Goal: Task Accomplishment & Management: Manage account settings

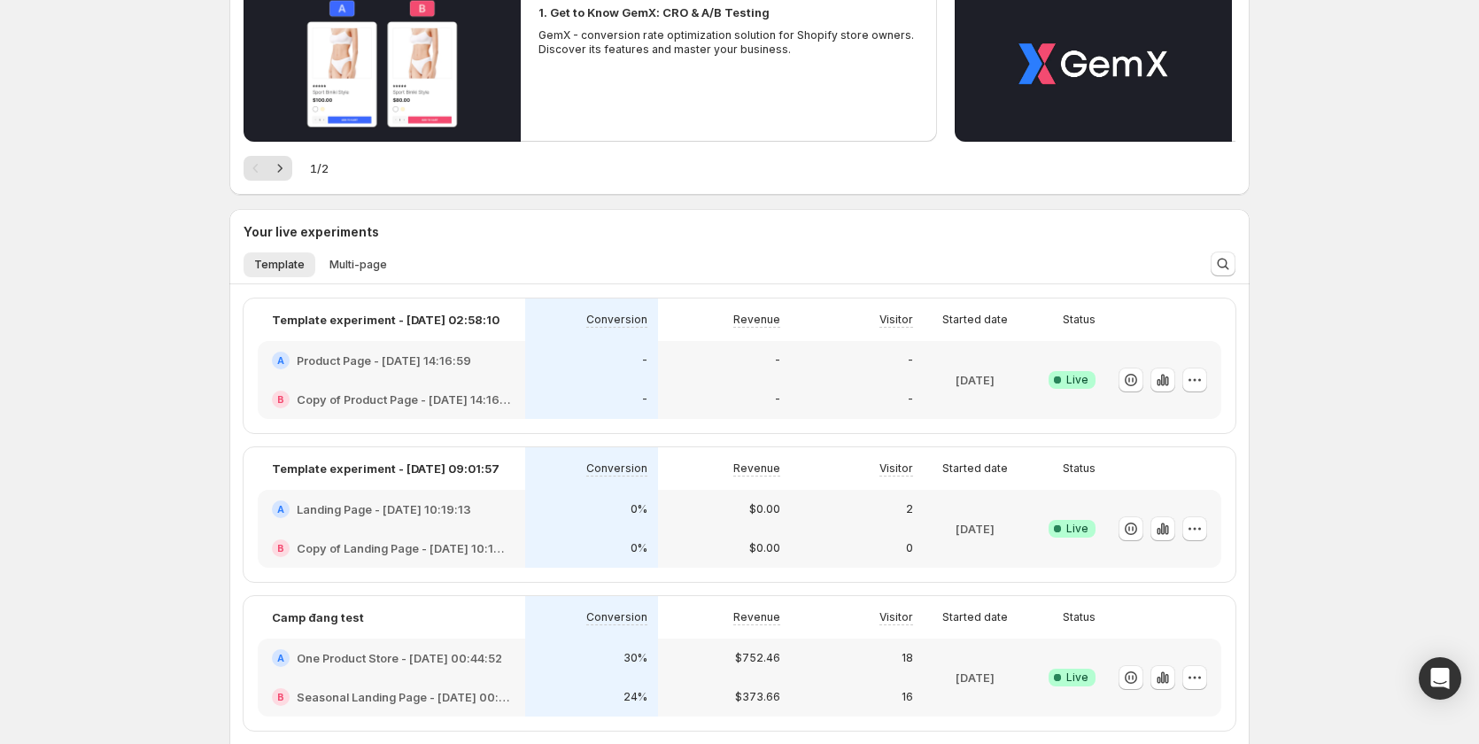
scroll to position [266, 0]
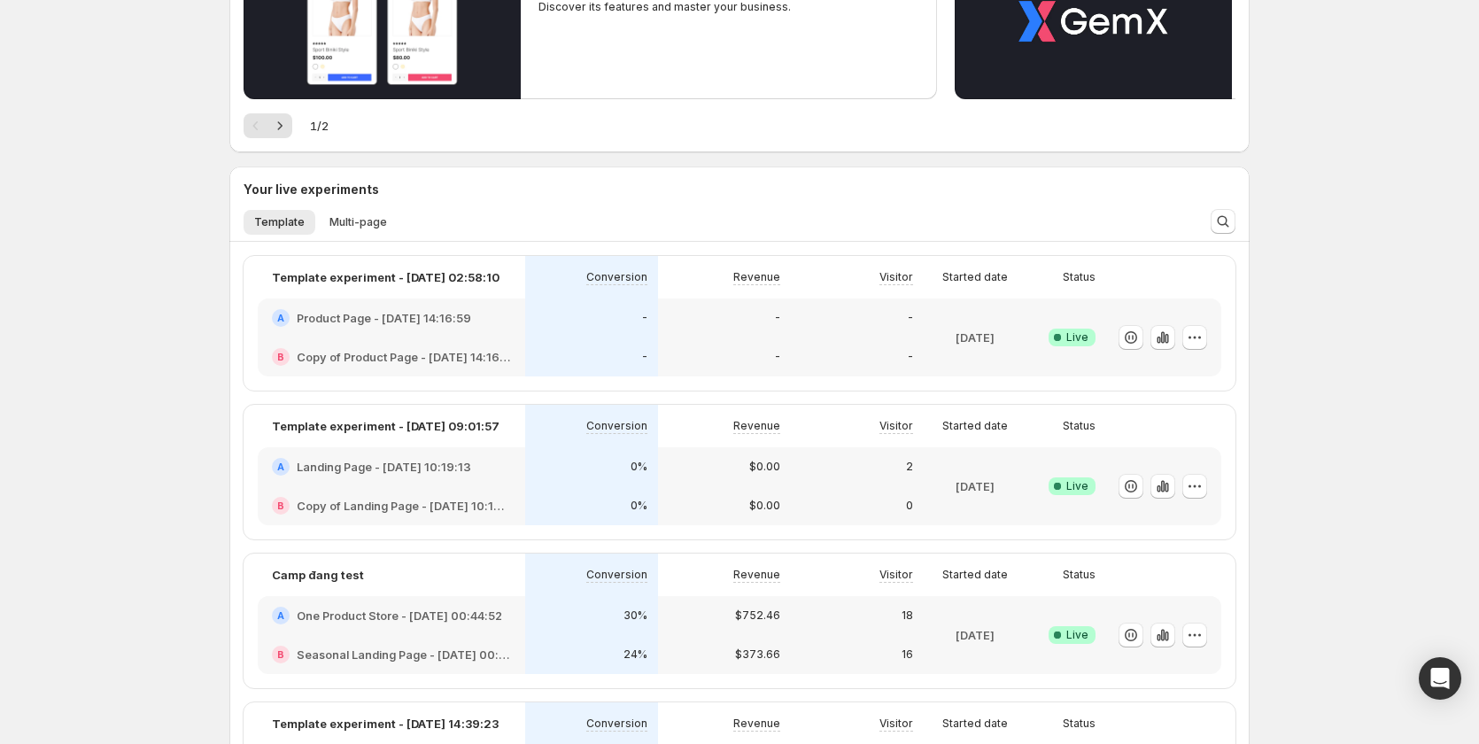
click at [567, 627] on div "30%" at bounding box center [591, 615] width 133 height 39
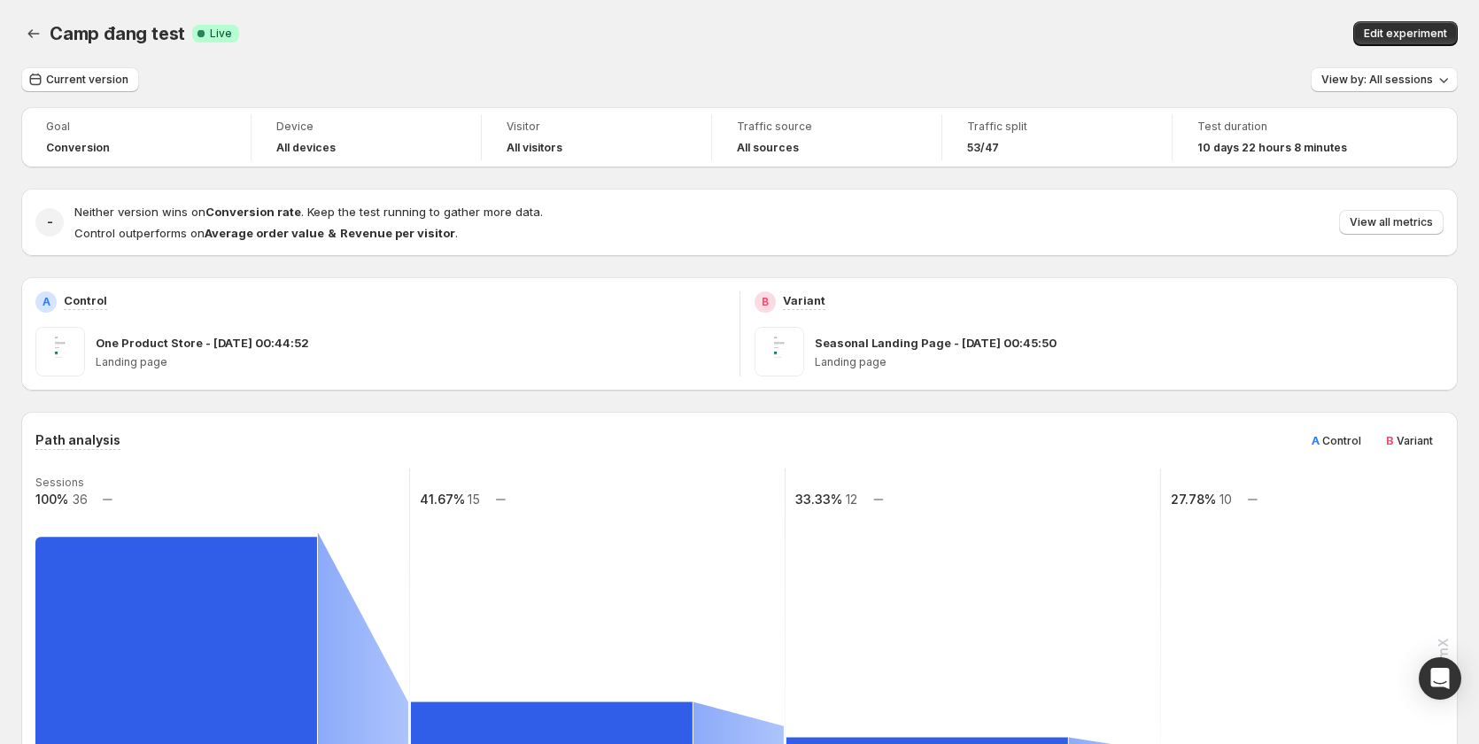
click at [1409, 17] on div "Camp đang test. This page is ready Camp đang test Success Complete Live Edit ex…" at bounding box center [739, 33] width 1437 height 67
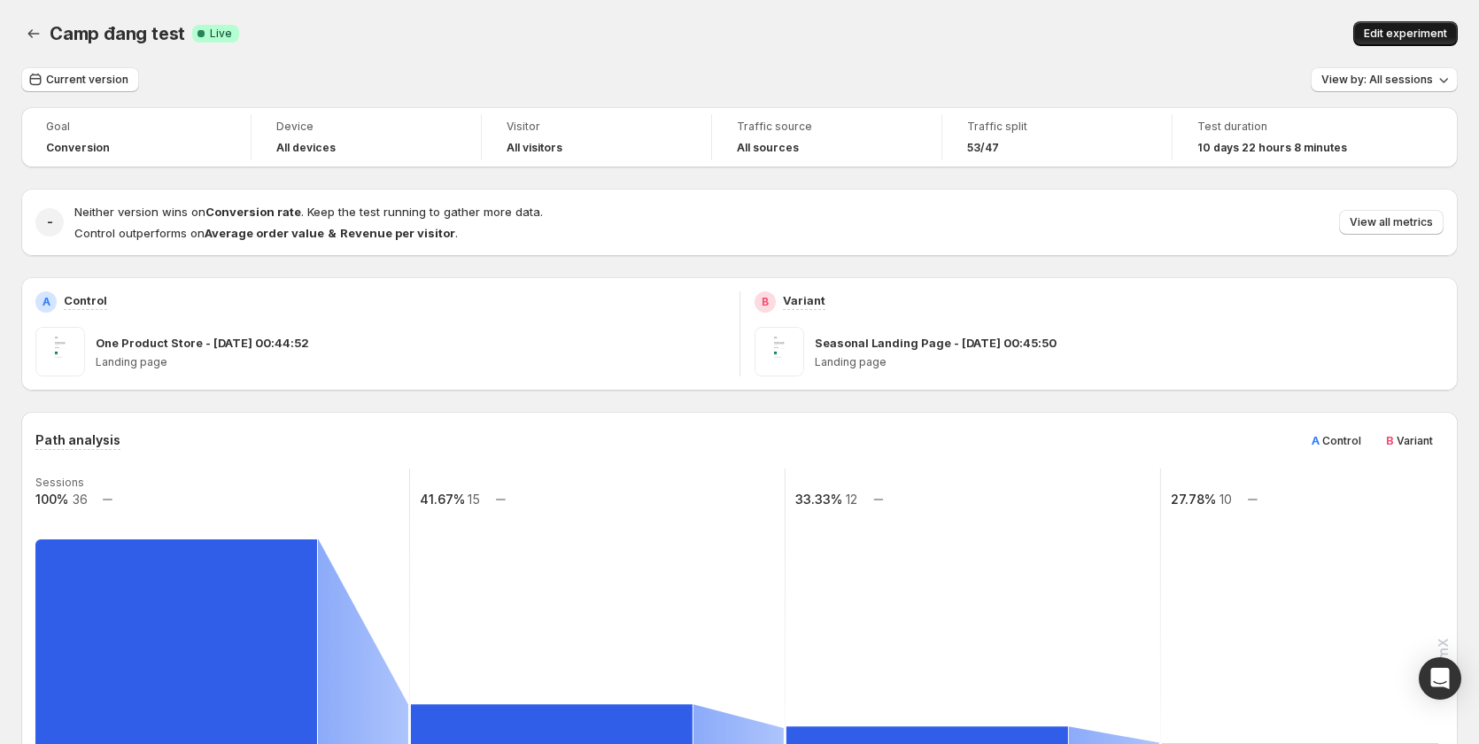
click at [1415, 21] on button "Edit experiment" at bounding box center [1406, 33] width 105 height 25
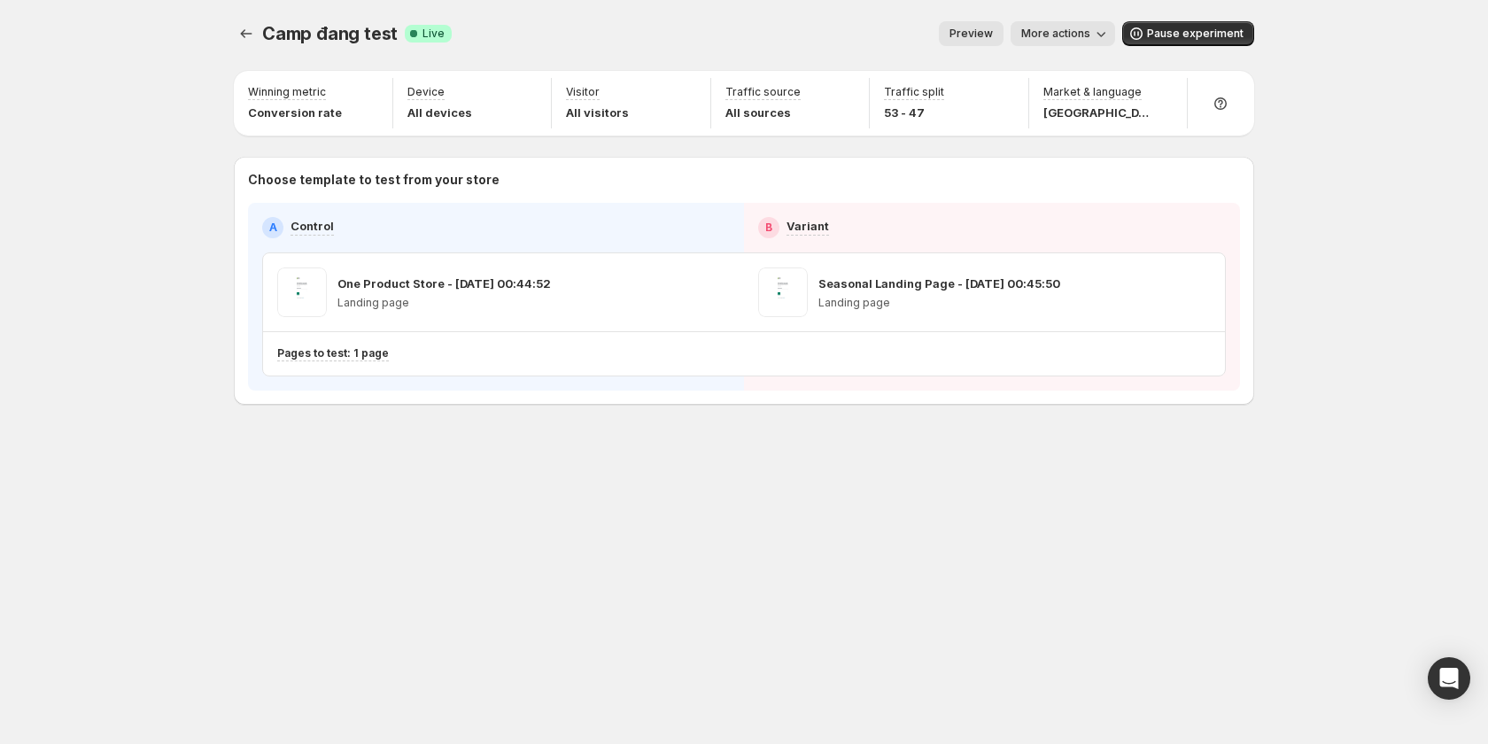
click at [992, 25] on button "Preview" at bounding box center [971, 33] width 65 height 25
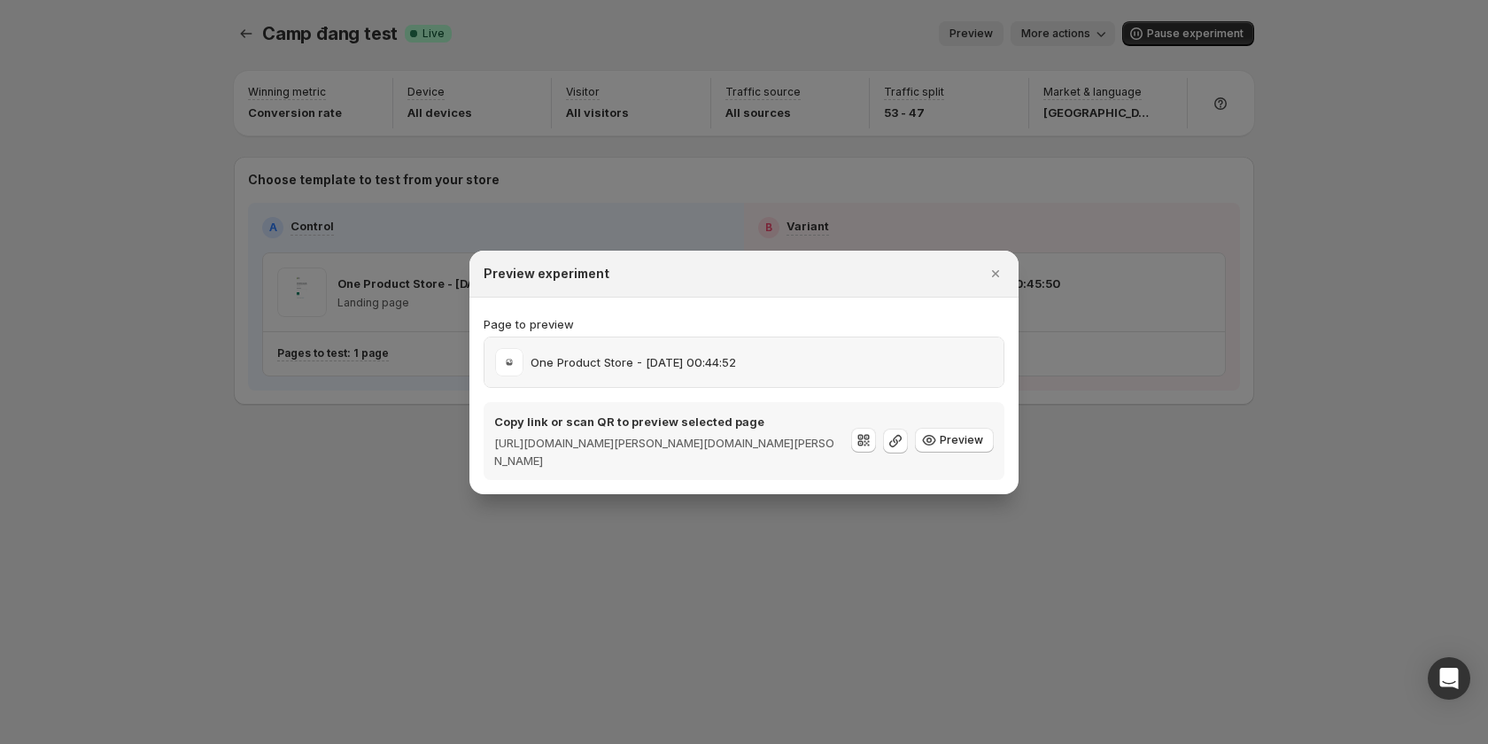
click at [918, 361] on div "One Product Store - [DATE] 00:44:52" at bounding box center [744, 362] width 498 height 28
click at [245, 414] on div at bounding box center [744, 372] width 1488 height 744
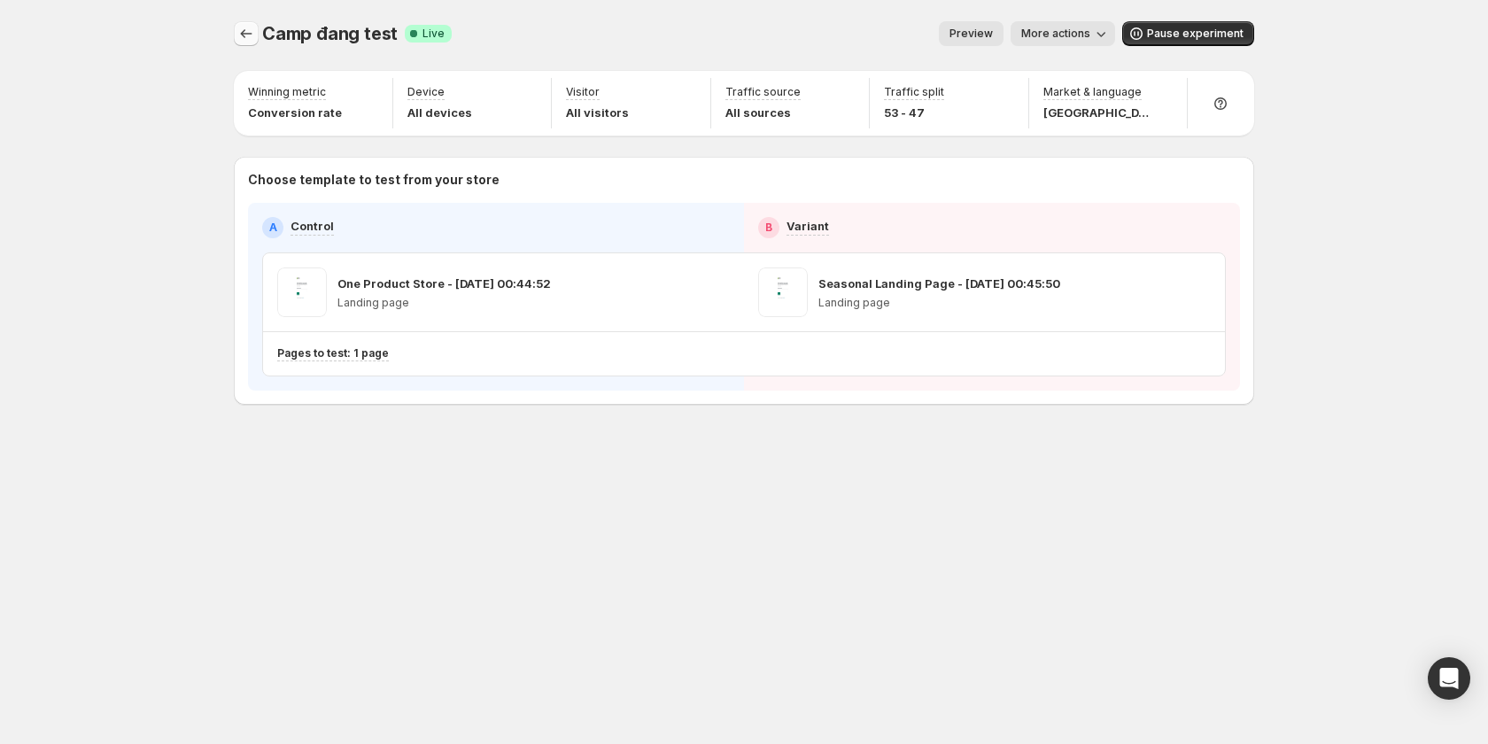
click at [237, 36] on button "Experiments" at bounding box center [246, 33] width 25 height 25
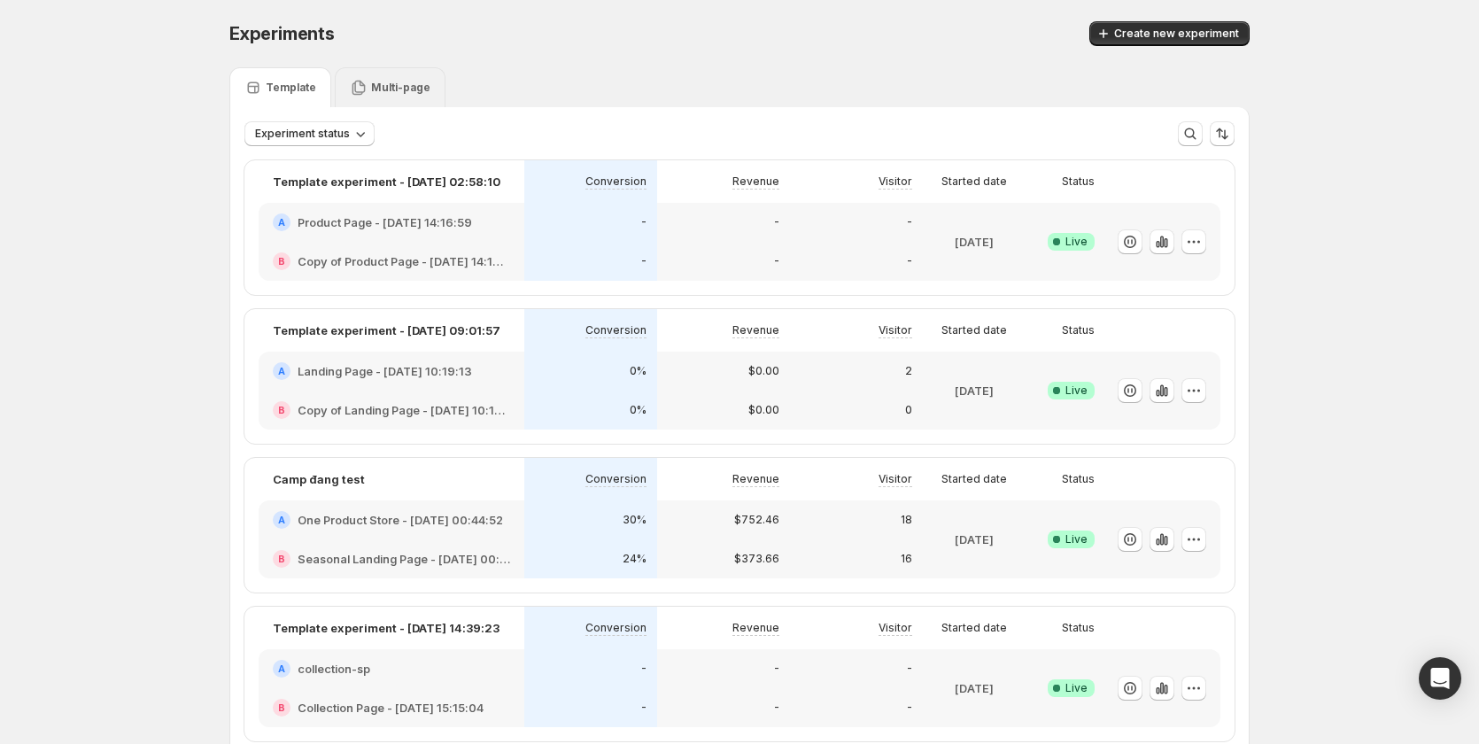
click at [411, 84] on p "Multi-page" at bounding box center [400, 88] width 59 height 14
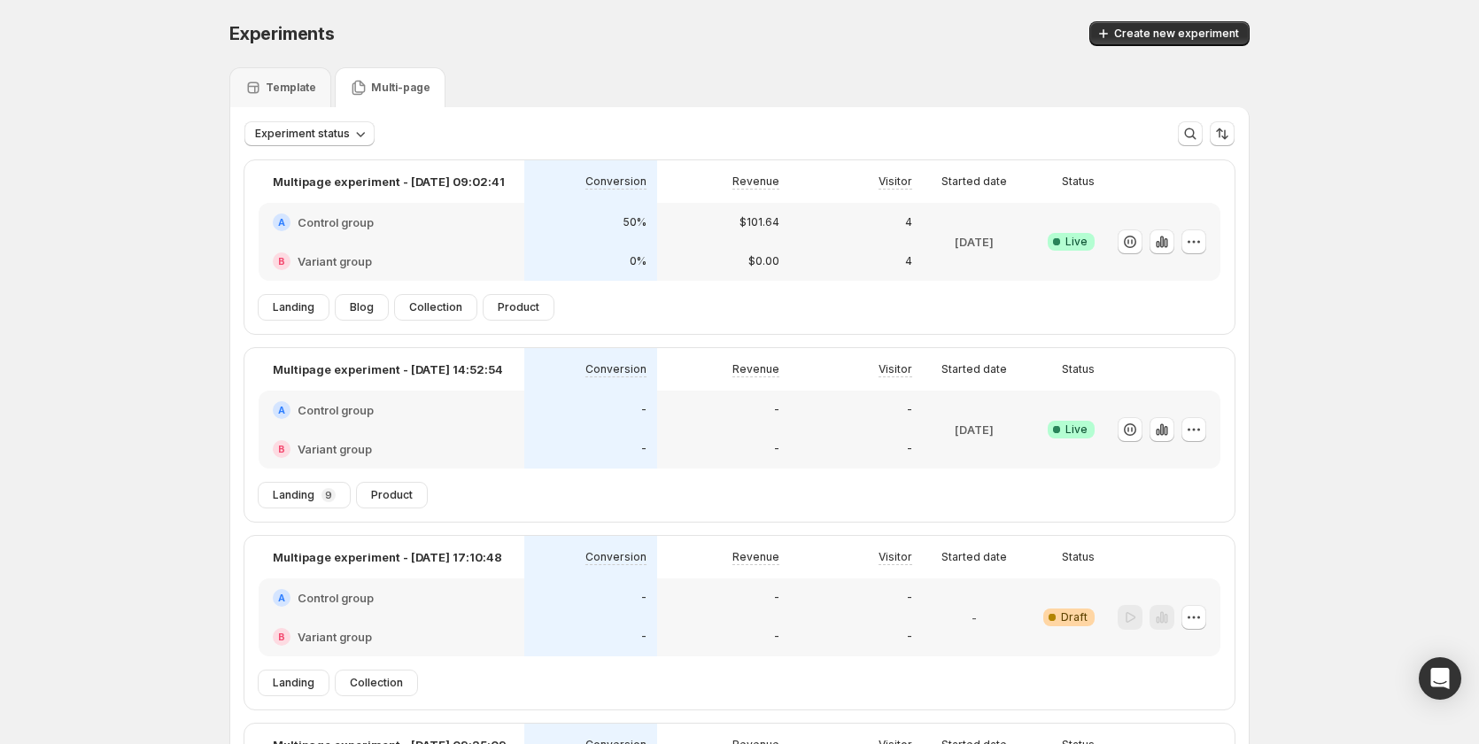
click at [597, 230] on div "50%" at bounding box center [591, 222] width 112 height 18
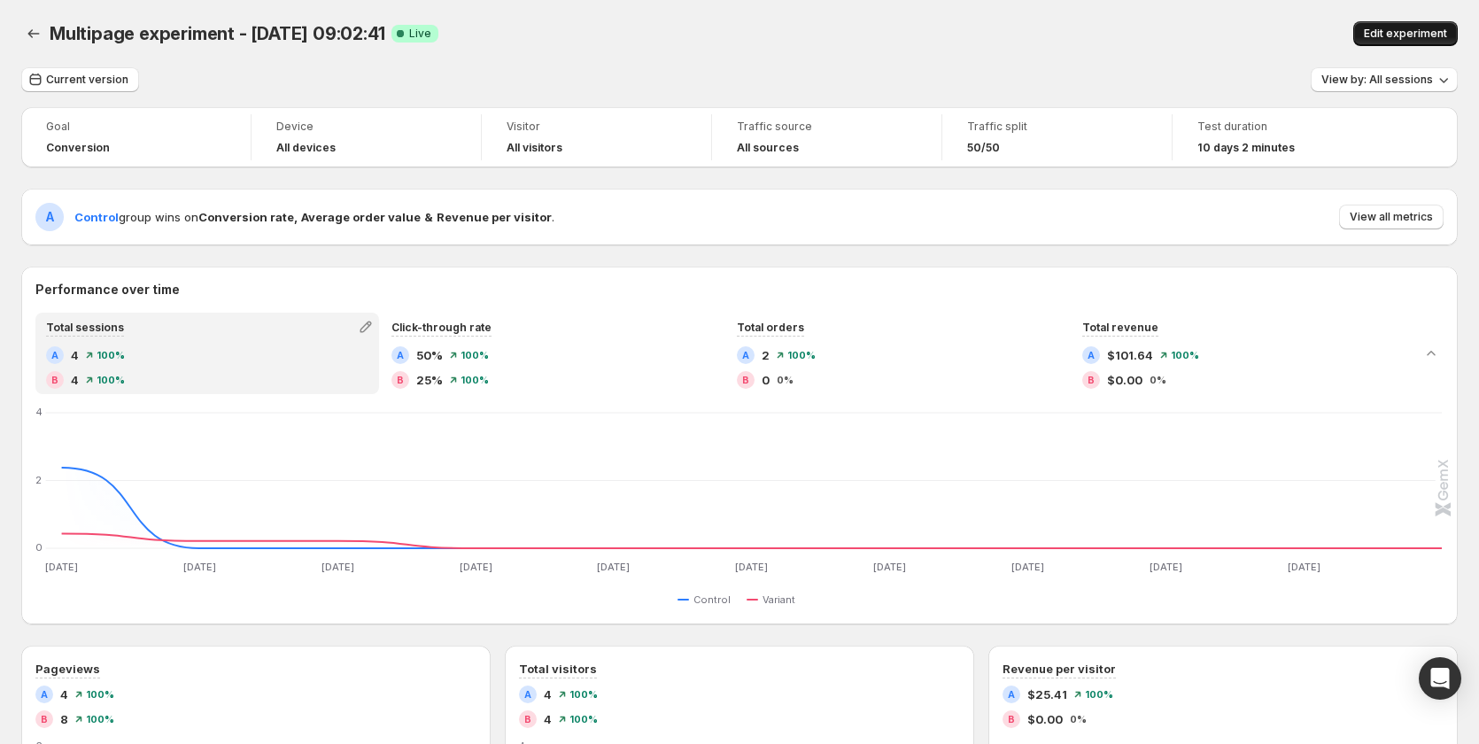
click at [1396, 31] on span "Edit experiment" at bounding box center [1405, 34] width 83 height 14
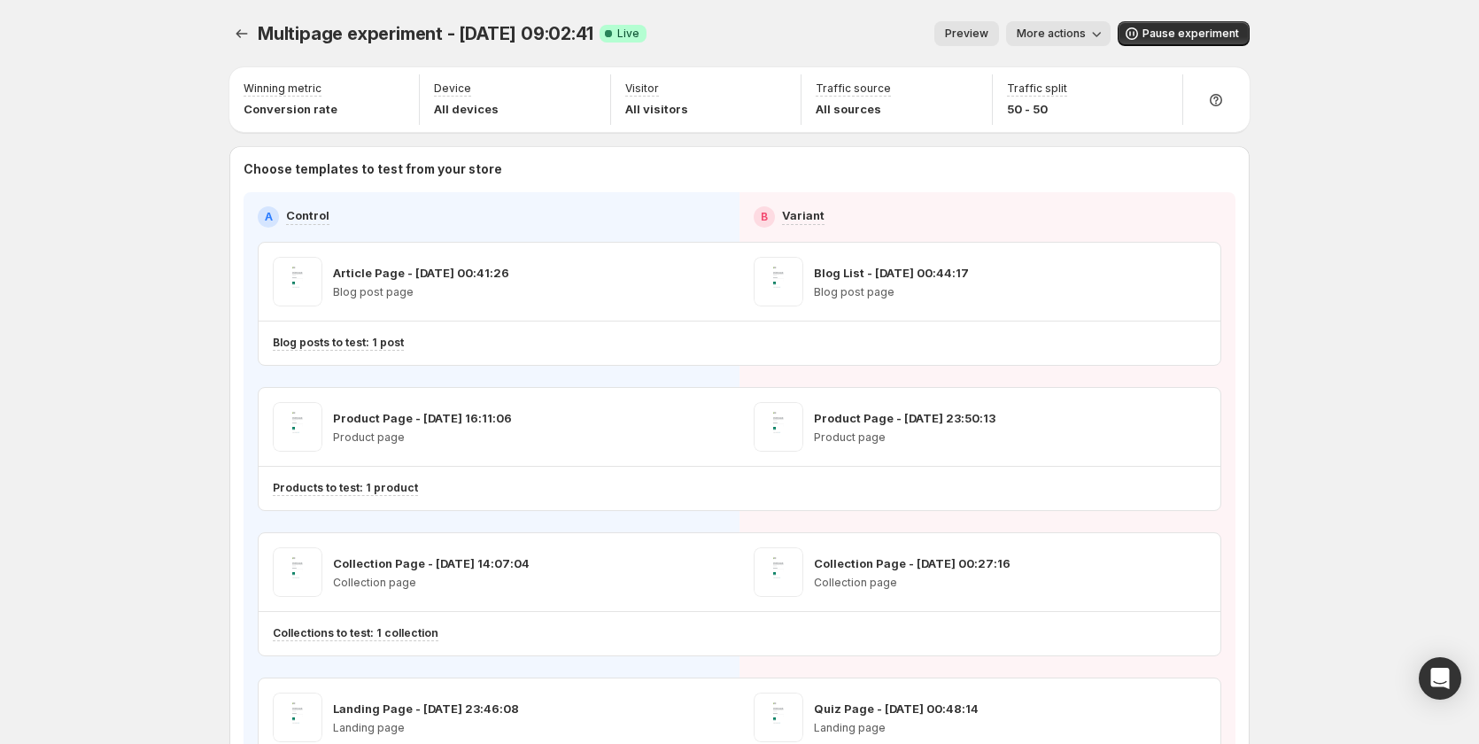
click at [980, 29] on span "Preview" at bounding box center [966, 34] width 43 height 14
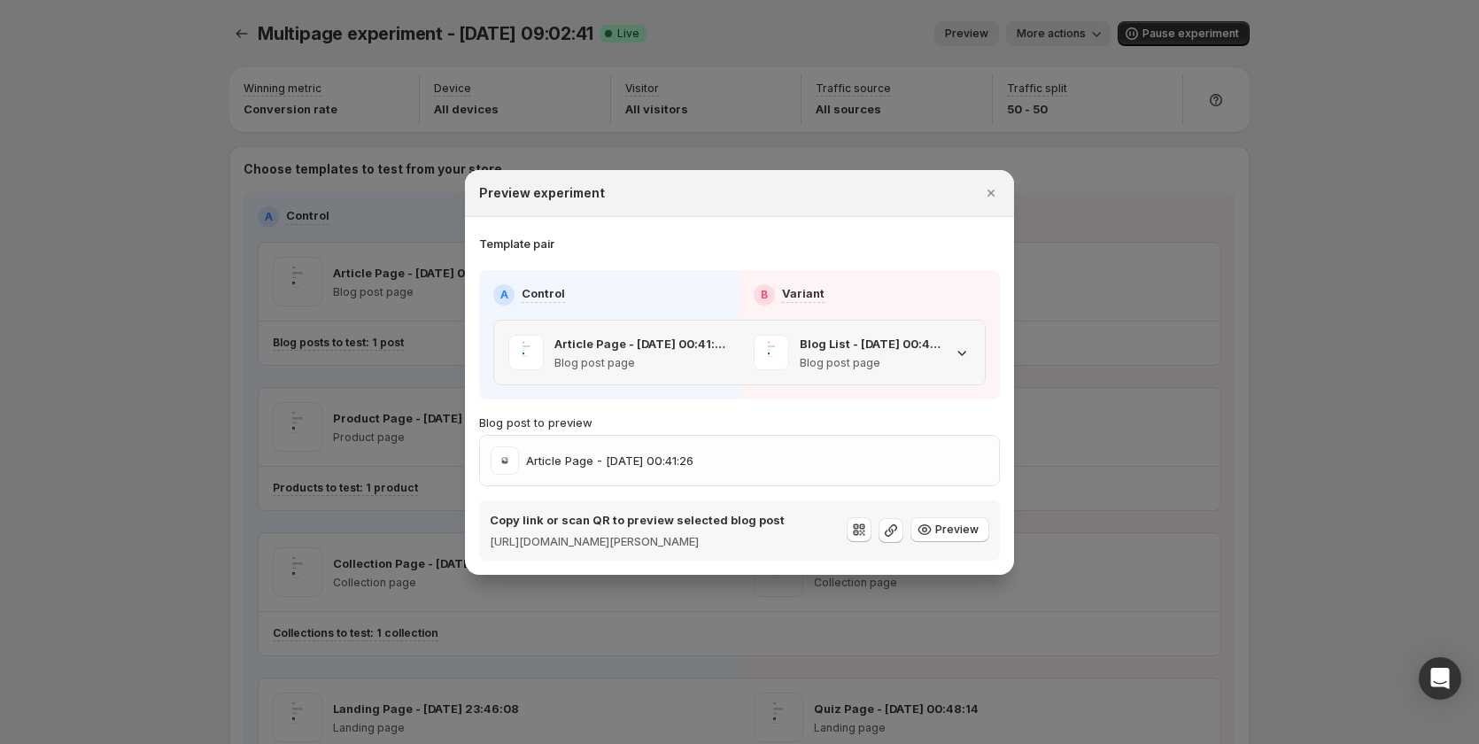
click at [900, 356] on p "Blog post page" at bounding box center [871, 363] width 143 height 14
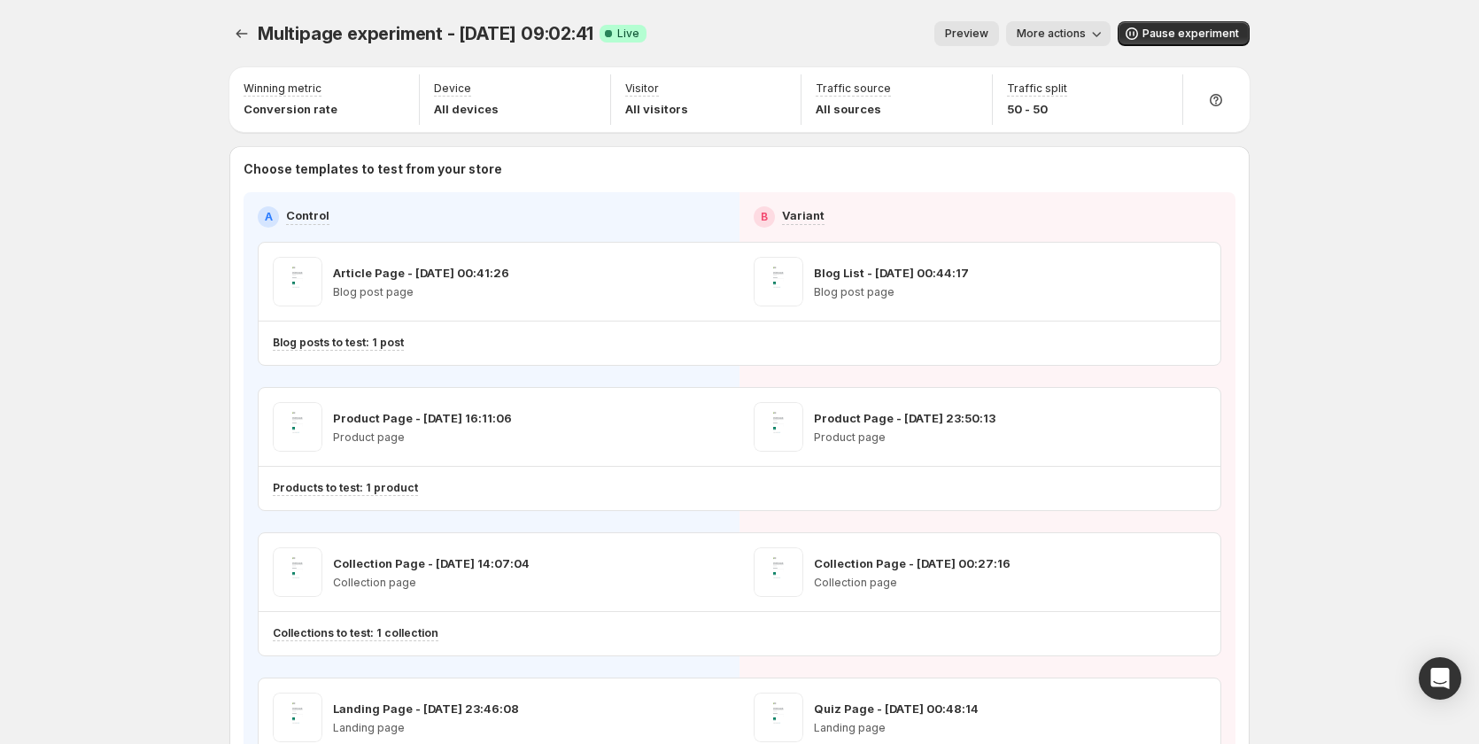
click at [984, 34] on span "Preview" at bounding box center [966, 34] width 43 height 14
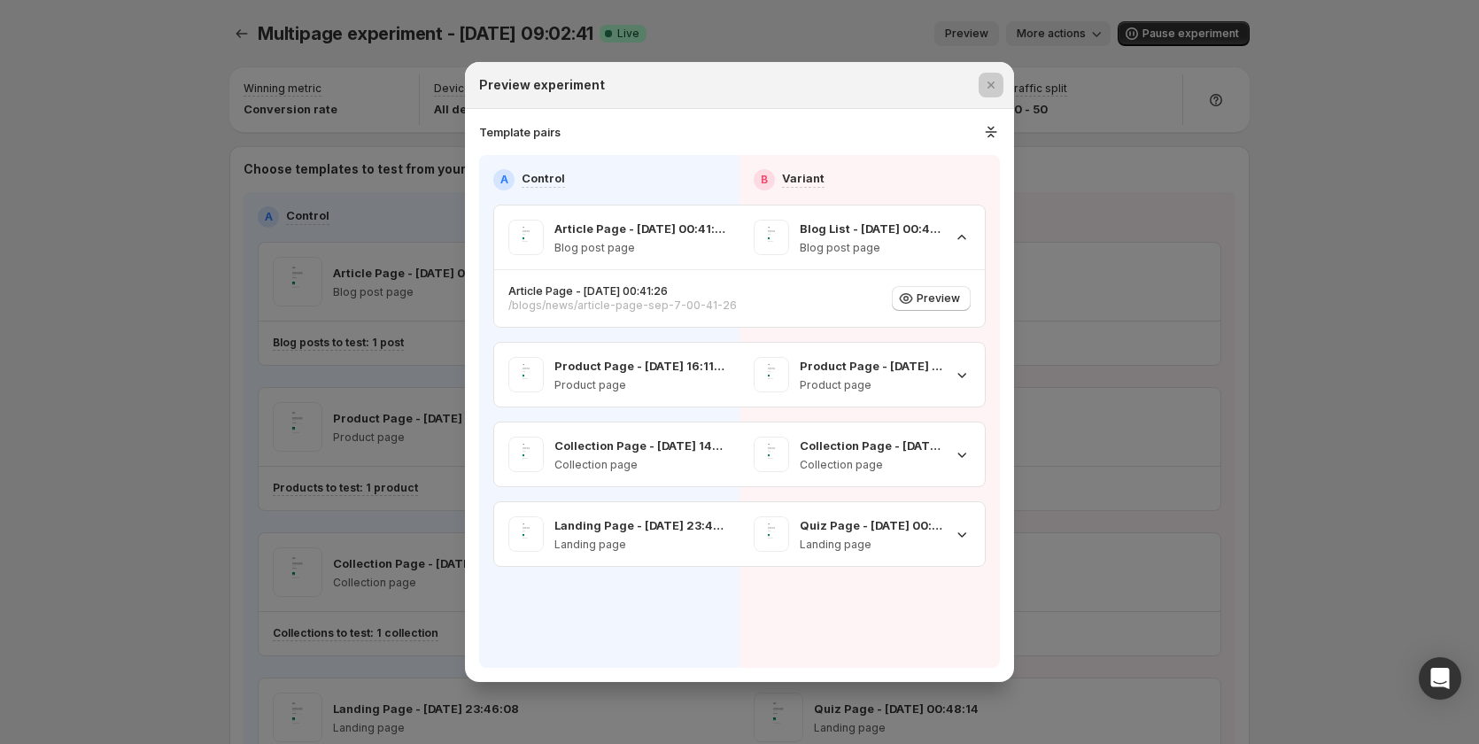
drag, startPoint x: 1154, startPoint y: 179, endPoint x: 1377, endPoint y: 83, distance: 242.1
click at [1377, 83] on div at bounding box center [739, 372] width 1479 height 744
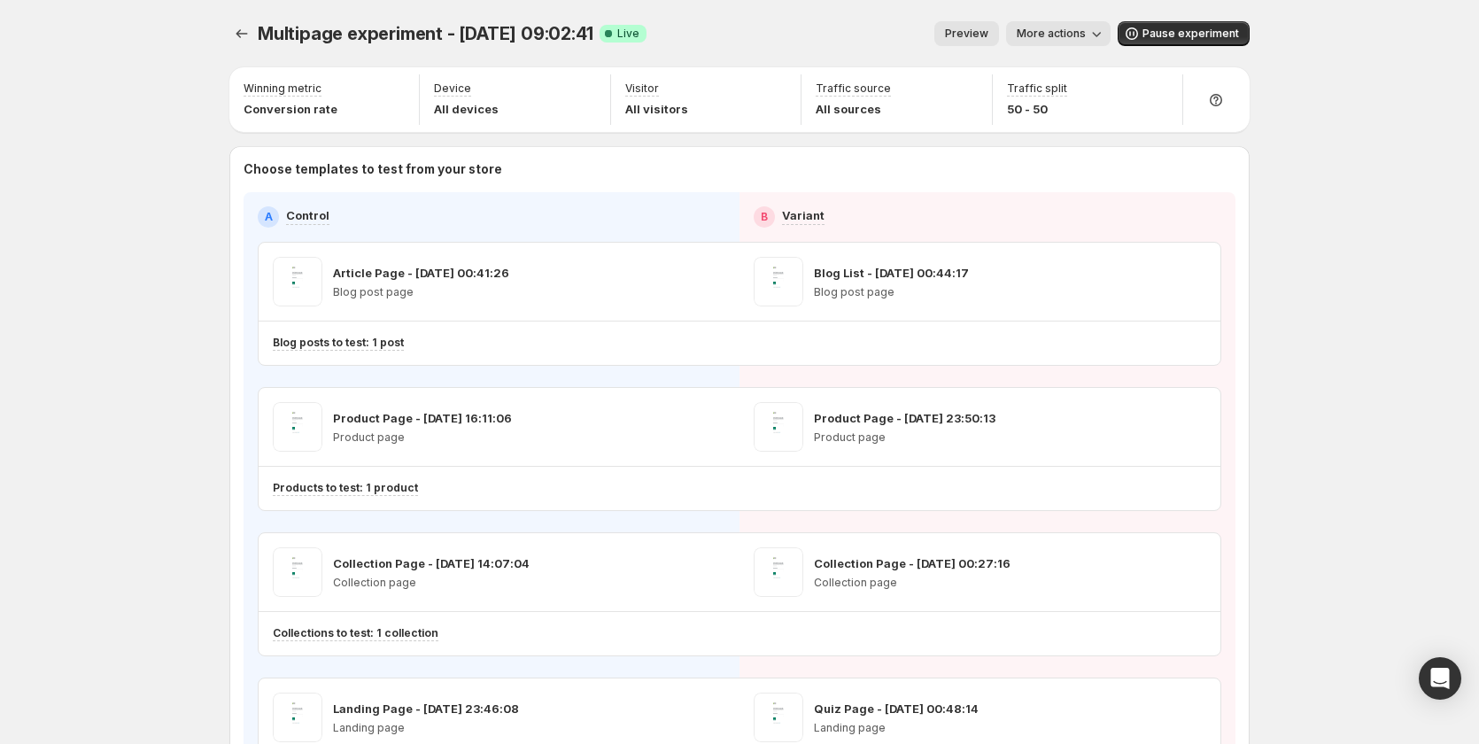
click at [992, 27] on button "Preview" at bounding box center [967, 33] width 65 height 25
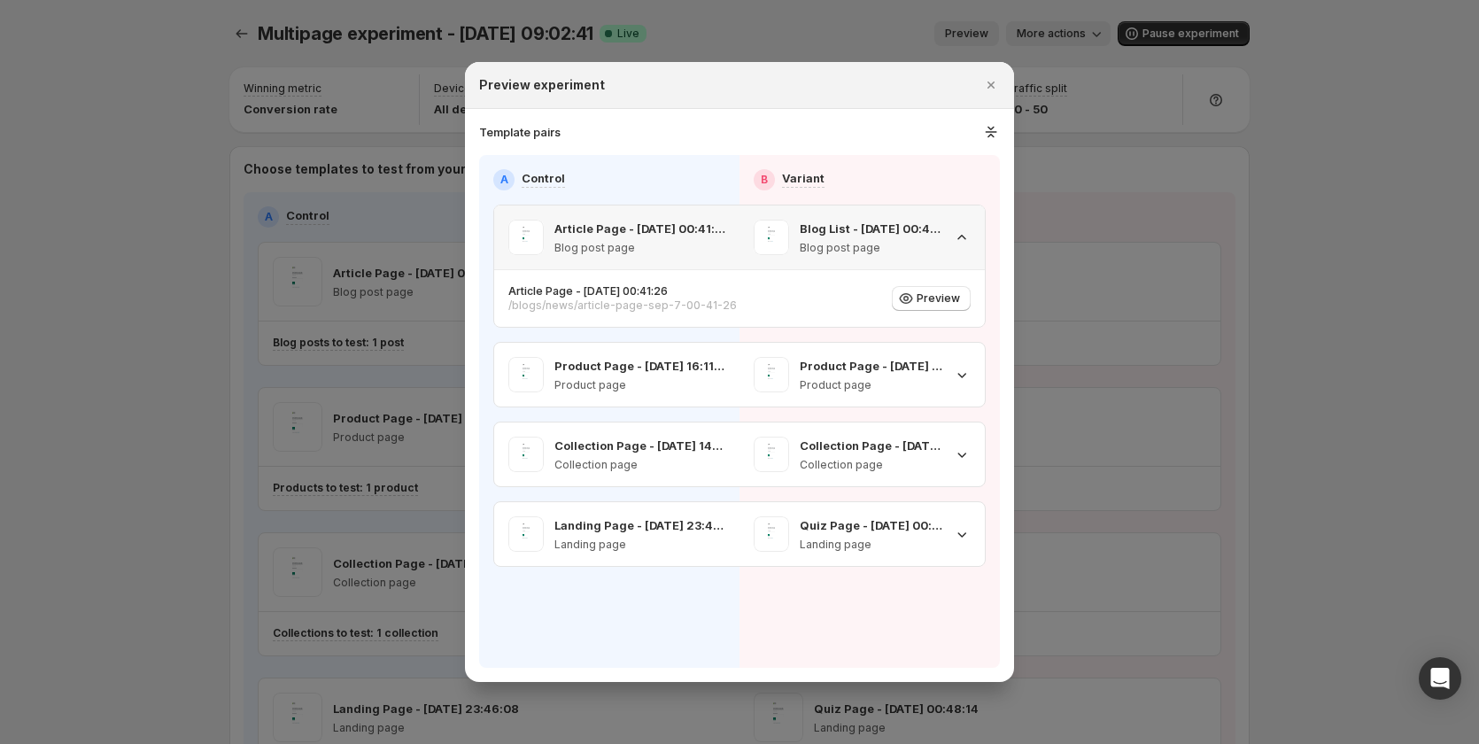
click at [955, 244] on icon ":r1n:" at bounding box center [962, 238] width 18 height 18
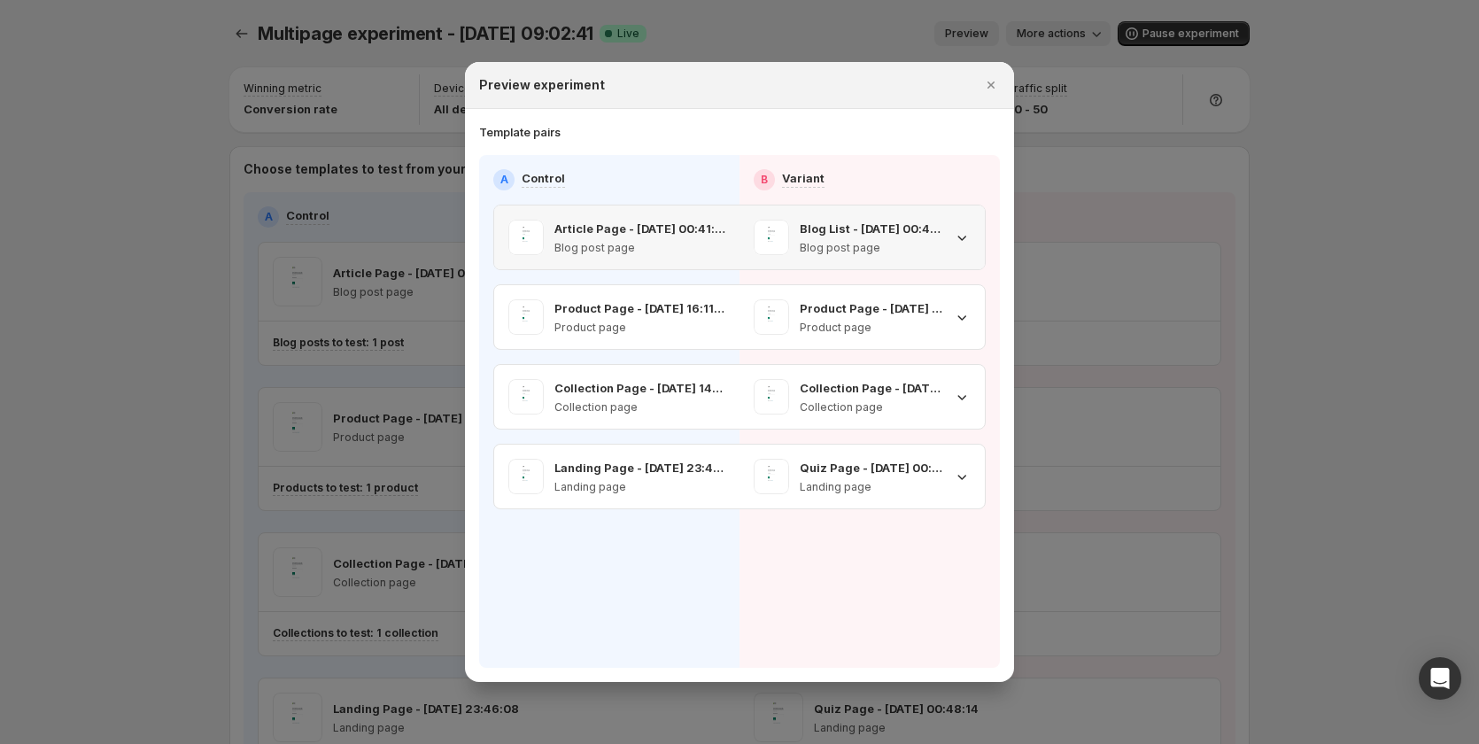
click at [955, 244] on icon ":r1n:" at bounding box center [962, 238] width 18 height 18
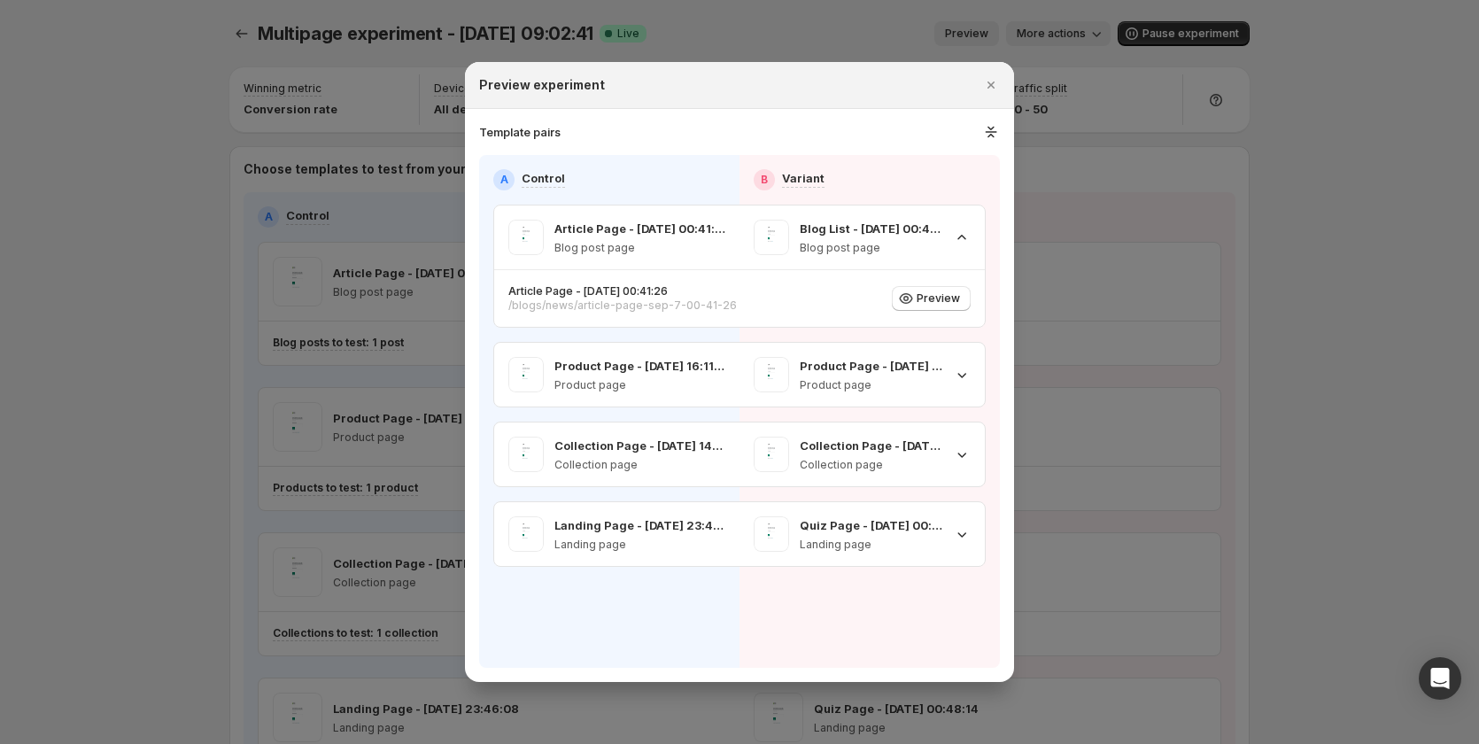
click at [1029, 120] on div at bounding box center [739, 372] width 1479 height 744
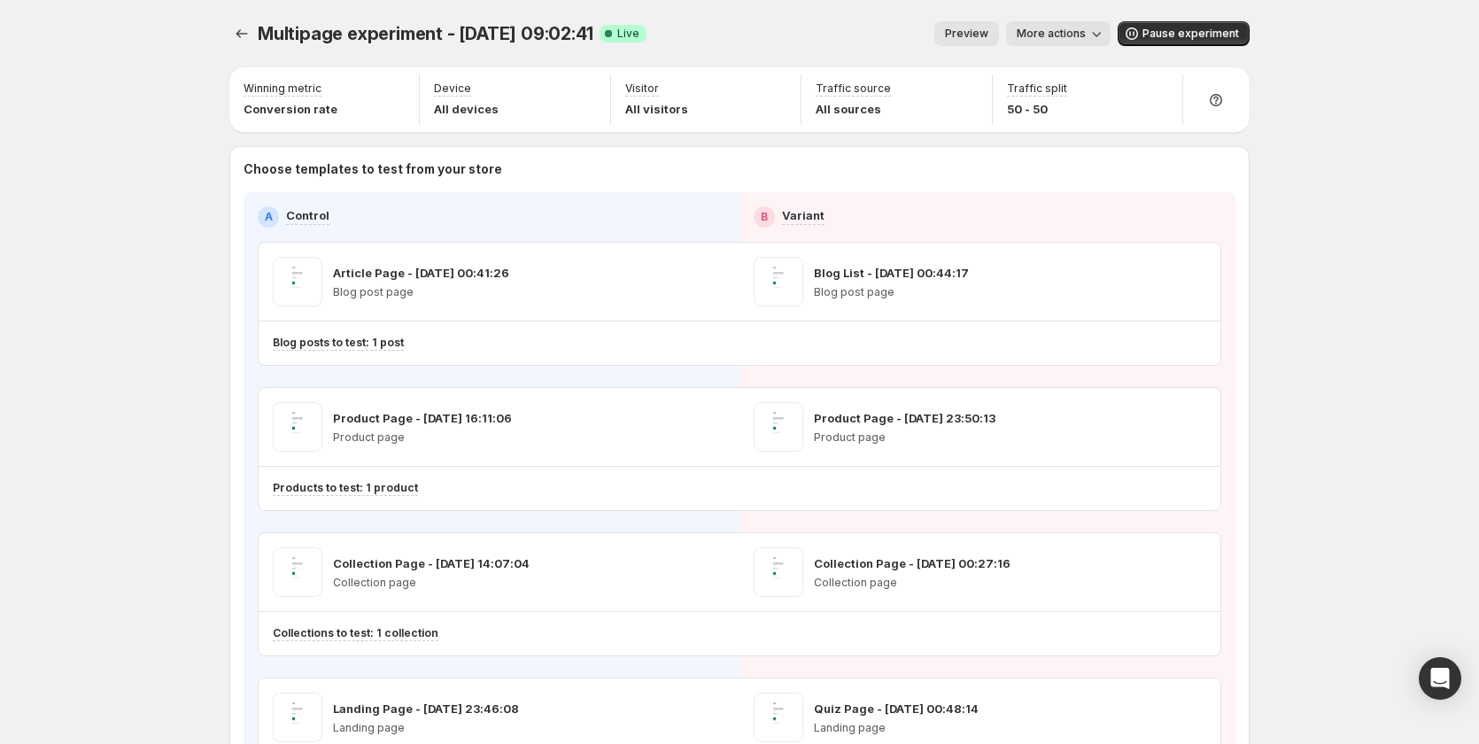
click at [978, 33] on span "Preview" at bounding box center [966, 34] width 43 height 14
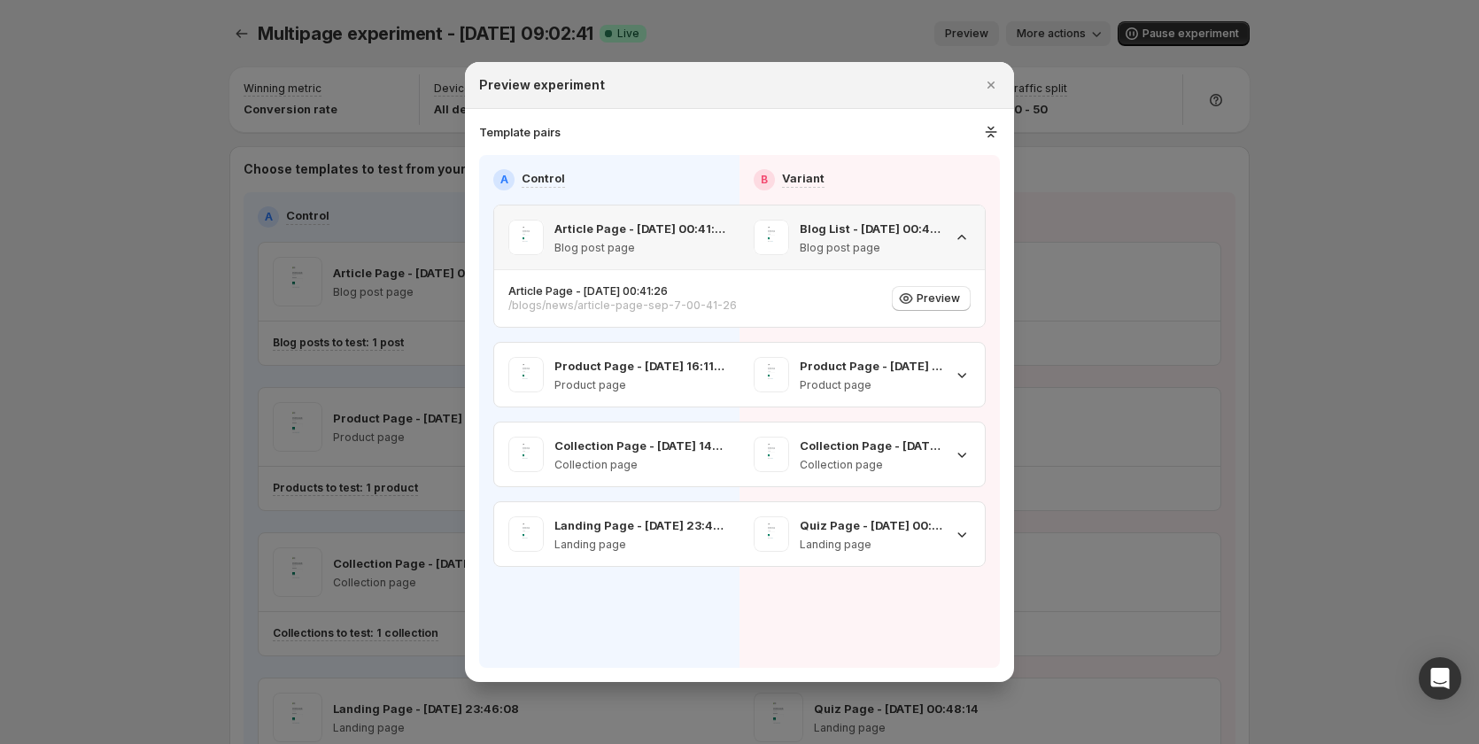
click at [967, 234] on icon ":r24:" at bounding box center [962, 238] width 18 height 18
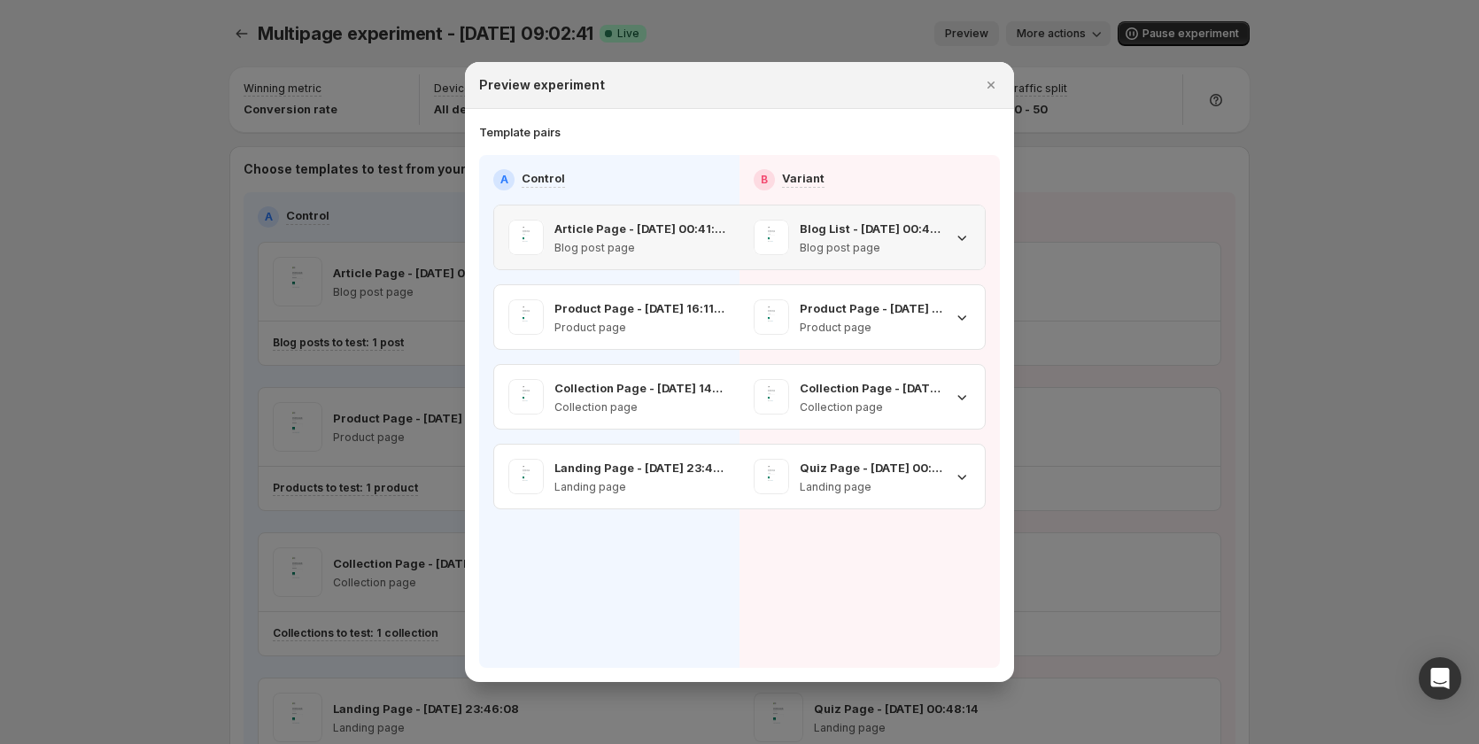
click at [967, 234] on icon ":r24:" at bounding box center [962, 238] width 18 height 18
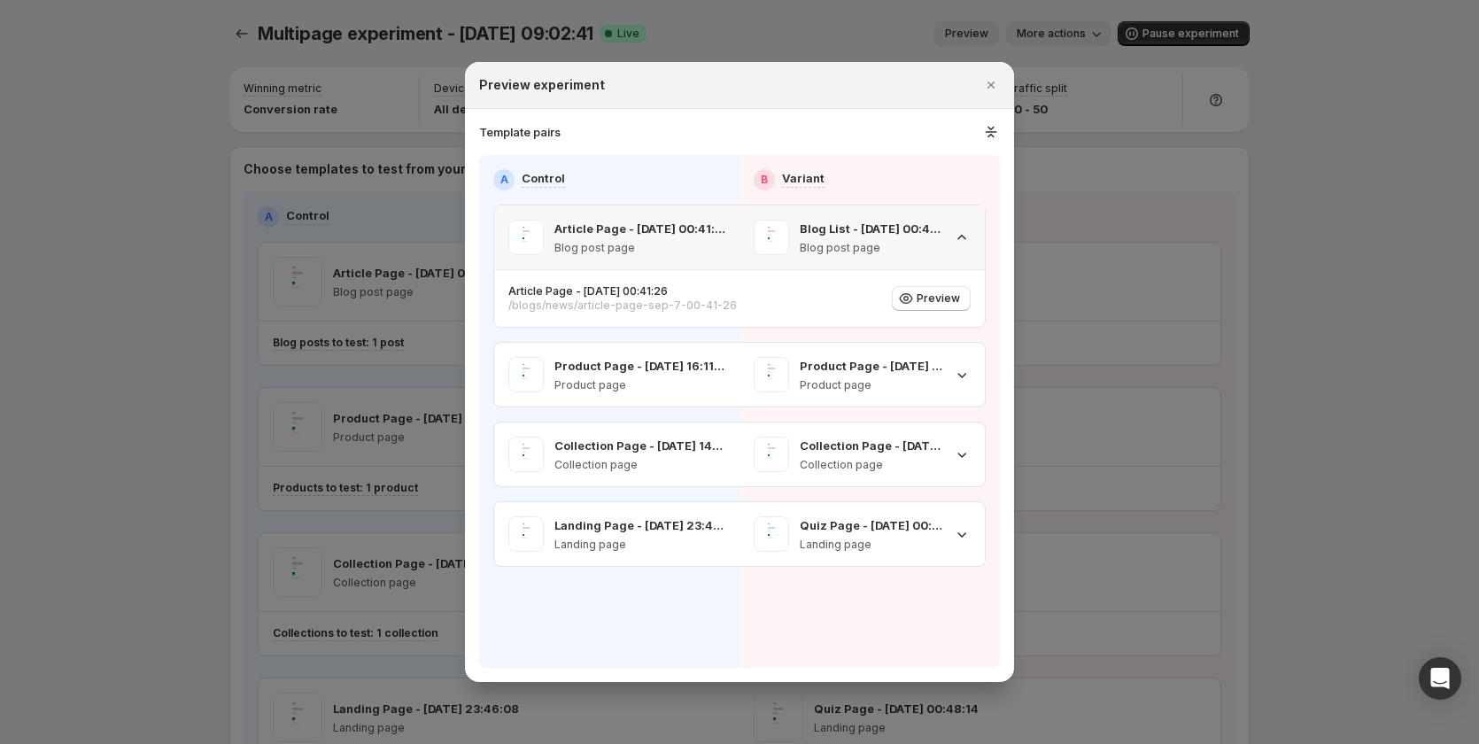
click at [967, 234] on icon ":r24:" at bounding box center [962, 238] width 18 height 18
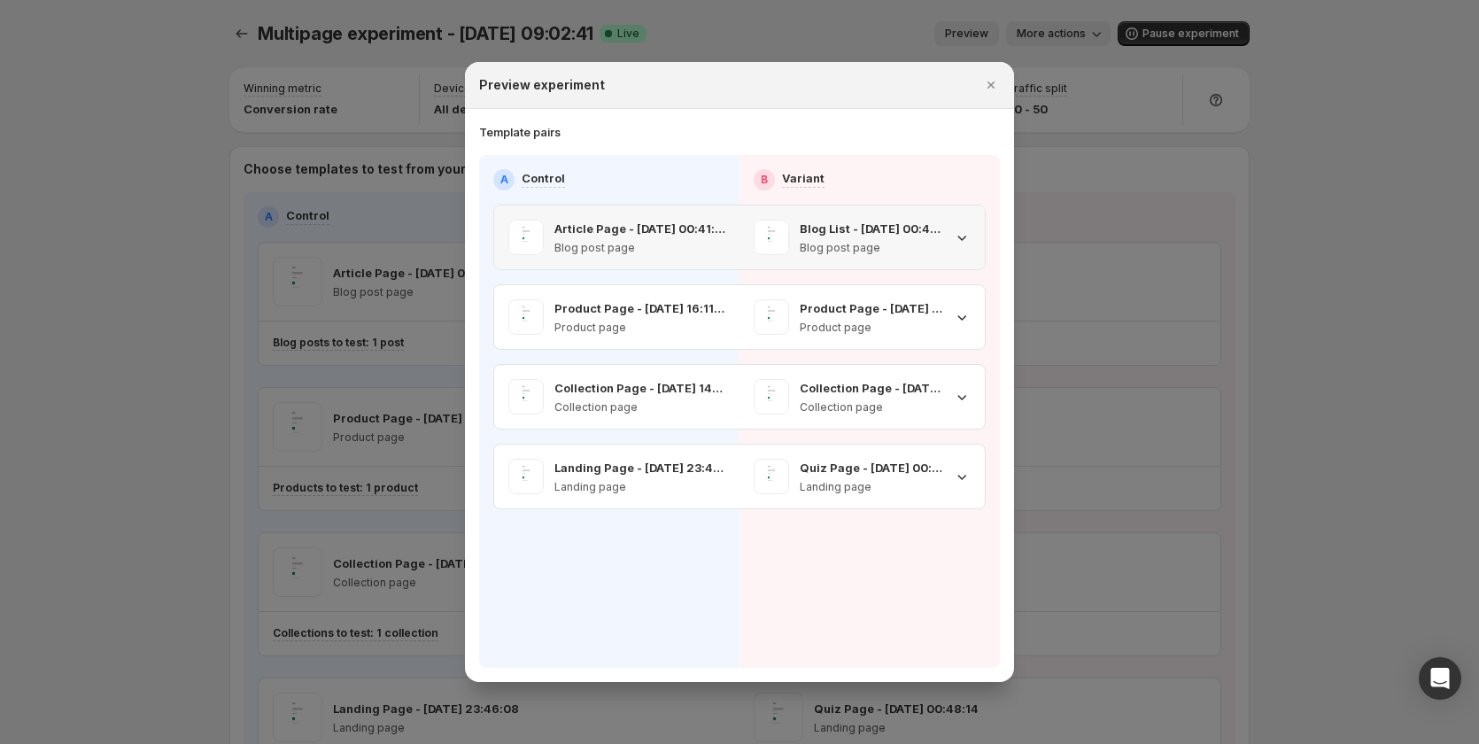
click at [982, 228] on div "Blog List - Sep 7, 00:44:17 Blog post page" at bounding box center [862, 238] width 245 height 64
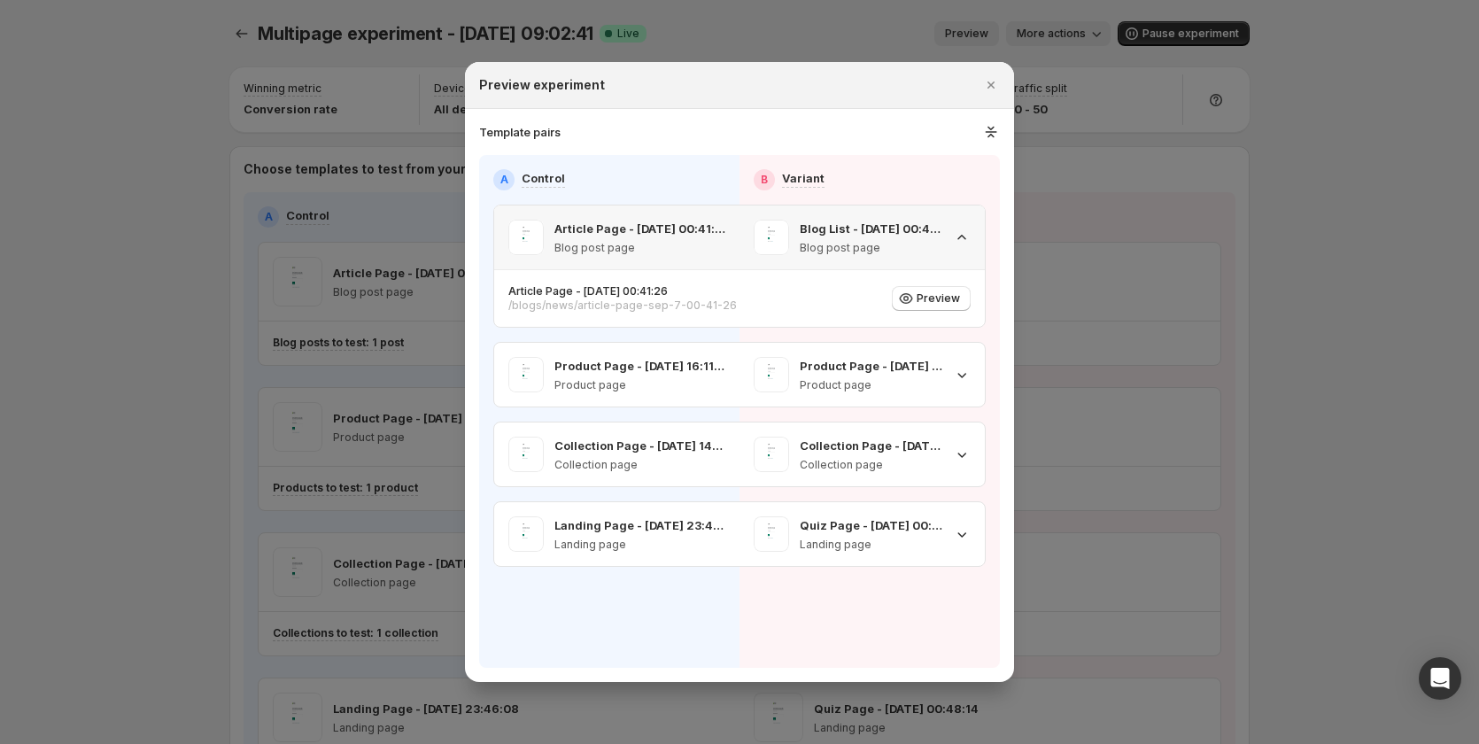
click at [982, 228] on div "Blog List - Sep 7, 00:44:17 Blog post page" at bounding box center [862, 238] width 245 height 64
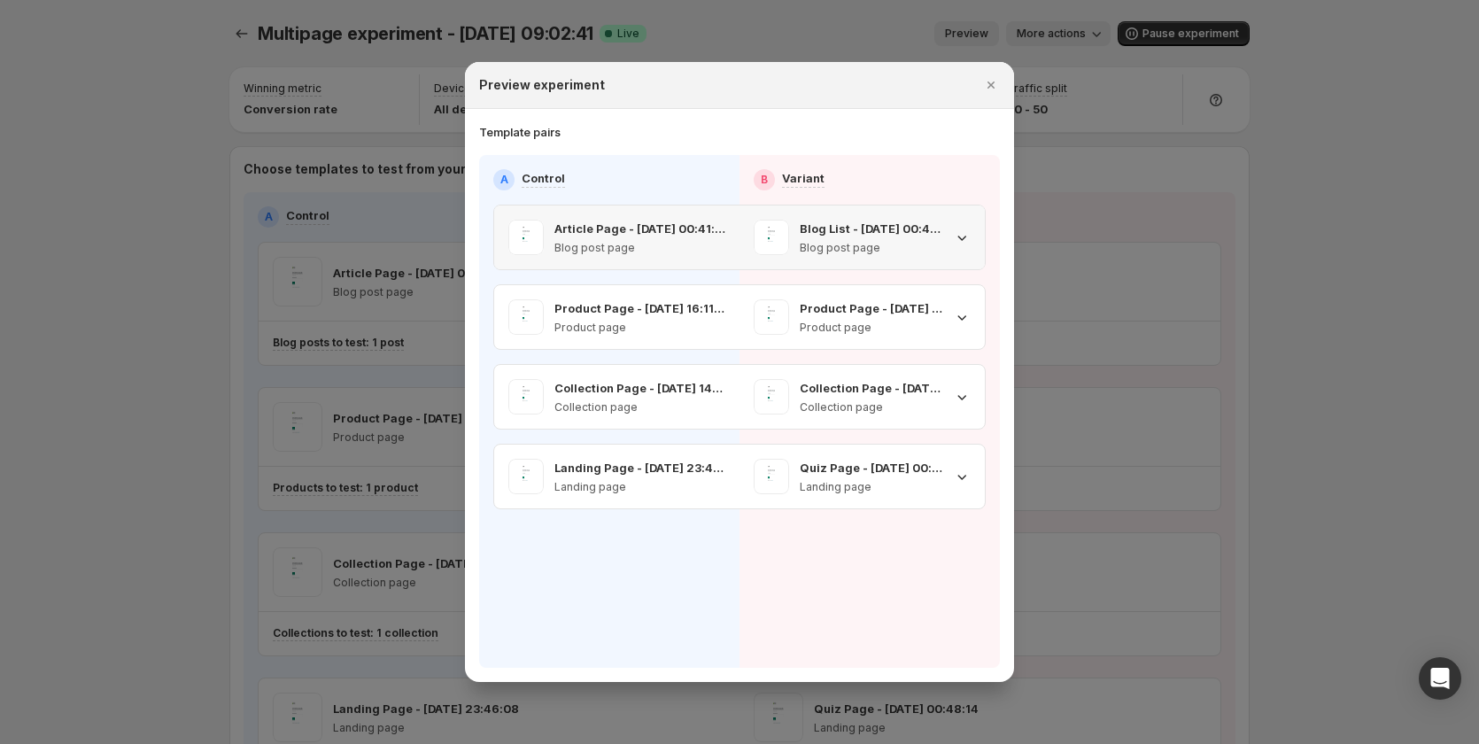
click at [982, 228] on div "Blog List - Sep 7, 00:44:17 Blog post page" at bounding box center [862, 238] width 245 height 64
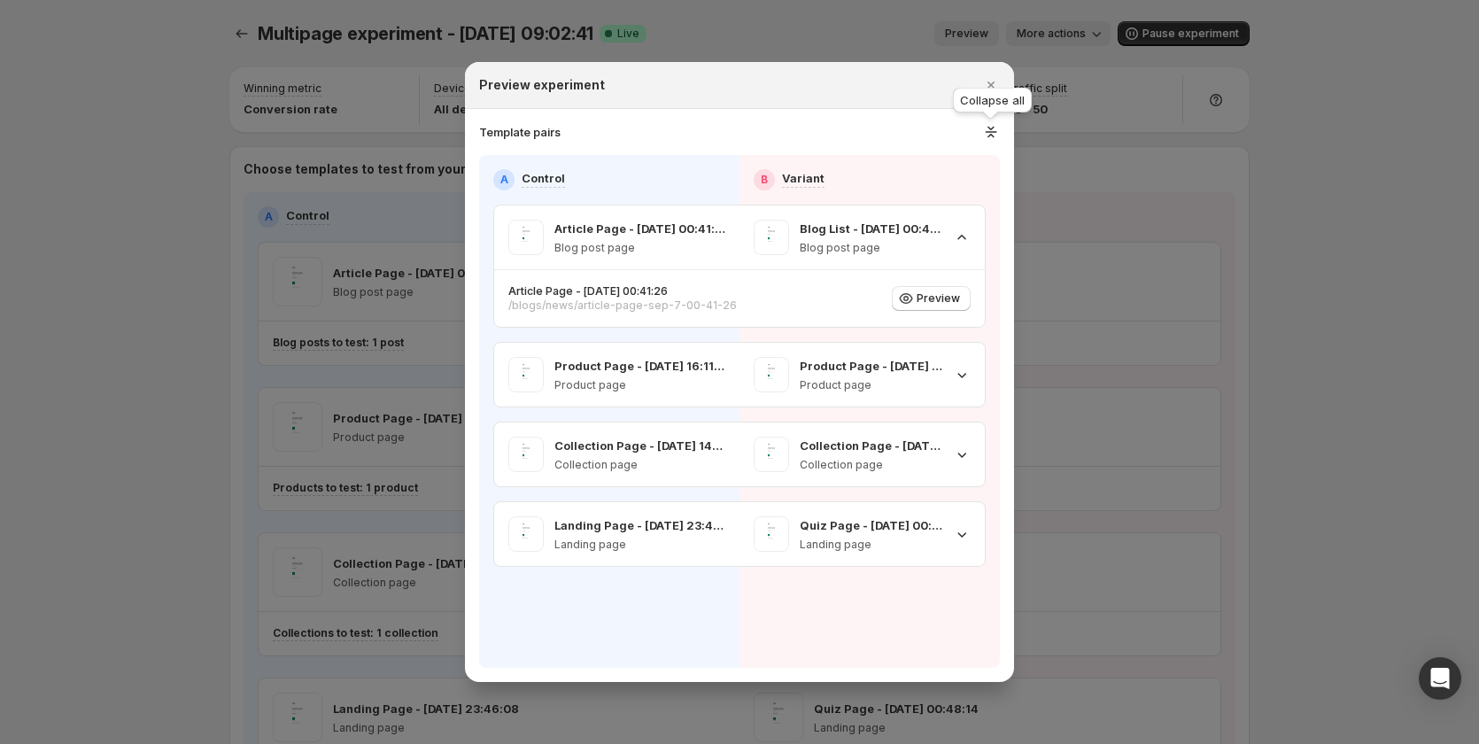
click at [979, 89] on div "Collapse all" at bounding box center [993, 103] width 86 height 39
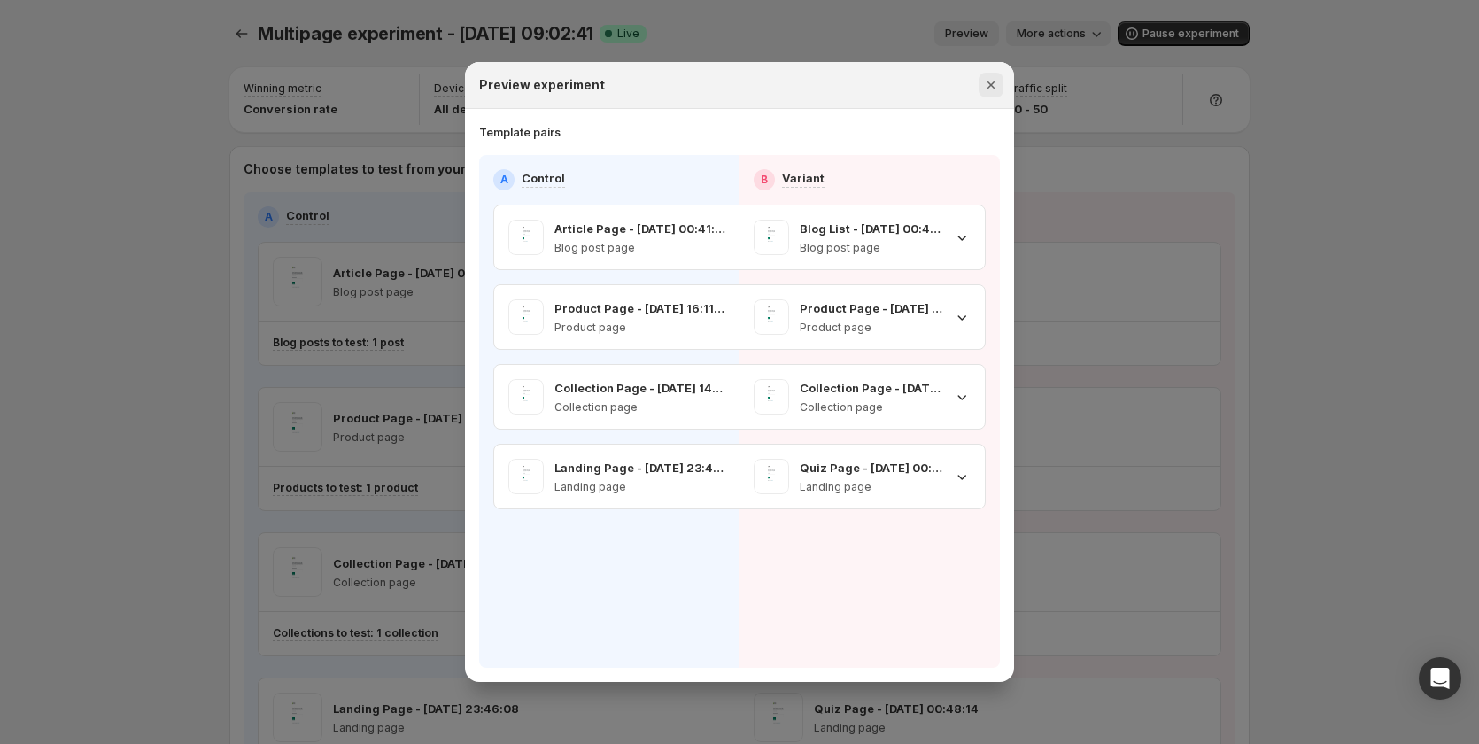
click at [985, 86] on icon "Close" at bounding box center [991, 85] width 18 height 18
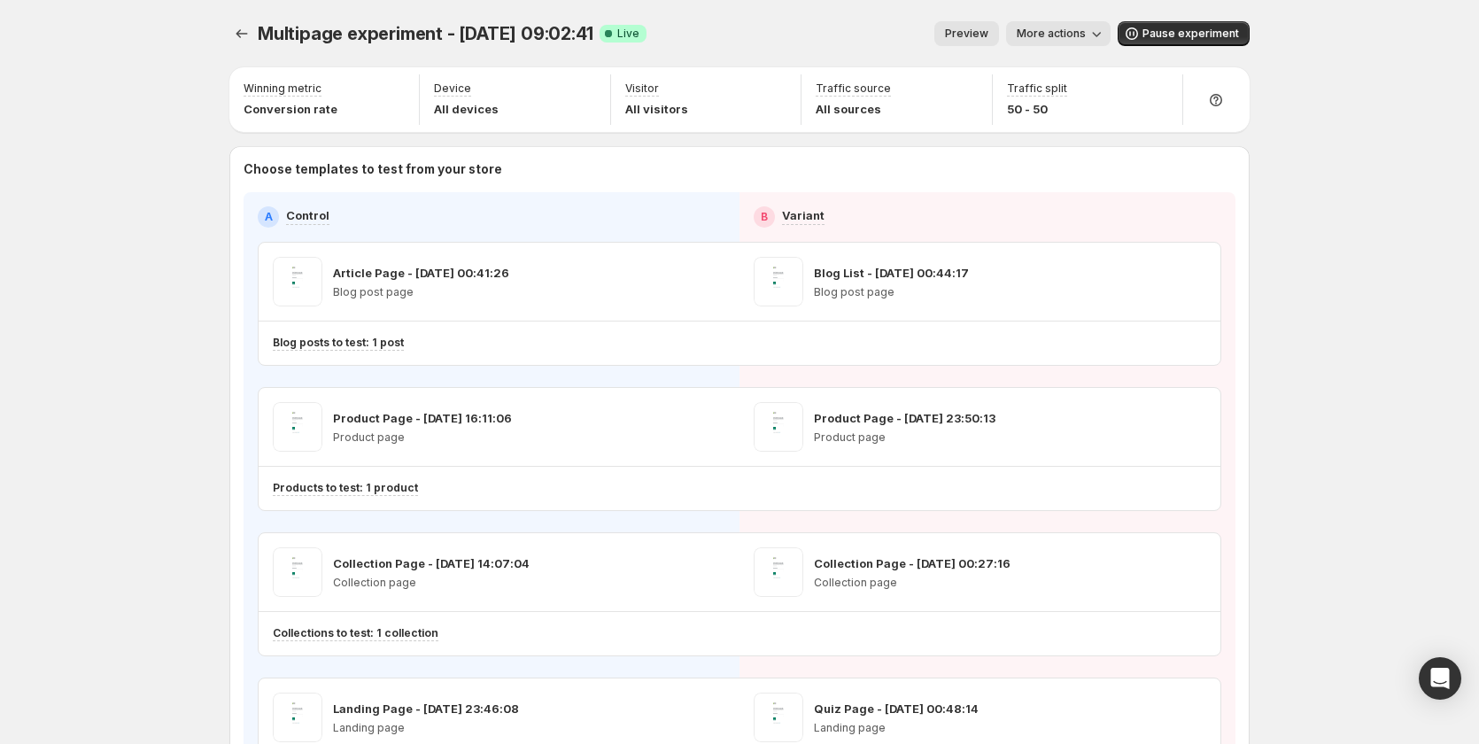
click at [982, 39] on span "Preview" at bounding box center [966, 34] width 43 height 14
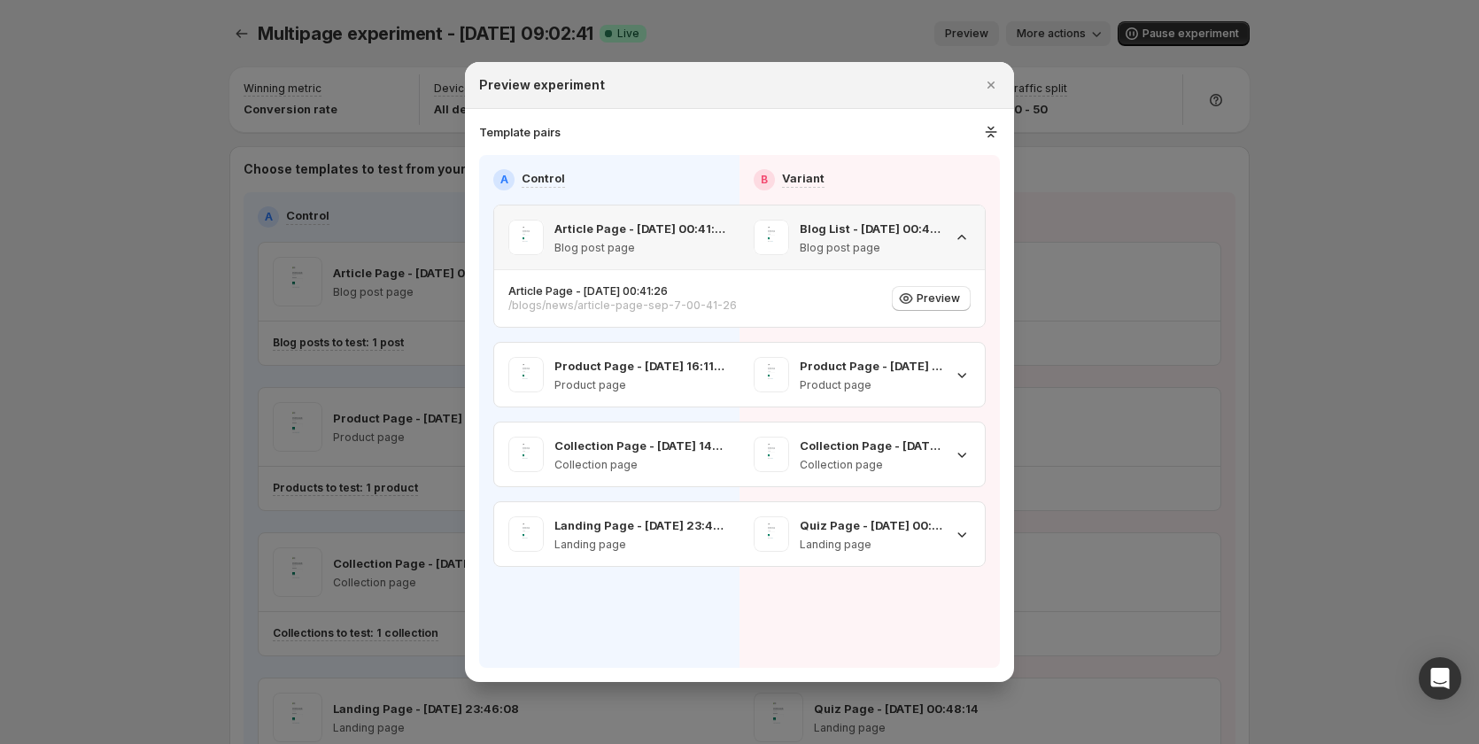
click at [980, 232] on div "Blog List - Sep 7, 00:44:17 Blog post page" at bounding box center [862, 238] width 245 height 64
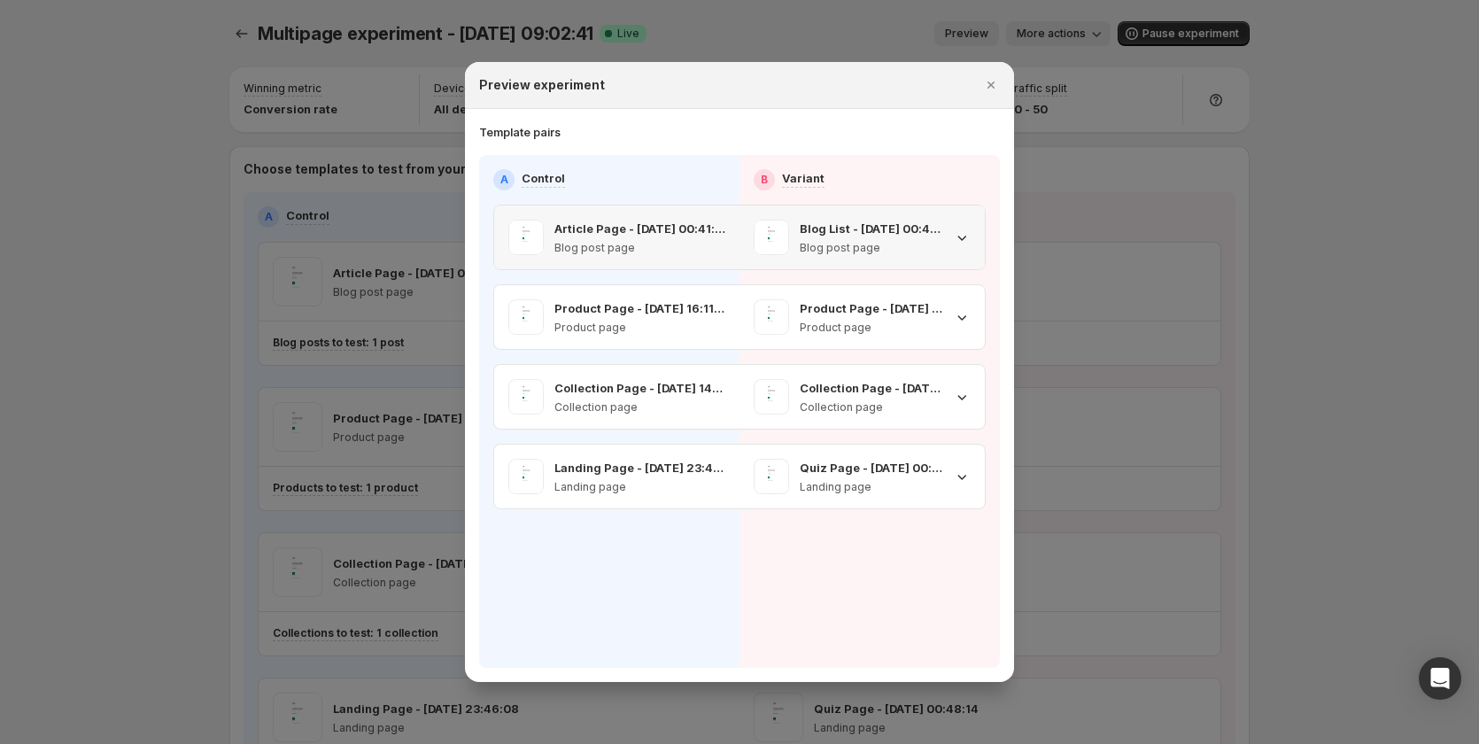
click at [980, 232] on div "Blog List - Sep 7, 00:44:17 Blog post page" at bounding box center [862, 238] width 245 height 64
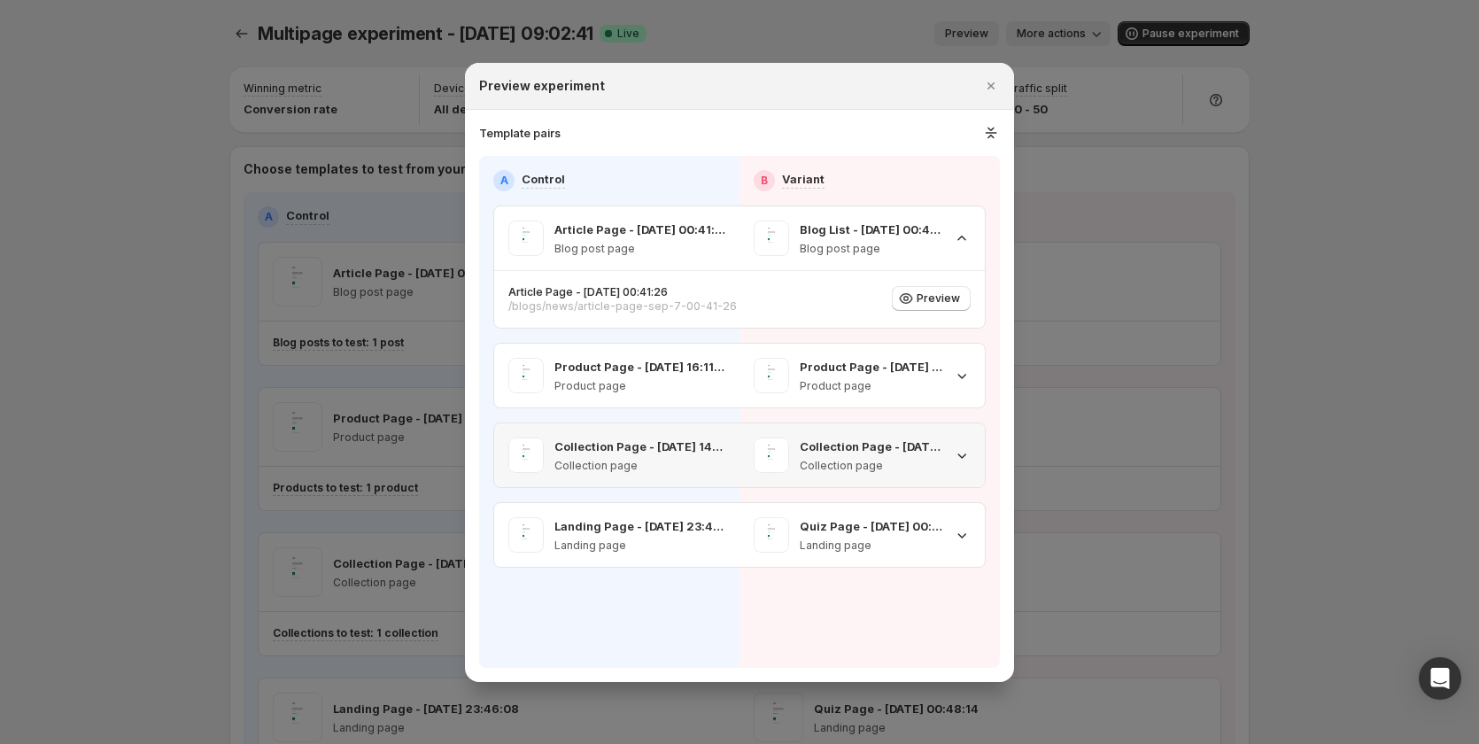
click at [974, 304] on div "Collection Page - Sep 7, 00:27:16 Collection page" at bounding box center [862, 455] width 245 height 64
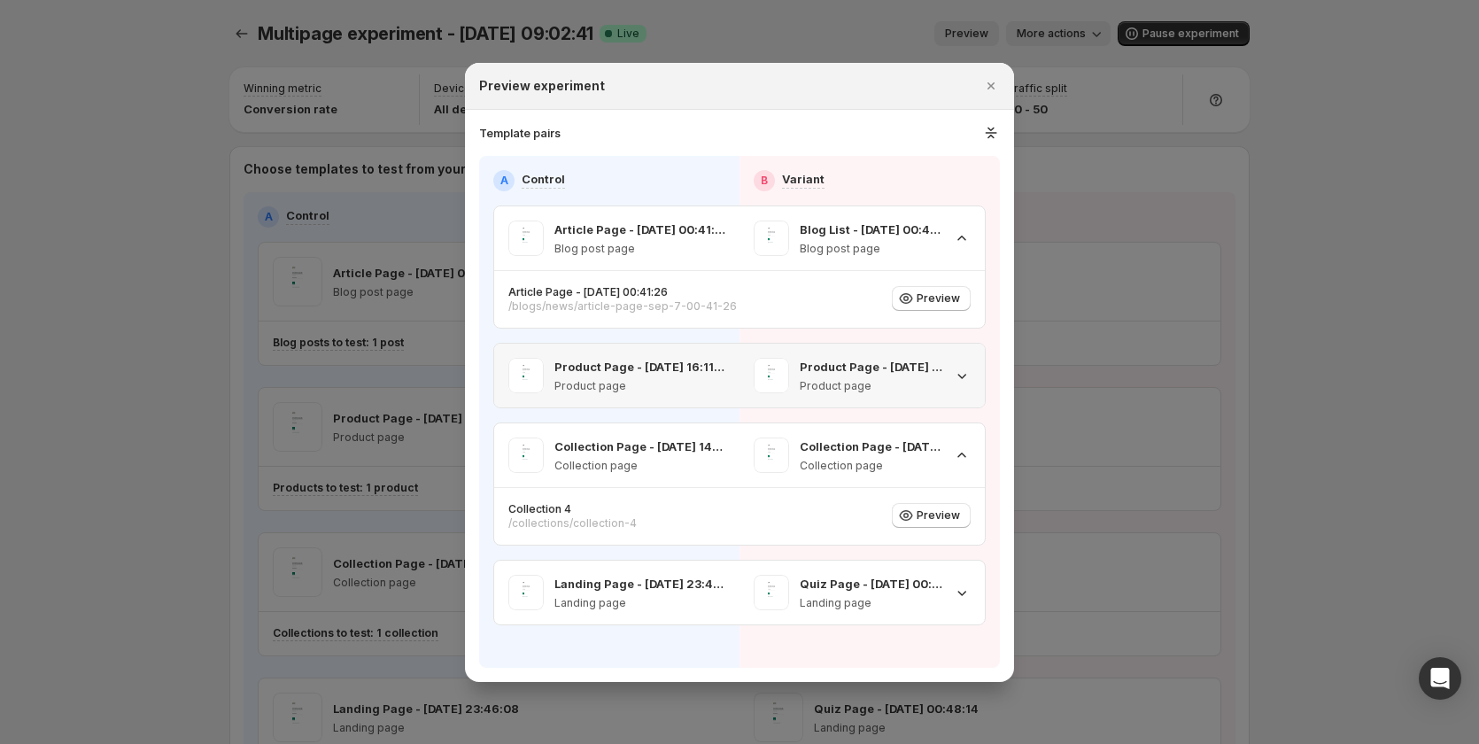
click at [958, 304] on icon ":r2j:" at bounding box center [962, 376] width 18 height 18
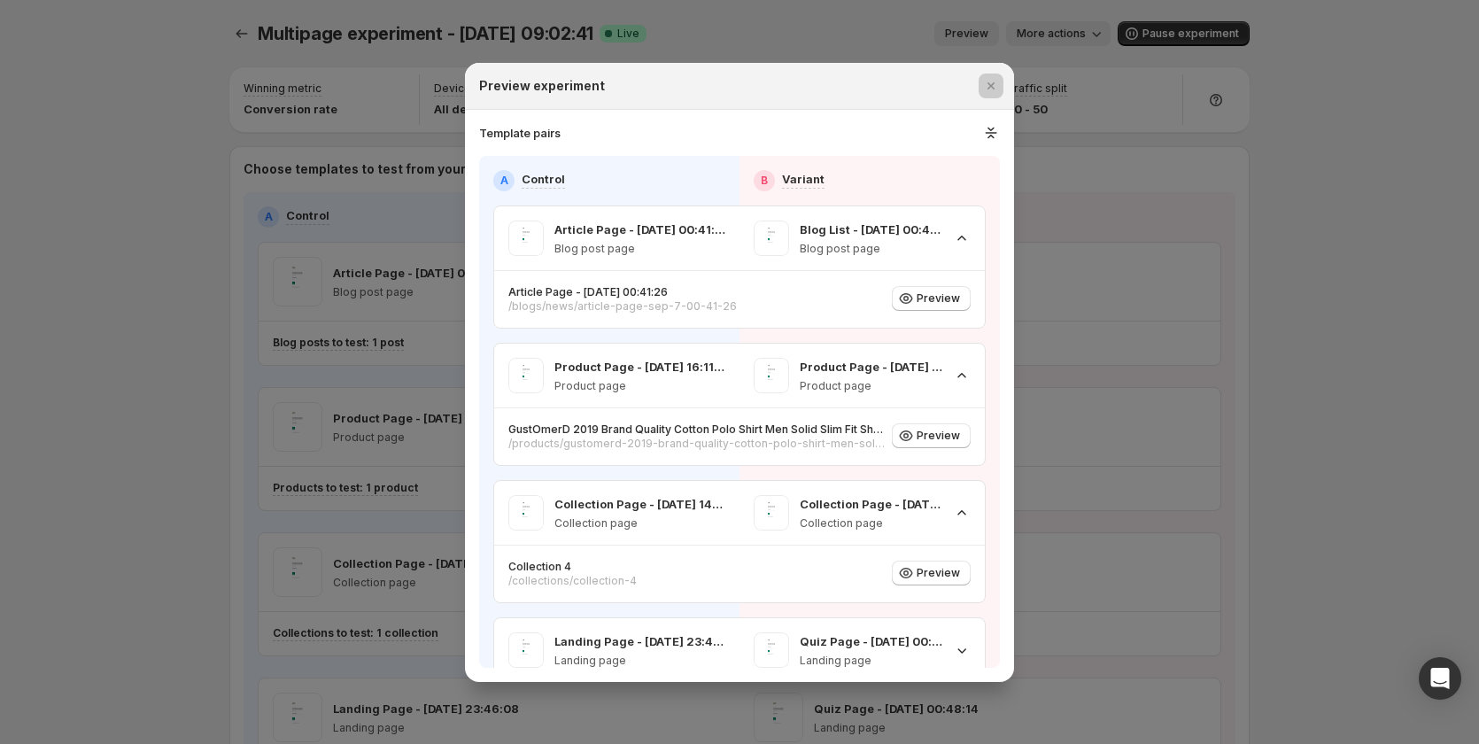
click at [250, 25] on div at bounding box center [739, 372] width 1479 height 744
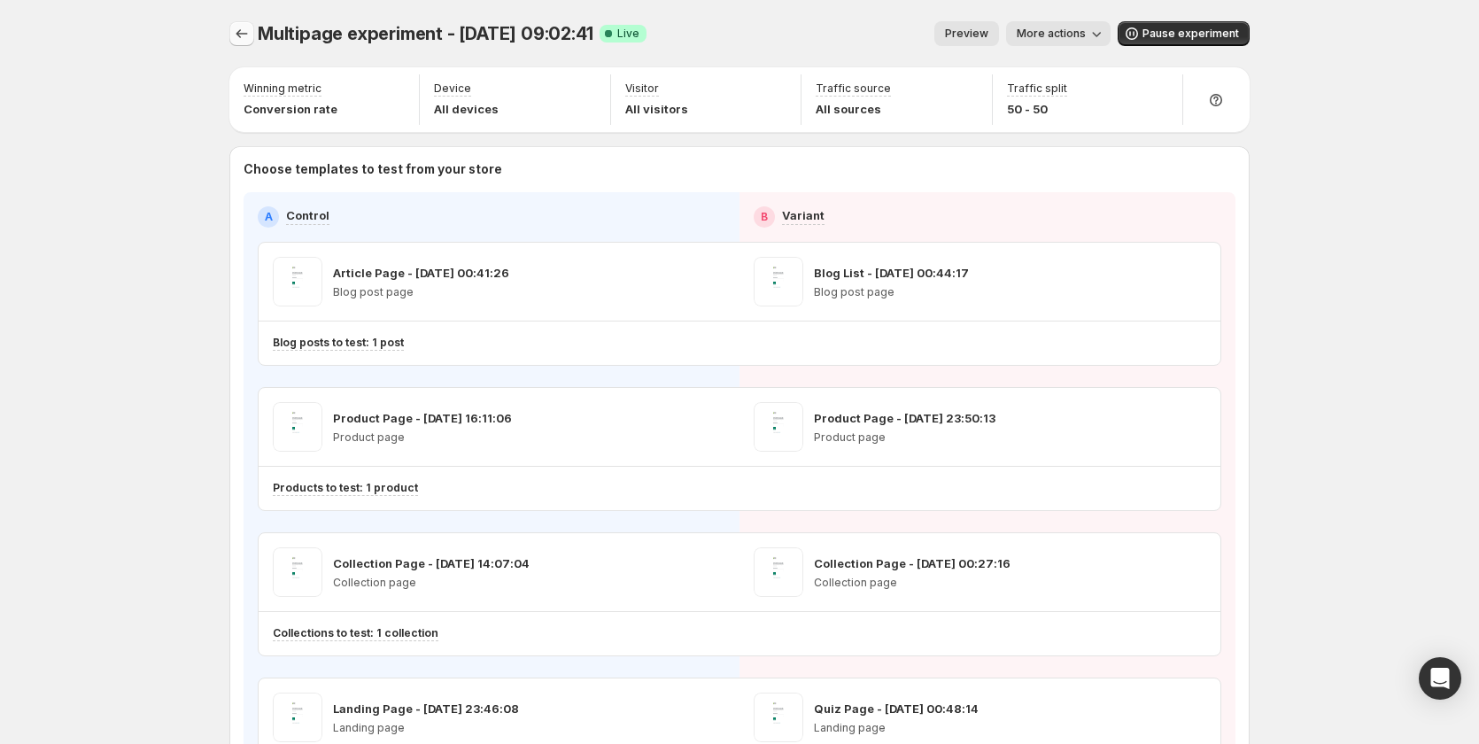
click at [251, 35] on icon "Experiments" at bounding box center [242, 34] width 18 height 18
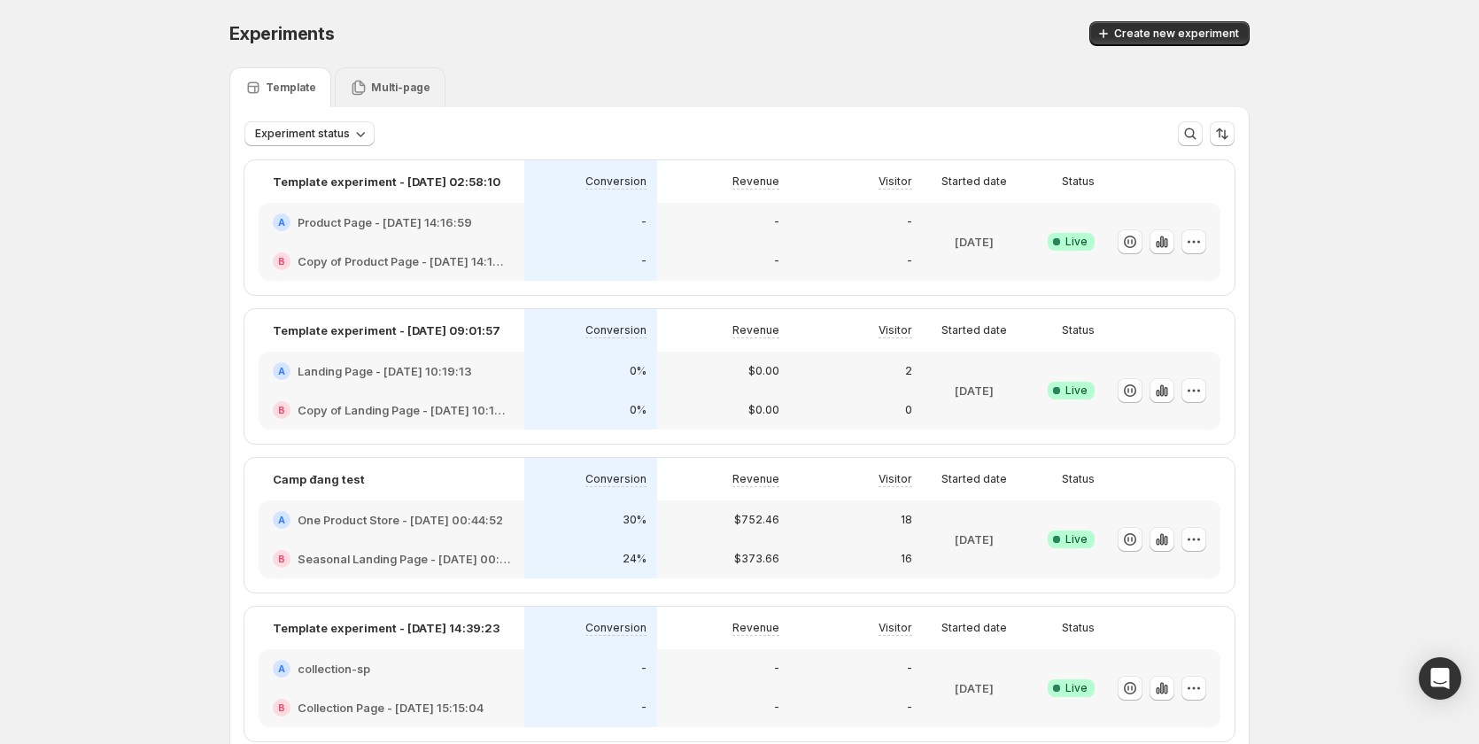
click at [419, 97] on div "Multi-page" at bounding box center [390, 87] width 111 height 40
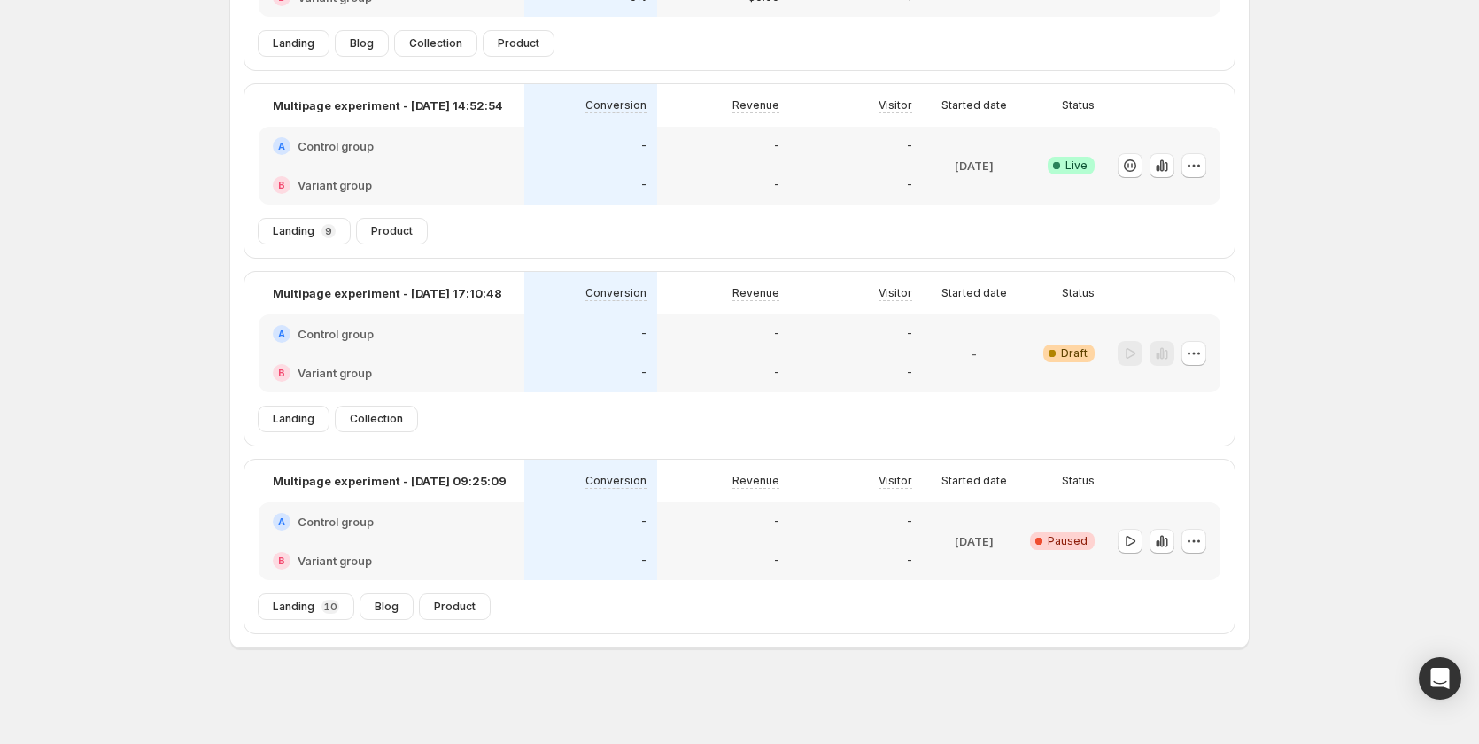
scroll to position [87, 0]
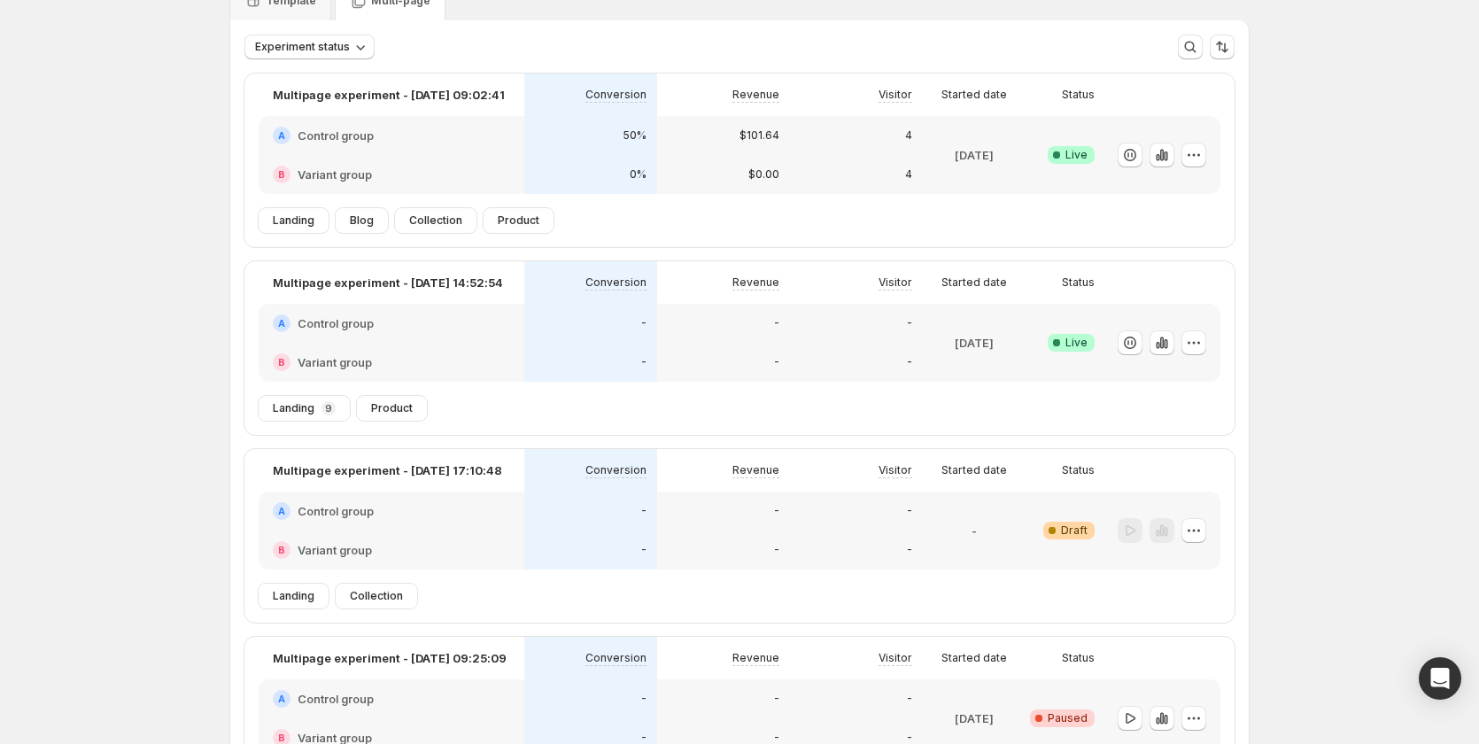
click at [702, 206] on div "Multipage experiment - Sep 3, 09:02:41 Conversion Revenue Visitor Started date …" at bounding box center [740, 141] width 990 height 135
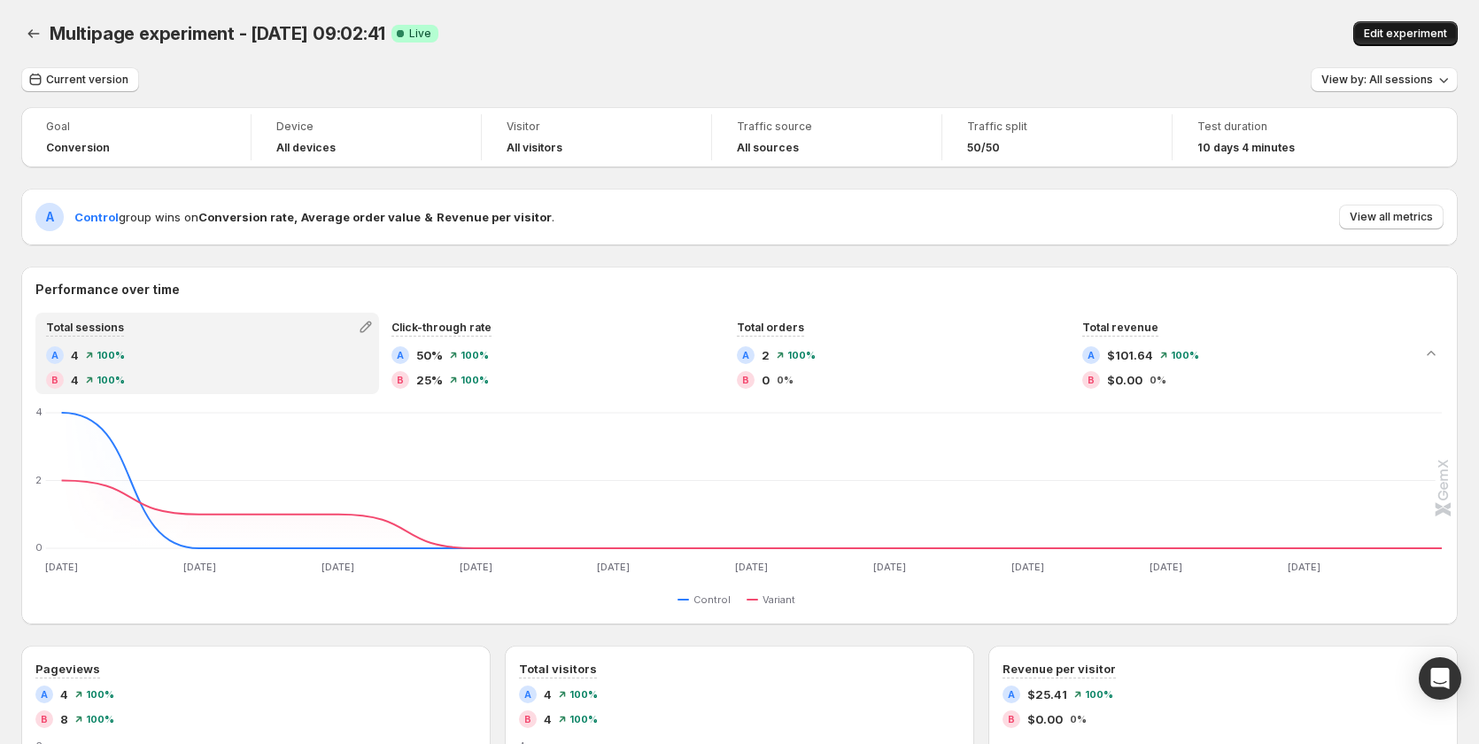
click at [1413, 33] on span "Edit experiment" at bounding box center [1405, 34] width 83 height 14
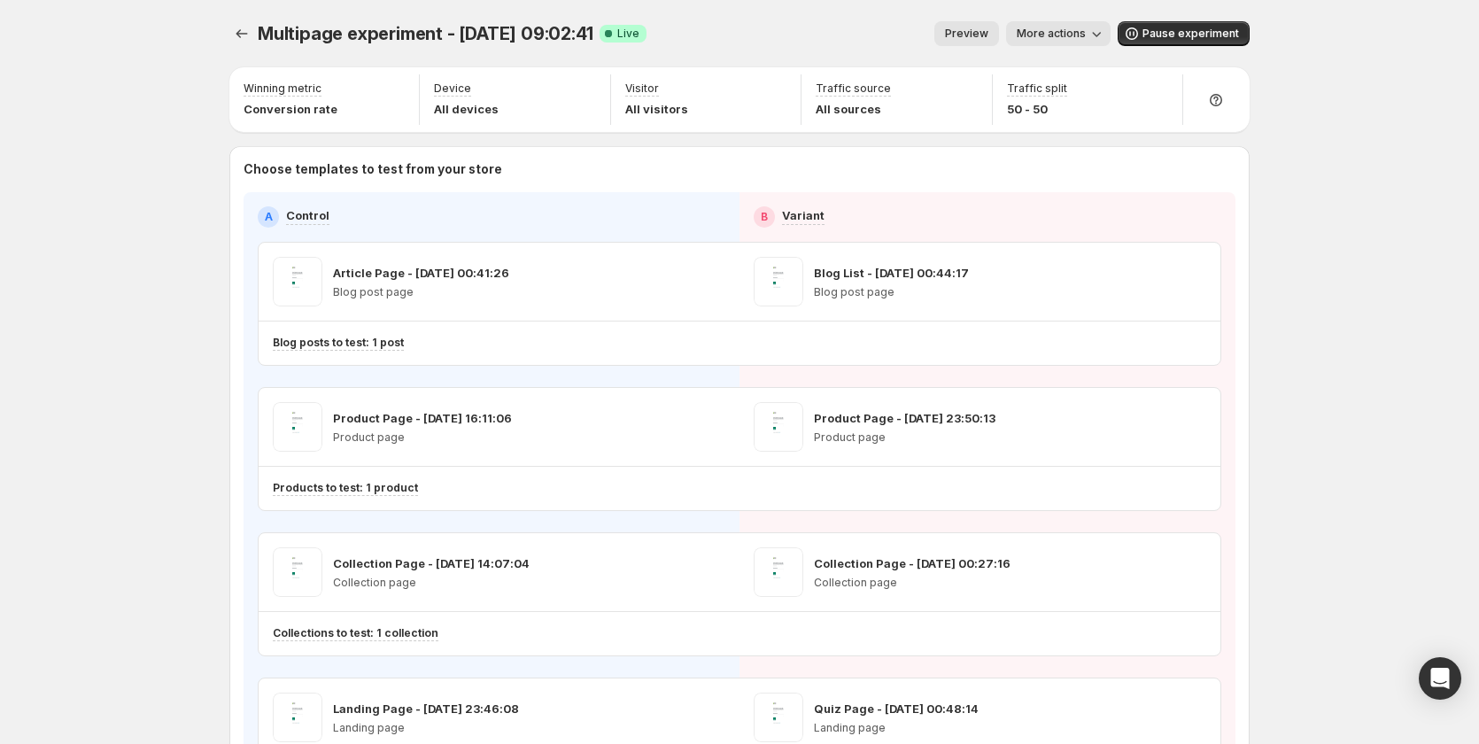
click at [972, 27] on span "Preview" at bounding box center [966, 34] width 43 height 14
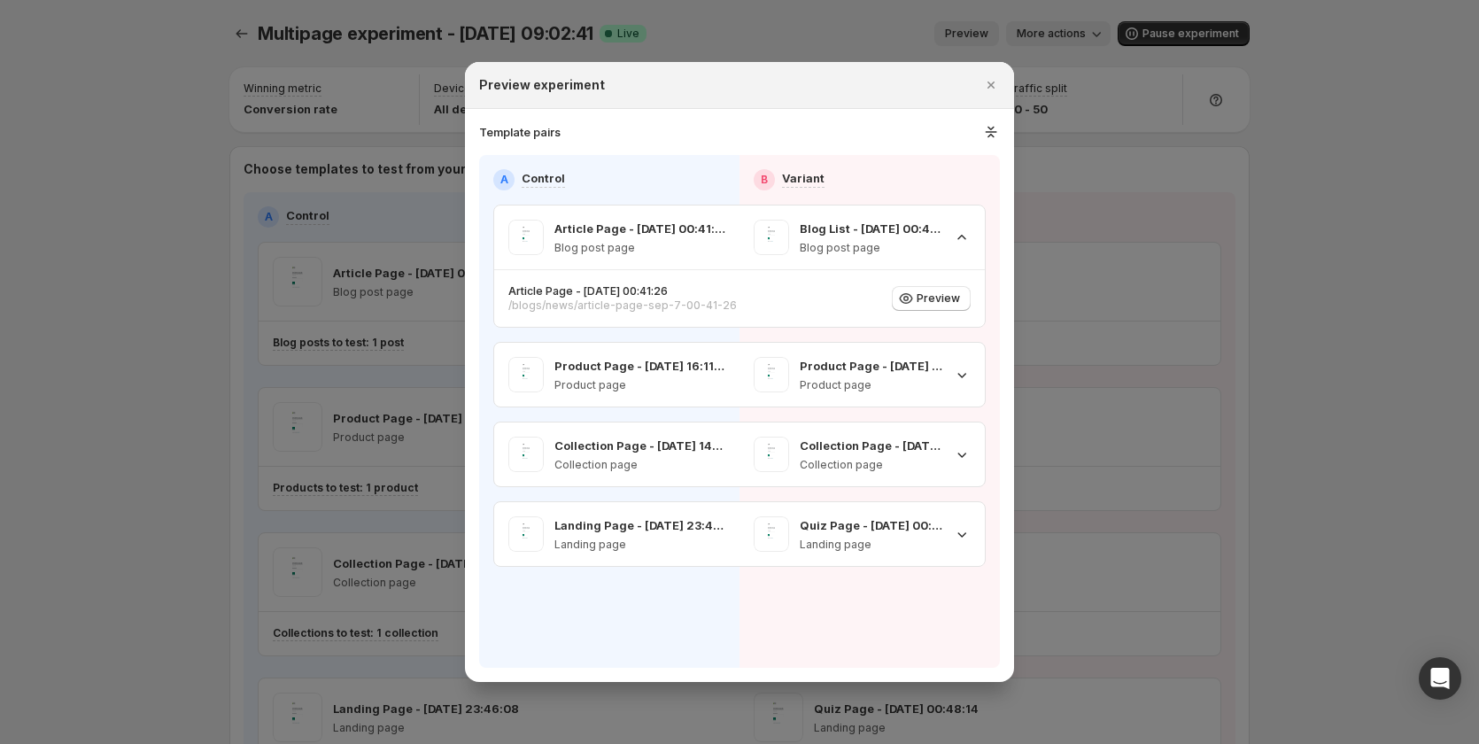
click at [437, 126] on div at bounding box center [739, 372] width 1479 height 744
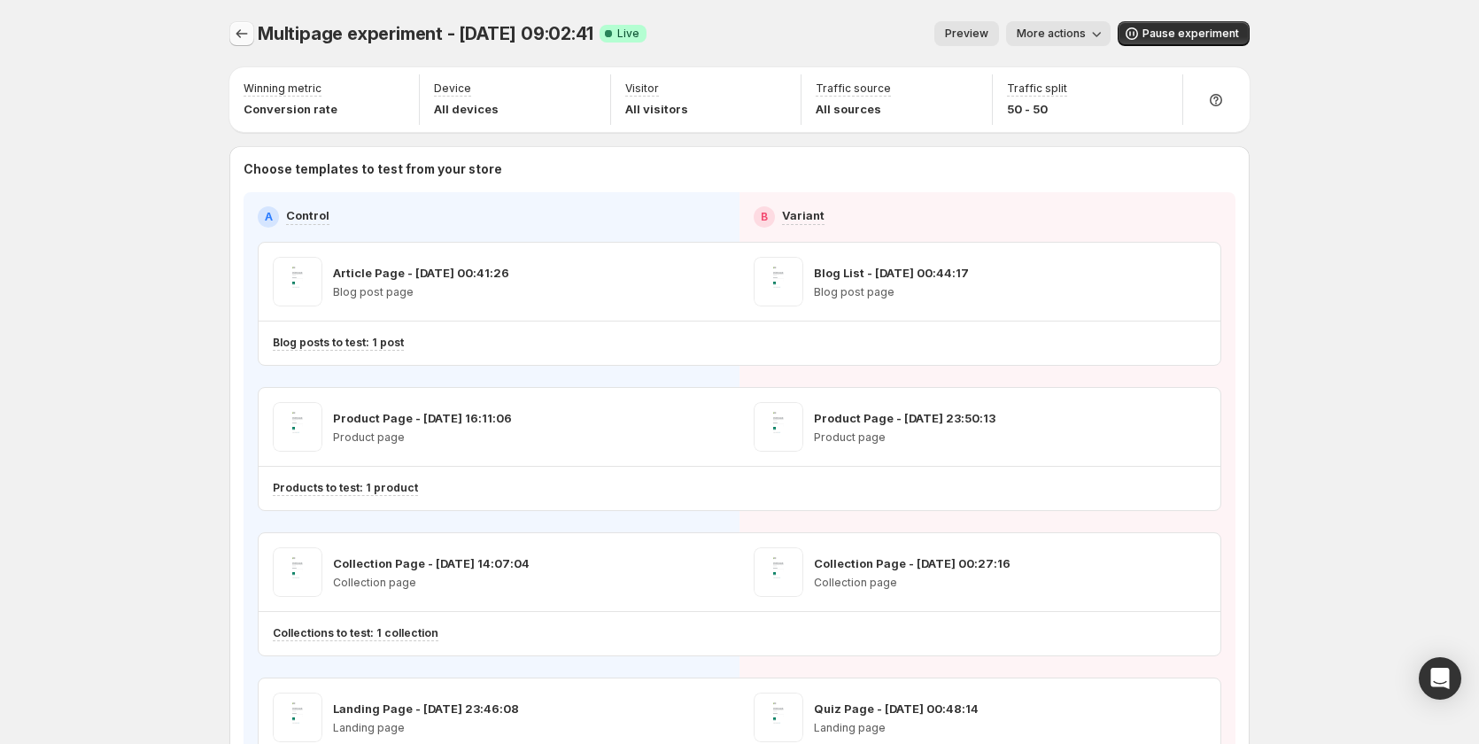
click at [245, 27] on icon "Experiments" at bounding box center [242, 34] width 18 height 18
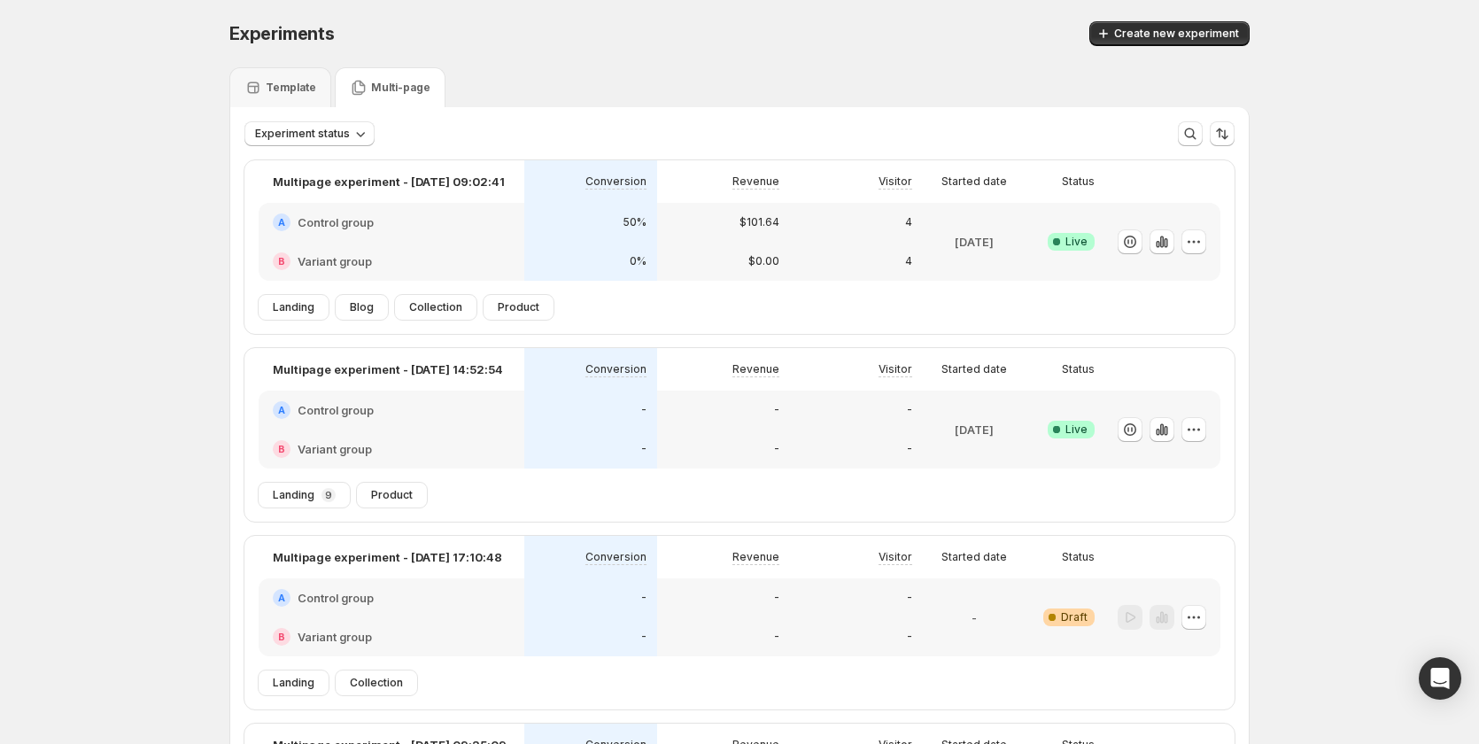
click at [625, 304] on div "-" at bounding box center [591, 410] width 112 height 18
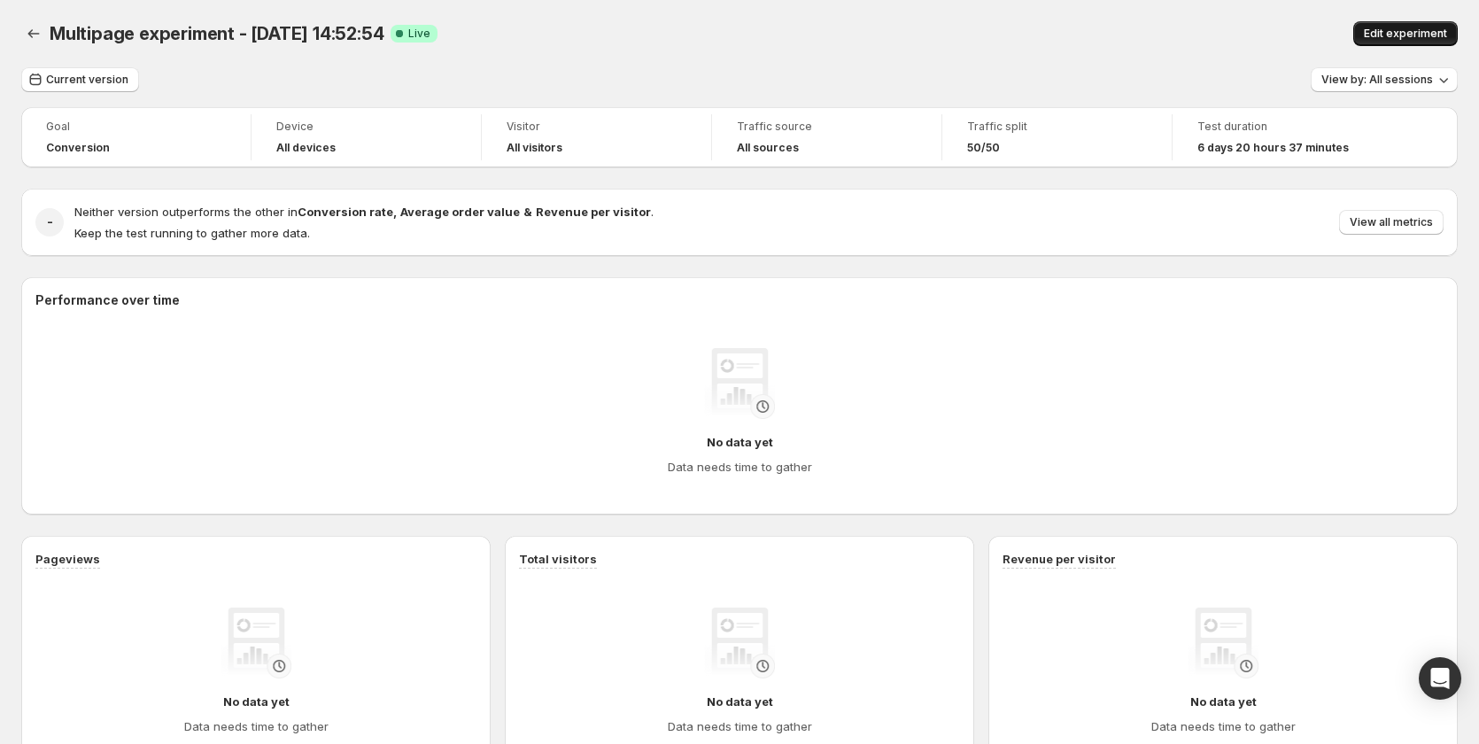
click at [1409, 35] on span "Edit experiment" at bounding box center [1405, 34] width 83 height 14
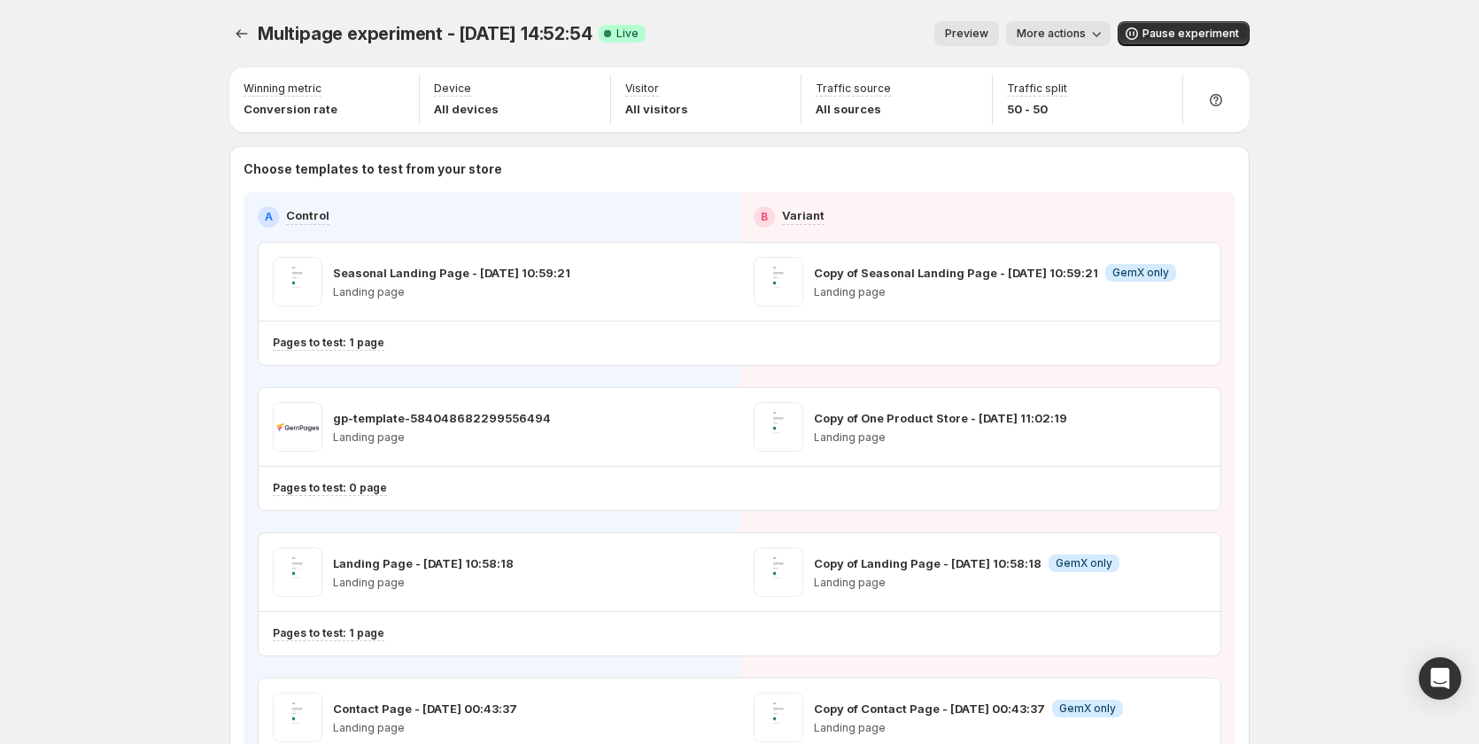
click at [982, 40] on span "Preview" at bounding box center [966, 34] width 43 height 14
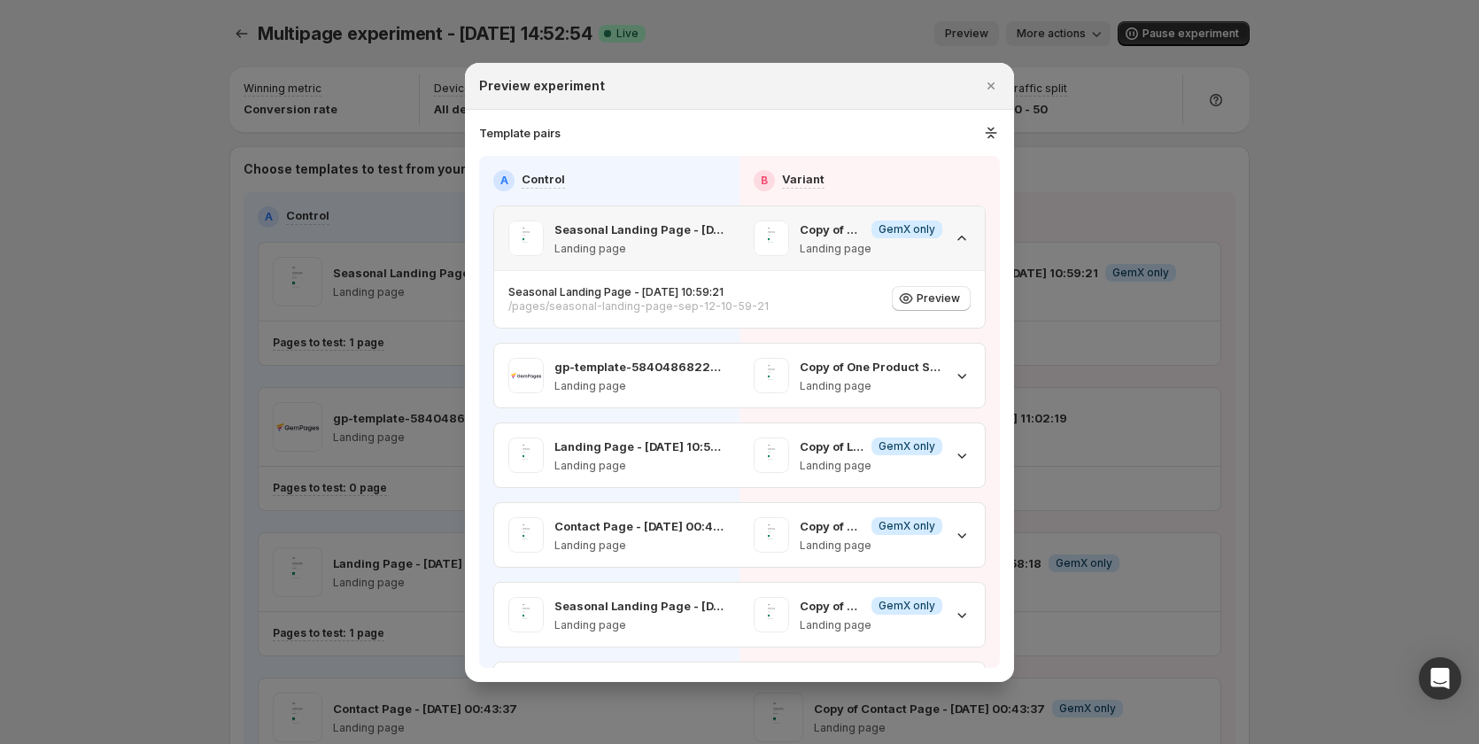
click at [953, 241] on icon ":rkt:" at bounding box center [962, 238] width 18 height 18
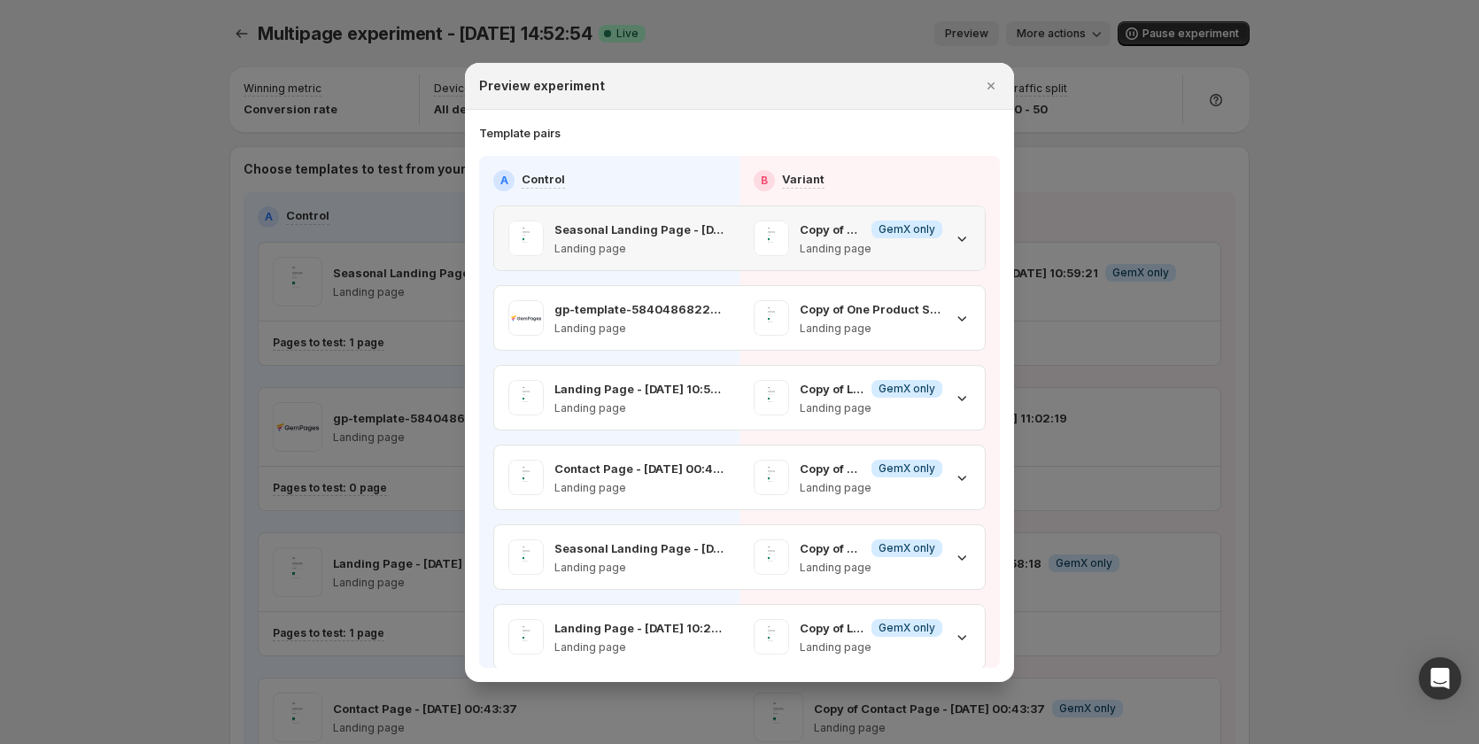
click at [953, 241] on icon ":rkt:" at bounding box center [962, 238] width 18 height 18
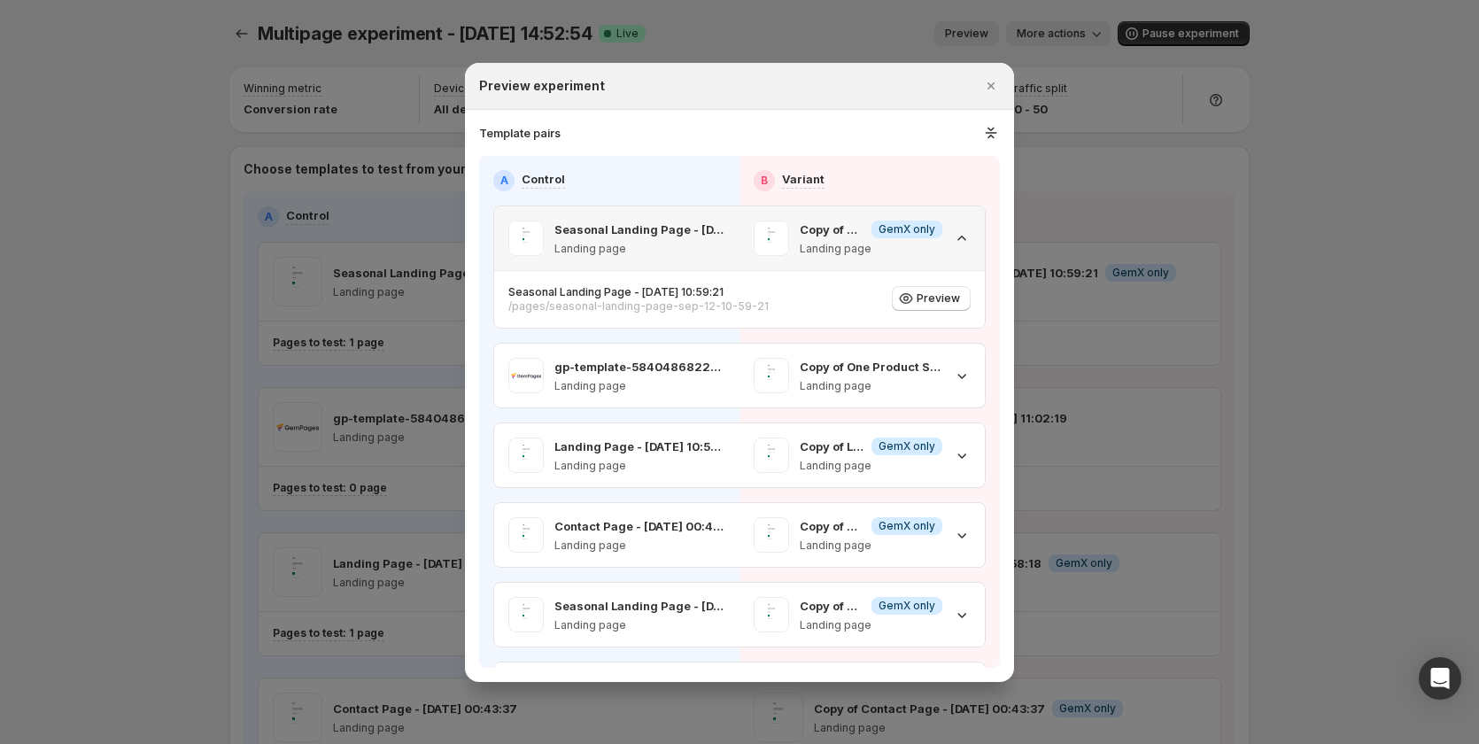
click at [953, 241] on icon ":rkt:" at bounding box center [962, 238] width 18 height 18
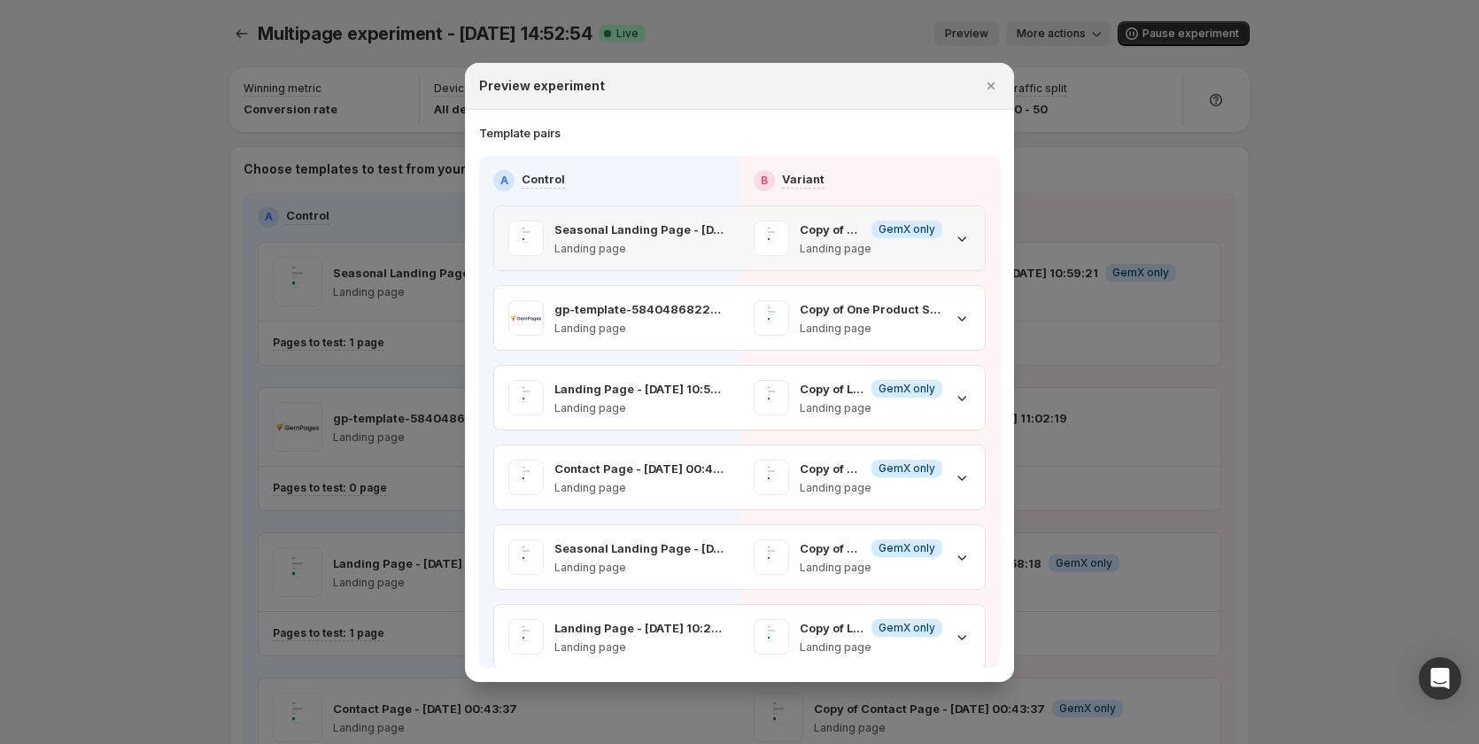
click at [953, 241] on icon ":rkt:" at bounding box center [962, 238] width 18 height 18
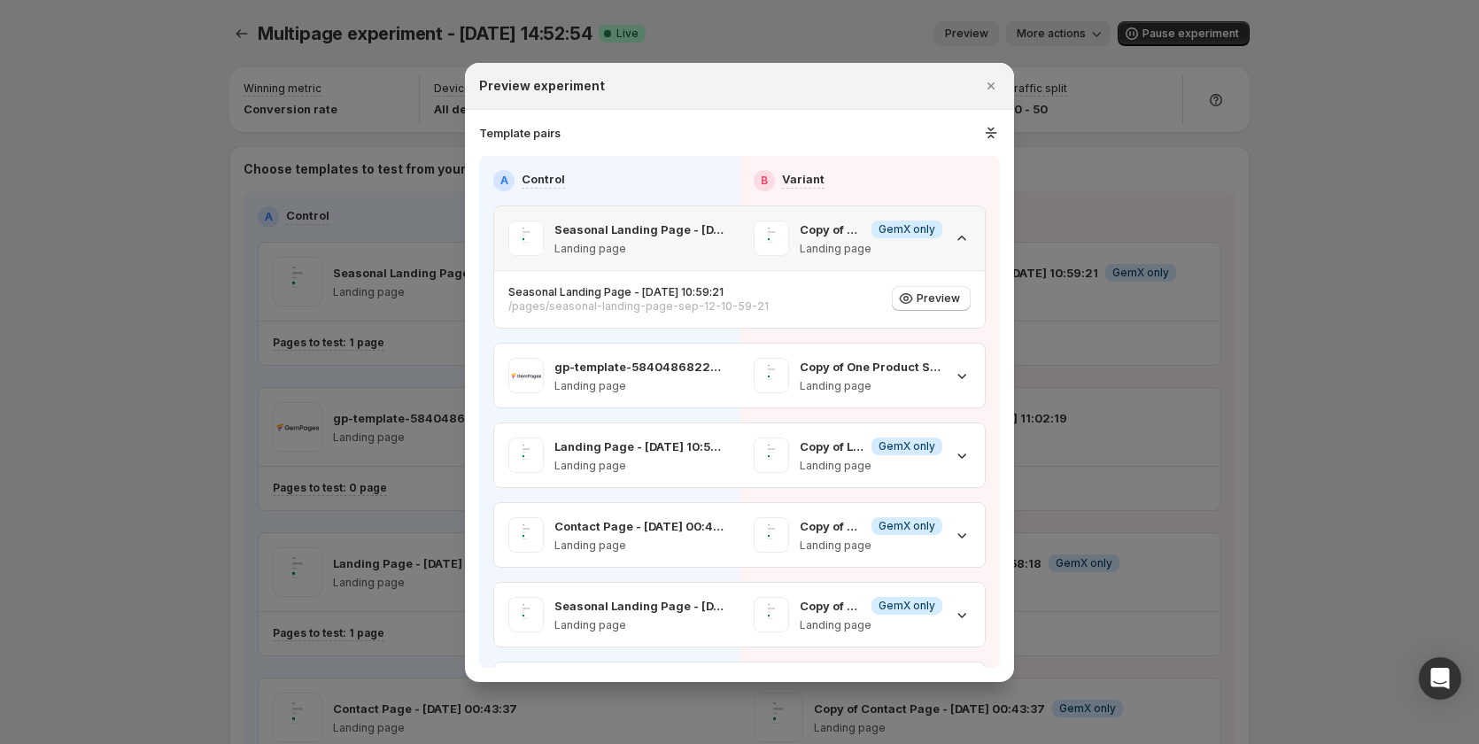
click at [953, 241] on icon ":rkt:" at bounding box center [962, 238] width 18 height 18
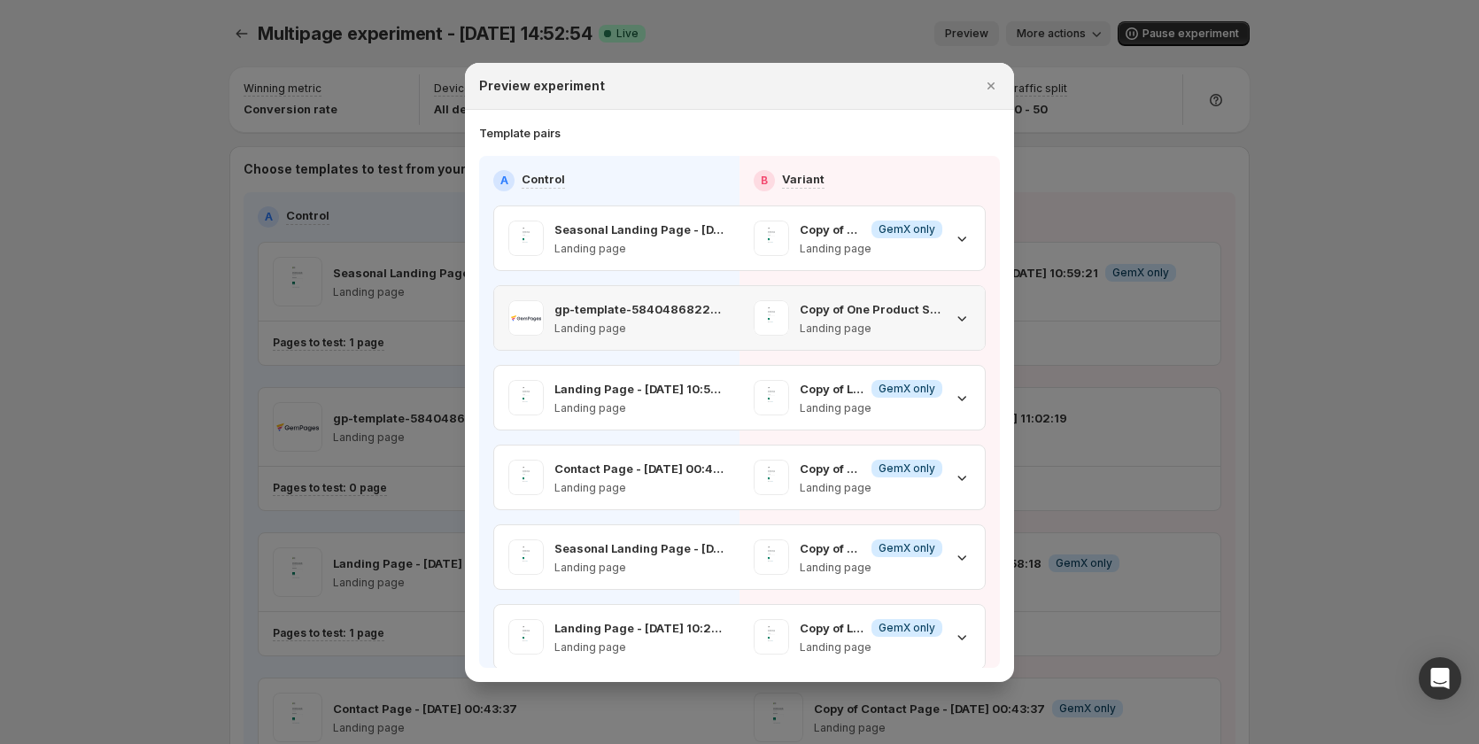
click at [944, 304] on div "Copy of One Product Store - Sep 12, 11:02:19 Landing page" at bounding box center [862, 317] width 217 height 35
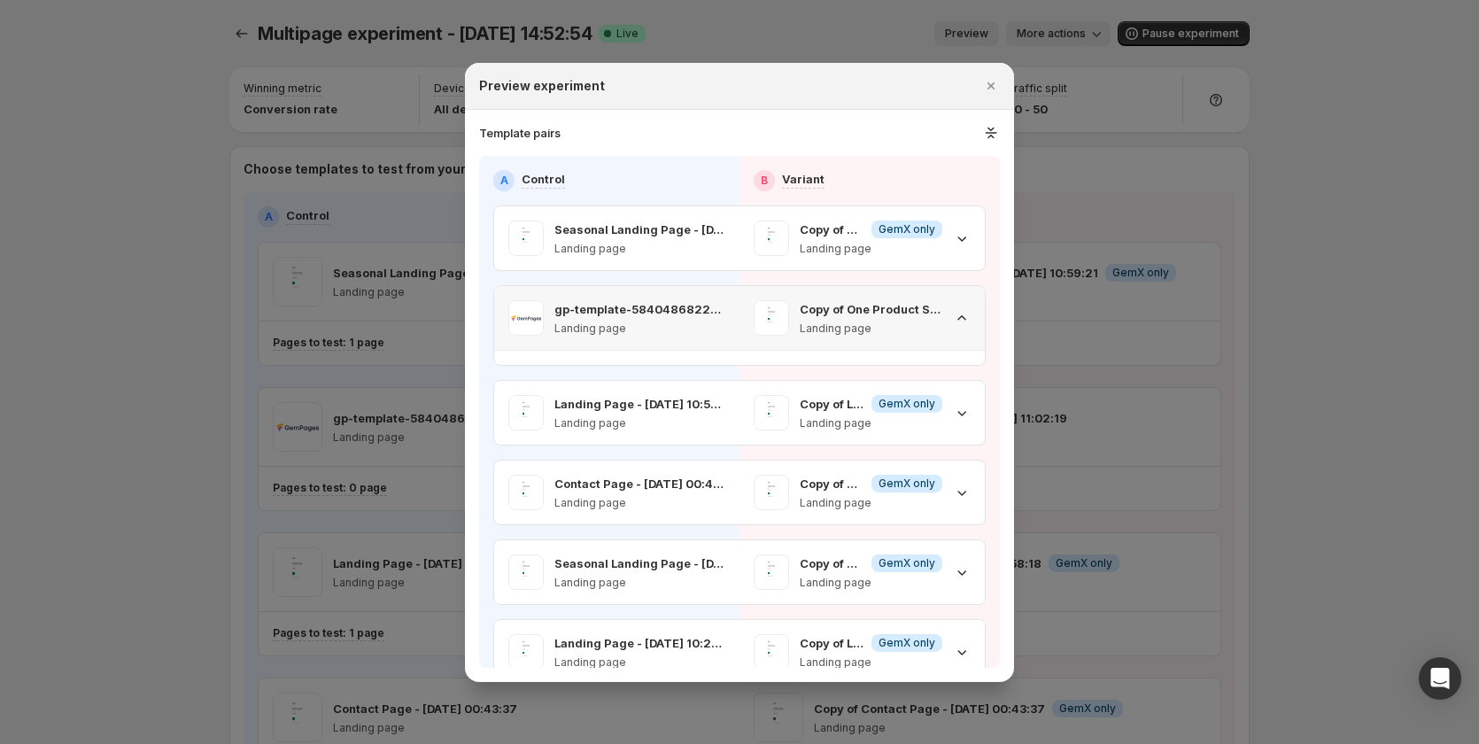
click at [944, 304] on div "Copy of One Product Store - Sep 12, 11:02:19 Landing page" at bounding box center [862, 317] width 217 height 35
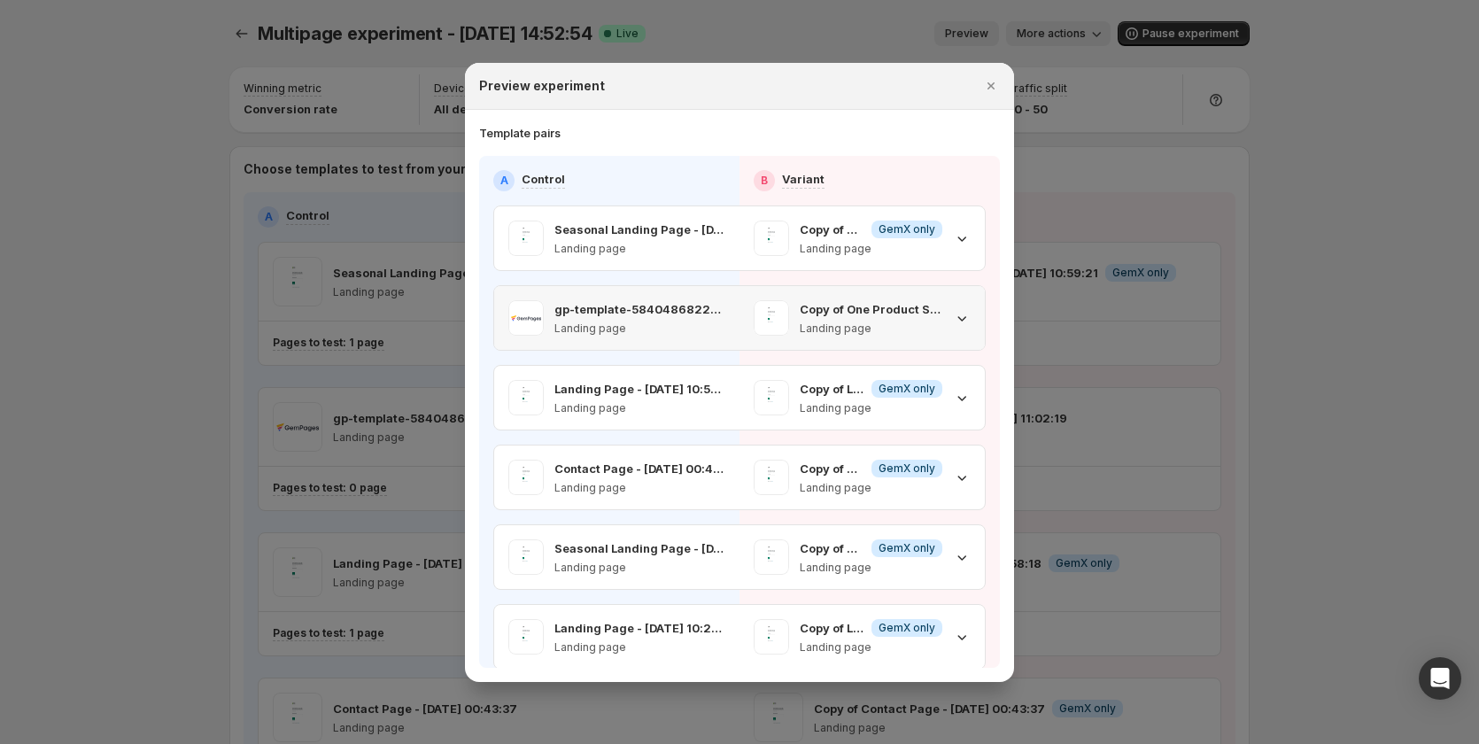
click at [944, 304] on div "Copy of One Product Store - Sep 12, 11:02:19 Landing page" at bounding box center [862, 317] width 217 height 35
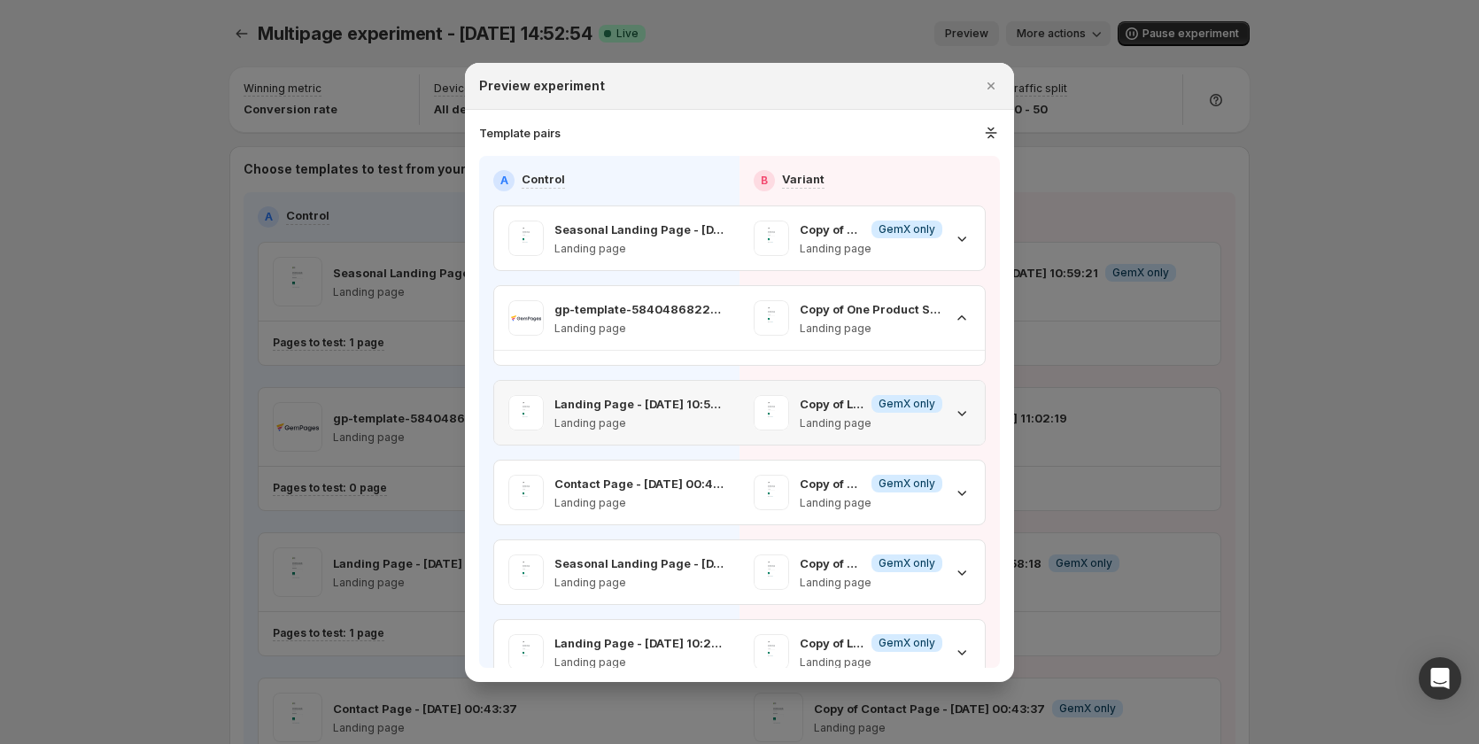
click at [968, 304] on div "Copy of Landing Page - Sep 12, 10:58:18 Info GemX only Landing page" at bounding box center [862, 413] width 245 height 64
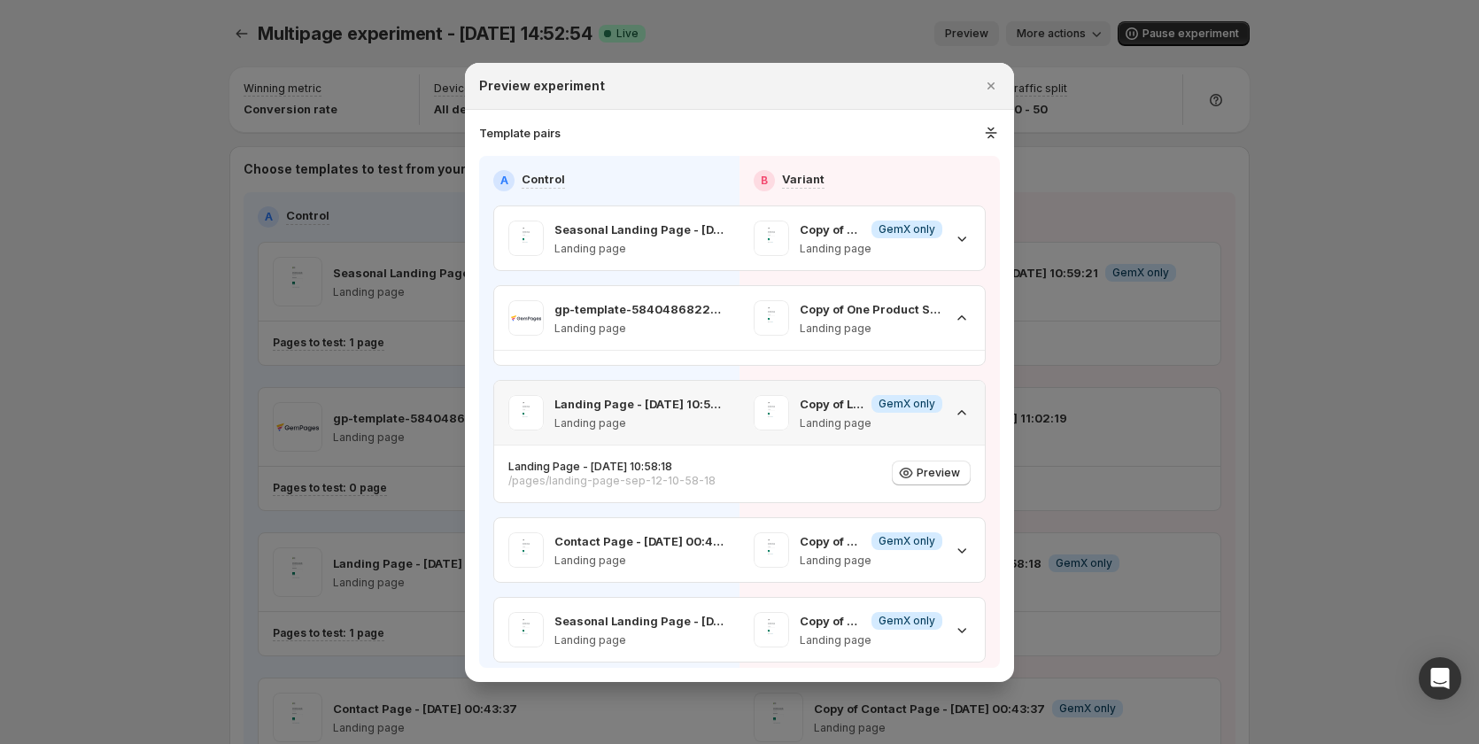
click at [968, 304] on div "Copy of Landing Page - Sep 12, 10:58:18 Info GemX only Landing page" at bounding box center [862, 413] width 245 height 64
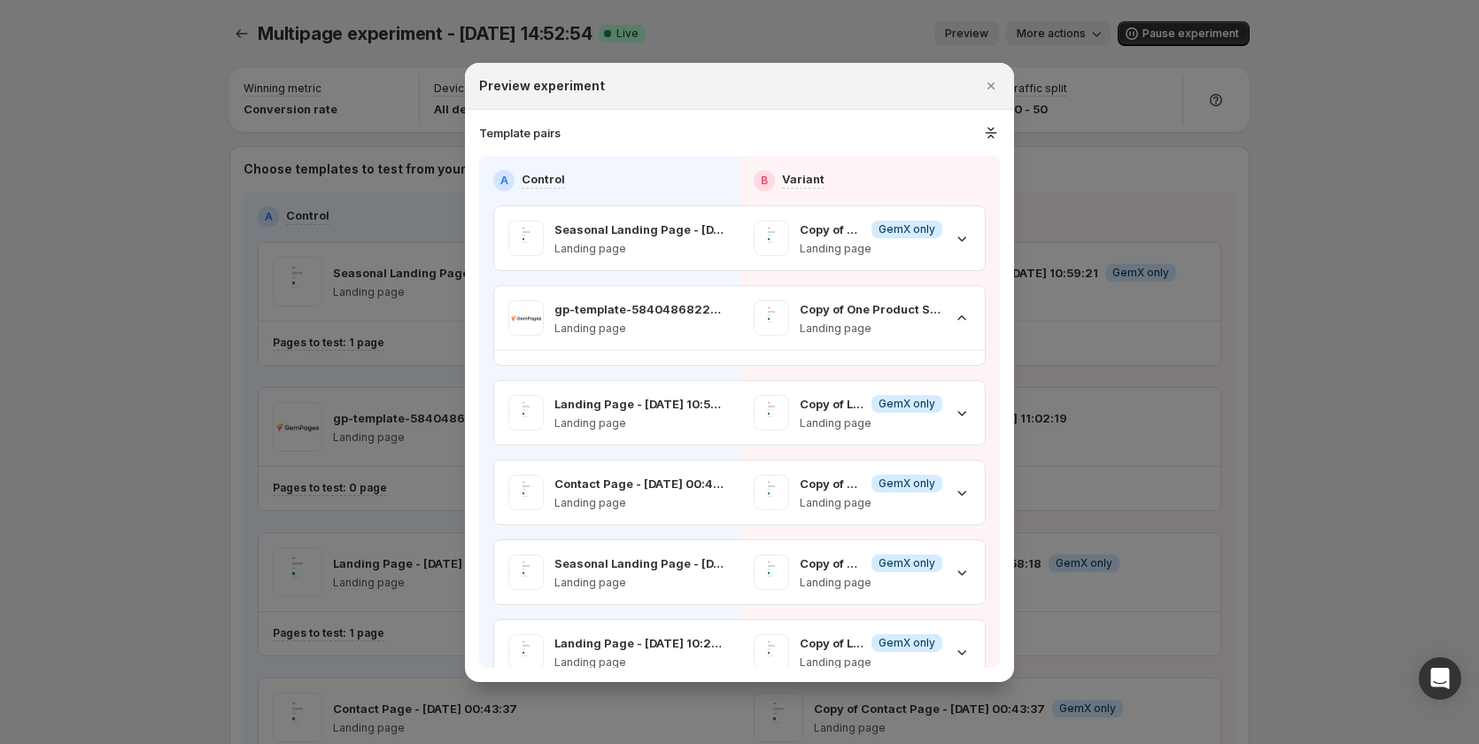
click at [951, 304] on hr ":rkt:" at bounding box center [739, 350] width 491 height 1
click at [948, 304] on div "Copy of One Product Store - Sep 12, 11:02:19 Landing page" at bounding box center [862, 317] width 217 height 35
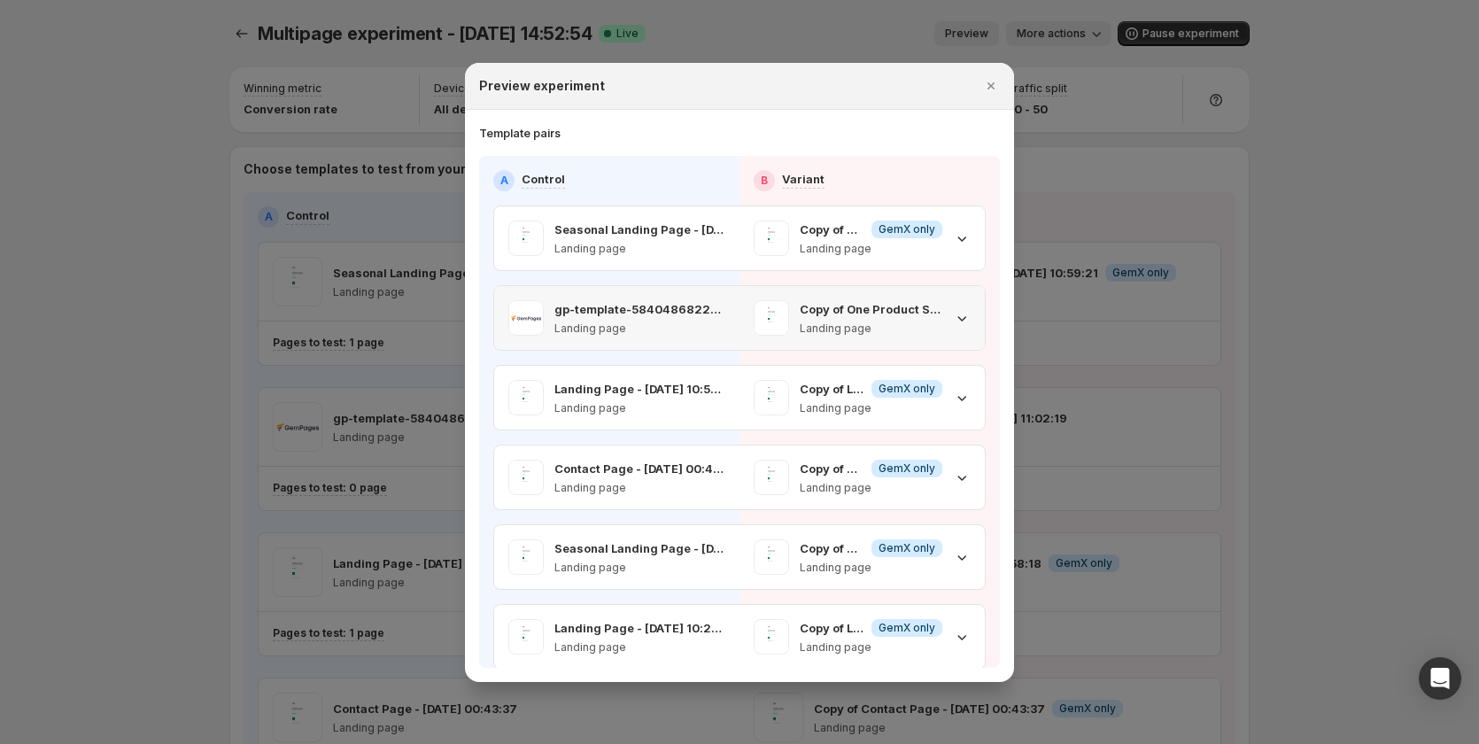
click at [948, 304] on div "Copy of One Product Store - Sep 12, 11:02:19 Landing page" at bounding box center [862, 317] width 217 height 35
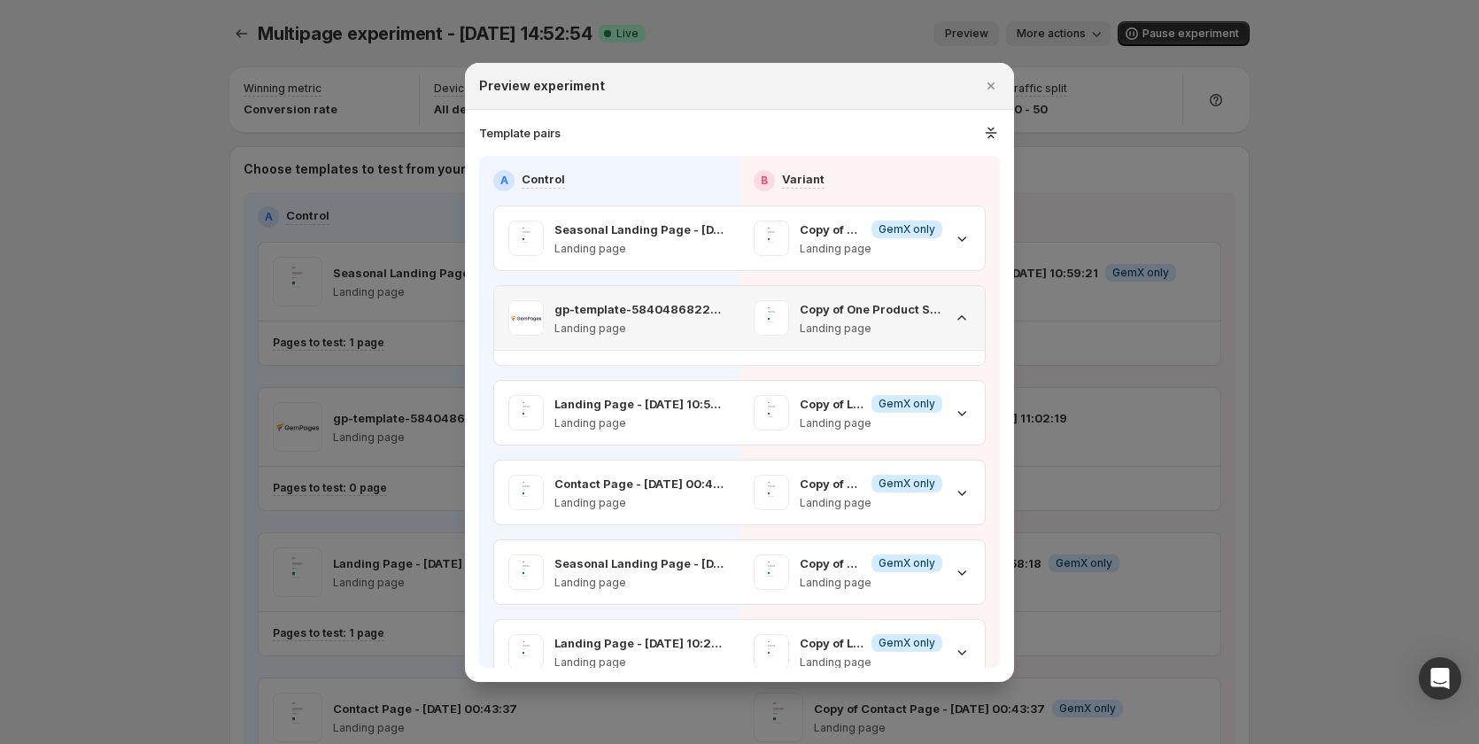
click at [948, 304] on div "Copy of One Product Store - Sep 12, 11:02:19 Landing page" at bounding box center [862, 317] width 217 height 35
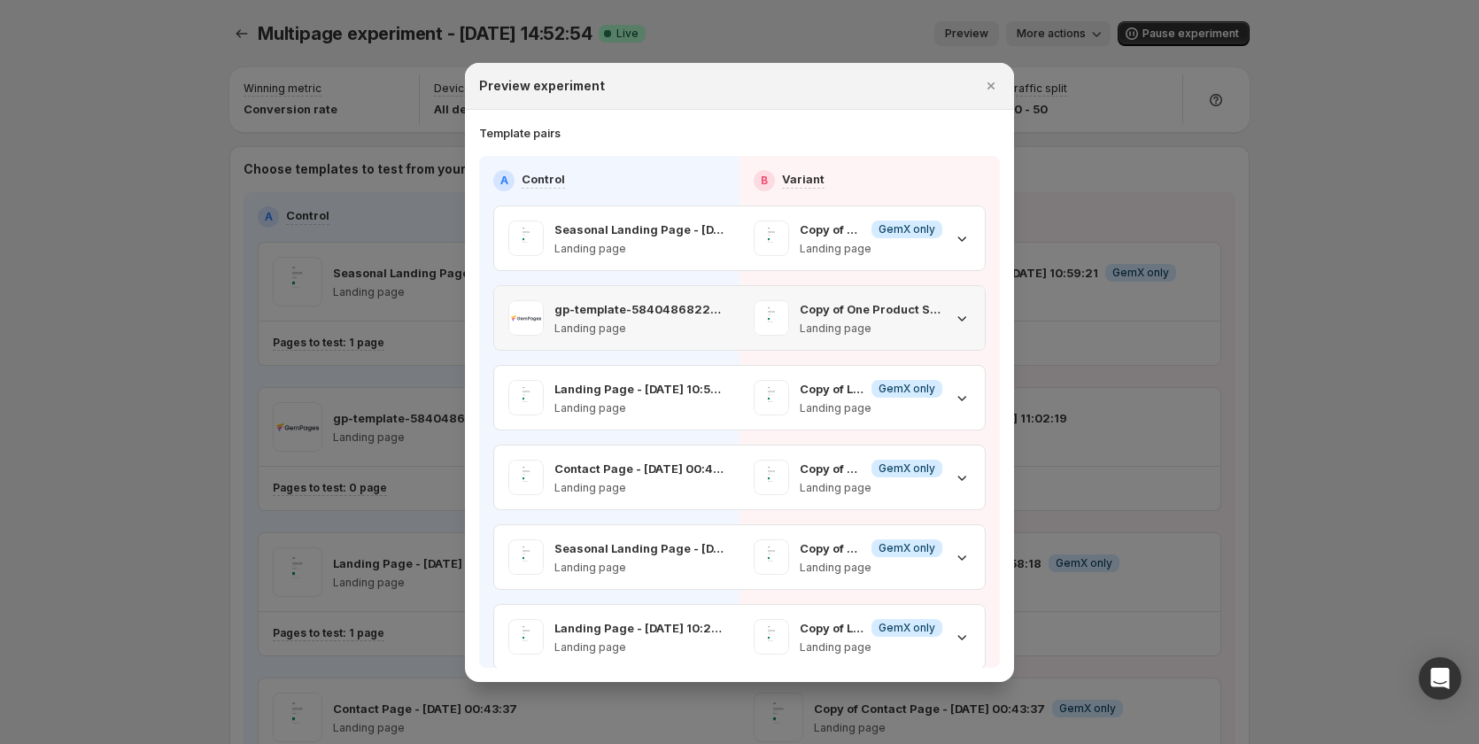
click at [948, 304] on div "Copy of One Product Store - Sep 12, 11:02:19 Landing page" at bounding box center [862, 317] width 217 height 35
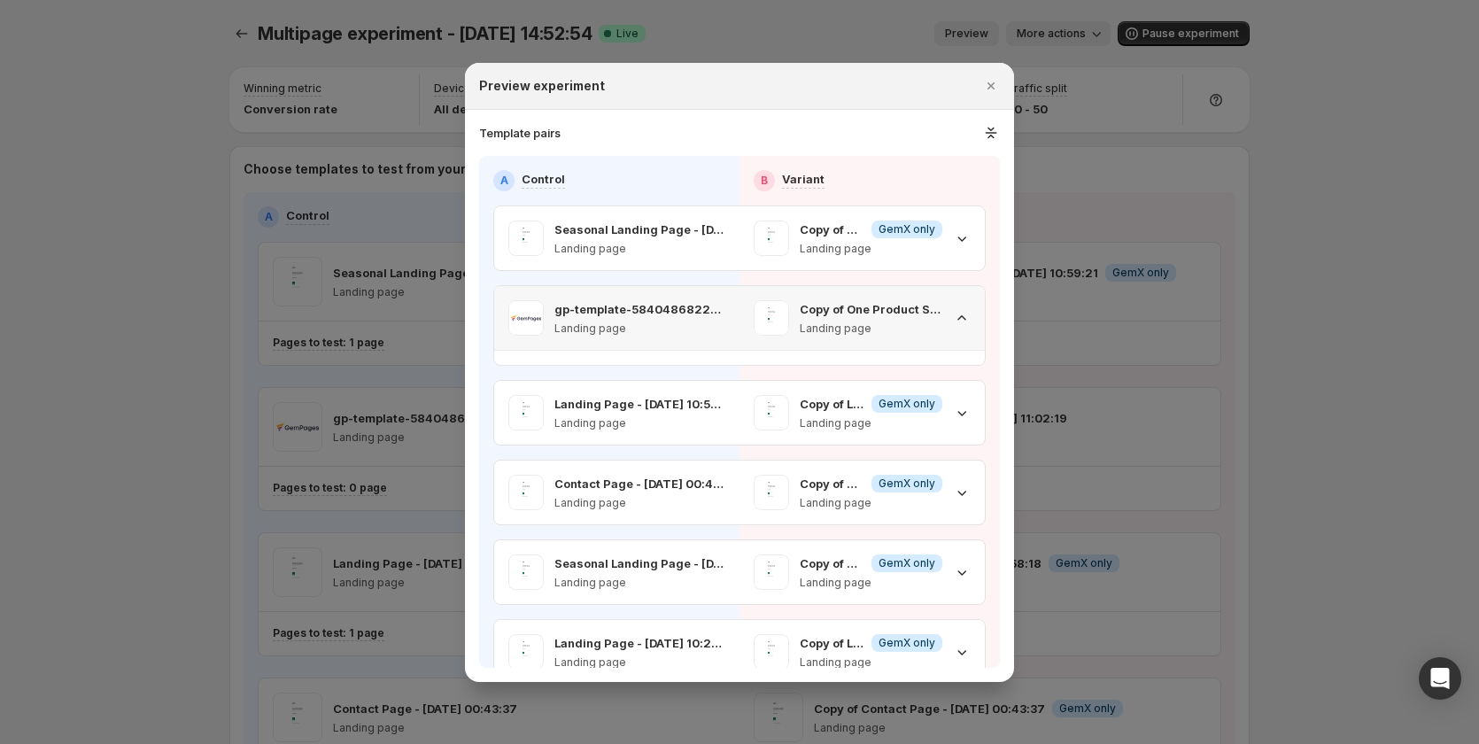
click at [948, 304] on div "Copy of One Product Store - Sep 12, 11:02:19 Landing page" at bounding box center [862, 317] width 217 height 35
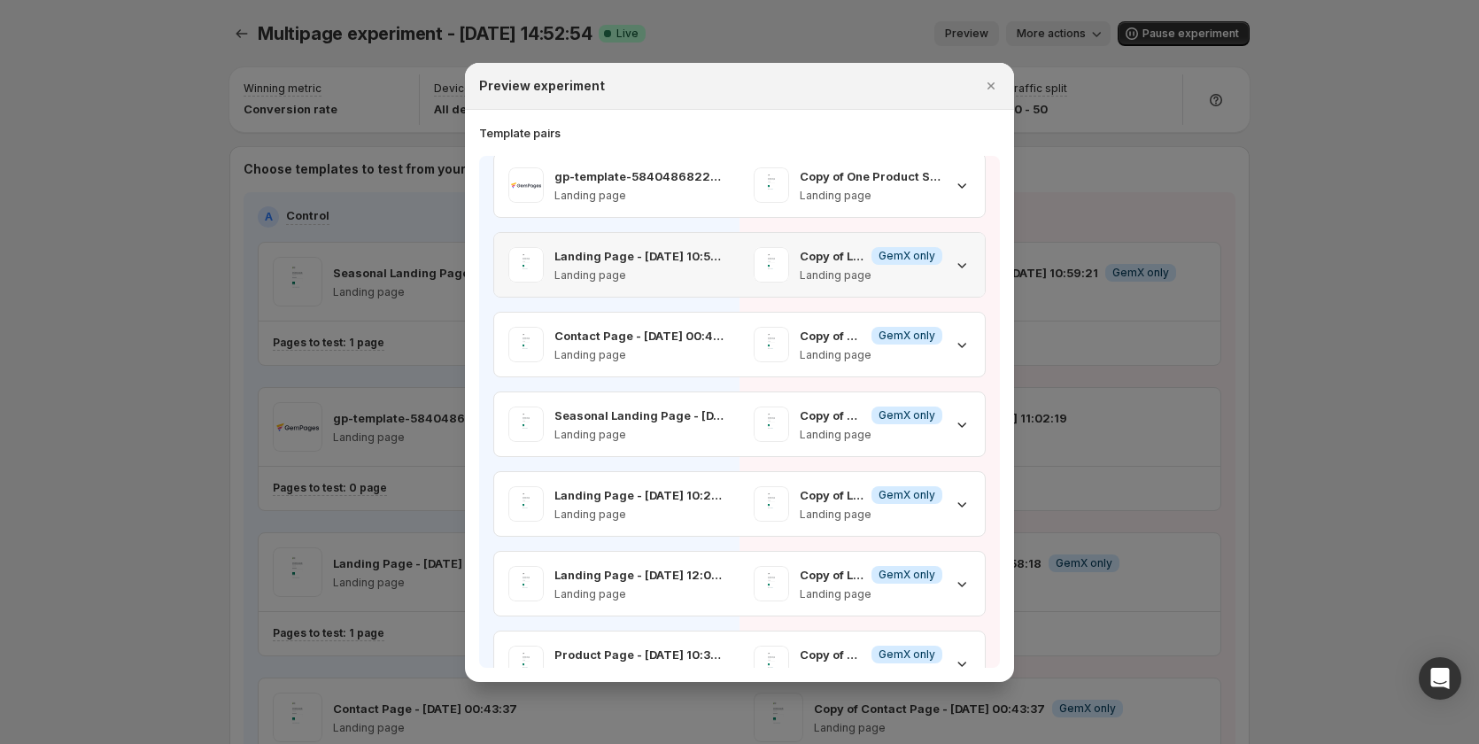
scroll to position [177, 0]
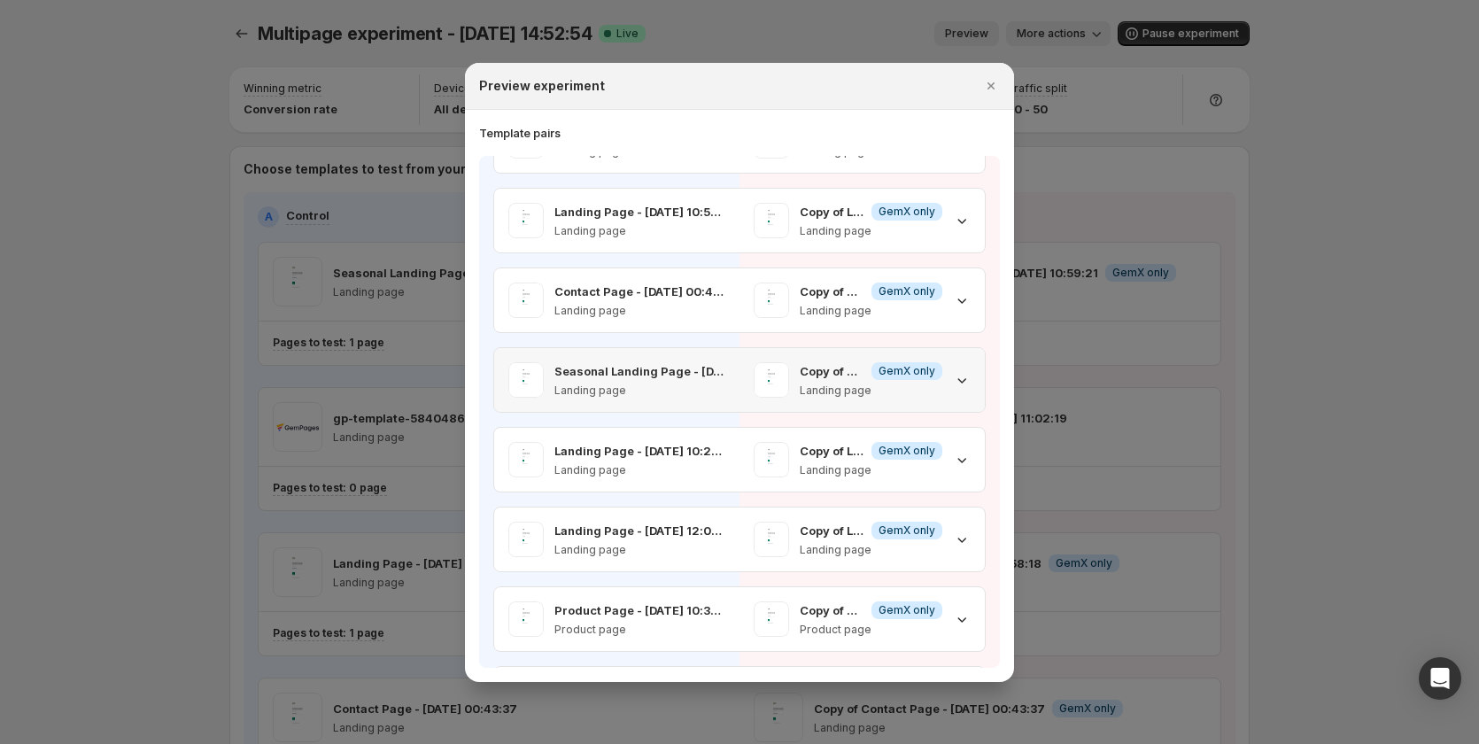
click at [953, 304] on icon ":rkt:" at bounding box center [962, 380] width 18 height 18
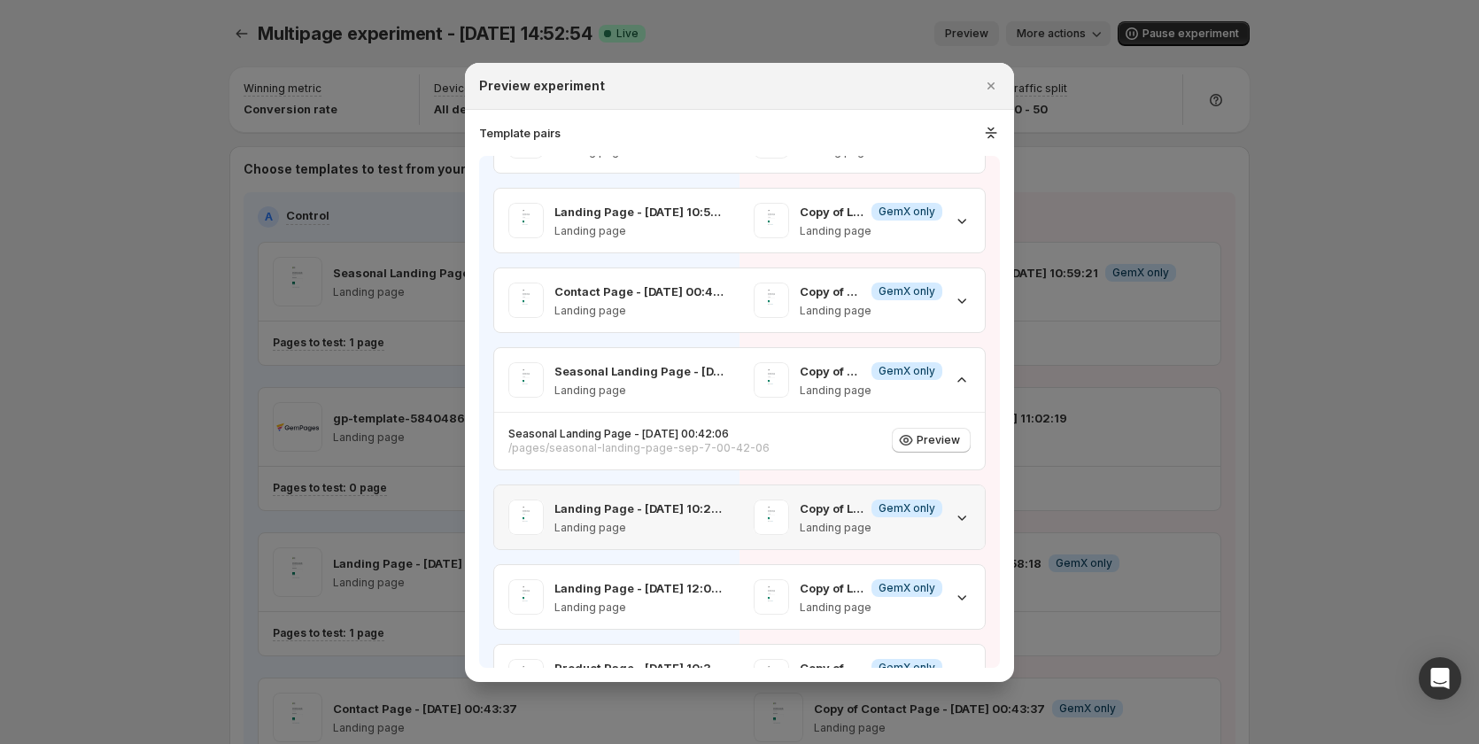
click at [943, 304] on div "Copy of Landing Page - Sep 12, 10:29:14 Info GemX only Landing page" at bounding box center [862, 517] width 217 height 35
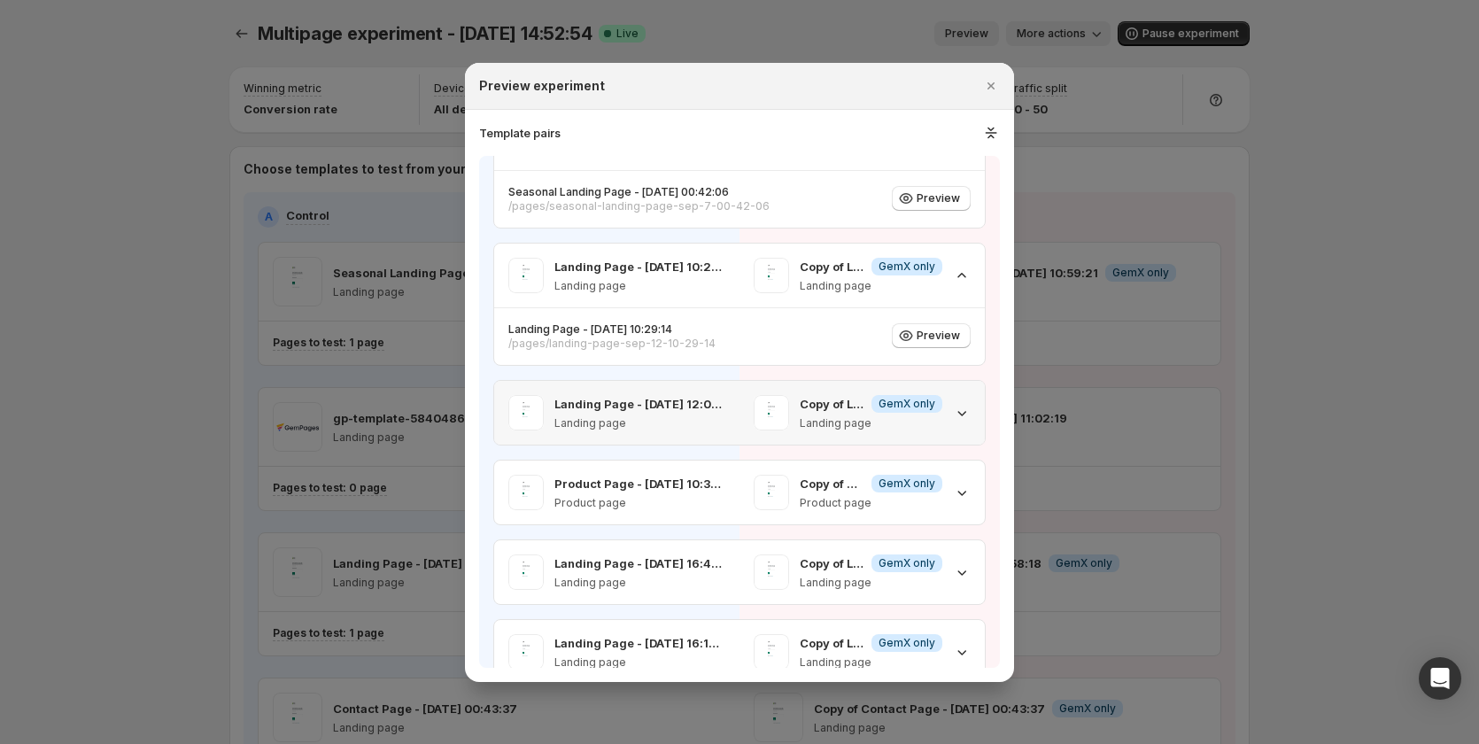
scroll to position [450, 0]
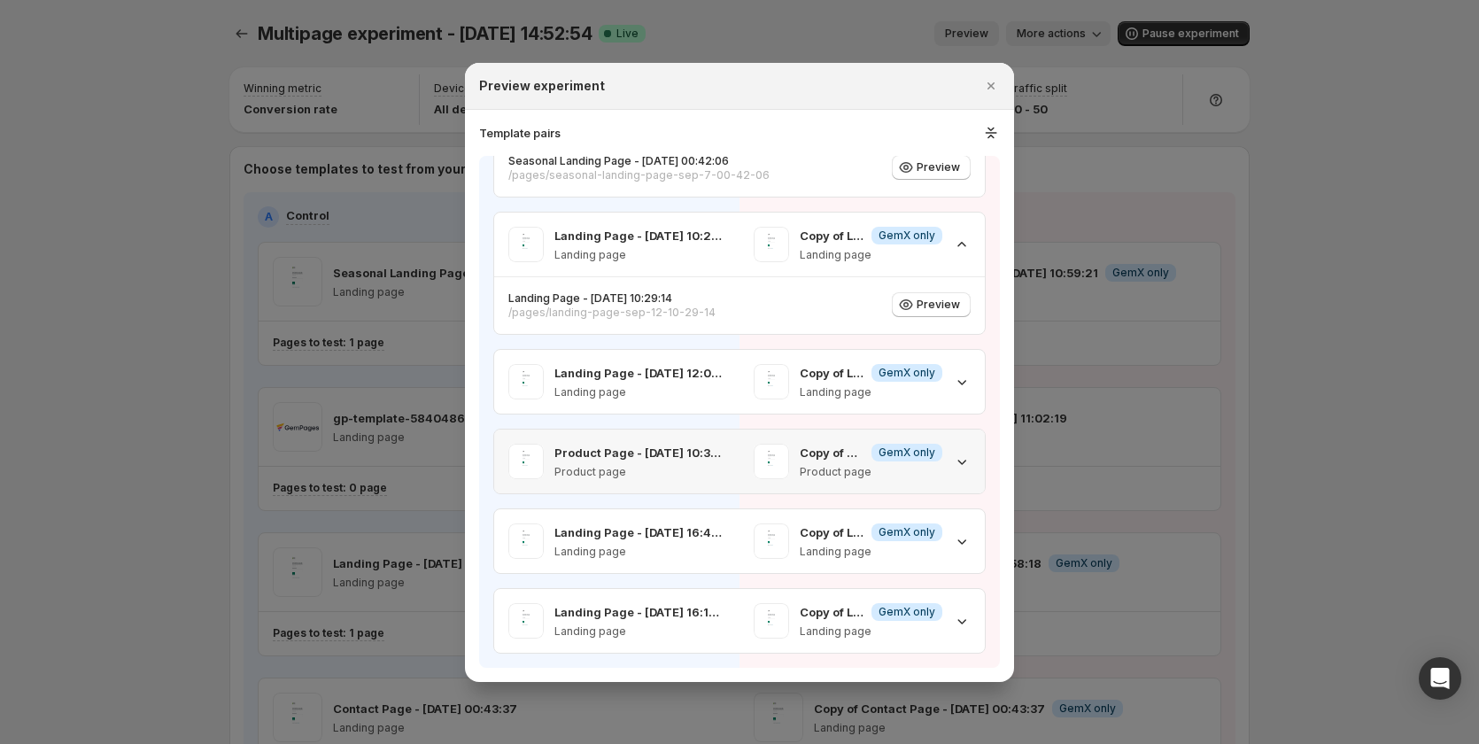
click at [953, 304] on icon ":rkt:" at bounding box center [962, 462] width 18 height 18
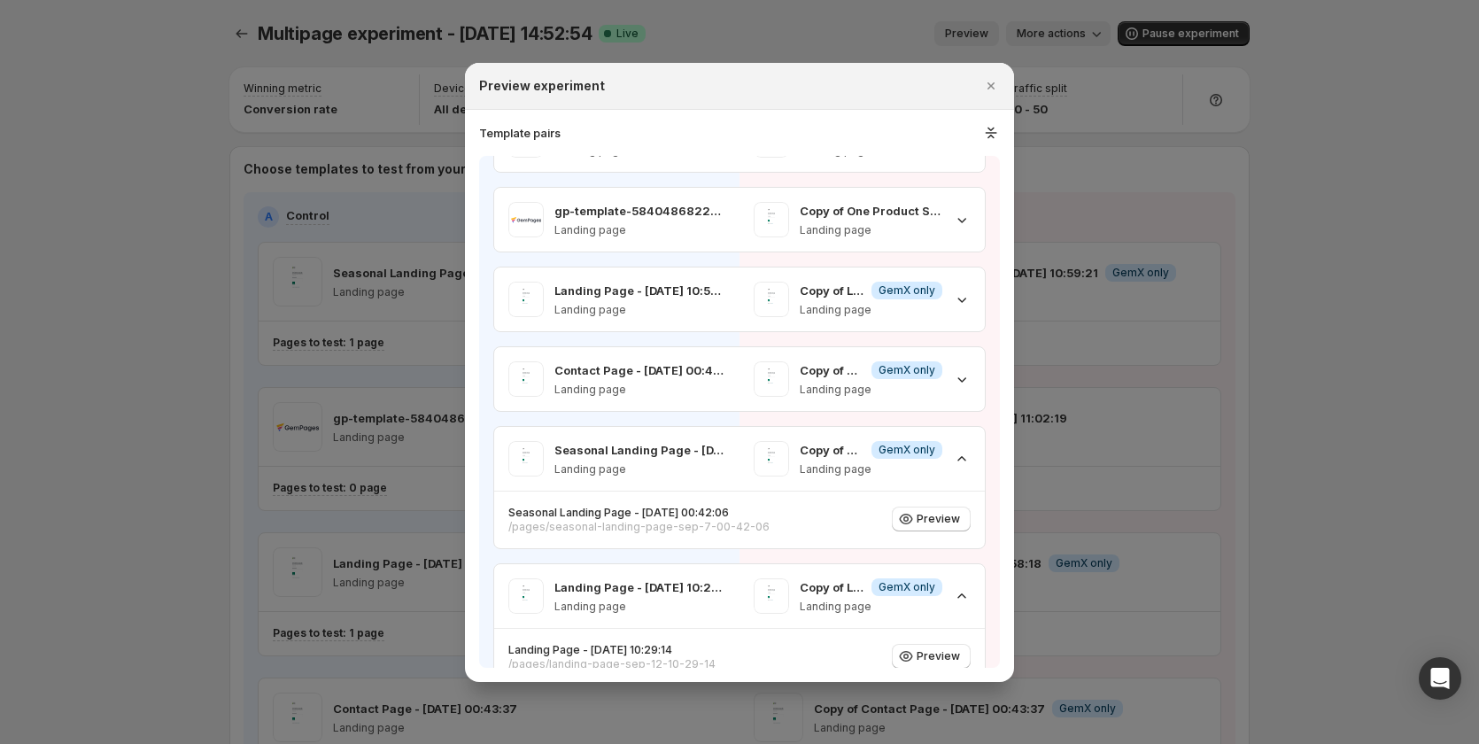
scroll to position [0, 0]
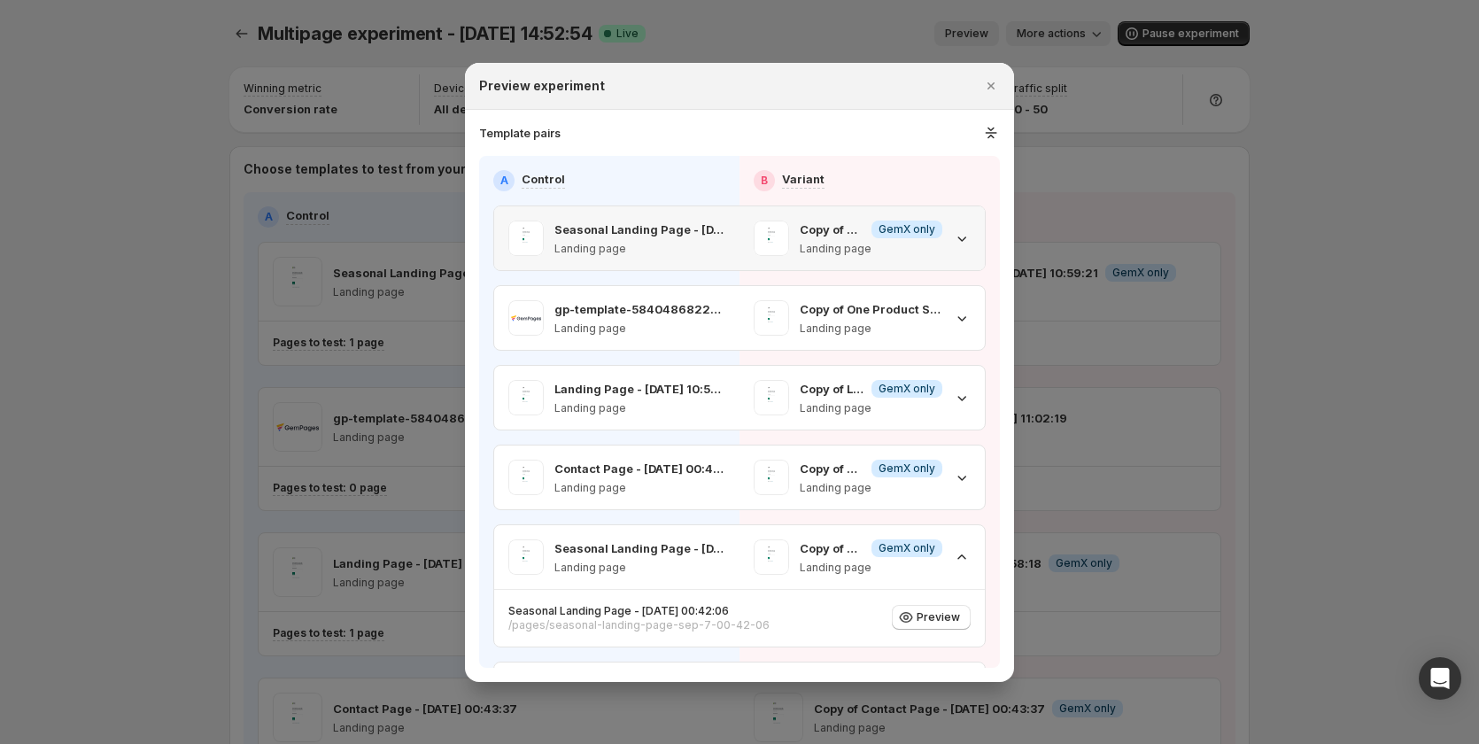
click at [967, 244] on div "Copy of Seasonal Landing Page - Sep 12, 10:59:21 Info GemX only Landing page" at bounding box center [862, 238] width 245 height 64
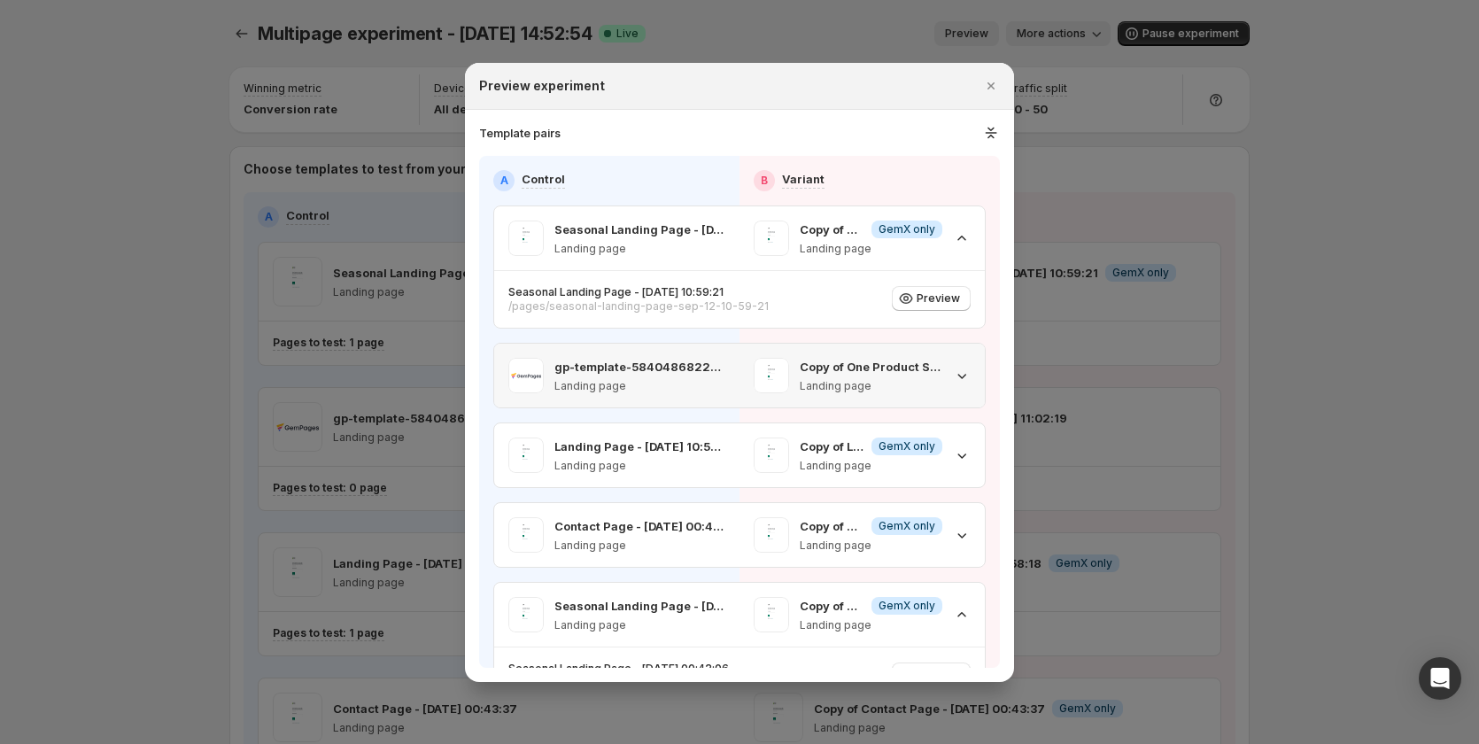
click at [969, 304] on div "Copy of One Product Store - Sep 12, 11:02:19 Landing page" at bounding box center [862, 376] width 245 height 64
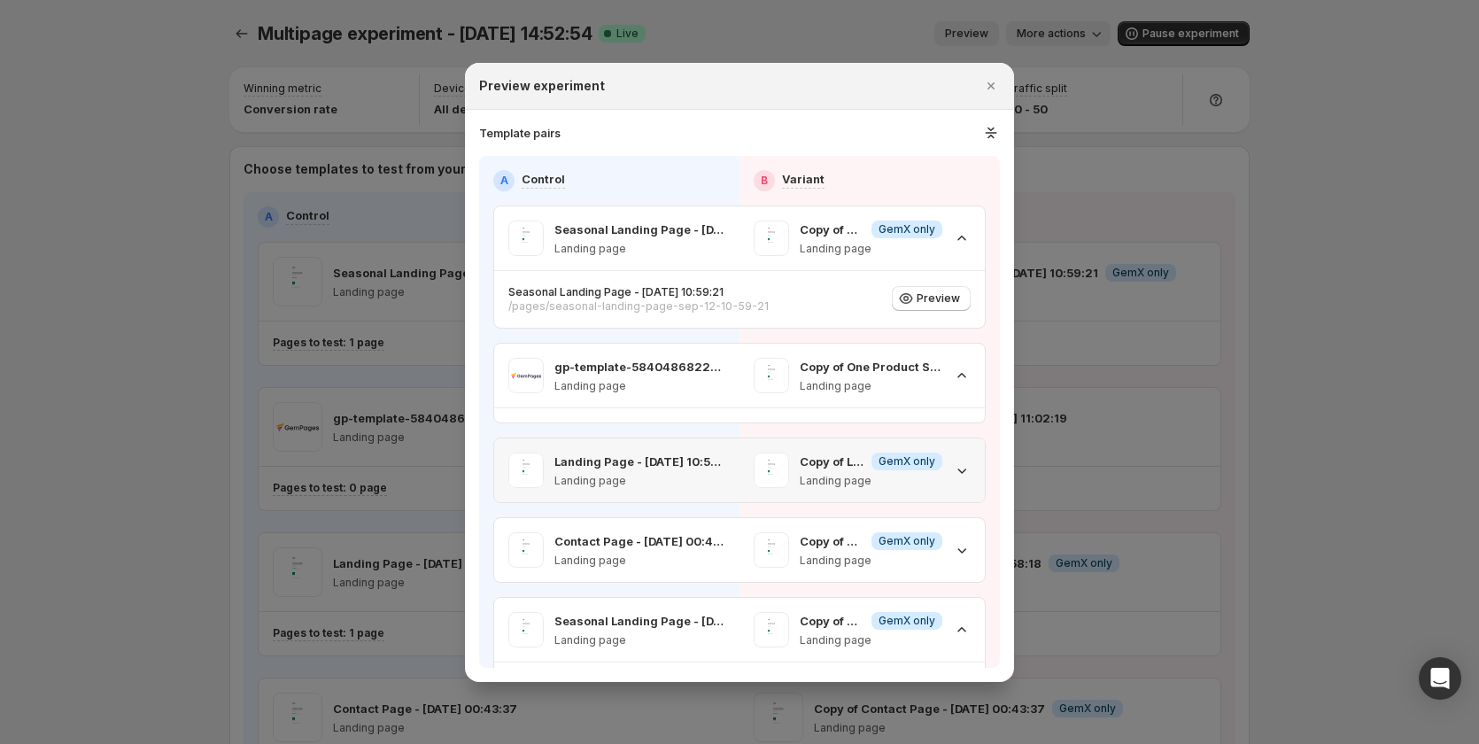
click at [967, 304] on div "Copy of Landing Page - Sep 12, 10:58:18 Info GemX only Landing page" at bounding box center [862, 471] width 245 height 64
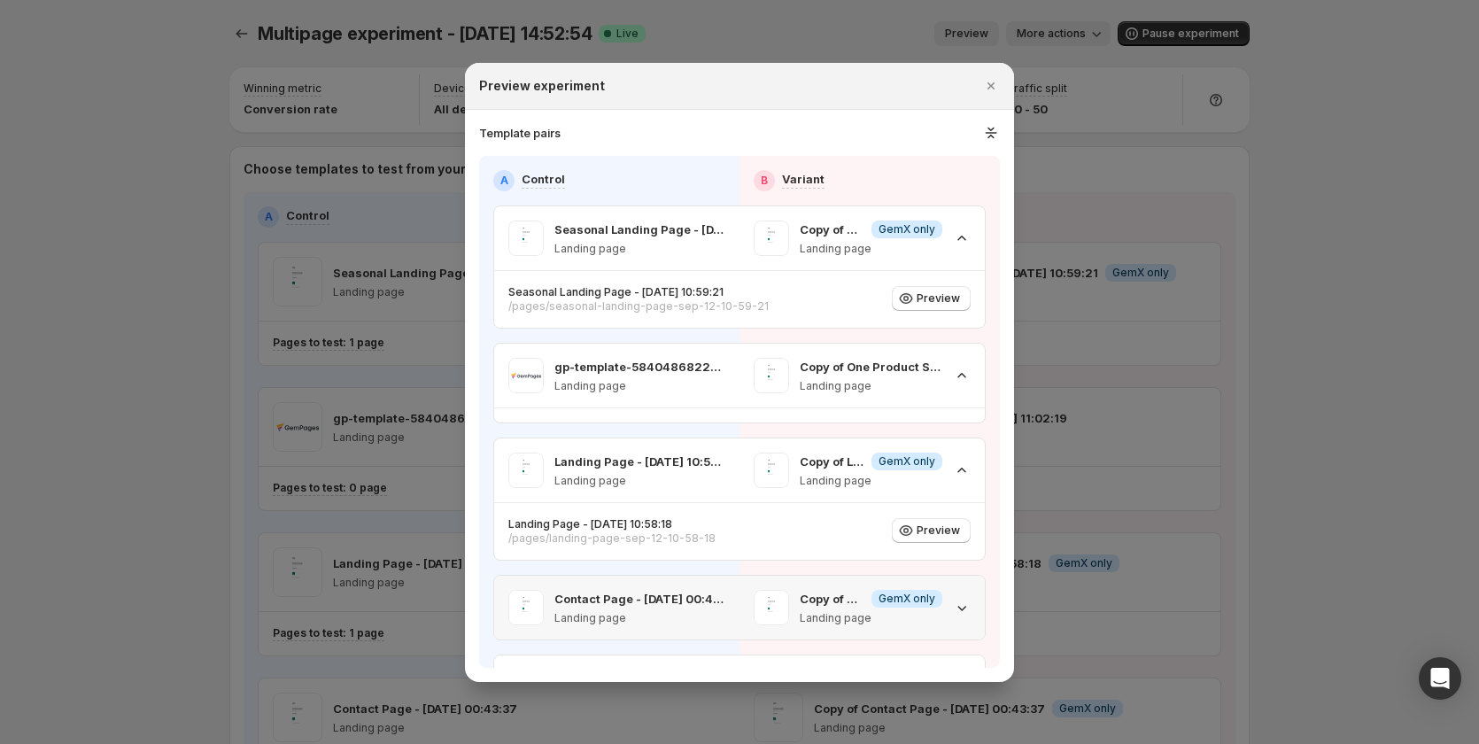
click at [953, 304] on icon ":rkt:" at bounding box center [962, 608] width 18 height 18
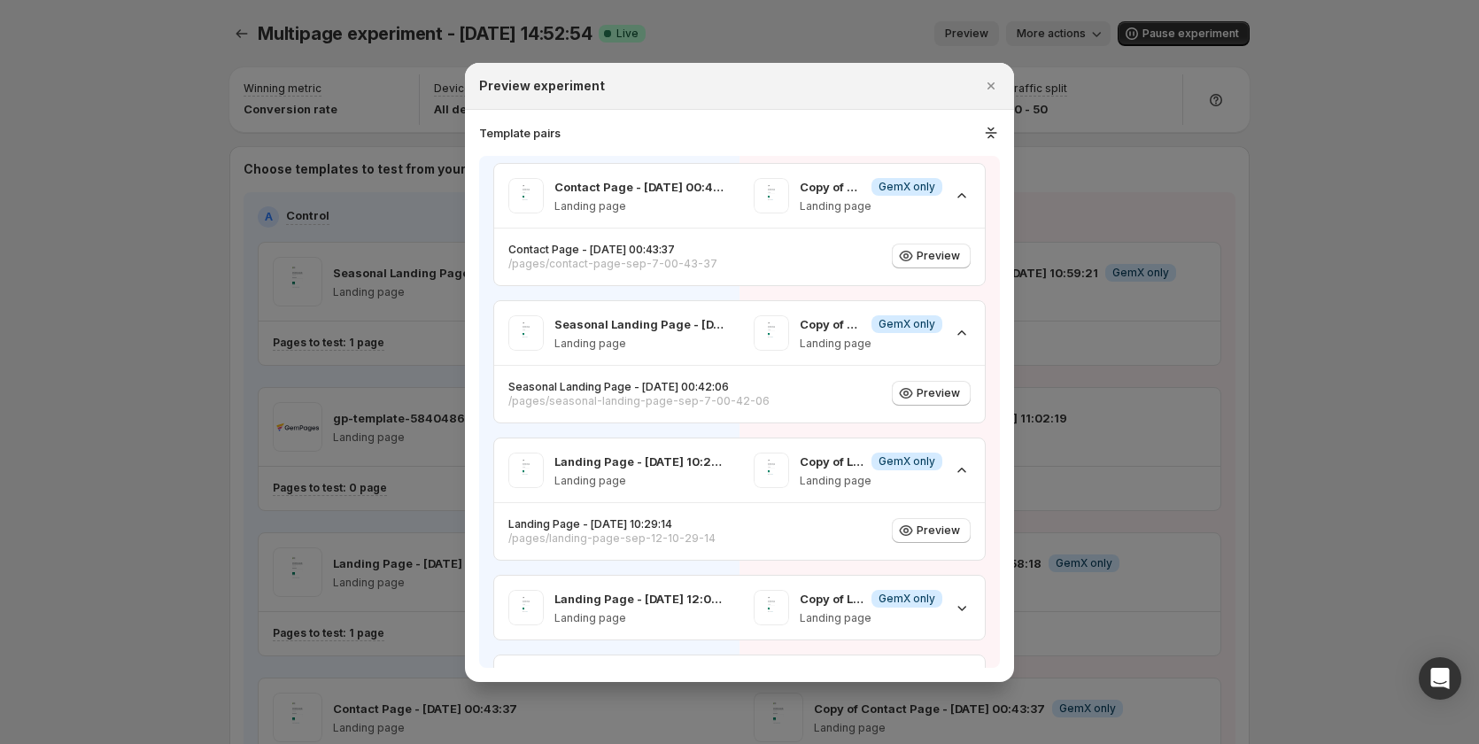
scroll to position [532, 0]
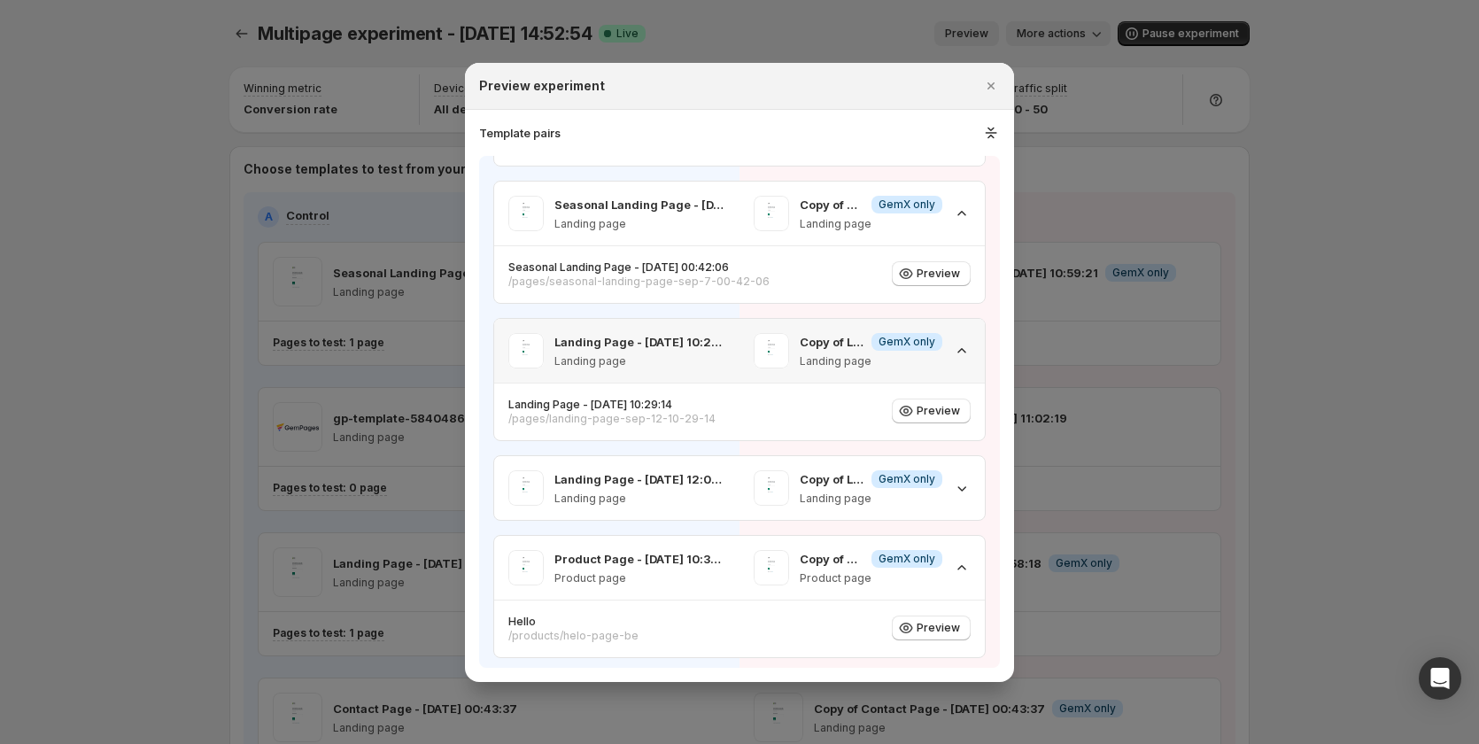
click at [939, 304] on div "Copy of Landing Page - Sep 12, 10:29:14 Info GemX only Landing page" at bounding box center [862, 350] width 217 height 35
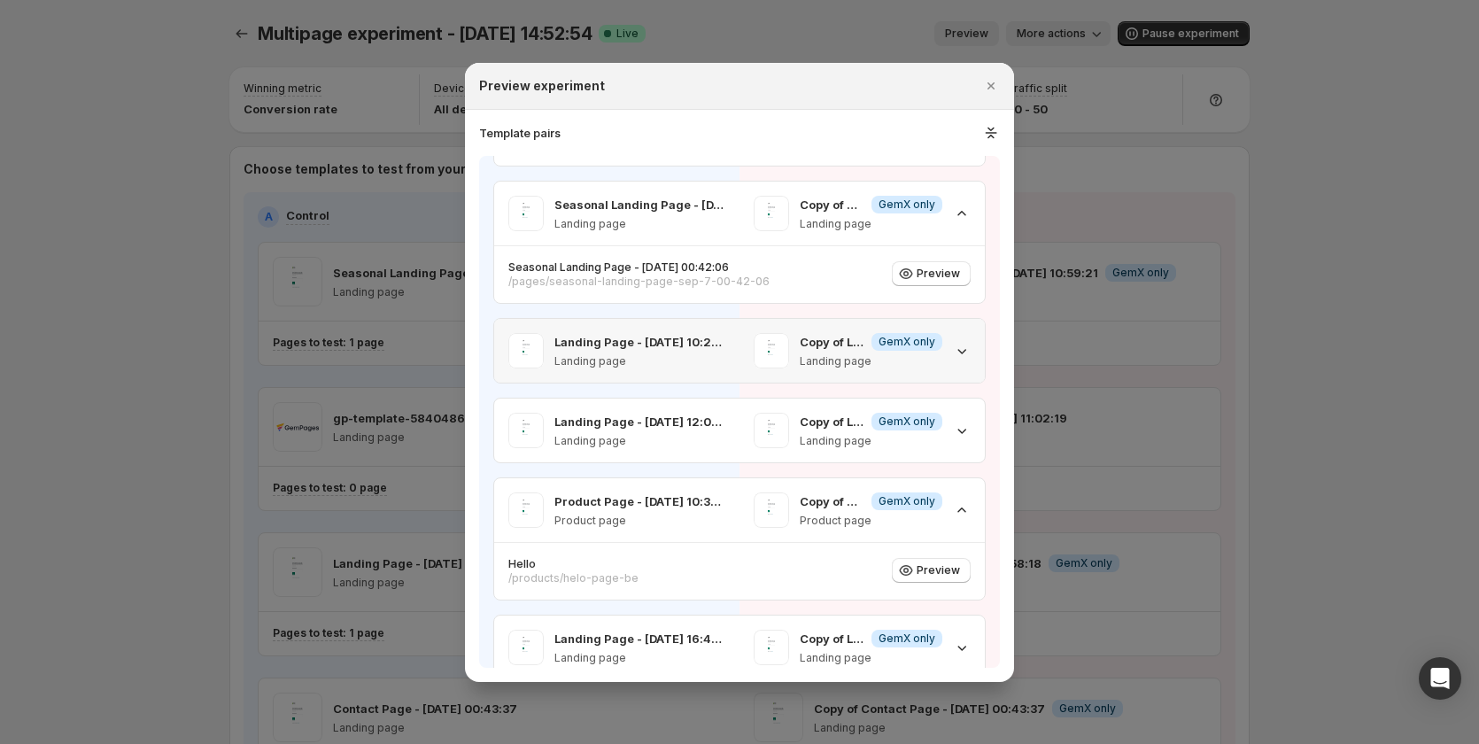
click at [939, 304] on div "Copy of Landing Page - Sep 12, 10:29:14 Info GemX only Landing page" at bounding box center [862, 350] width 217 height 35
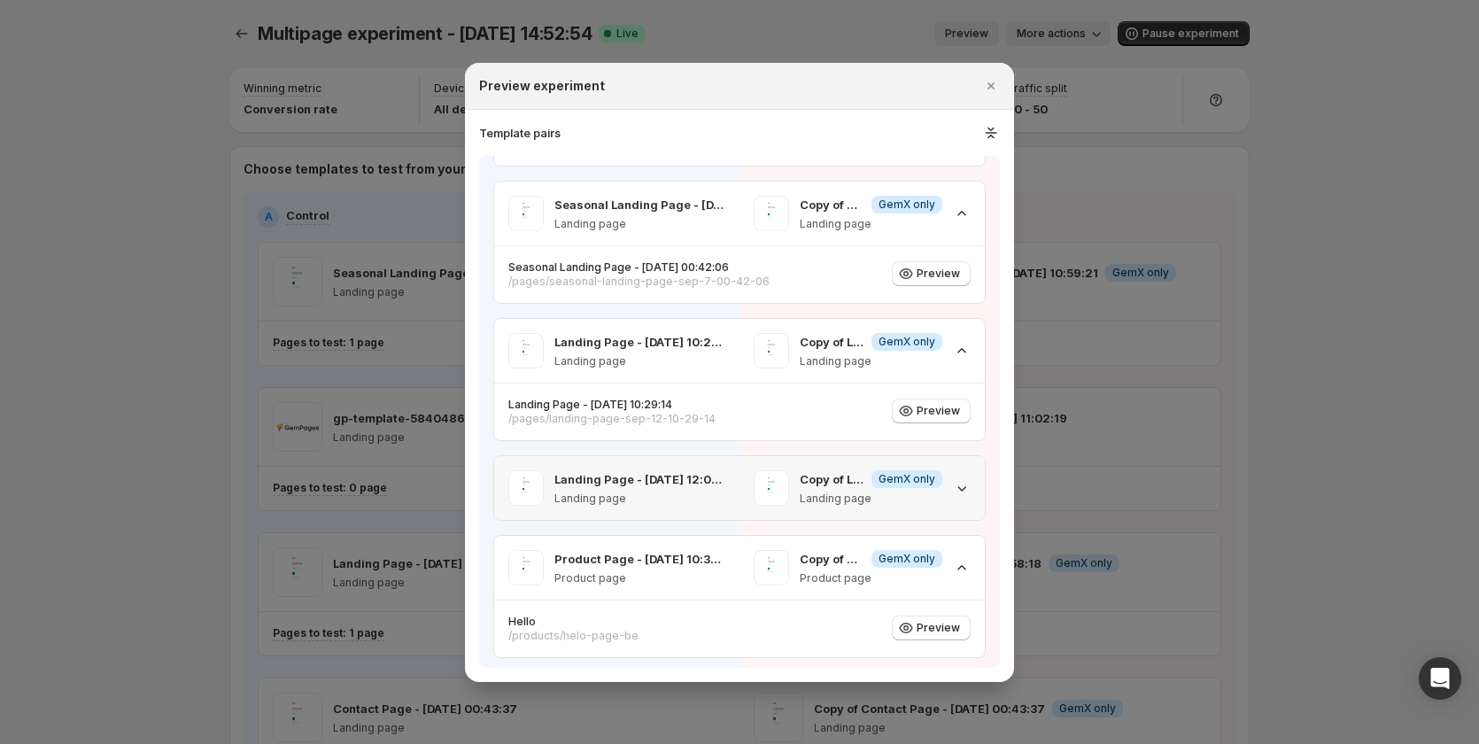
click at [935, 304] on div "Copy of Landing Page - Nov 22, 12:04:30 Info GemX only Landing page" at bounding box center [862, 487] width 217 height 35
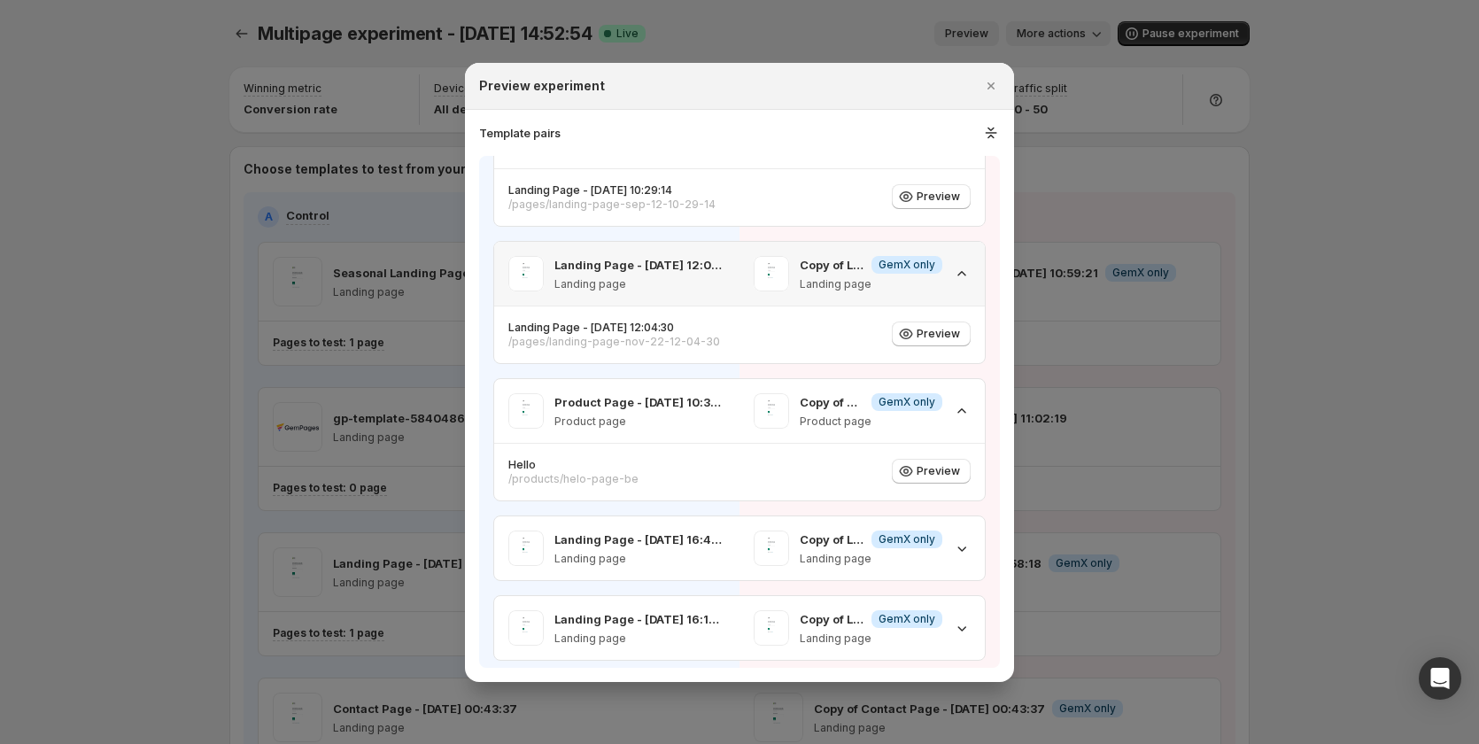
scroll to position [753, 0]
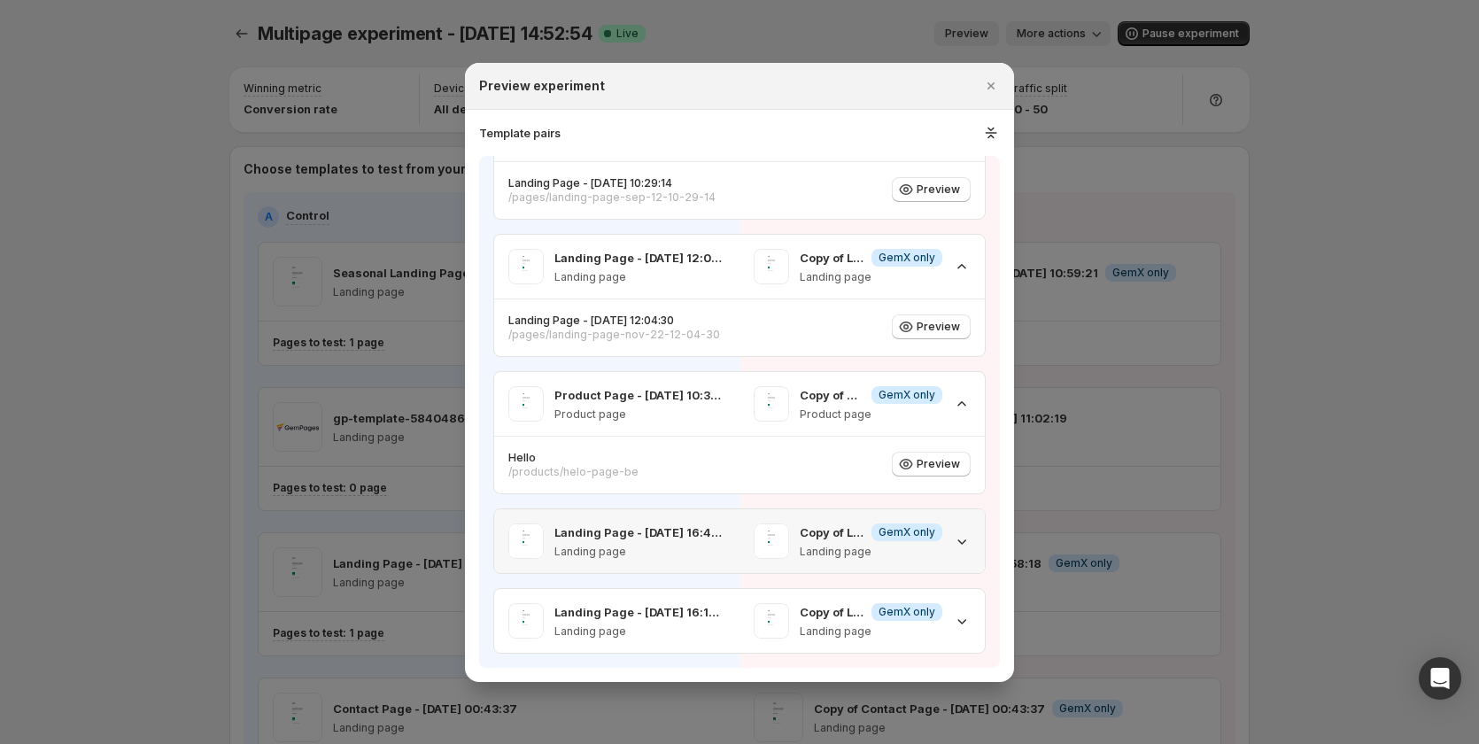
click at [940, 304] on div "Copy of Landing Page - Sep 4, 16:45:02 Info GemX only Landing page" at bounding box center [862, 541] width 217 height 35
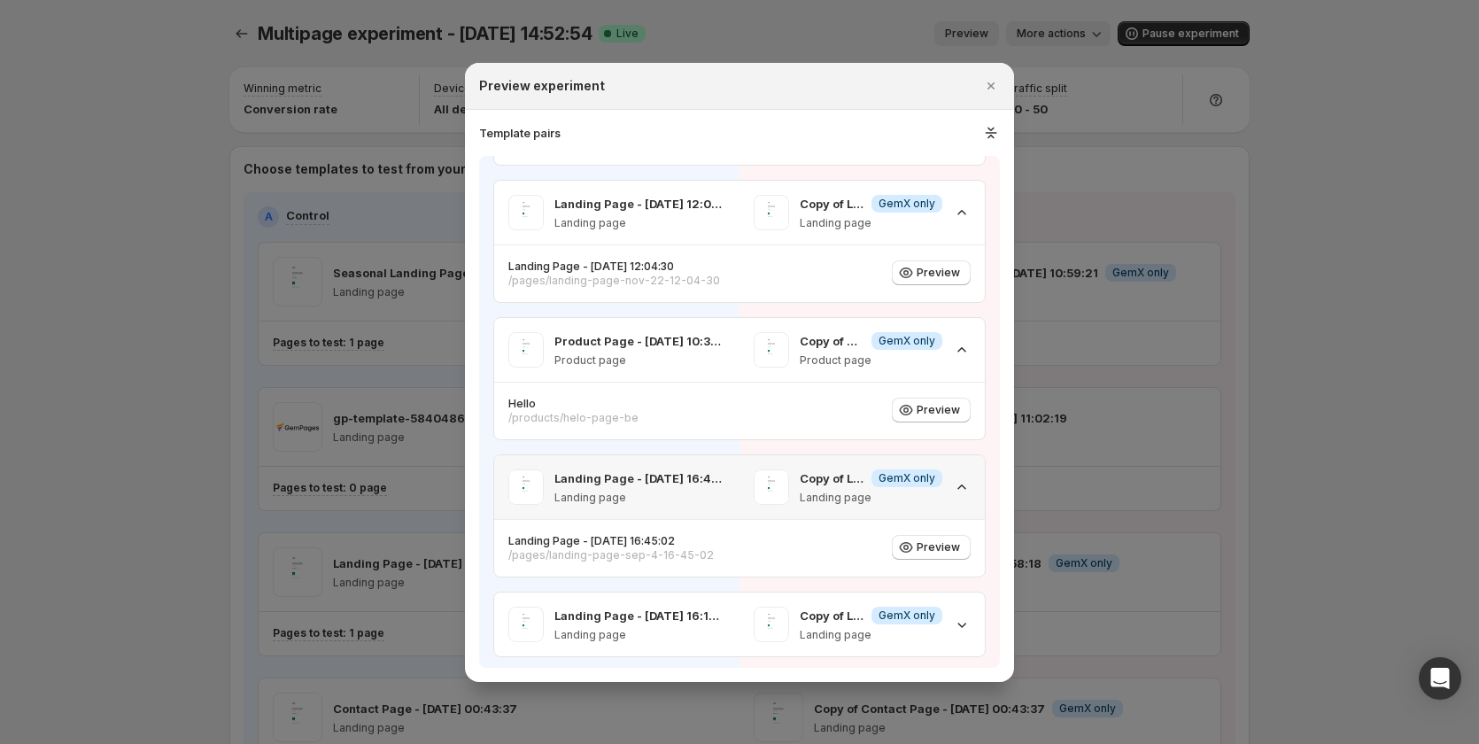
scroll to position [811, 0]
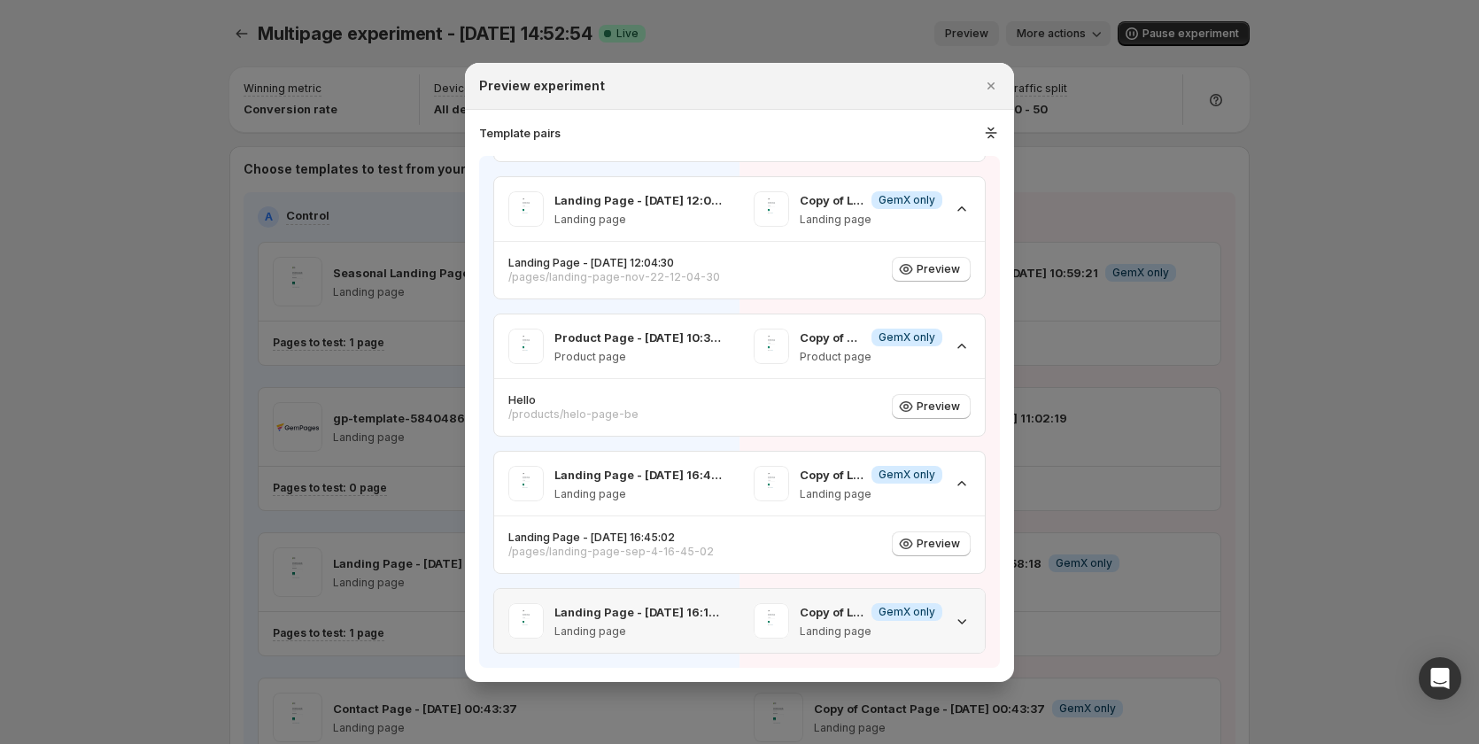
click at [761, 304] on span ":rkt:" at bounding box center [771, 620] width 35 height 35
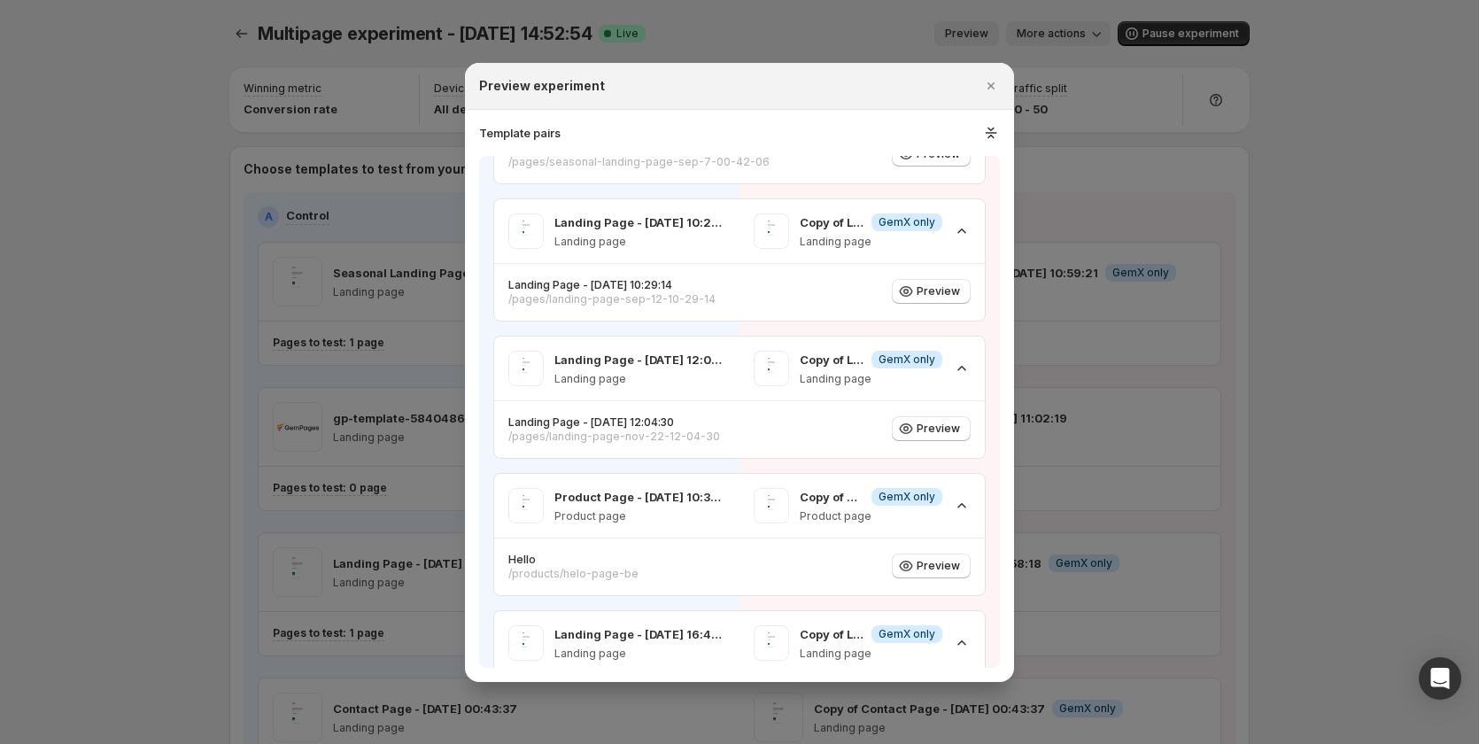
scroll to position [797, 0]
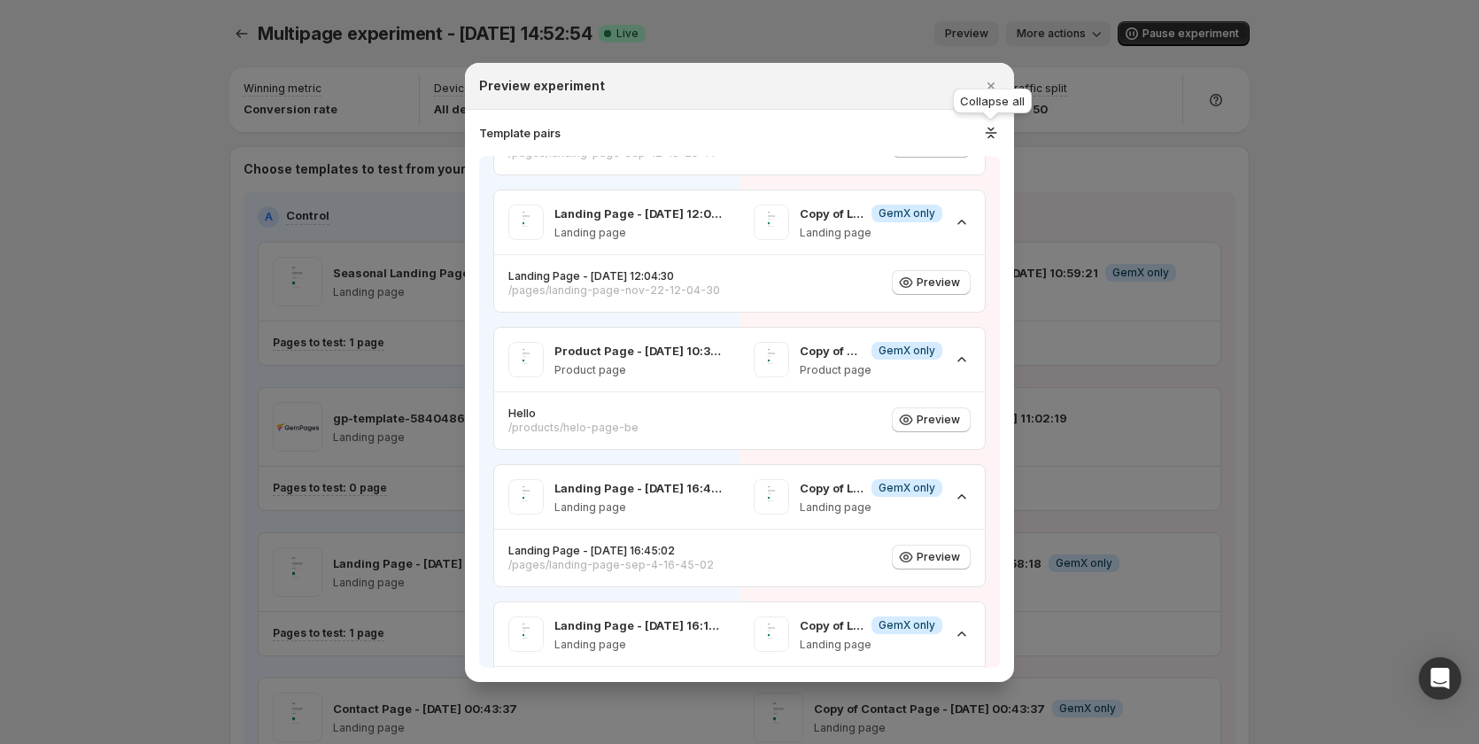
click at [995, 139] on icon ":rkt:" at bounding box center [991, 133] width 19 height 18
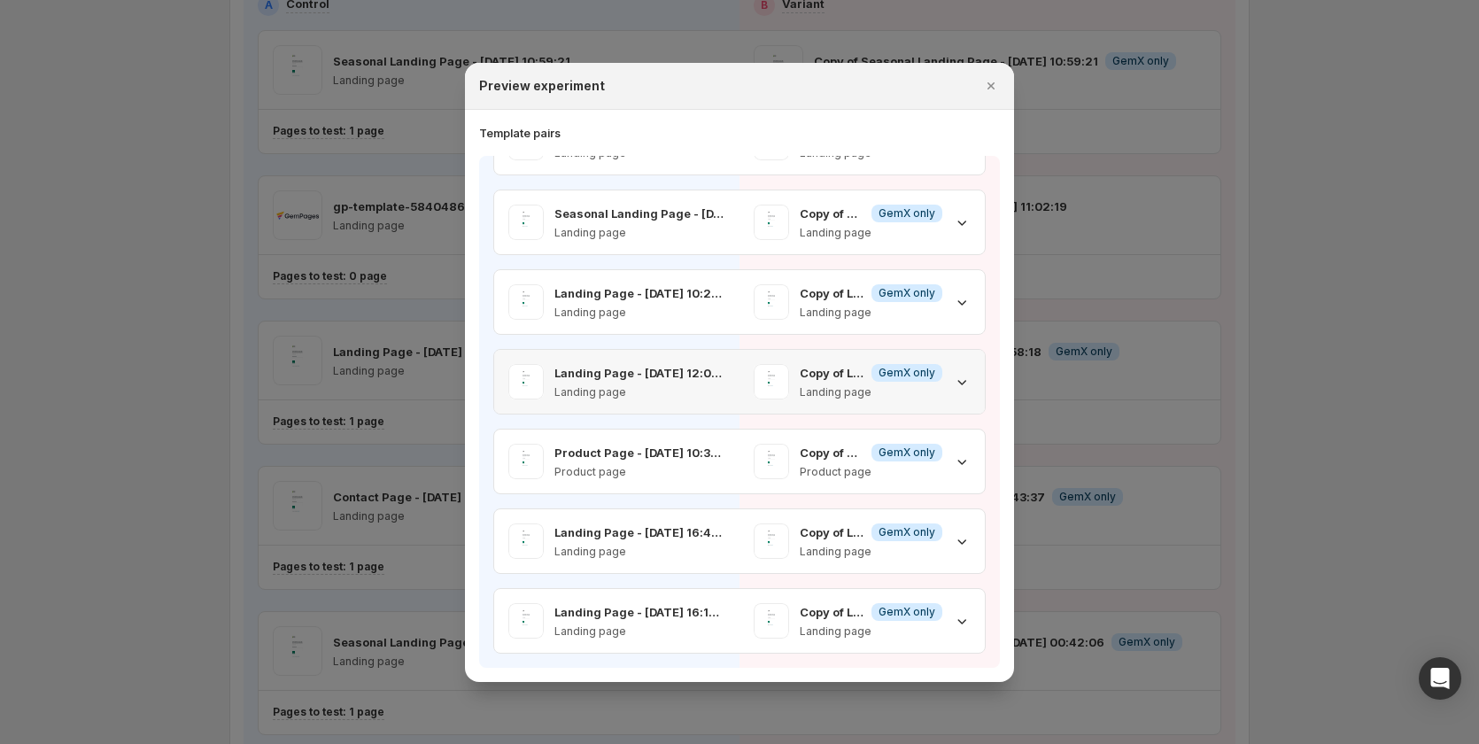
scroll to position [443, 0]
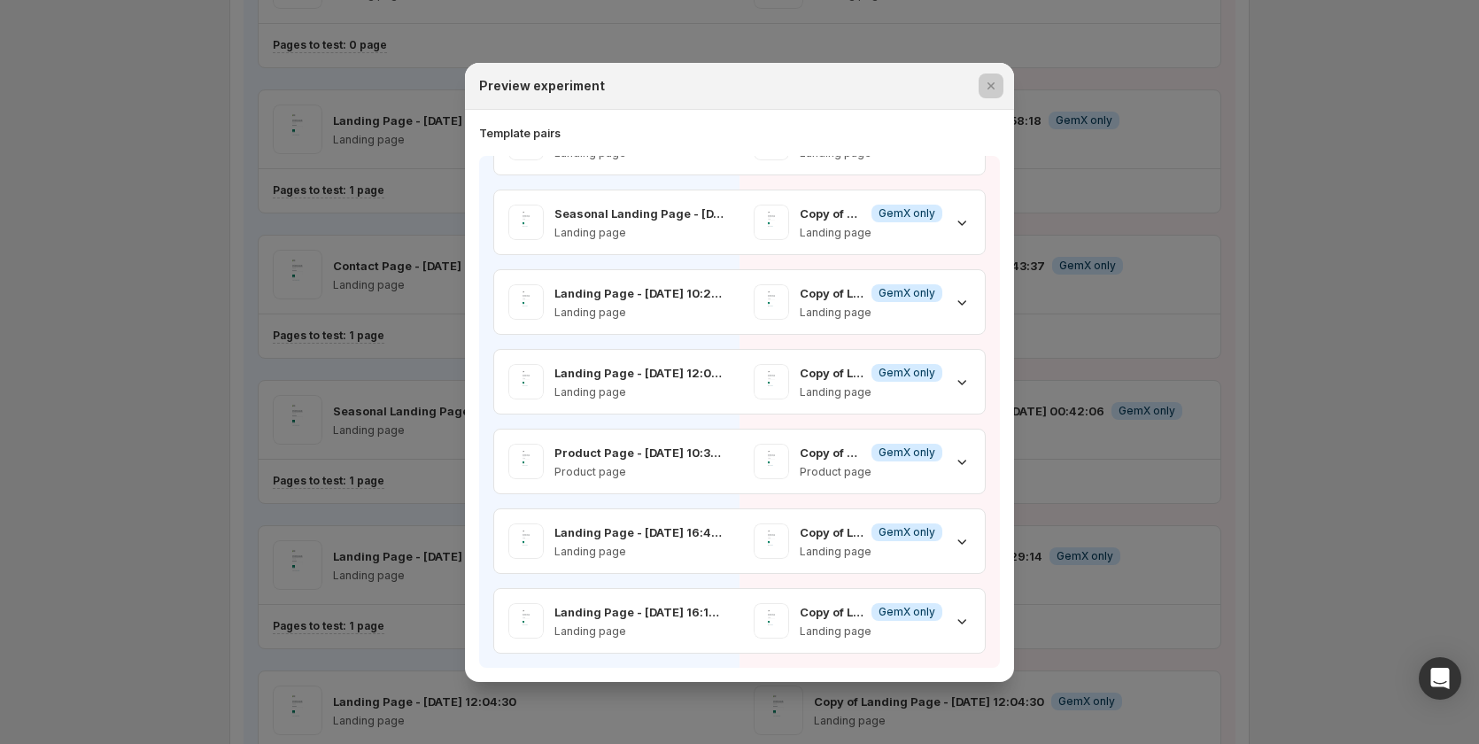
click at [1211, 304] on div at bounding box center [739, 372] width 1479 height 744
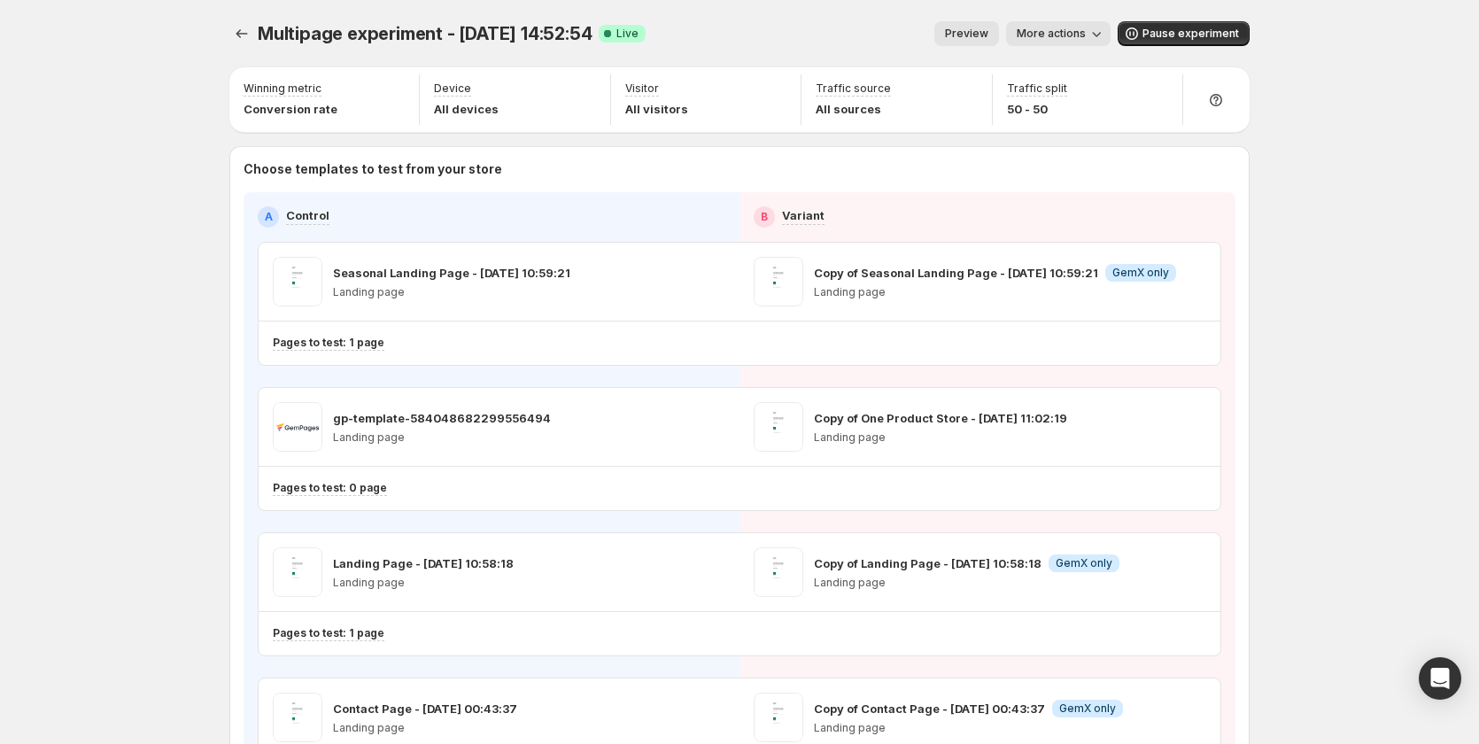
click at [989, 38] on span "Preview" at bounding box center [966, 34] width 43 height 14
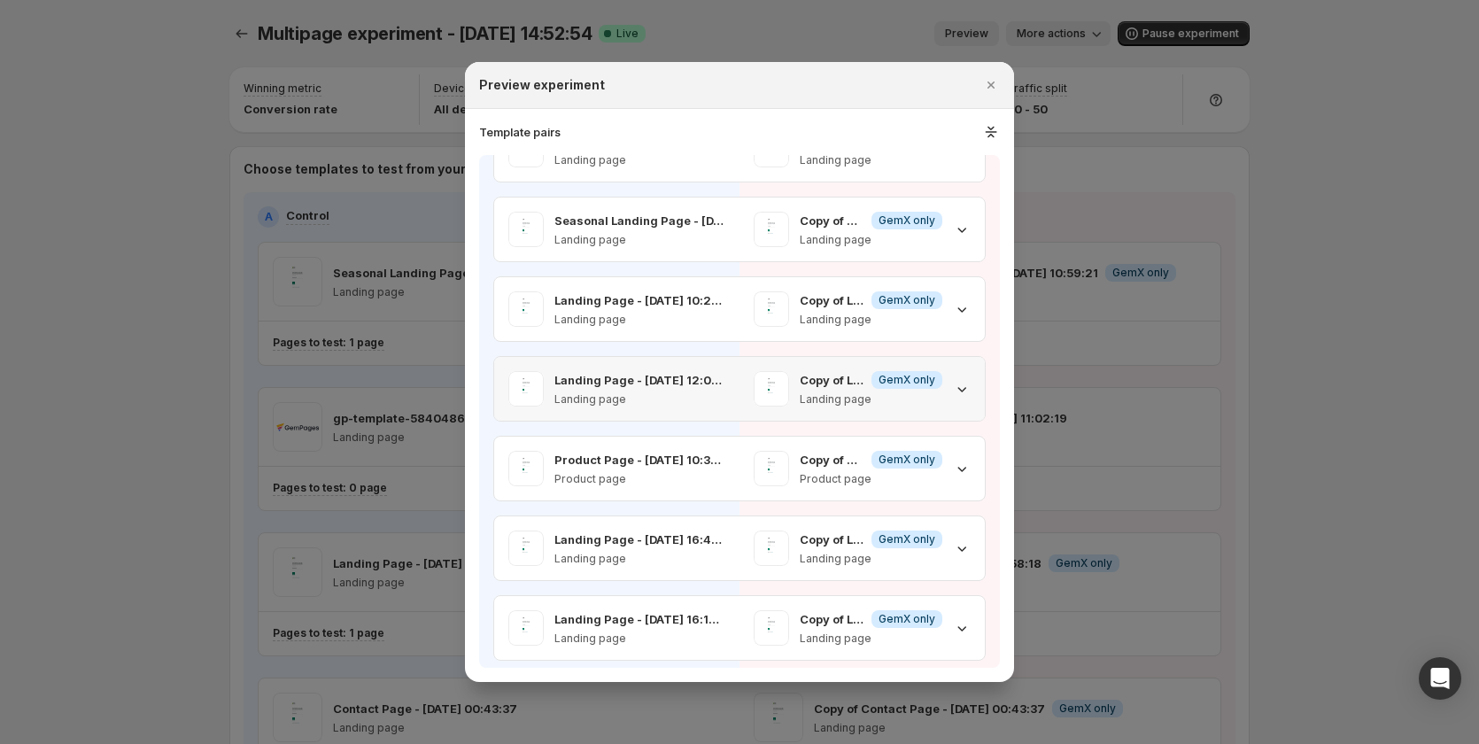
scroll to position [392, 0]
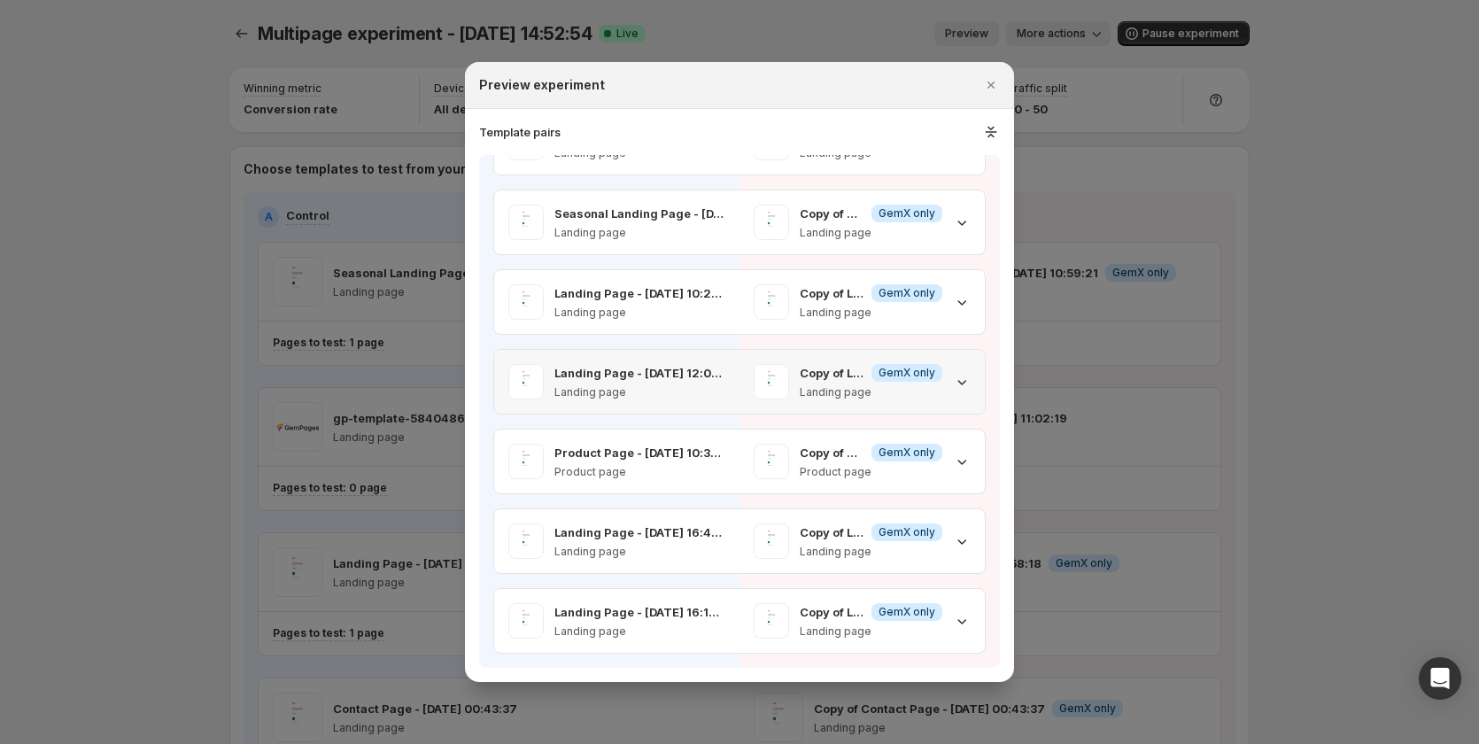
click at [967, 304] on div "Copy of Landing Page - Nov 22, 12:04:30 Info GemX only Landing page" at bounding box center [862, 382] width 245 height 64
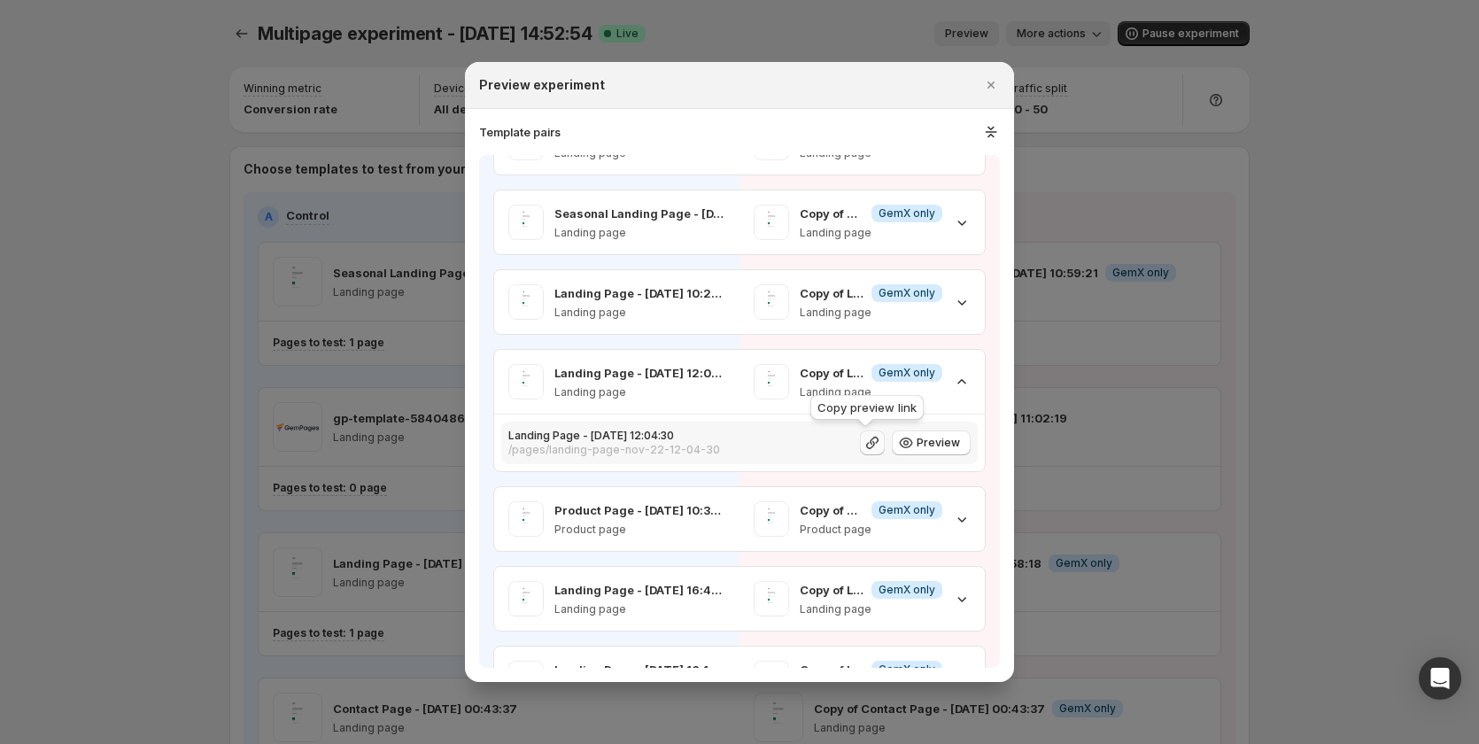
click at [864, 304] on icon ":rnm:" at bounding box center [873, 443] width 18 height 18
drag, startPoint x: 1148, startPoint y: 291, endPoint x: 1123, endPoint y: 15, distance: 277.5
click at [1149, 275] on div at bounding box center [739, 372] width 1479 height 744
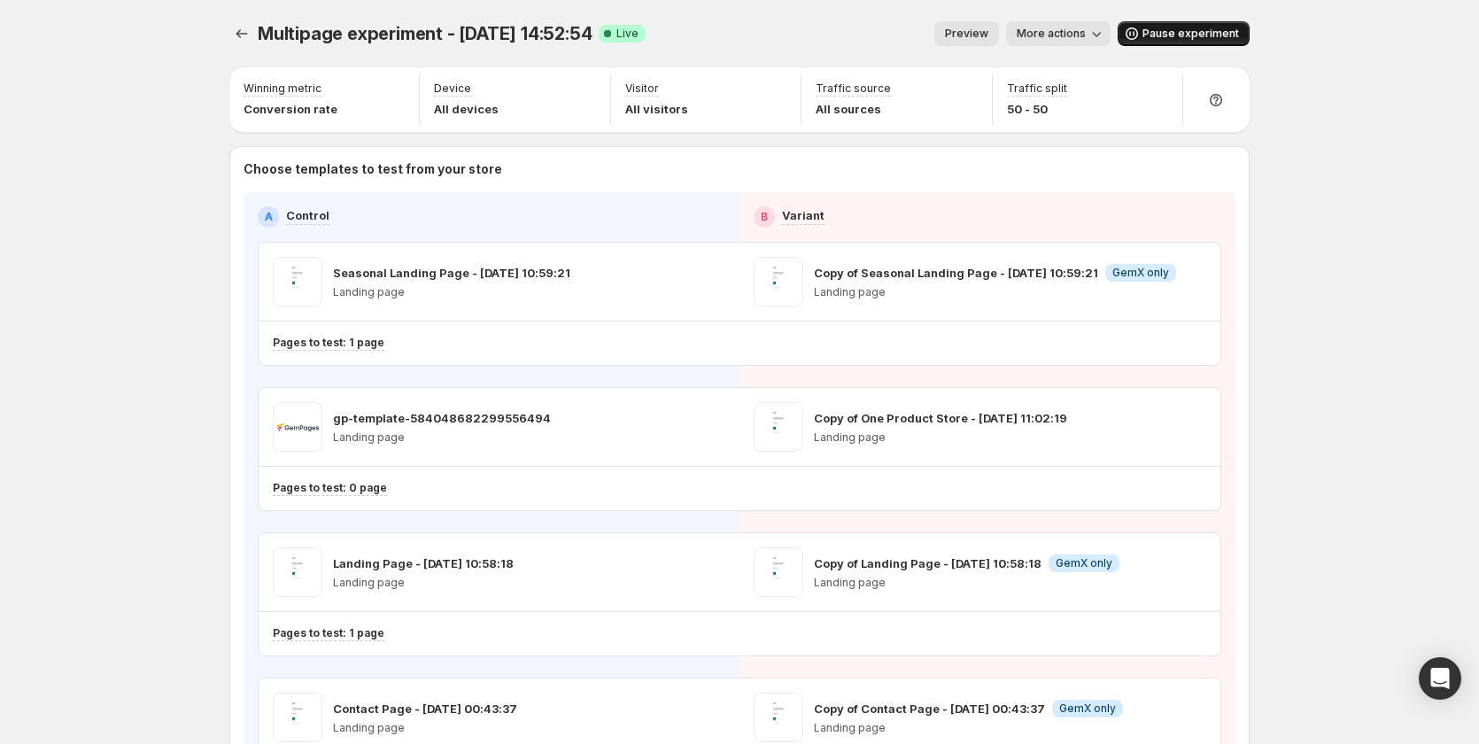
click at [1157, 31] on span "Pause experiment" at bounding box center [1191, 34] width 97 height 14
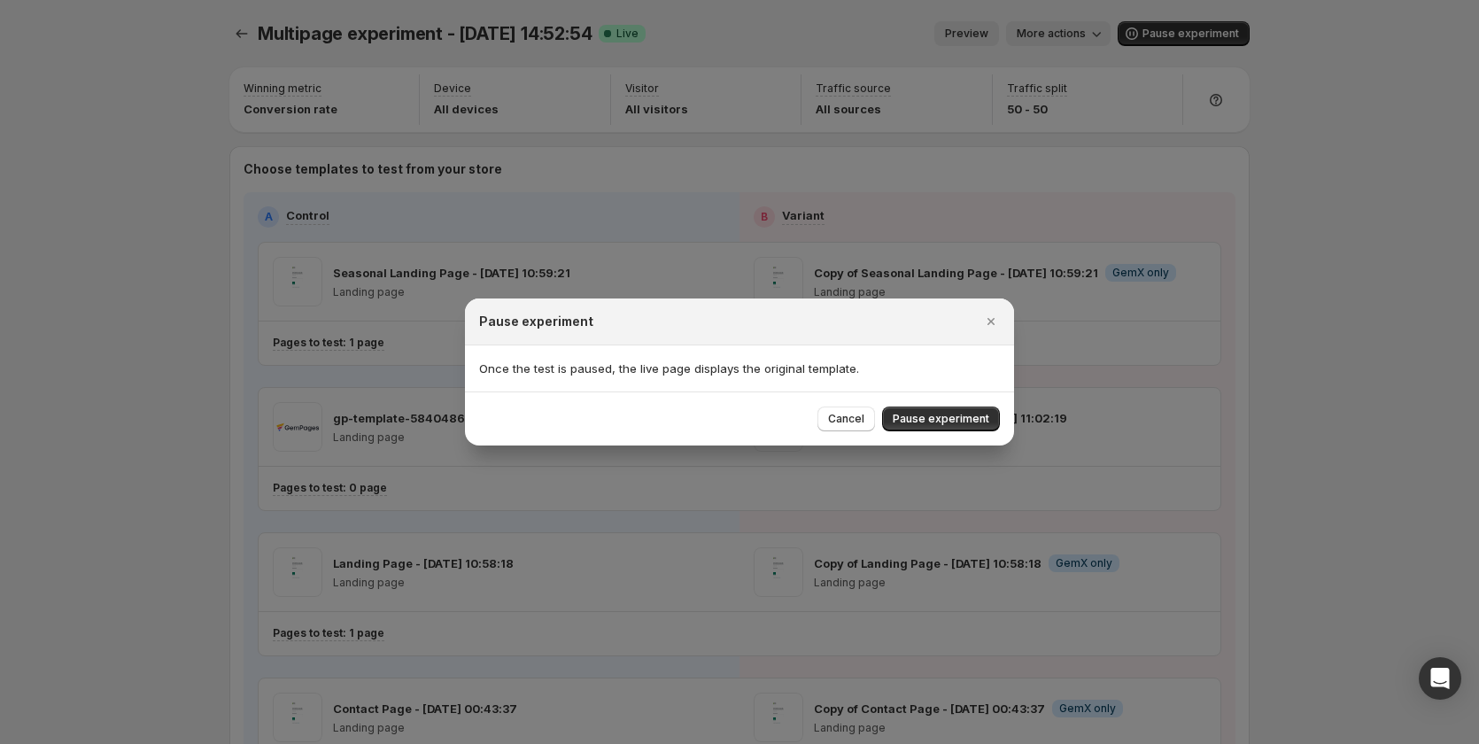
click at [991, 304] on div "Pause experiment" at bounding box center [739, 322] width 549 height 47
click at [1071, 35] on div at bounding box center [739, 372] width 1479 height 744
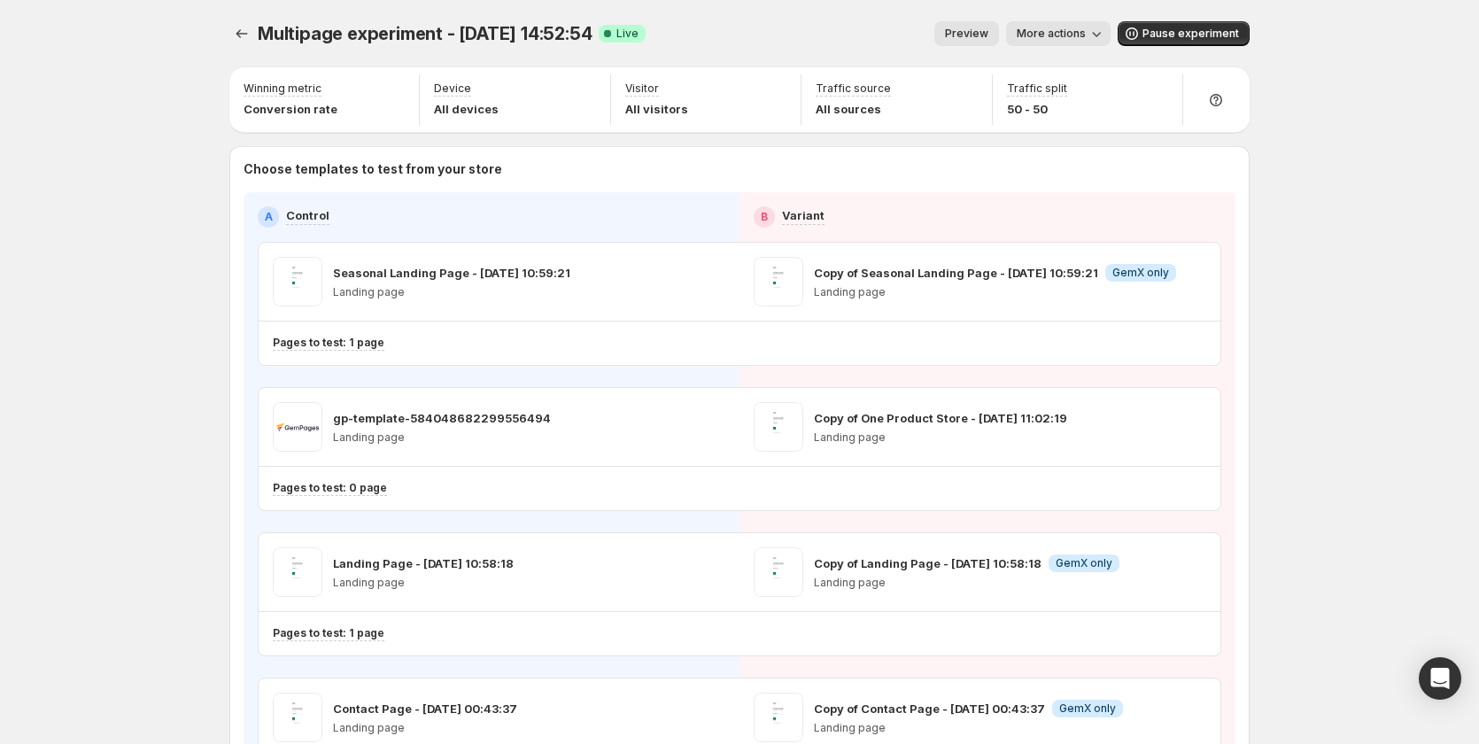
click at [1071, 35] on span "More actions" at bounding box center [1051, 34] width 69 height 14
click at [1076, 129] on span "Copy live page link" at bounding box center [1104, 131] width 105 height 14
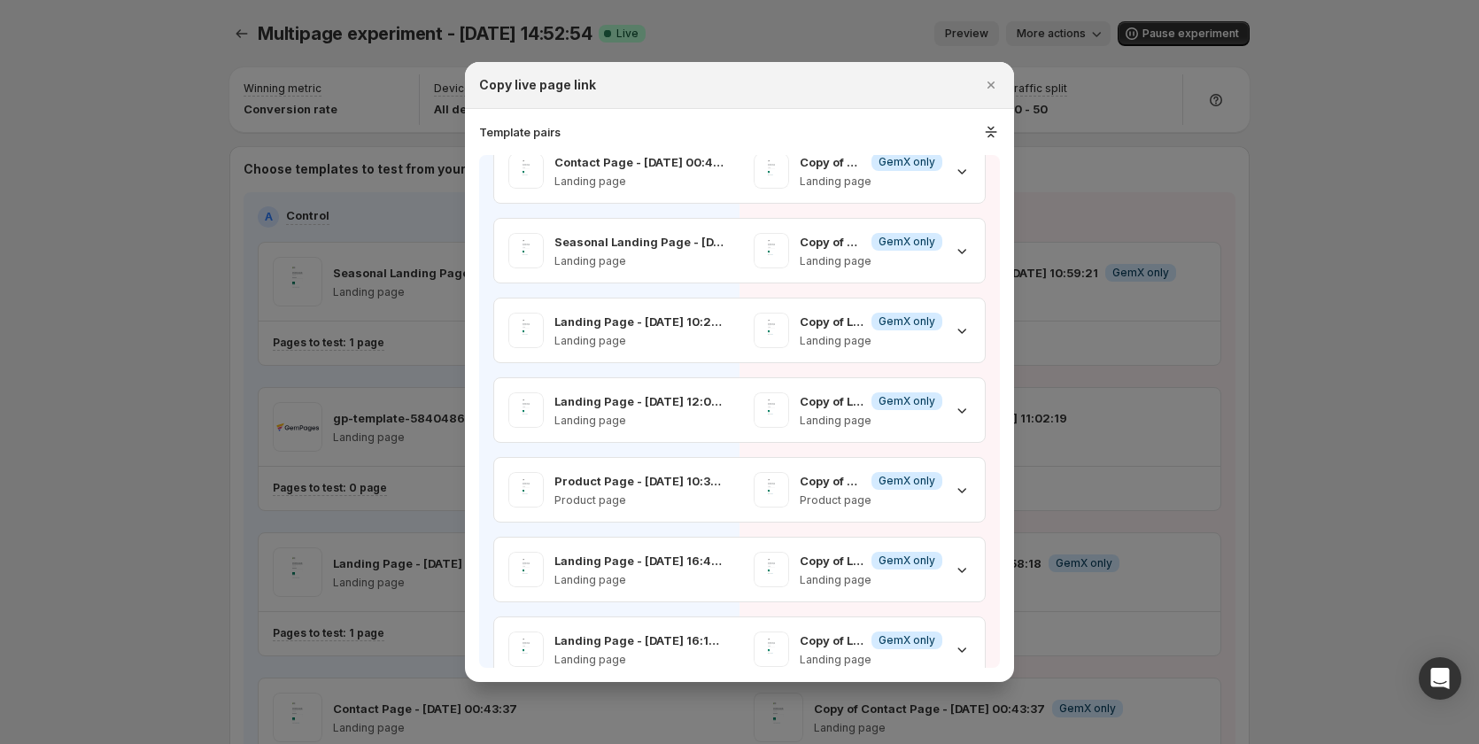
scroll to position [0, 0]
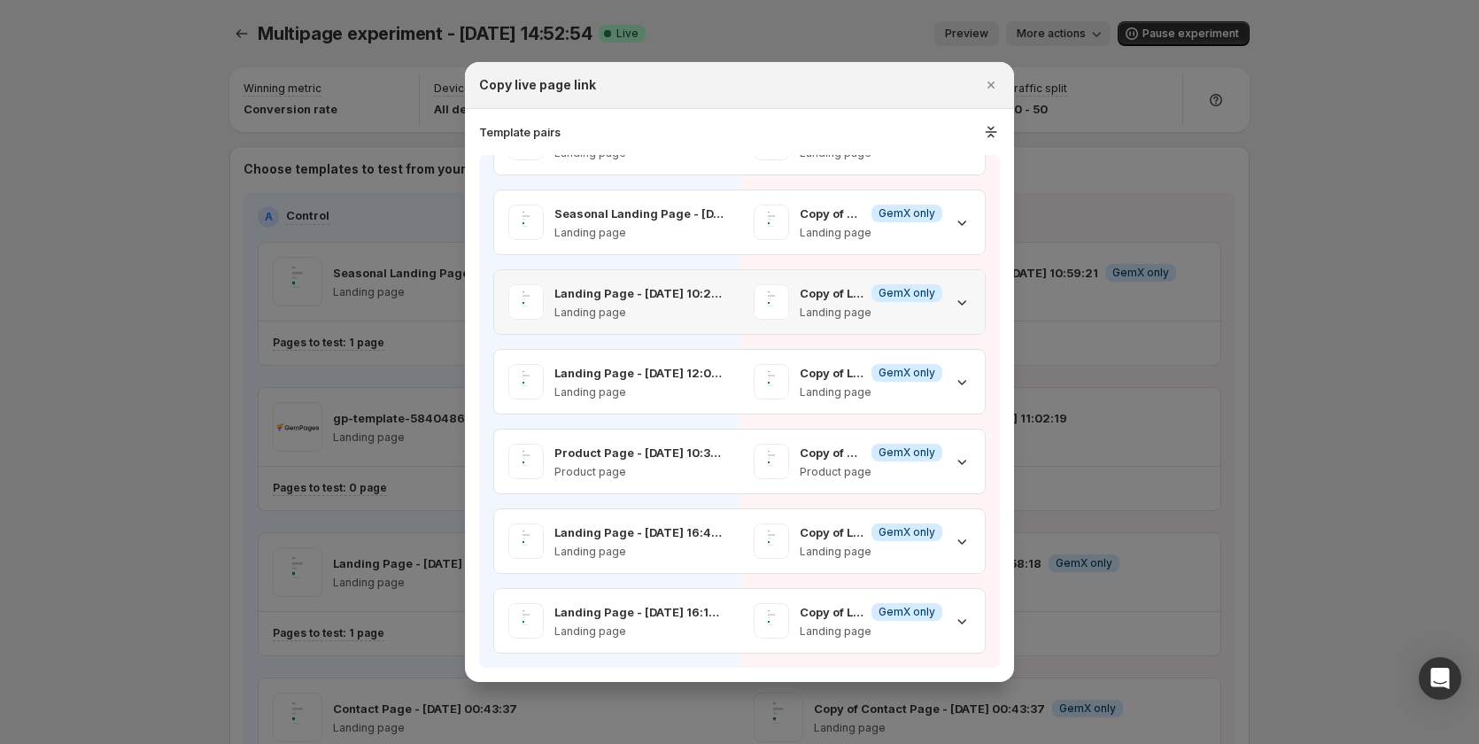
click at [788, 304] on div "Copy of Landing Page - Sep 12, 10:29:14 Info GemX only Landing page" at bounding box center [862, 302] width 245 height 64
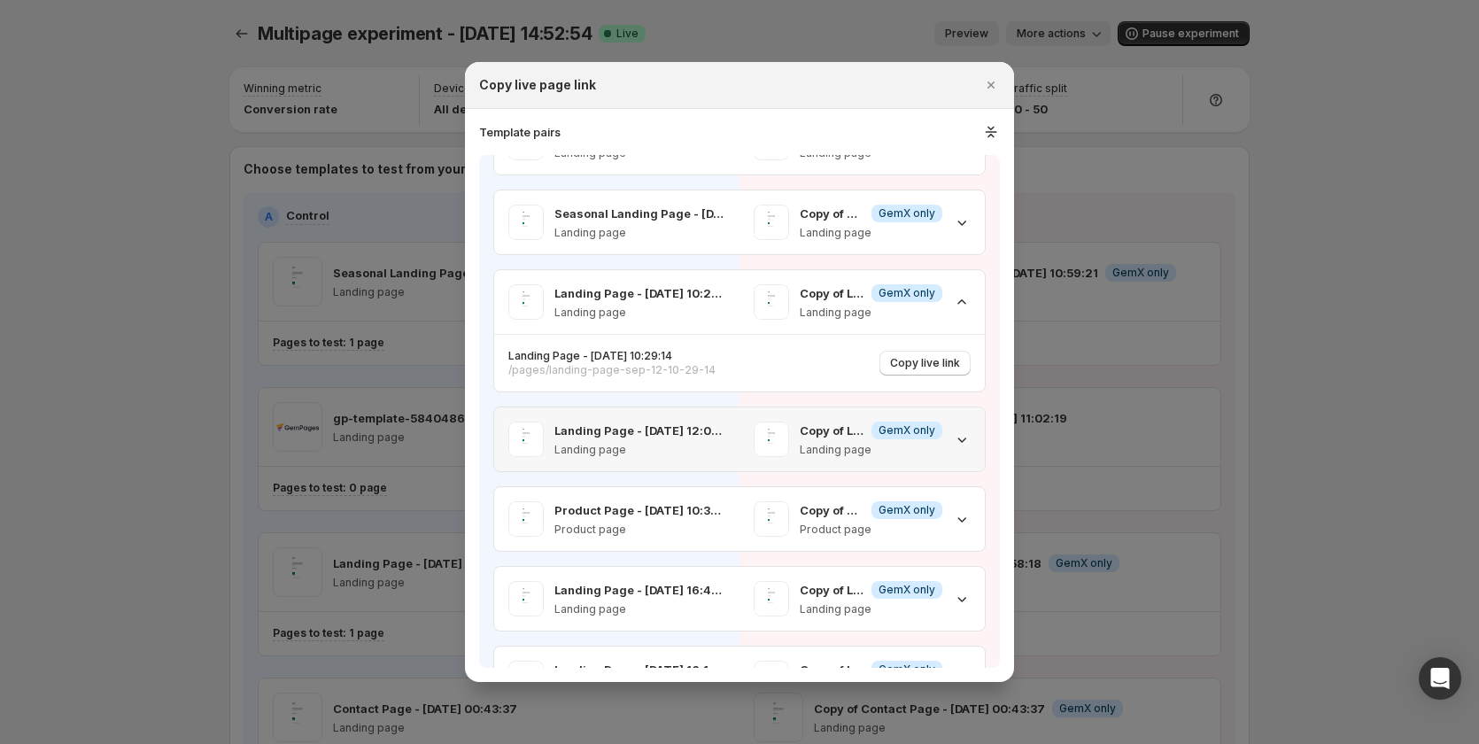
click at [749, 304] on div "Copy of Landing Page - Nov 22, 12:04:30 Info GemX only Landing page" at bounding box center [862, 440] width 245 height 64
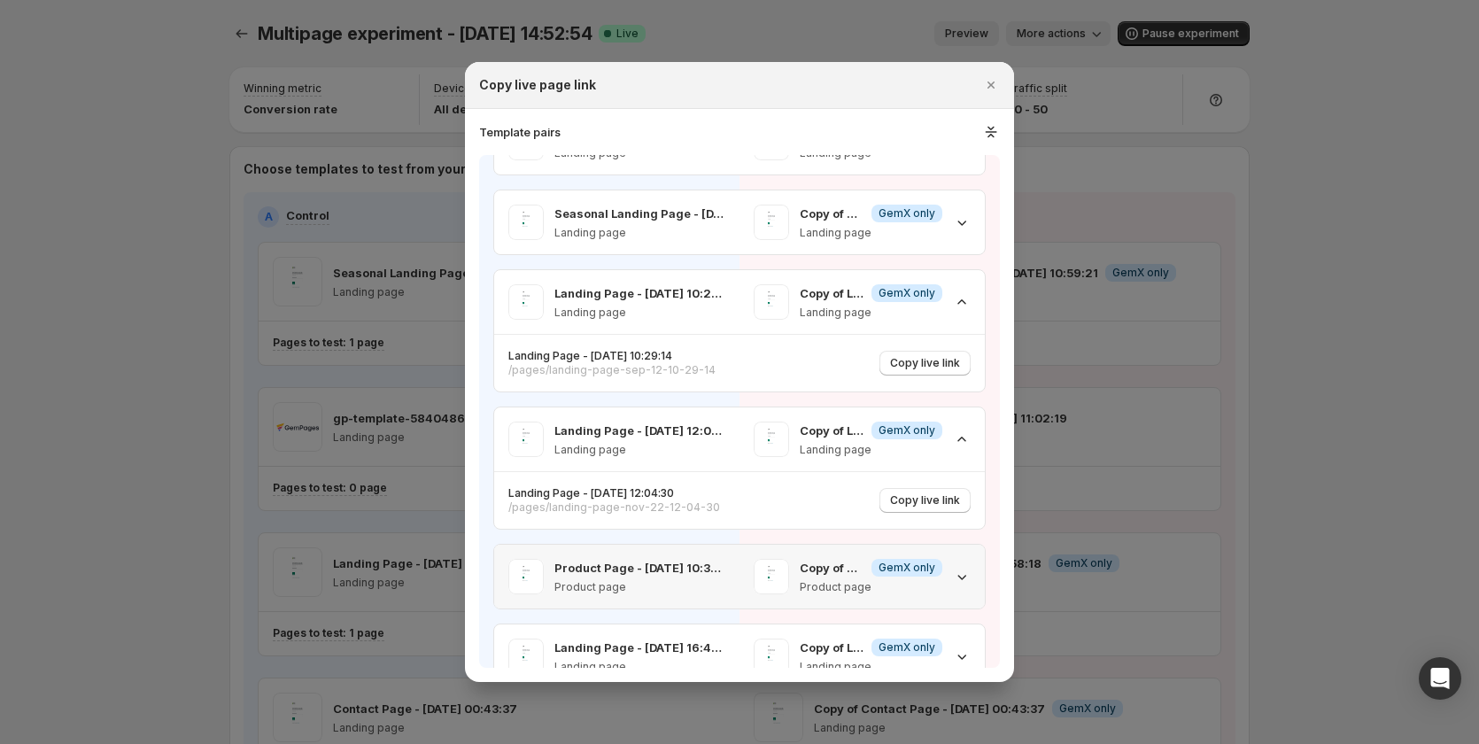
click at [708, 304] on div "Product Page - Sep 12, 10:31:08 Product page" at bounding box center [616, 577] width 245 height 64
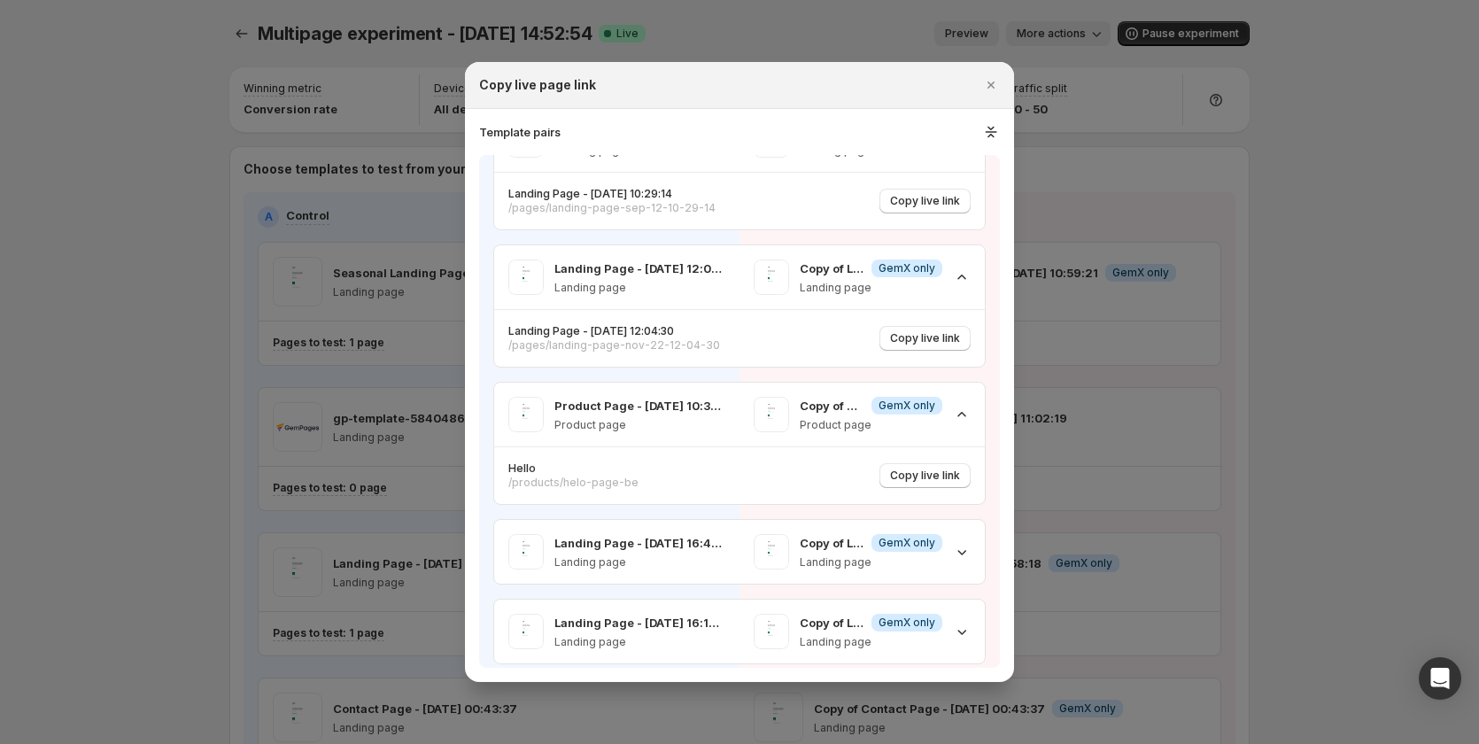
scroll to position [564, 0]
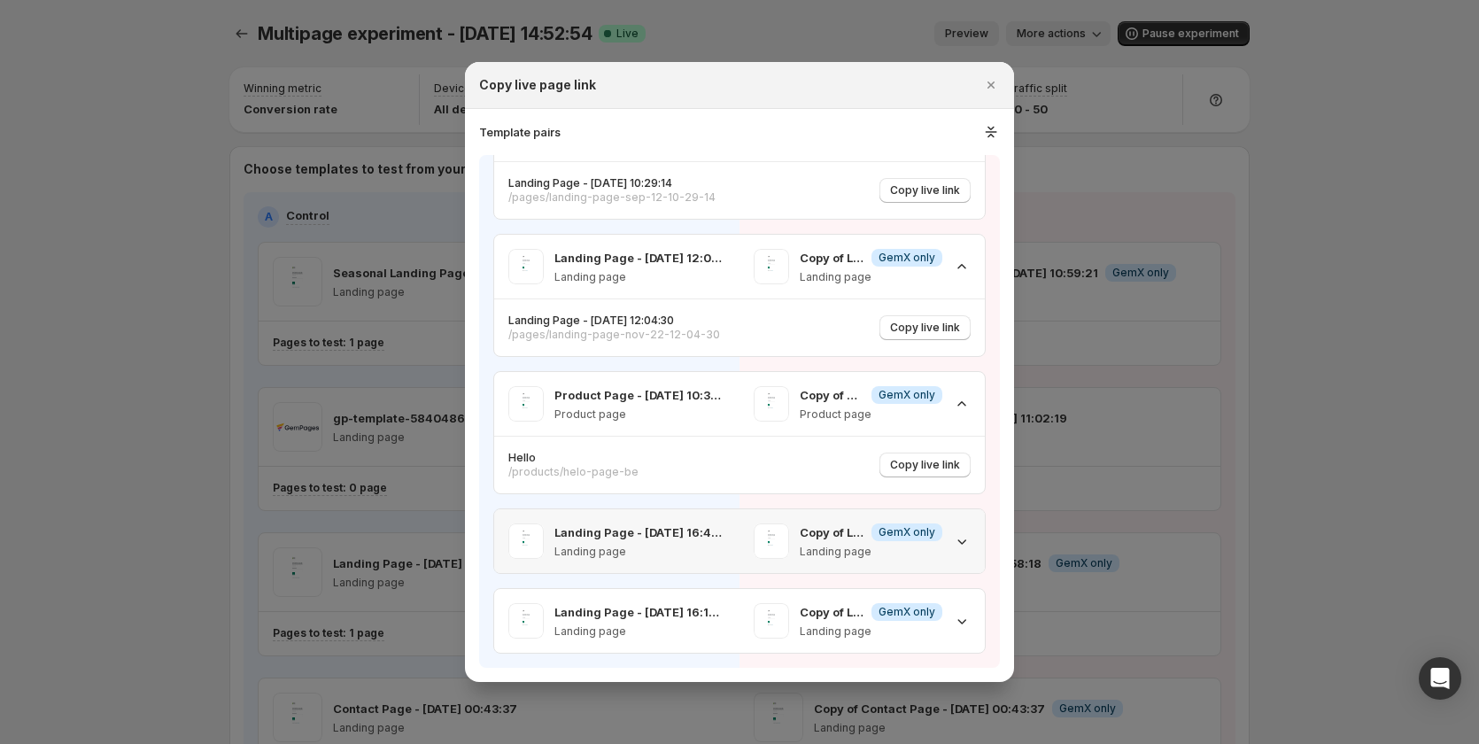
click at [754, 304] on img ":rou:" at bounding box center [771, 541] width 35 height 35
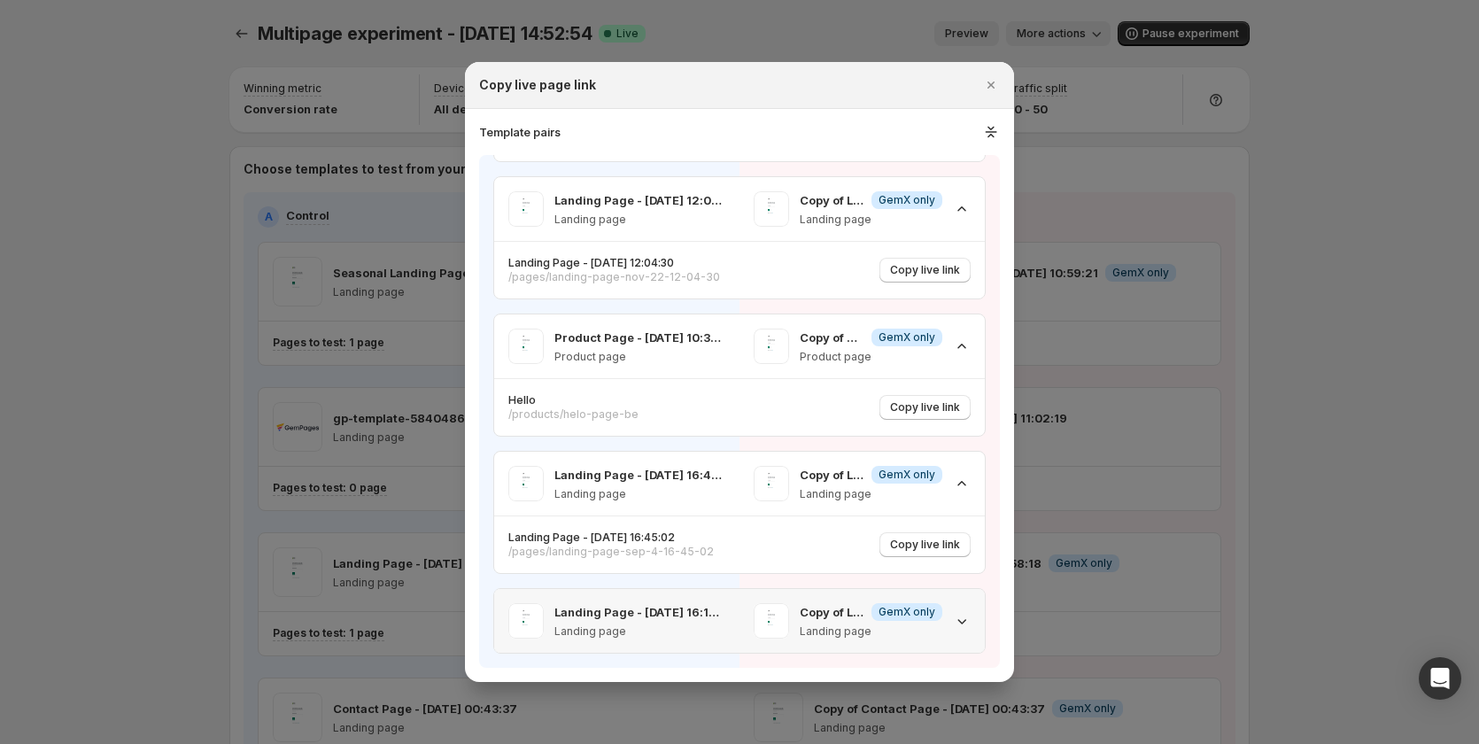
click at [712, 304] on p "Landing Page - Nov 28, 16:15:09" at bounding box center [640, 612] width 171 height 18
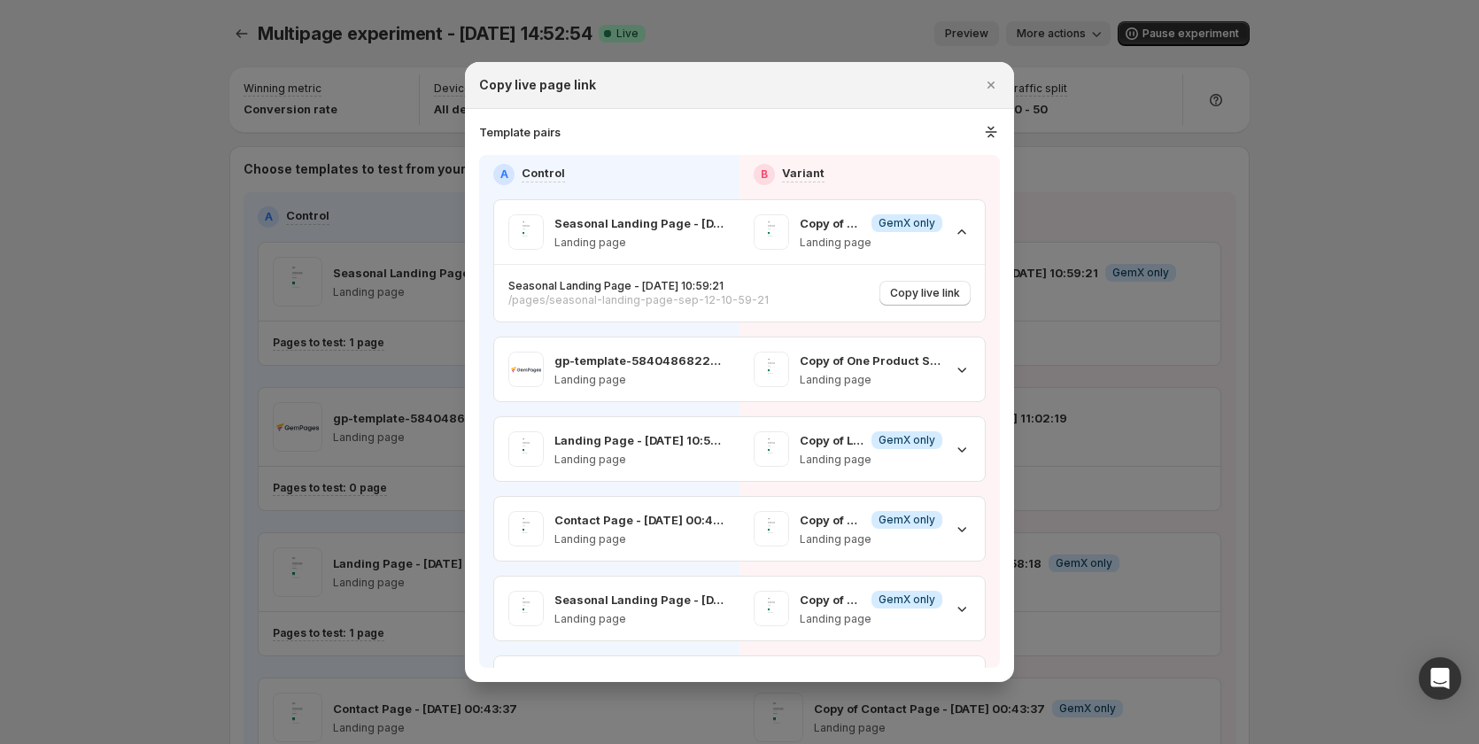
scroll to position [0, 0]
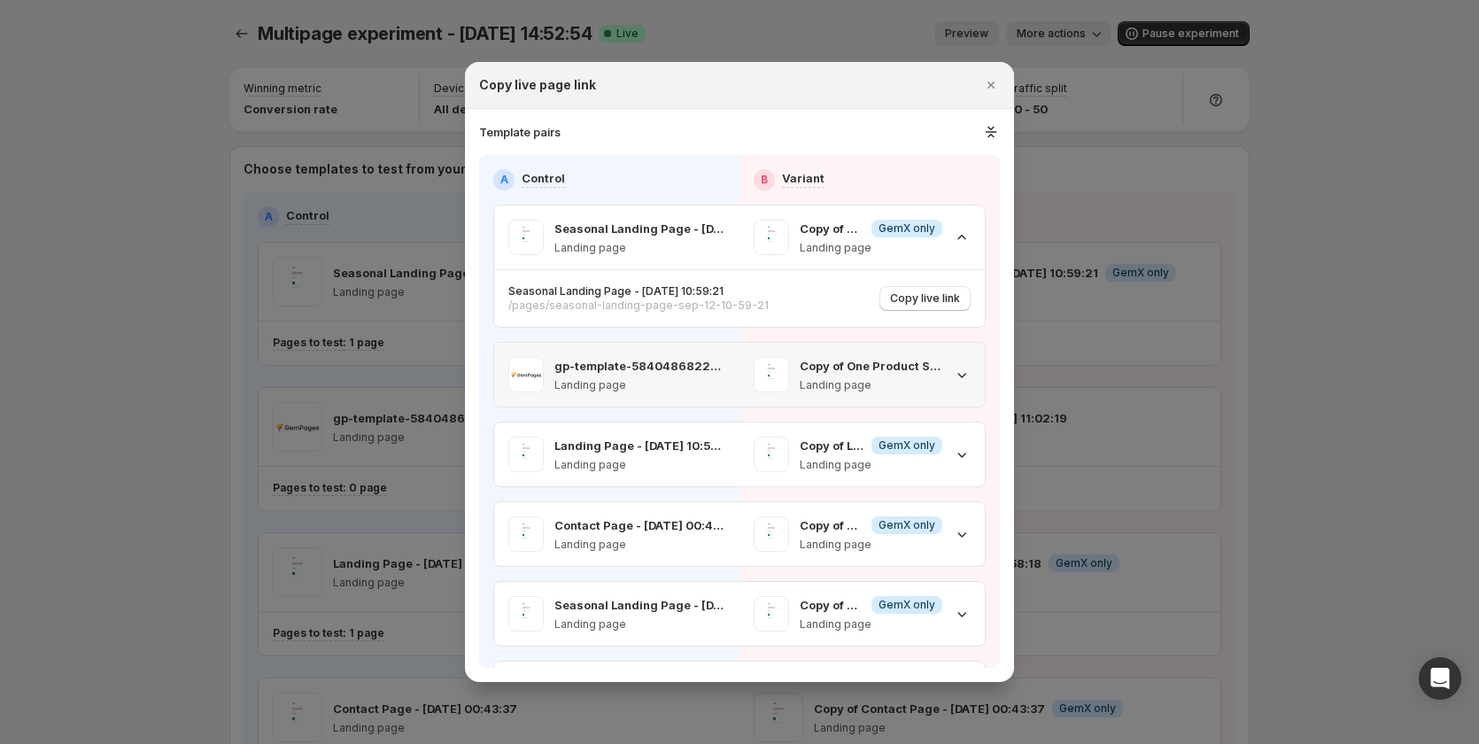
click at [732, 304] on div "gp-template-584048682299556494 Landing page" at bounding box center [616, 375] width 245 height 64
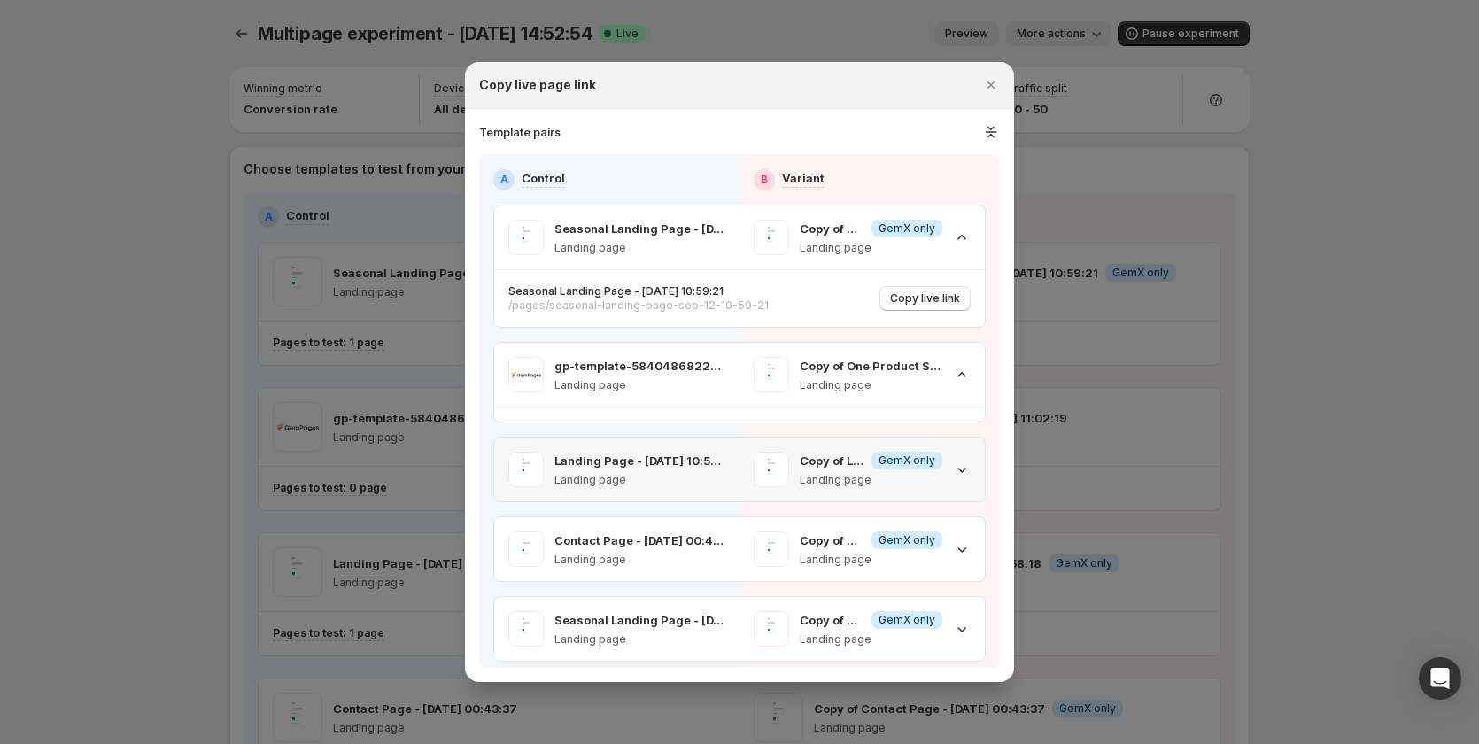
click at [728, 304] on div "Landing Page - Sep 12, 10:58:18 Landing page" at bounding box center [616, 470] width 245 height 64
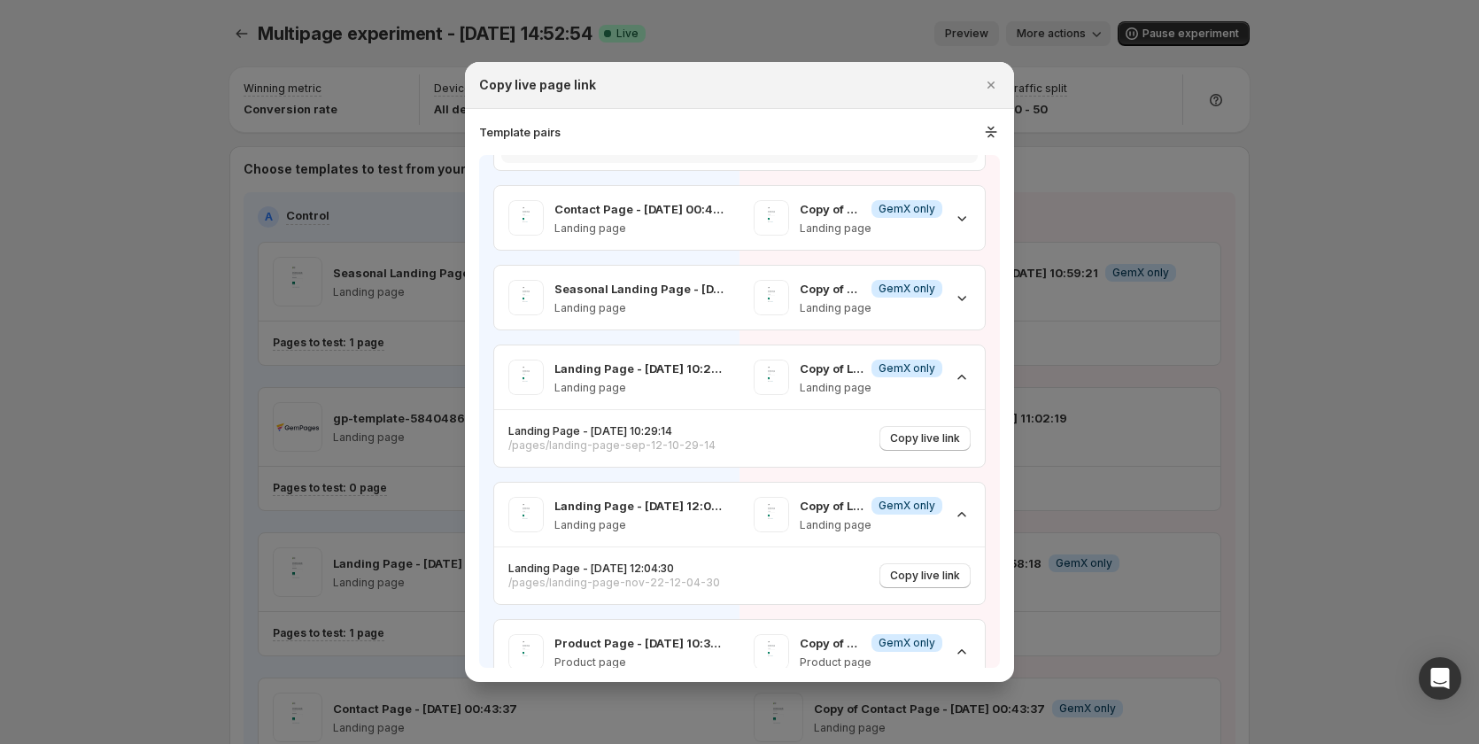
scroll to position [443, 0]
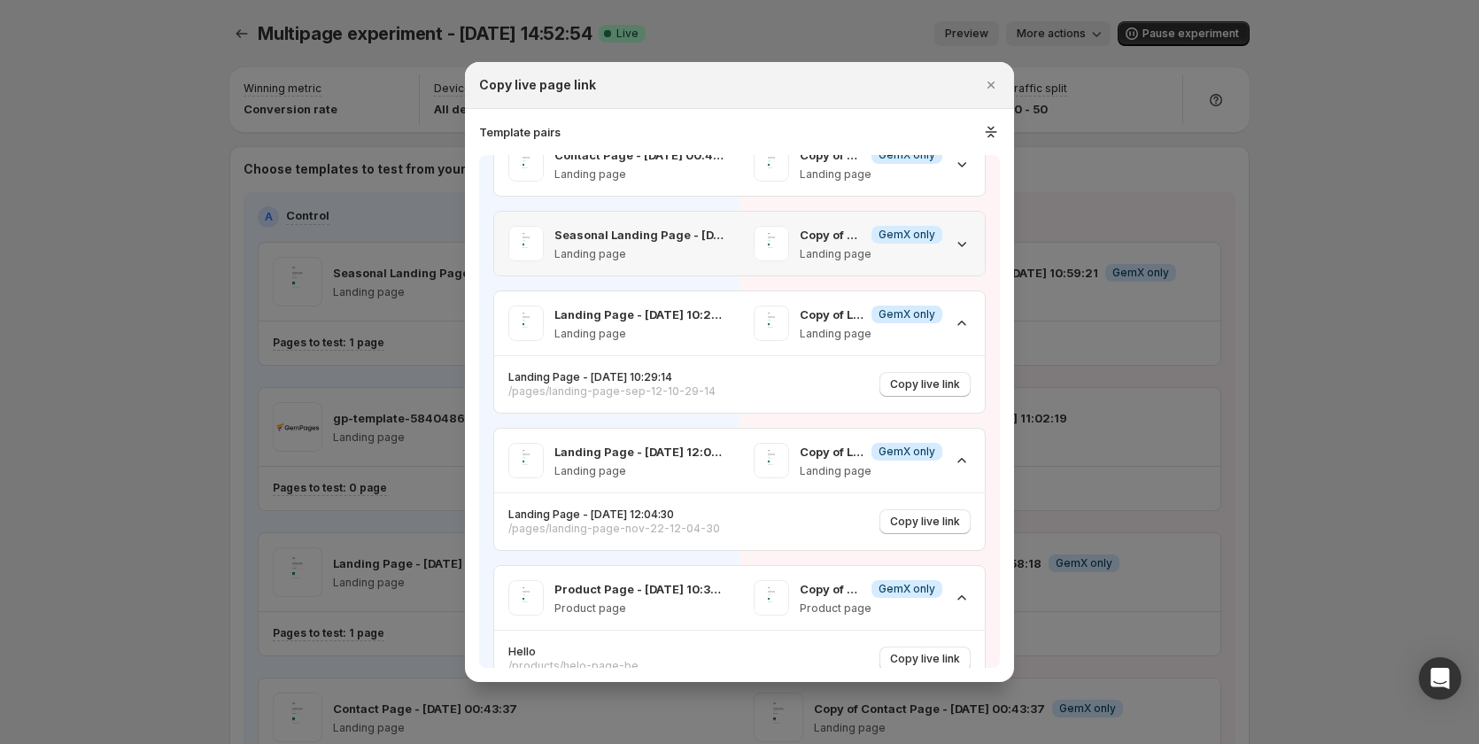
click at [729, 270] on div "Seasonal Landing Page - Sep 7, 00:42:06 Landing page" at bounding box center [616, 244] width 245 height 64
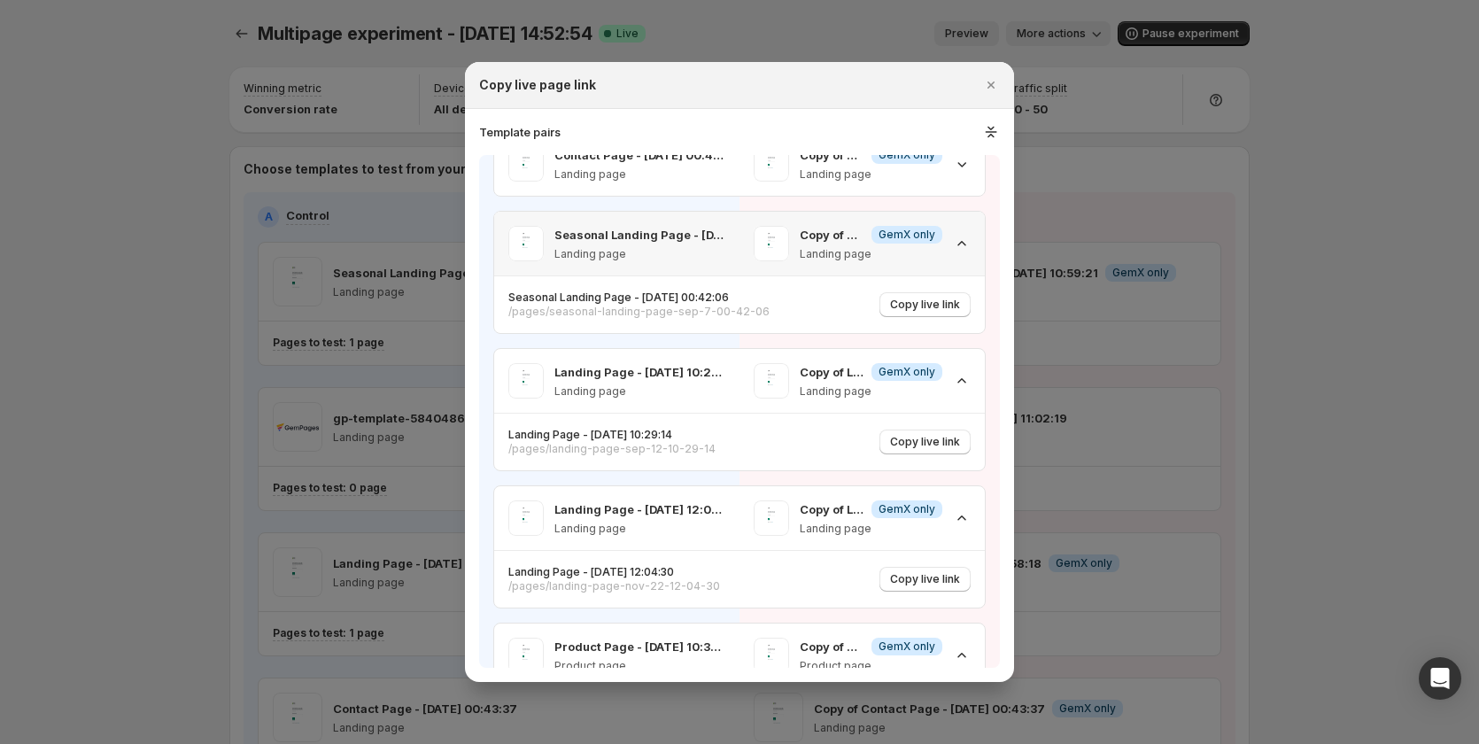
scroll to position [266, 0]
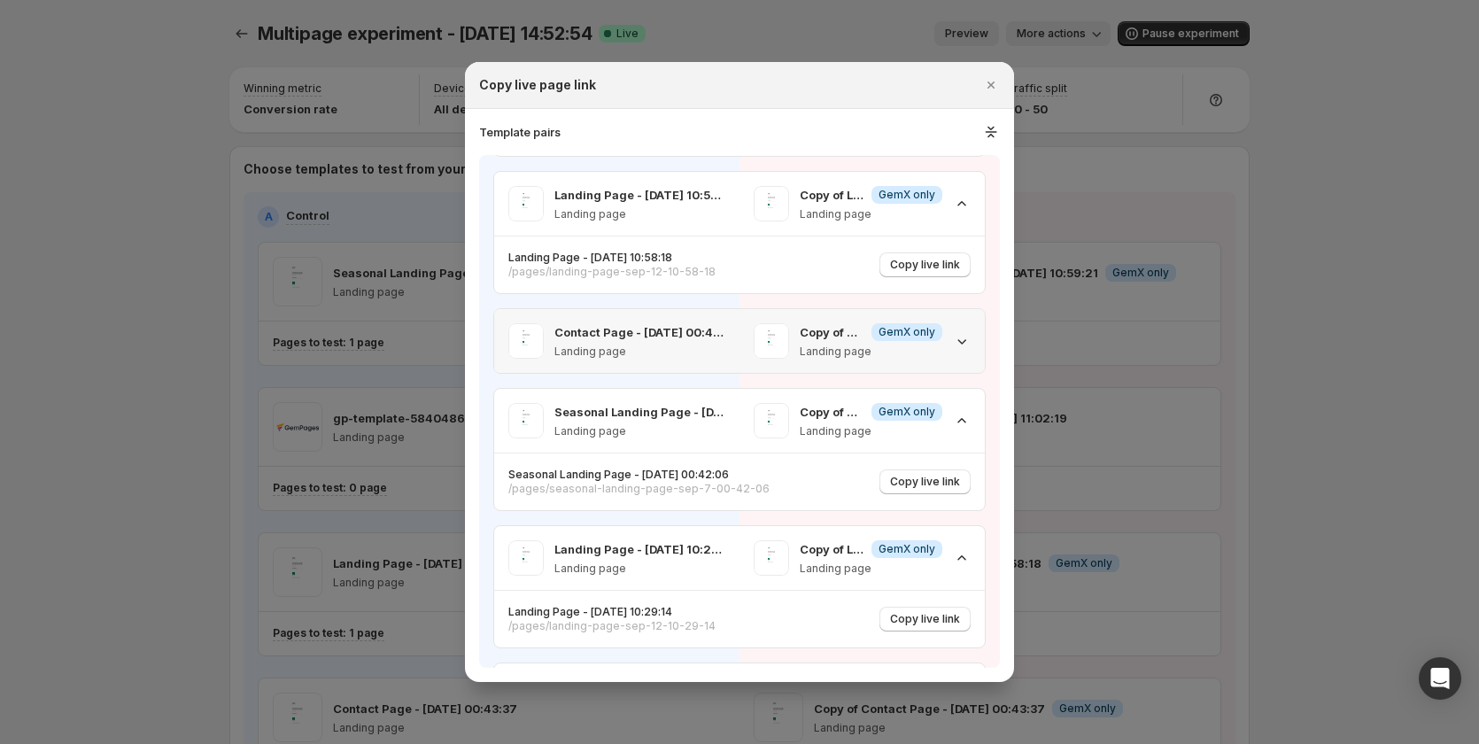
click at [721, 304] on div "Contact Page - Sep 7, 00:43:37 Landing page" at bounding box center [616, 341] width 245 height 64
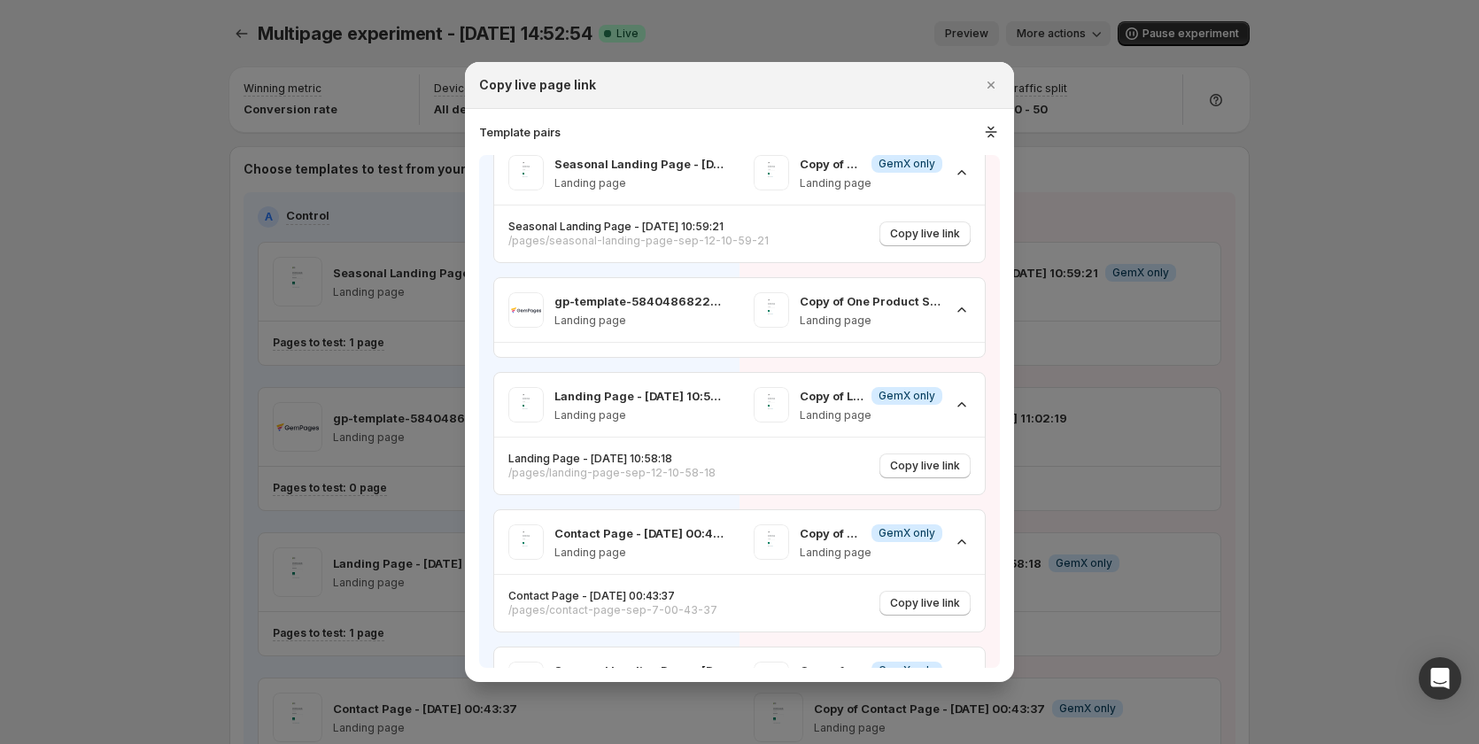
scroll to position [0, 0]
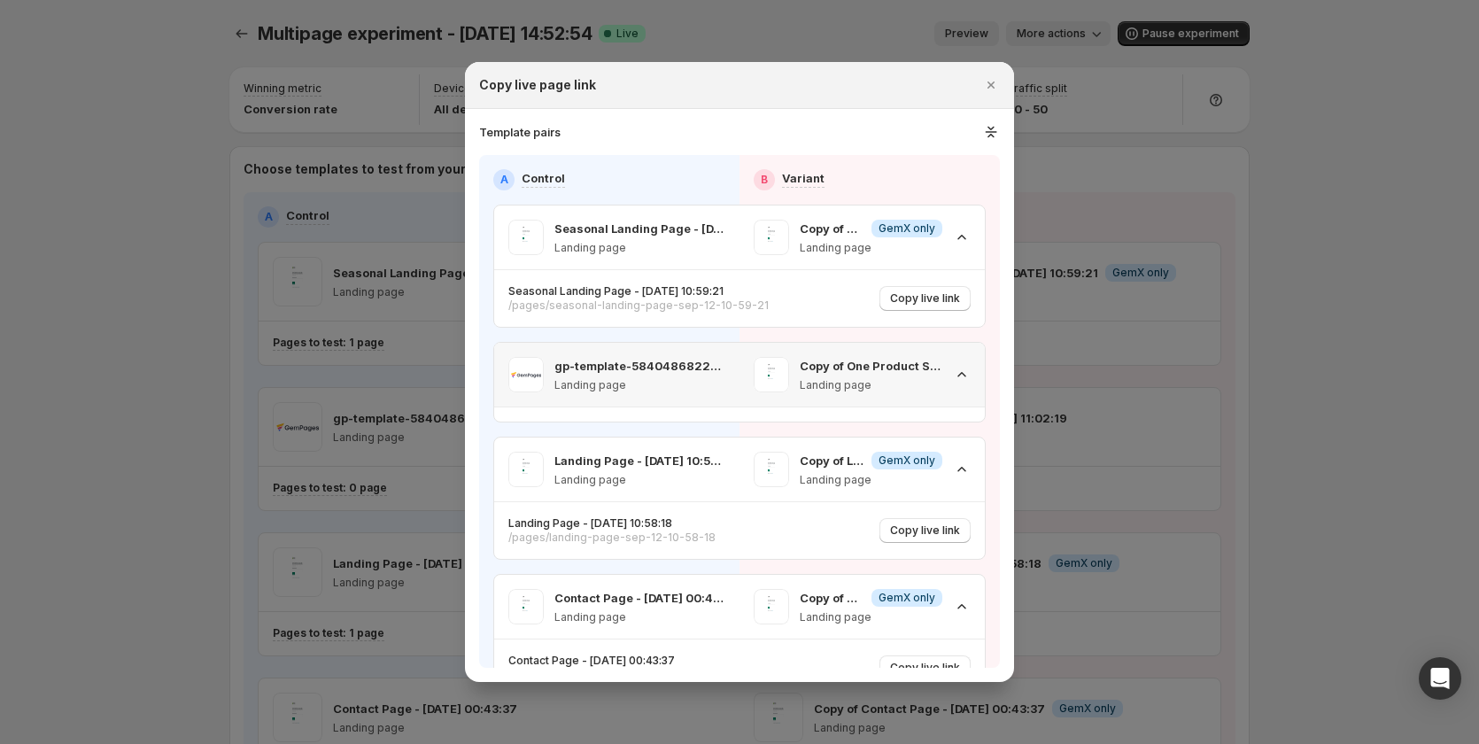
click at [729, 304] on div "gp-template-584048682299556494 Landing page" at bounding box center [616, 375] width 245 height 64
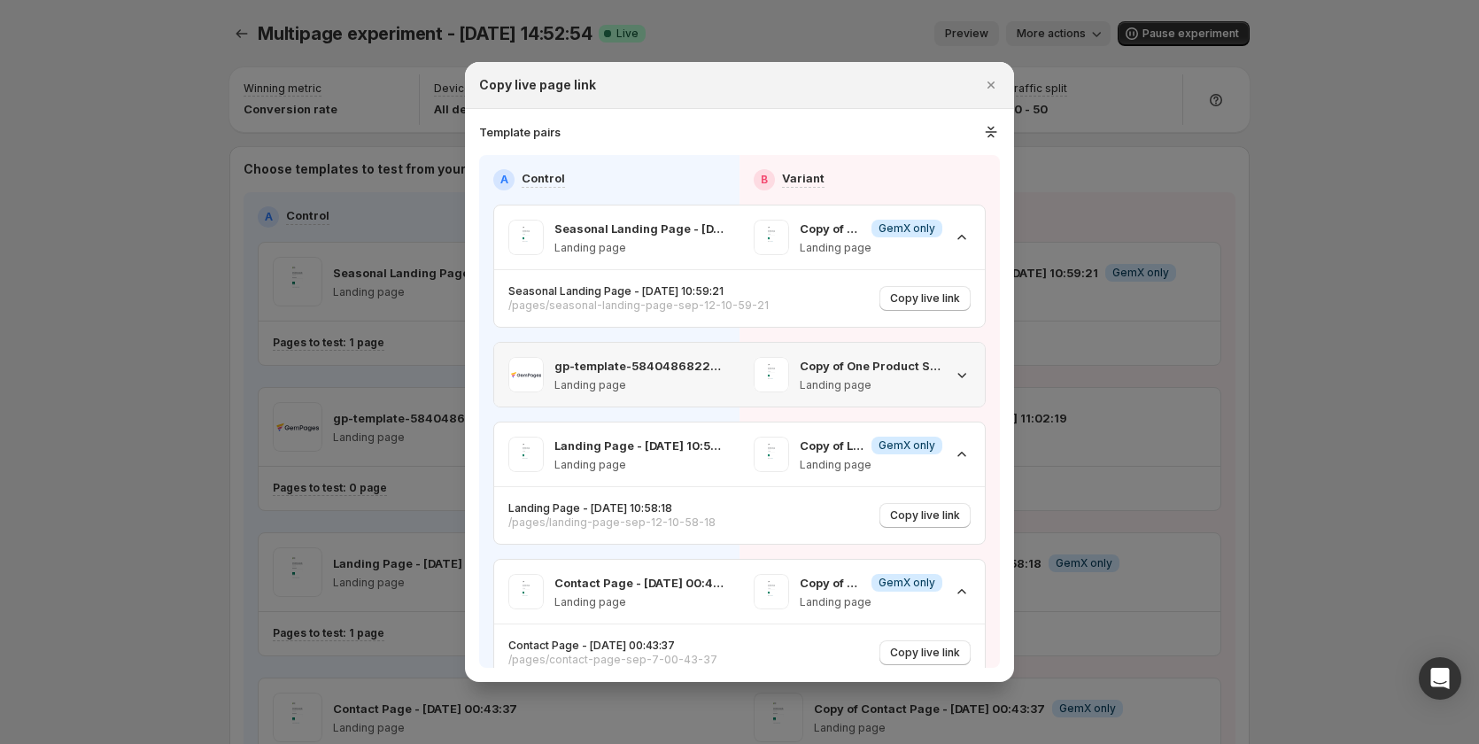
click at [729, 304] on div "gp-template-584048682299556494 Landing page" at bounding box center [616, 375] width 245 height 64
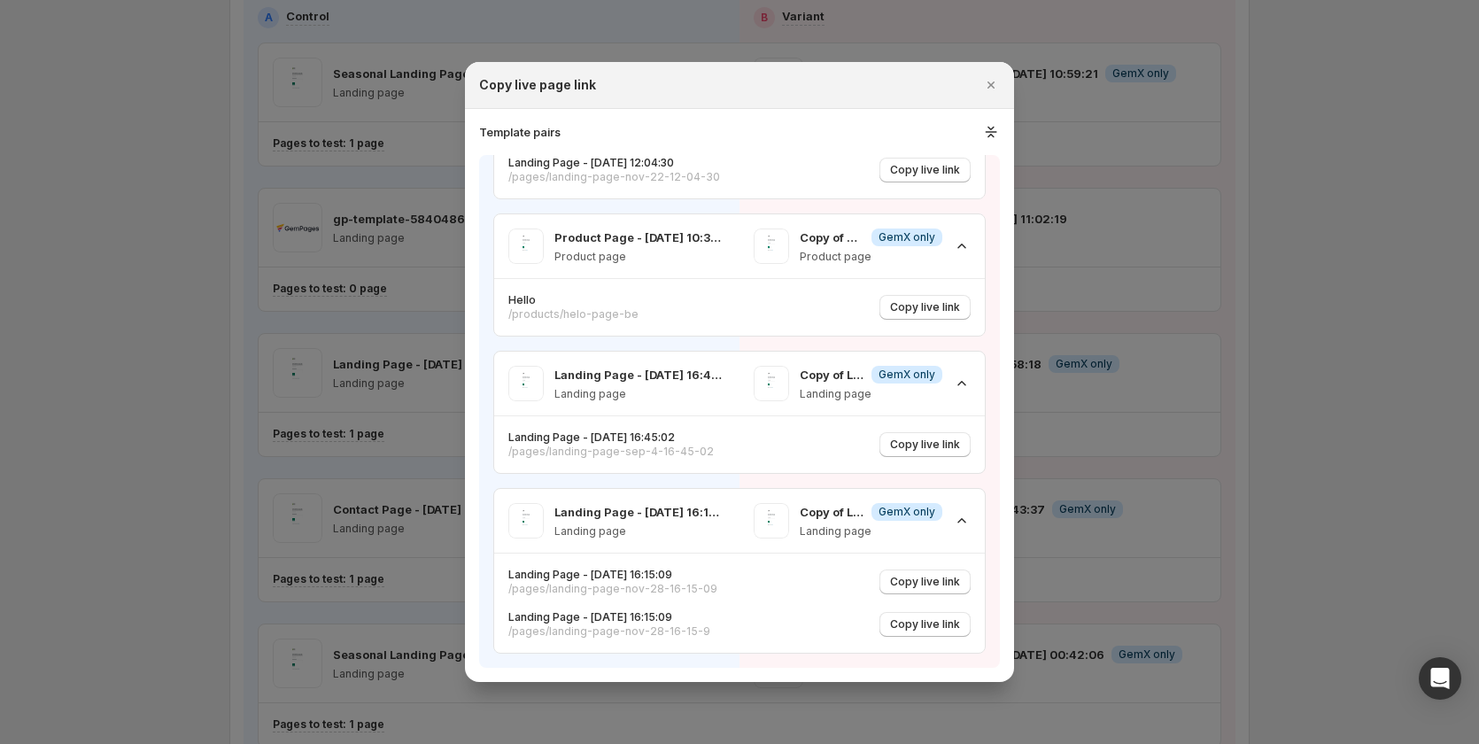
scroll to position [266, 0]
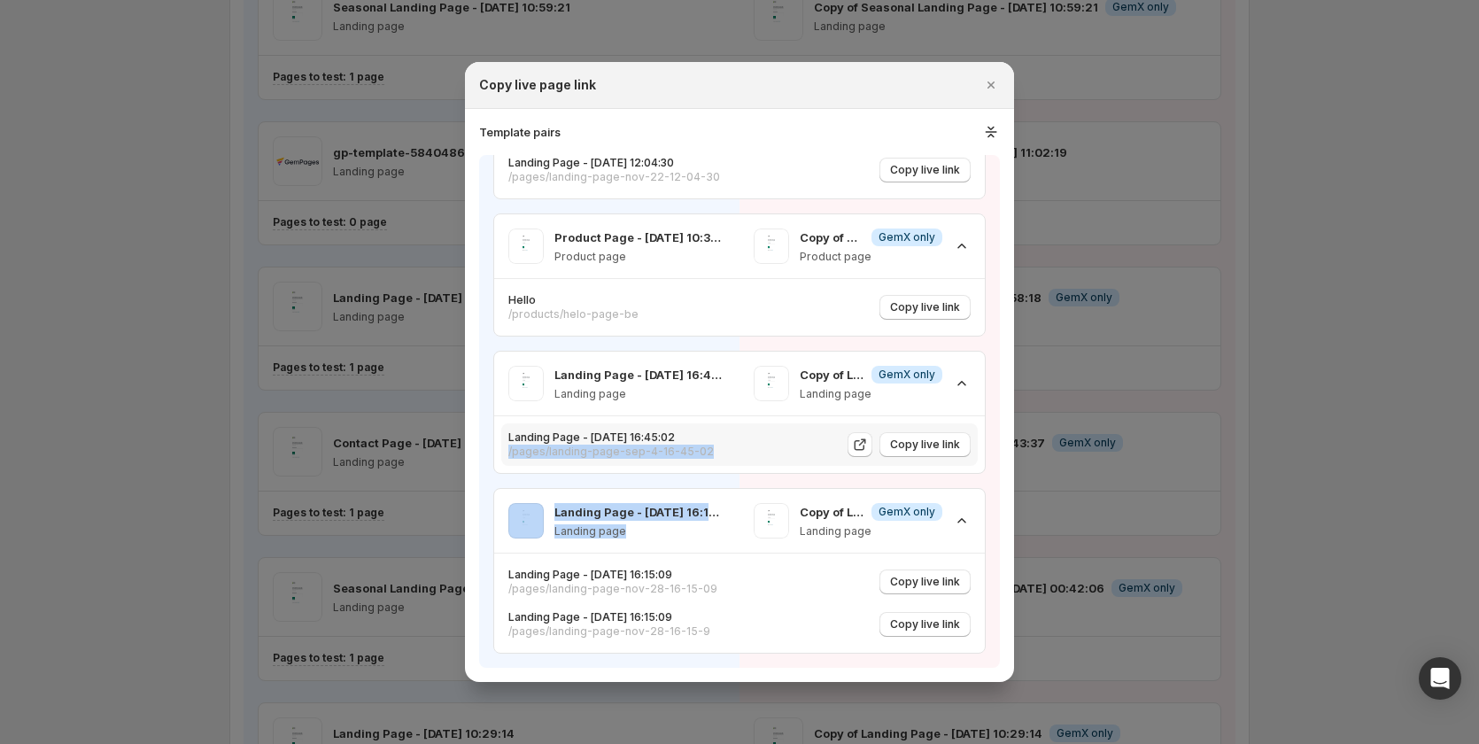
drag, startPoint x: 712, startPoint y: 534, endPoint x: 714, endPoint y: 427, distance: 107.2
click at [741, 304] on div "Copy of Landing Page - Nov 28, 16:15:09 Info GemX only Landing page" at bounding box center [862, 521] width 245 height 64
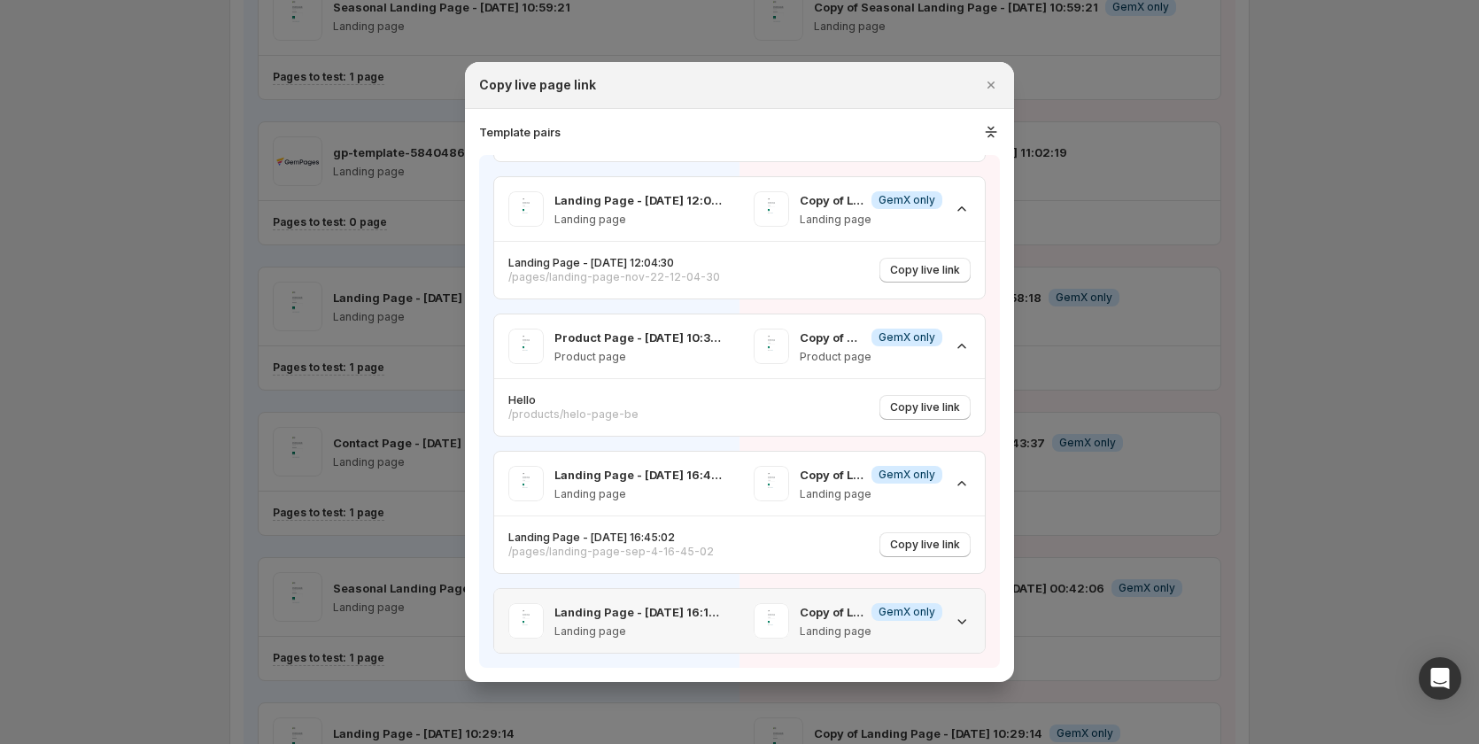
click at [734, 304] on div "Landing Page - Nov 28, 16:15:09 Landing page" at bounding box center [616, 621] width 245 height 64
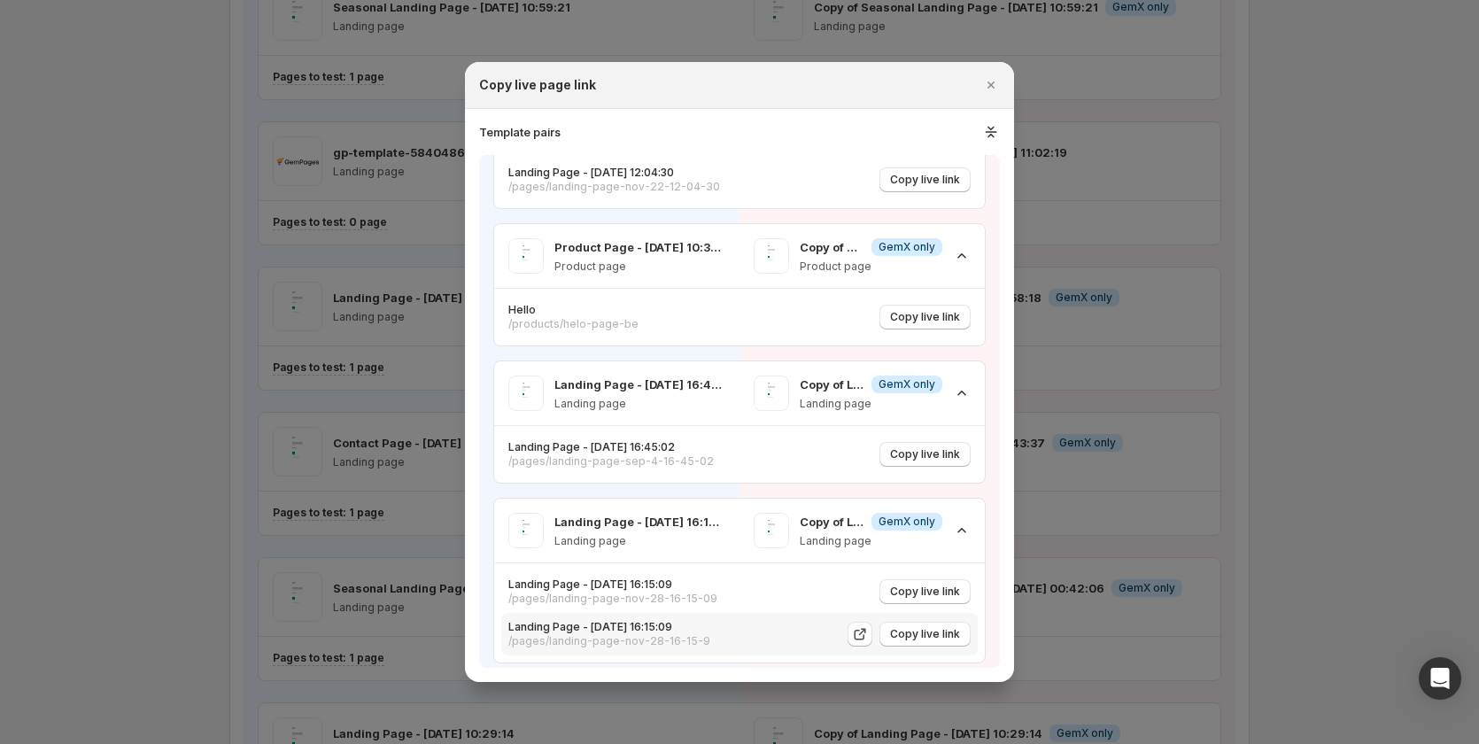
scroll to position [910, 0]
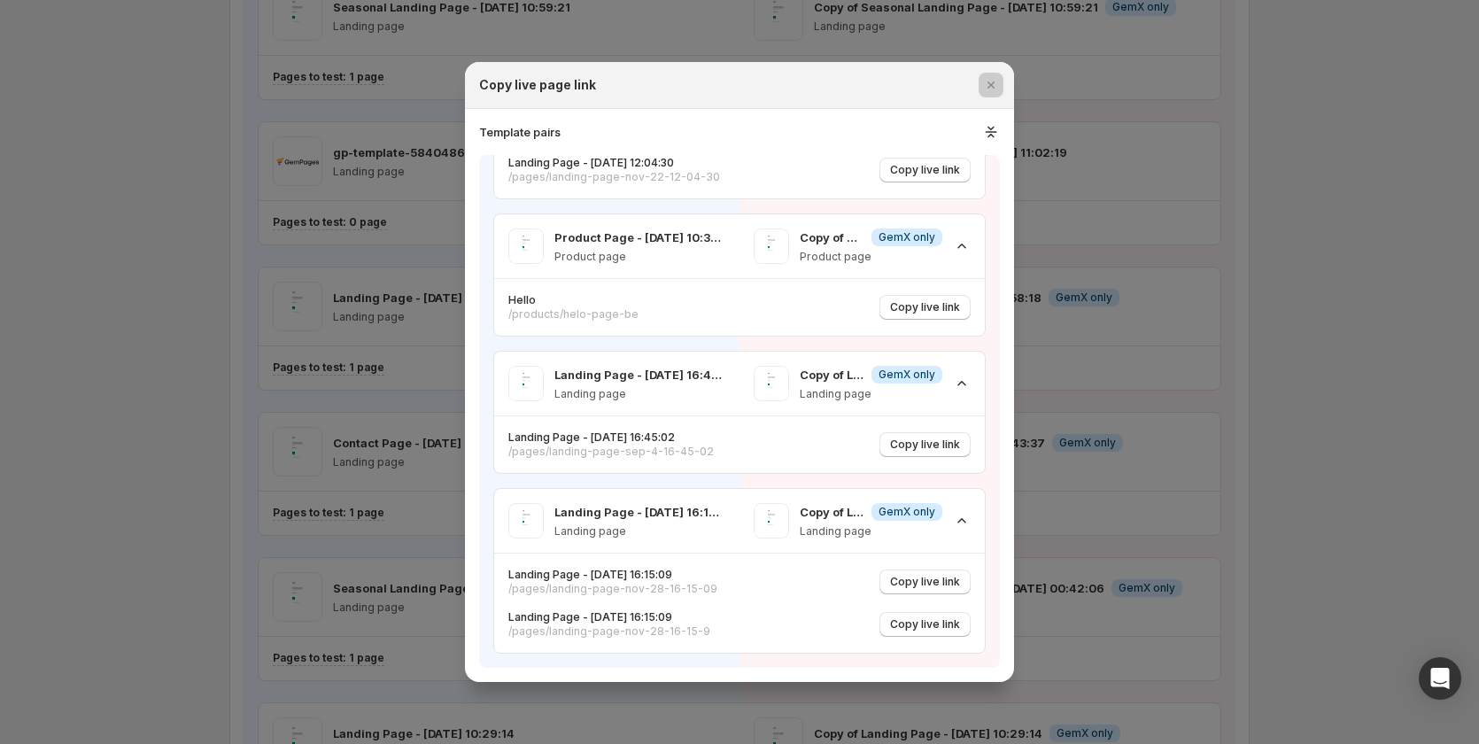
click at [308, 304] on div at bounding box center [739, 372] width 1479 height 744
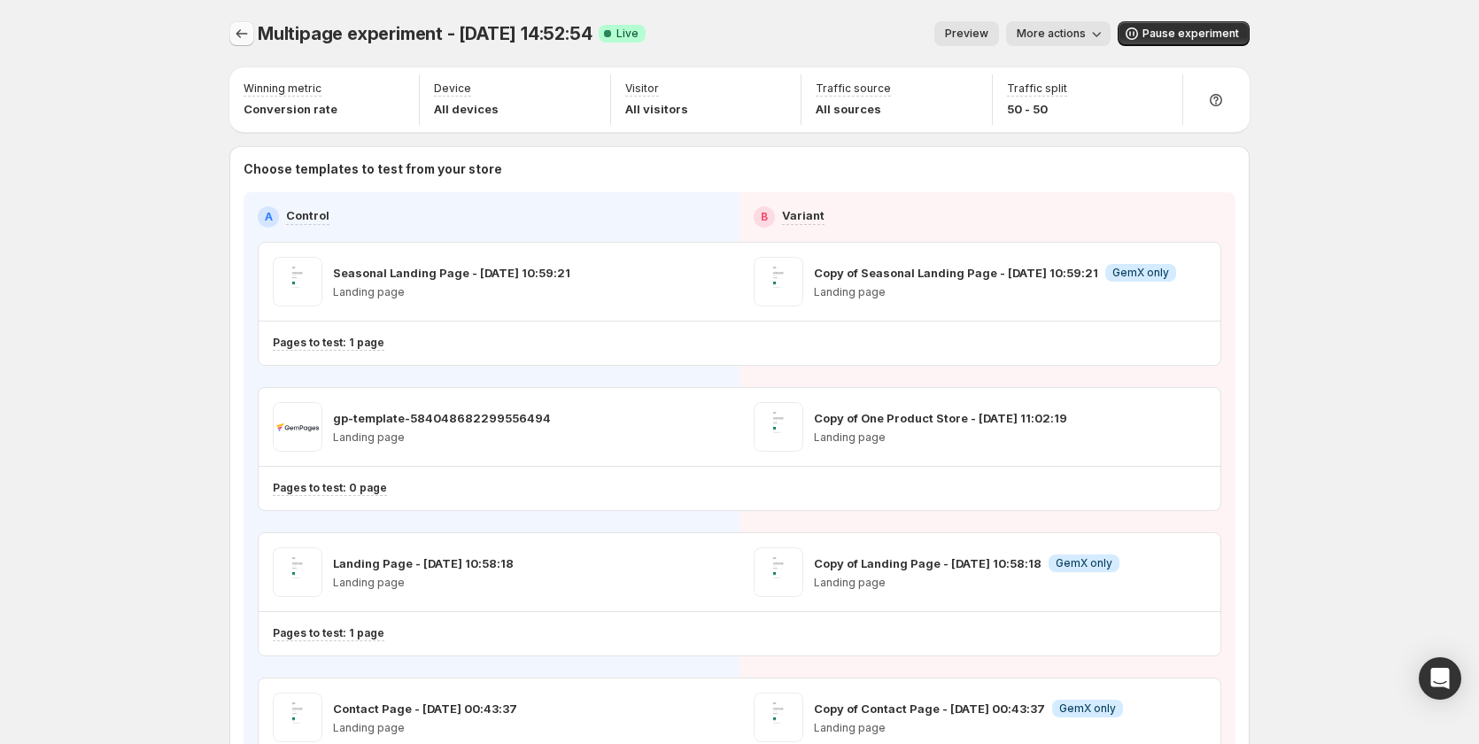
click at [250, 39] on icon "Experiments" at bounding box center [242, 34] width 18 height 18
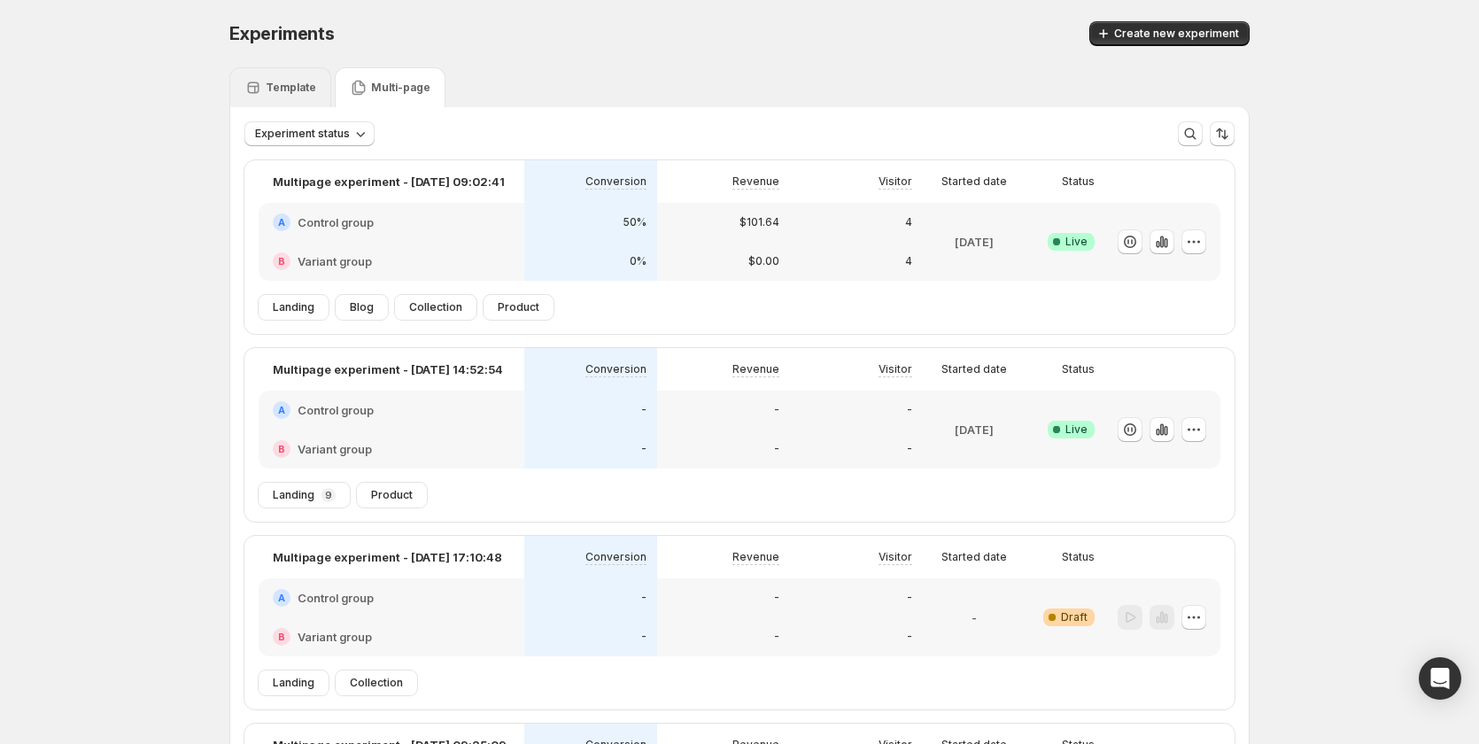
click at [304, 89] on p "Template" at bounding box center [291, 88] width 50 height 14
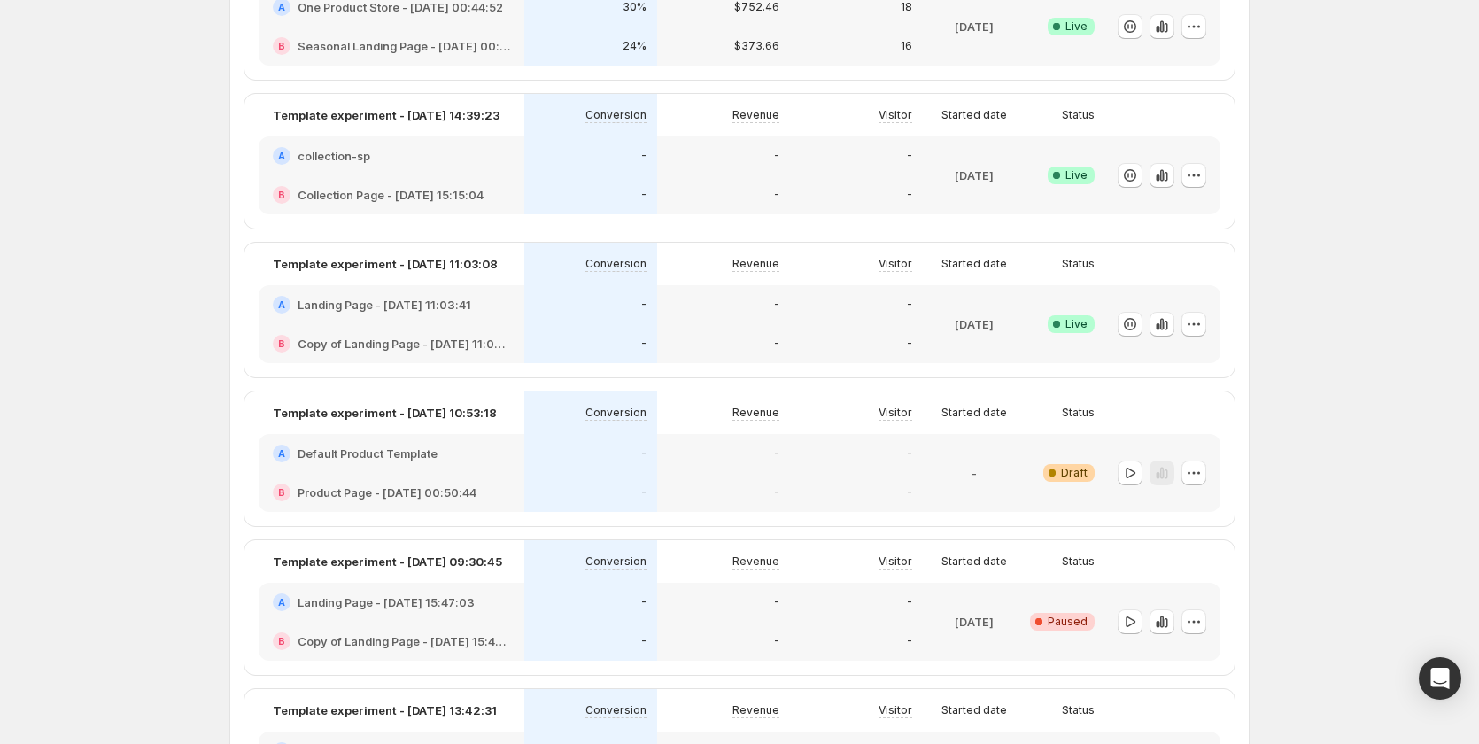
scroll to position [532, 0]
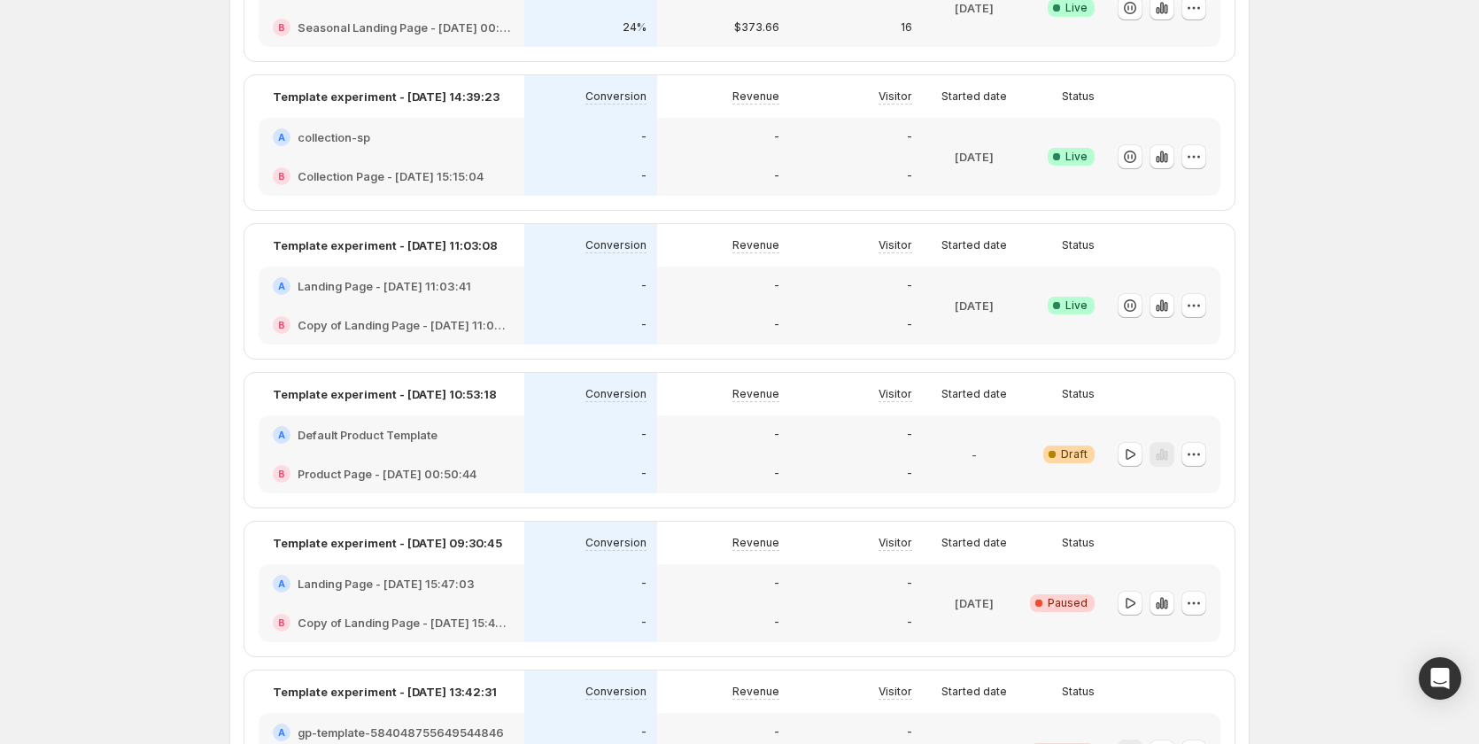
click at [657, 304] on div "-" at bounding box center [590, 473] width 133 height 39
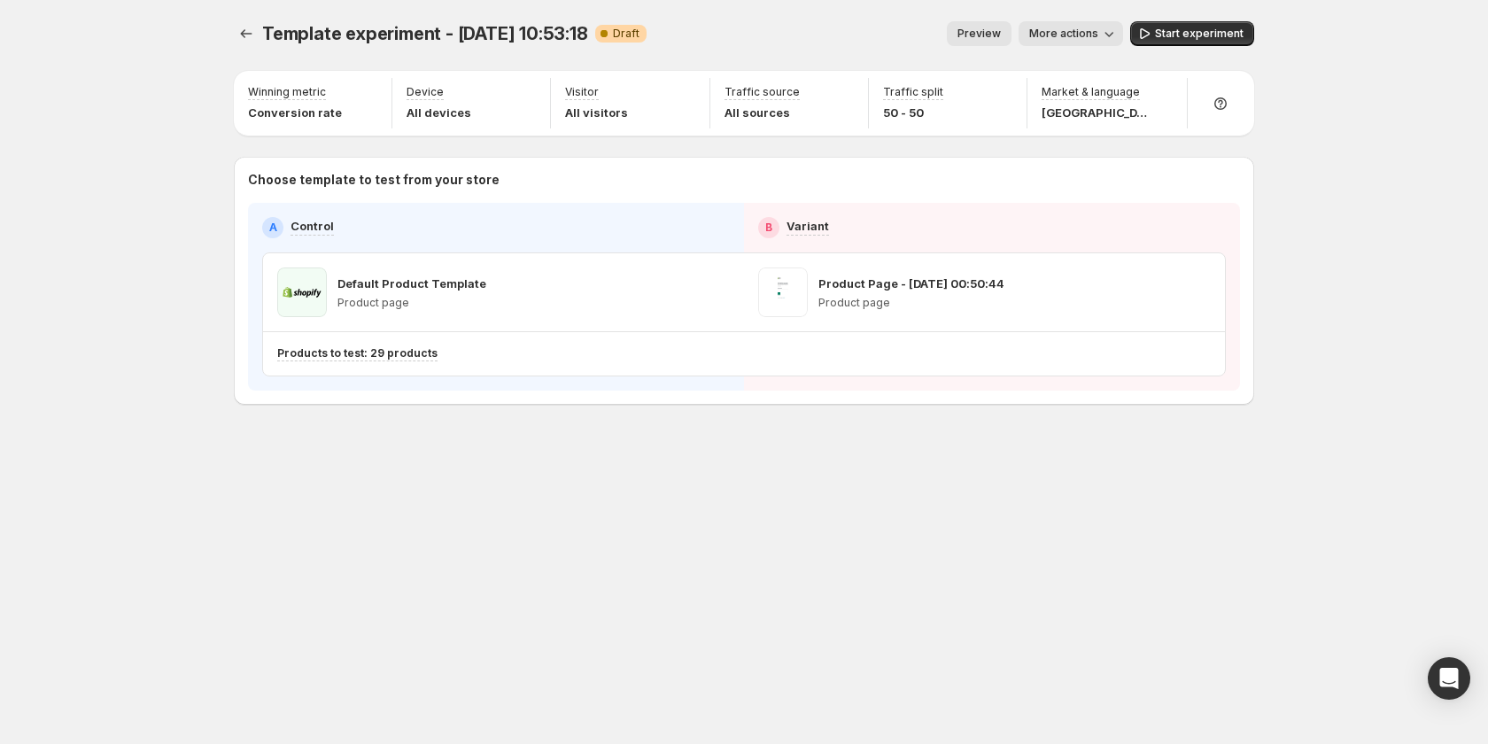
click at [982, 36] on span "Preview" at bounding box center [979, 34] width 43 height 14
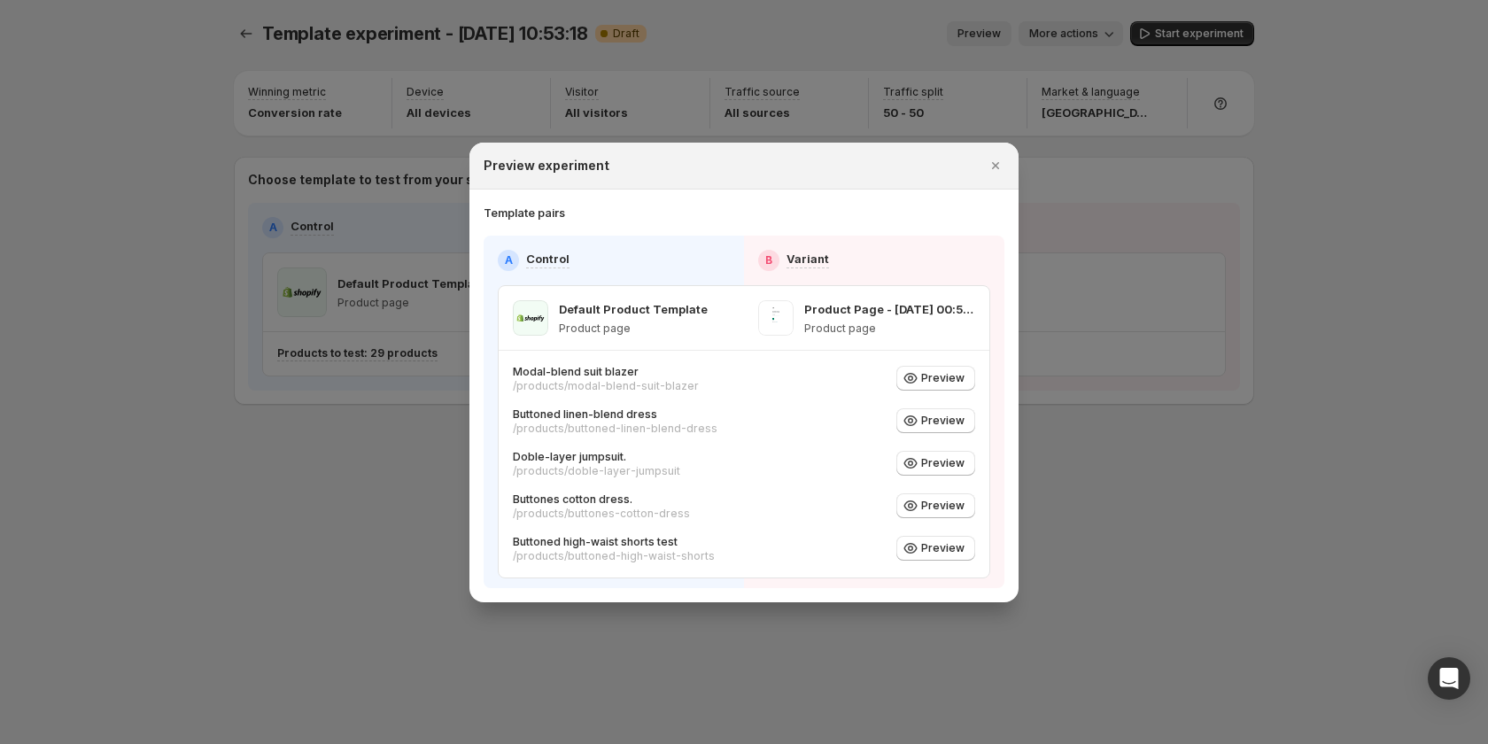
click at [1039, 266] on div at bounding box center [744, 372] width 1488 height 744
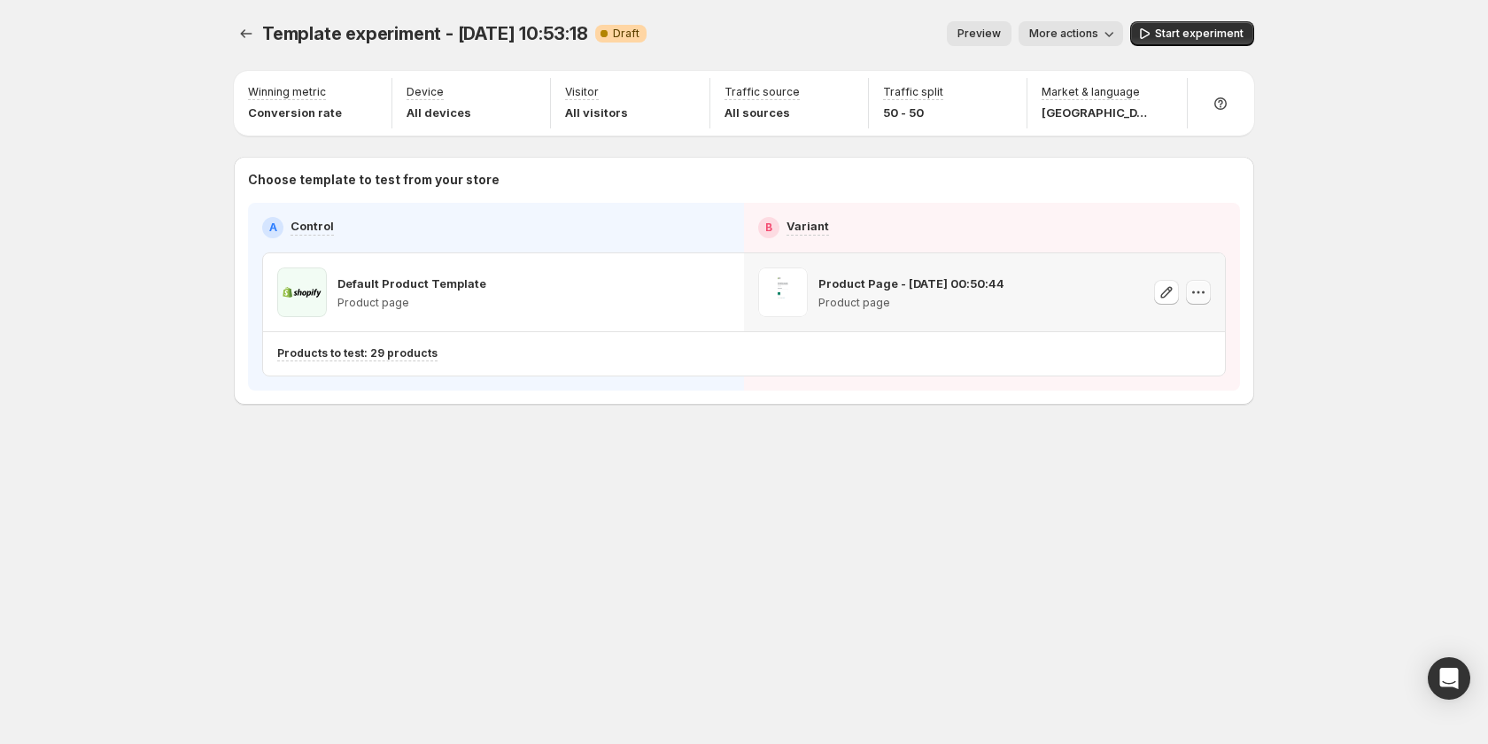
click at [1210, 291] on button "button" at bounding box center [1198, 292] width 25 height 25
click at [1197, 304] on span "Remove template" at bounding box center [1199, 405] width 96 height 14
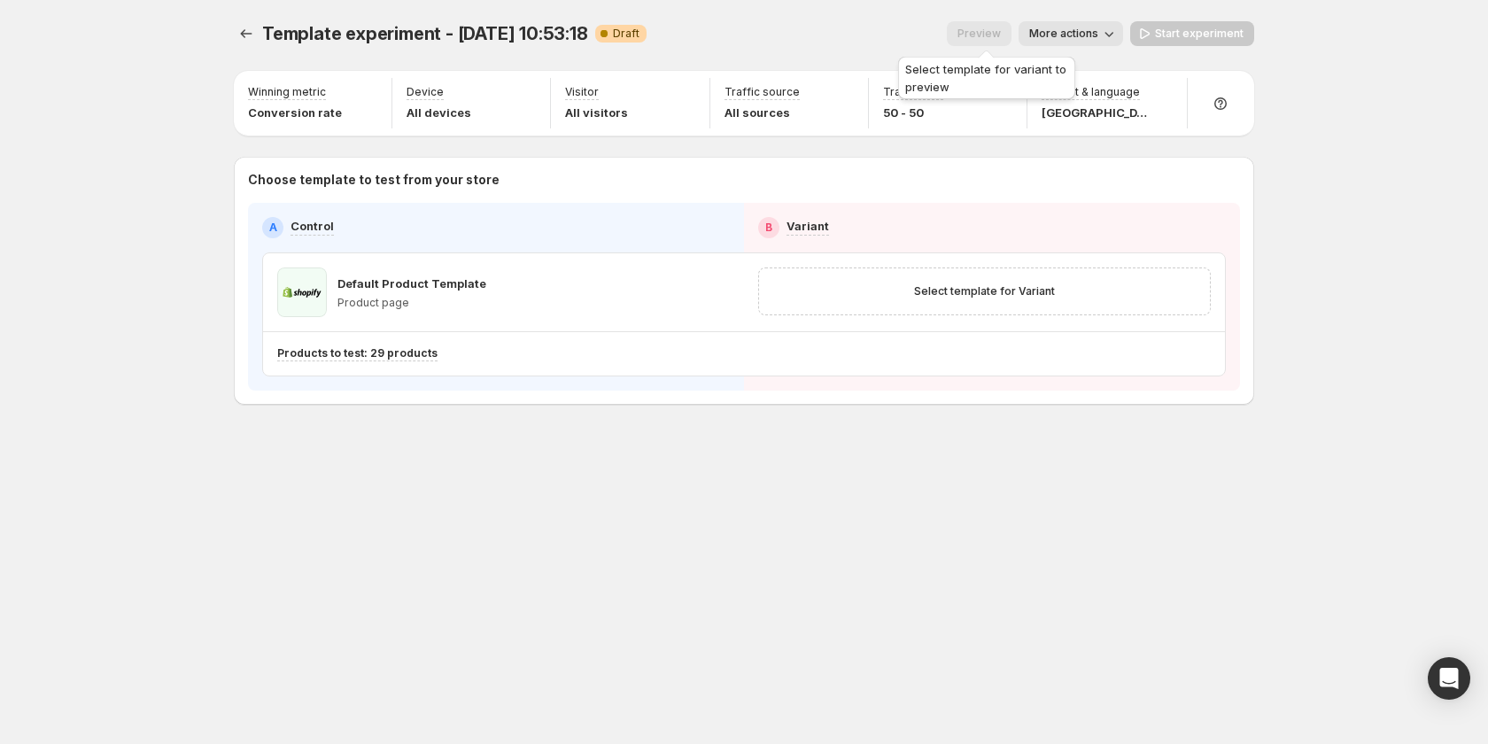
click at [990, 32] on span "Preview" at bounding box center [979, 33] width 65 height 14
click at [1065, 31] on span "More actions" at bounding box center [1063, 34] width 69 height 14
click at [1072, 133] on span "Copy live page link" at bounding box center [1111, 131] width 105 height 14
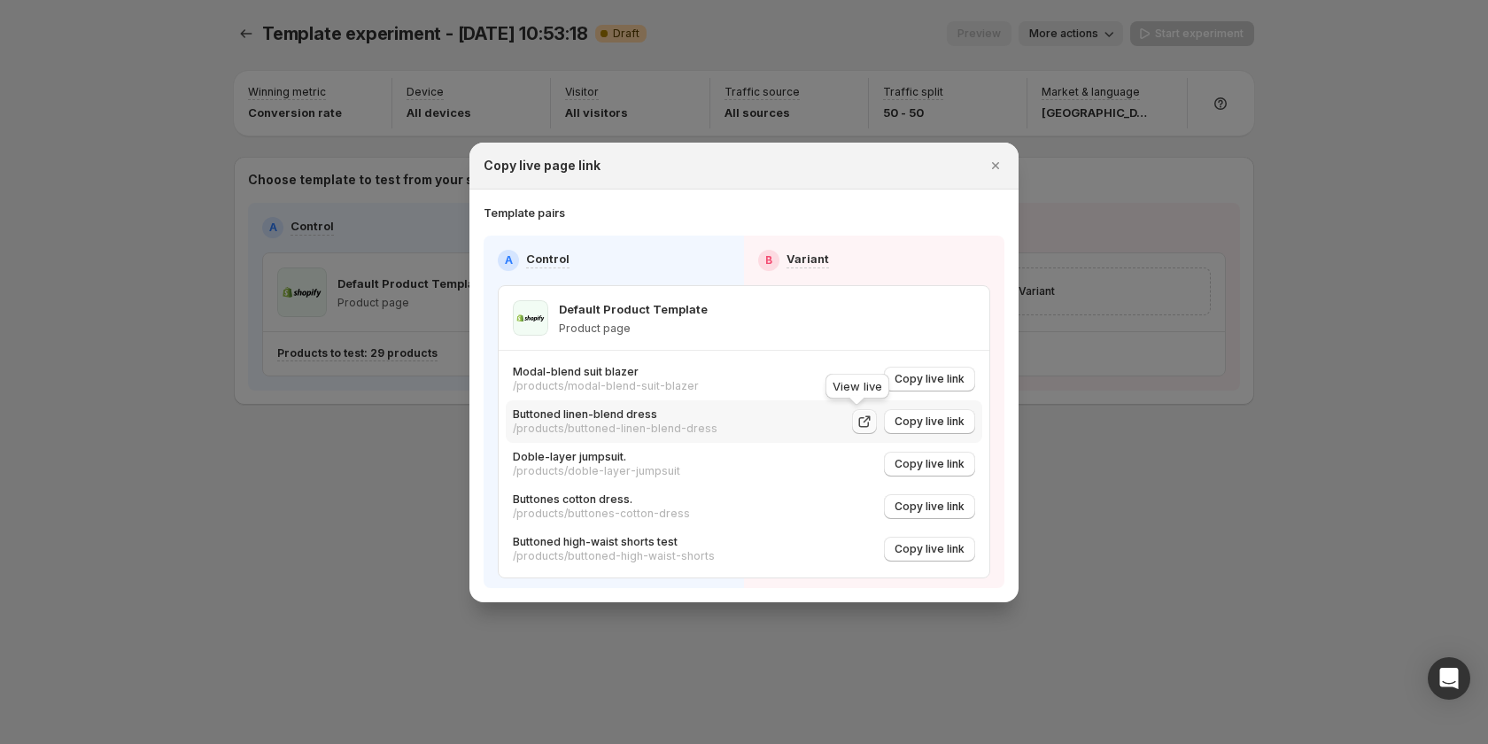
click at [859, 304] on icon ":r13c:" at bounding box center [865, 422] width 18 height 18
click at [997, 173] on icon "Close" at bounding box center [996, 166] width 18 height 18
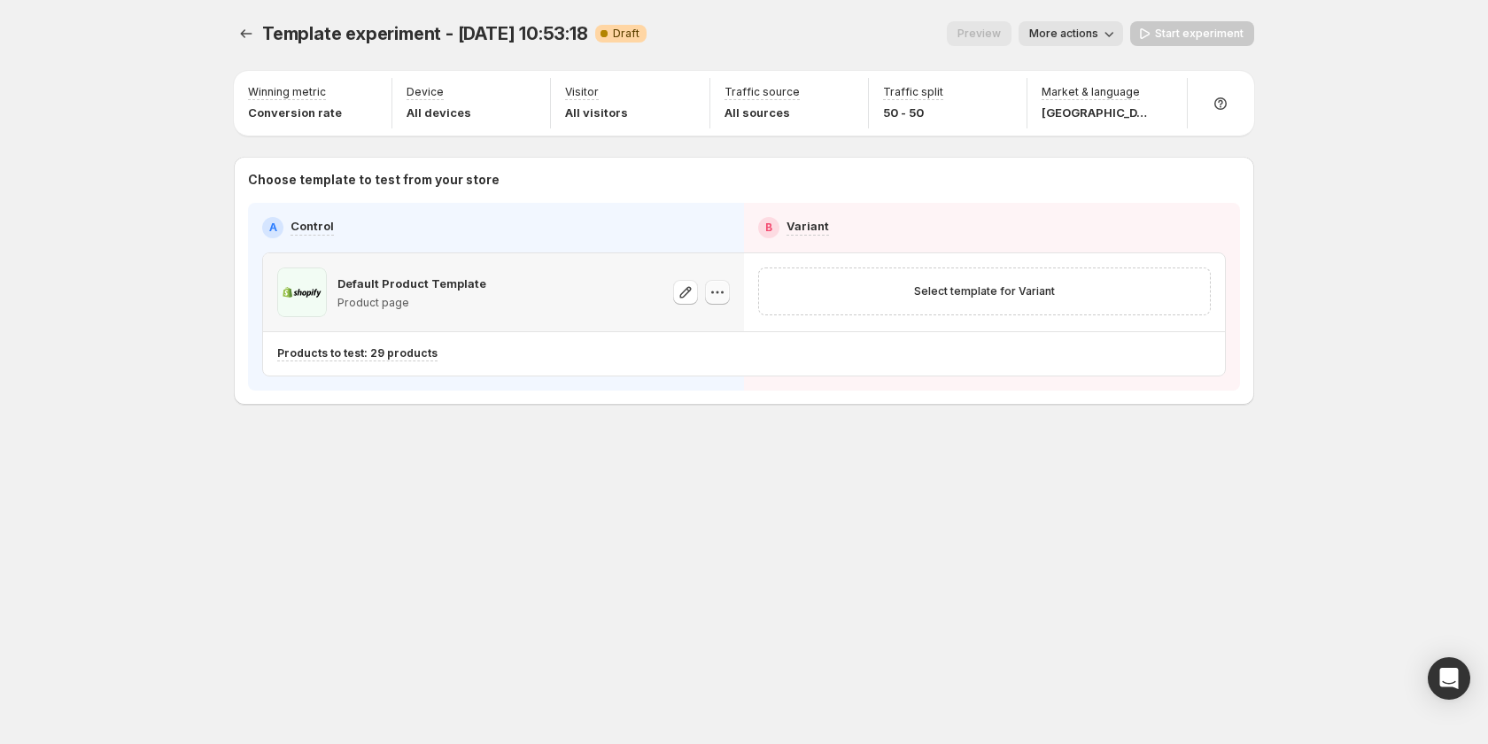
click at [708, 298] on button "button" at bounding box center [717, 292] width 25 height 25
click at [714, 291] on icon "button" at bounding box center [718, 292] width 18 height 18
click at [712, 295] on icon "button" at bounding box center [718, 292] width 18 height 18
click at [703, 304] on button "Change template" at bounding box center [722, 328] width 161 height 28
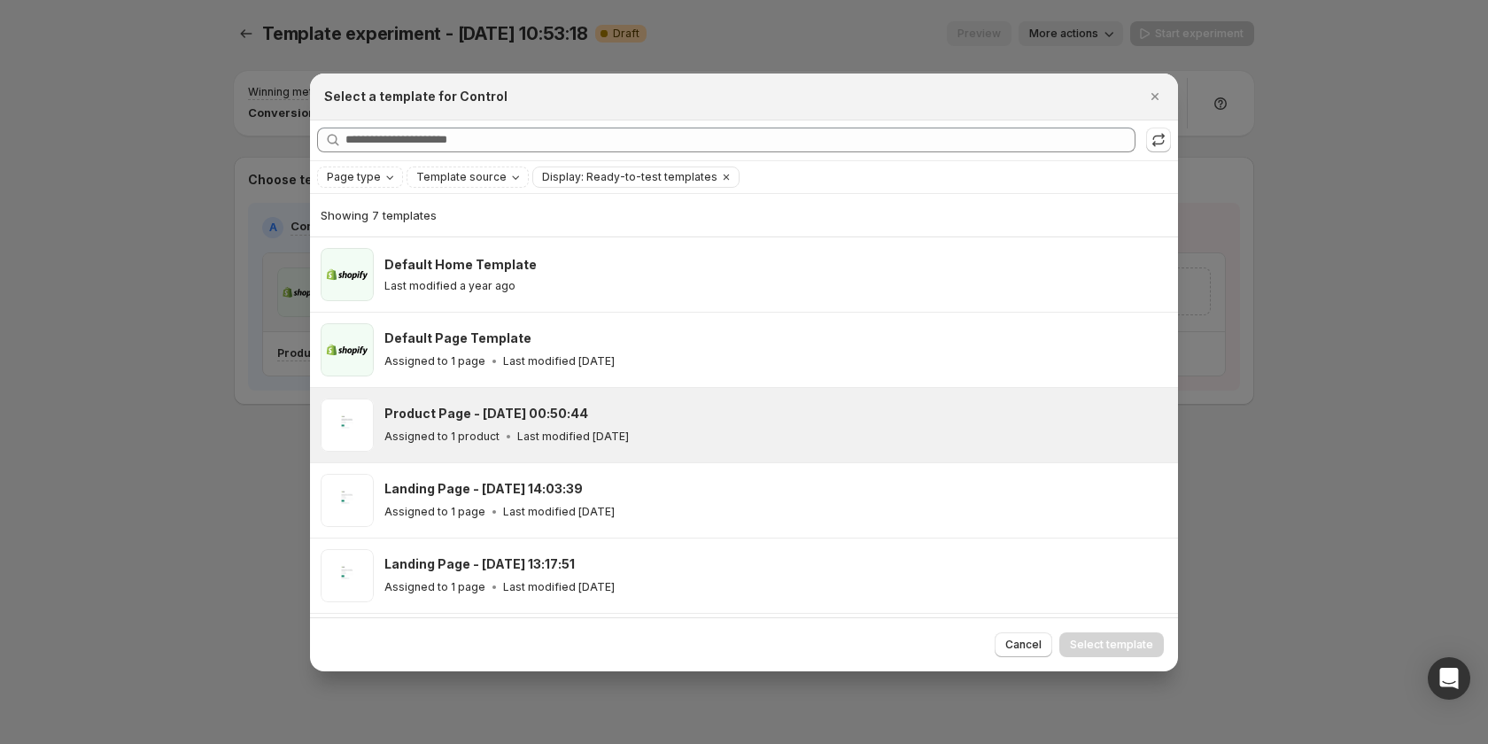
click at [663, 304] on div "Product Page - Sep 7, 00:50:44 Assigned to 1 product Last modified 3 days ago" at bounding box center [744, 425] width 868 height 74
click at [1153, 304] on span "Select template" at bounding box center [1111, 645] width 83 height 14
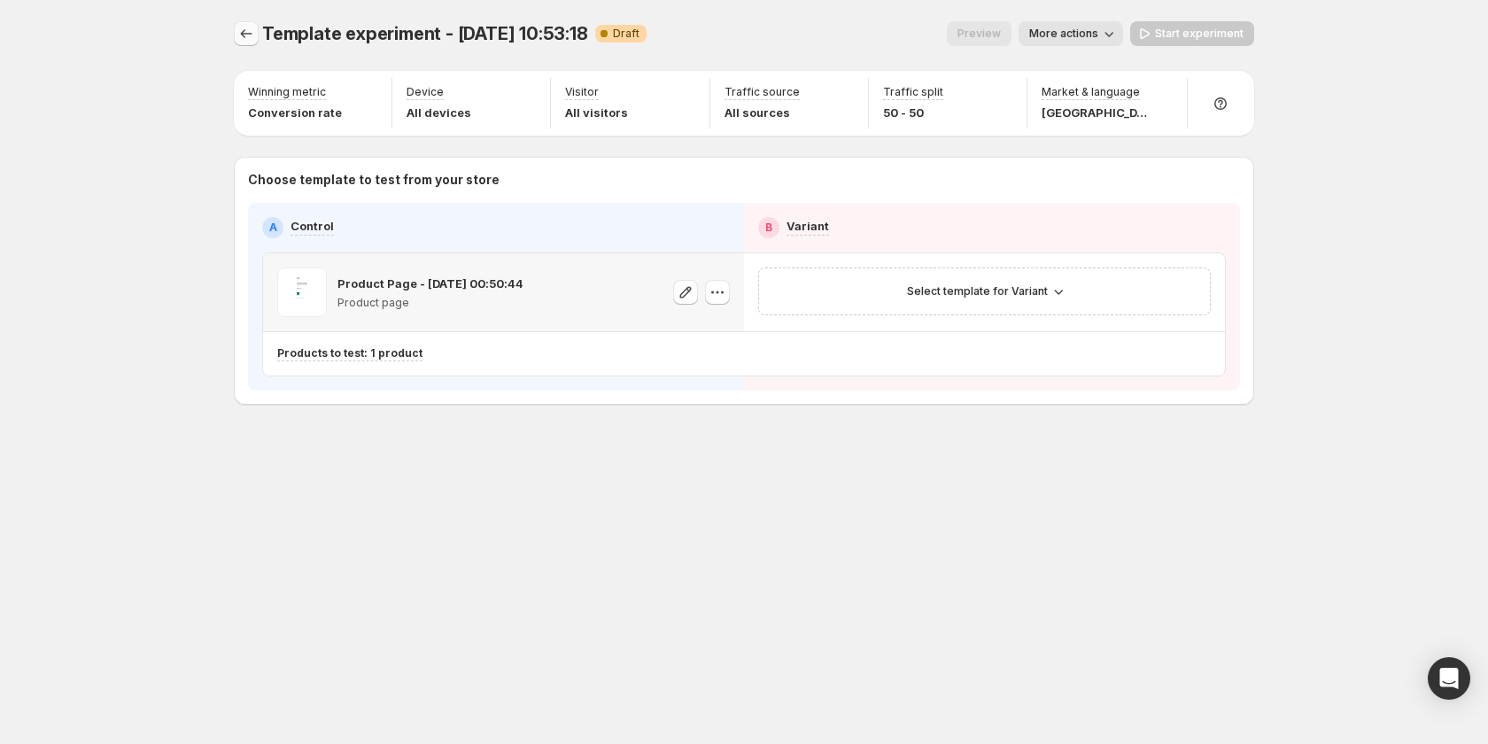
click at [250, 34] on icon "Experiments" at bounding box center [246, 34] width 18 height 18
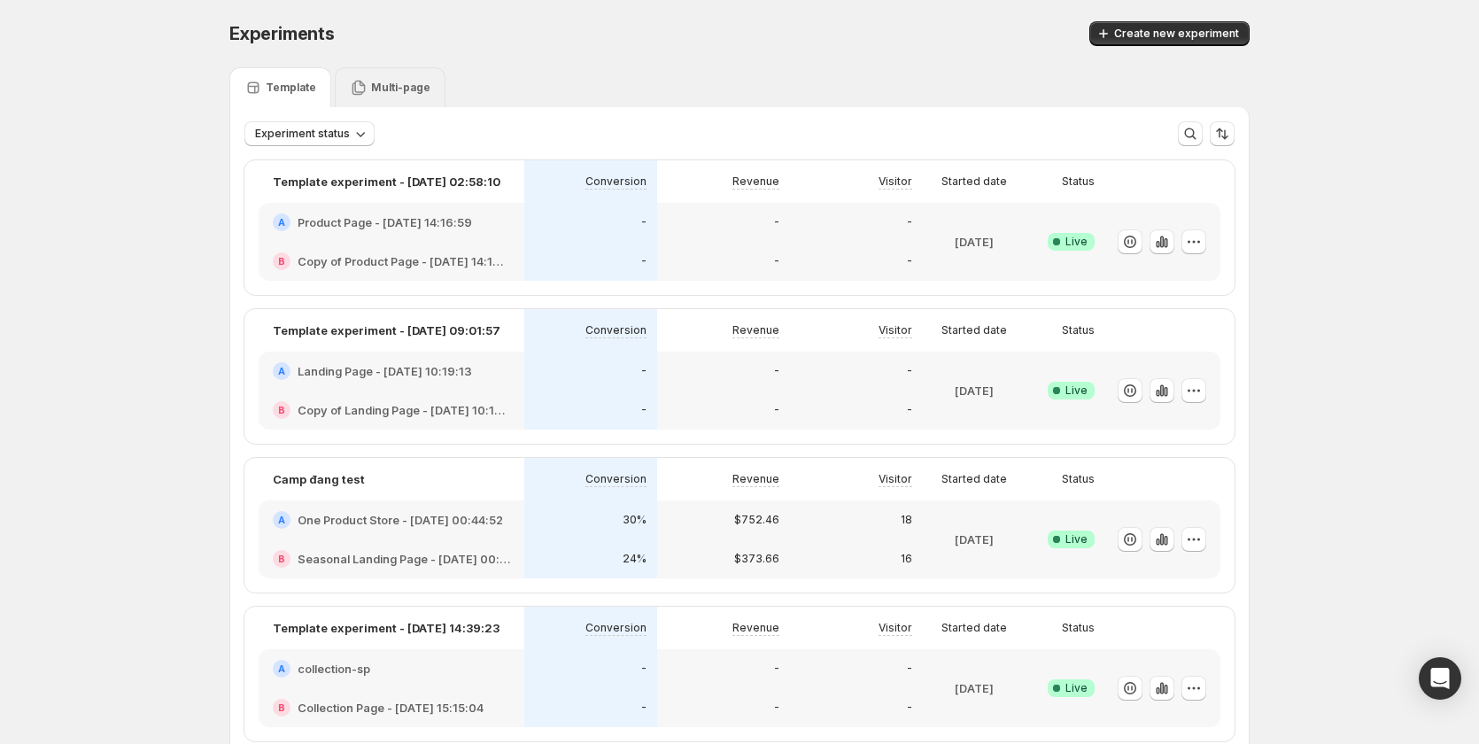
click at [406, 78] on div "Multi-page" at bounding box center [390, 87] width 111 height 40
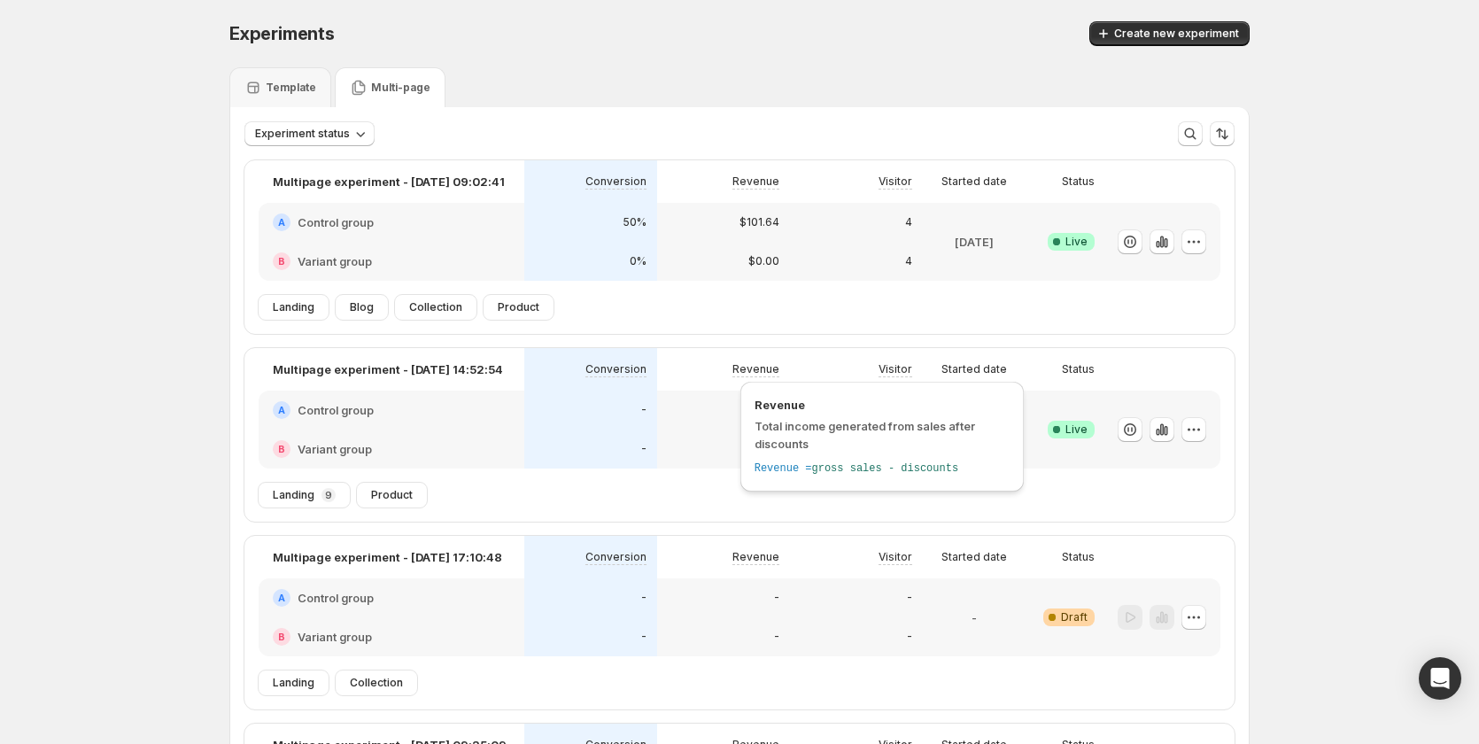
click at [758, 304] on span "Total income generated from sales after discounts" at bounding box center [865, 435] width 221 height 32
click at [697, 304] on div "-" at bounding box center [723, 449] width 133 height 39
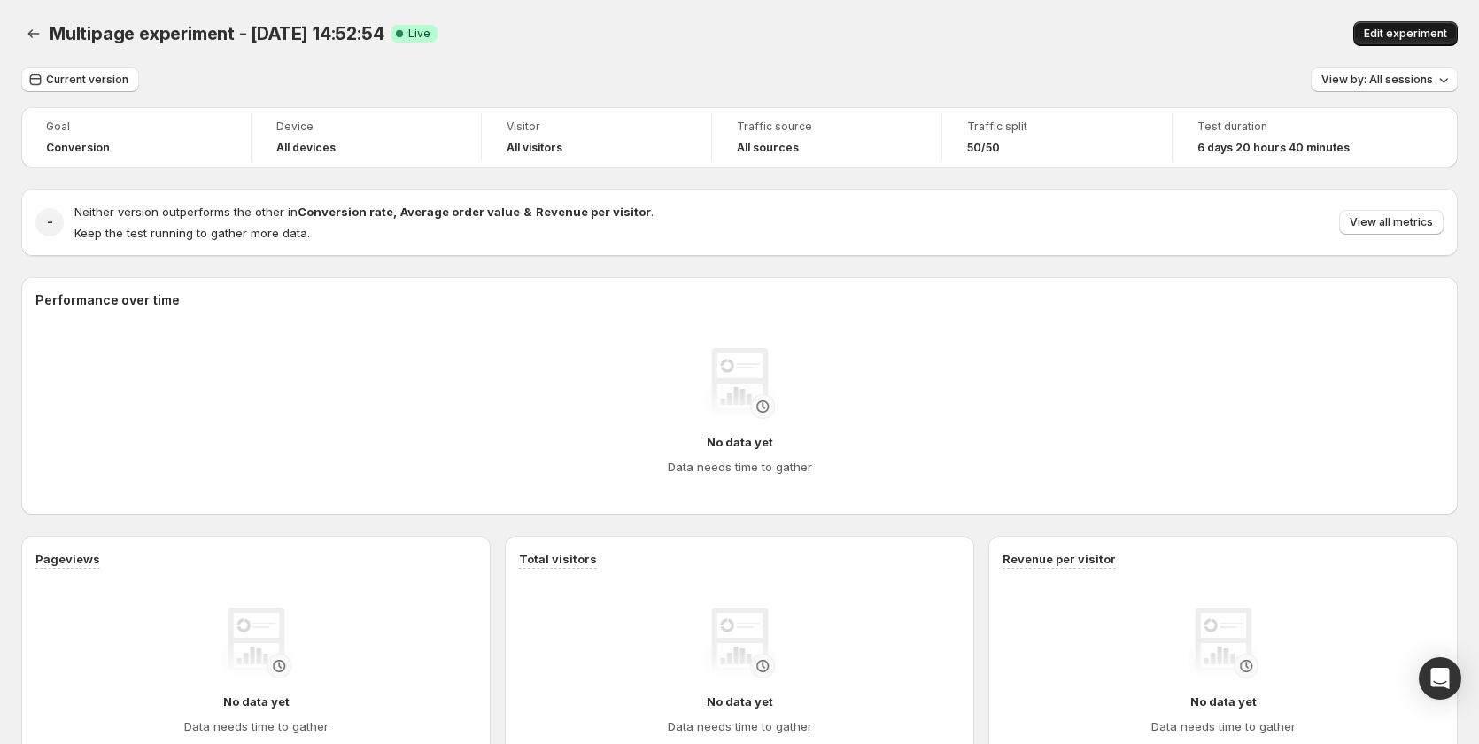
click at [1393, 22] on button "Edit experiment" at bounding box center [1406, 33] width 105 height 25
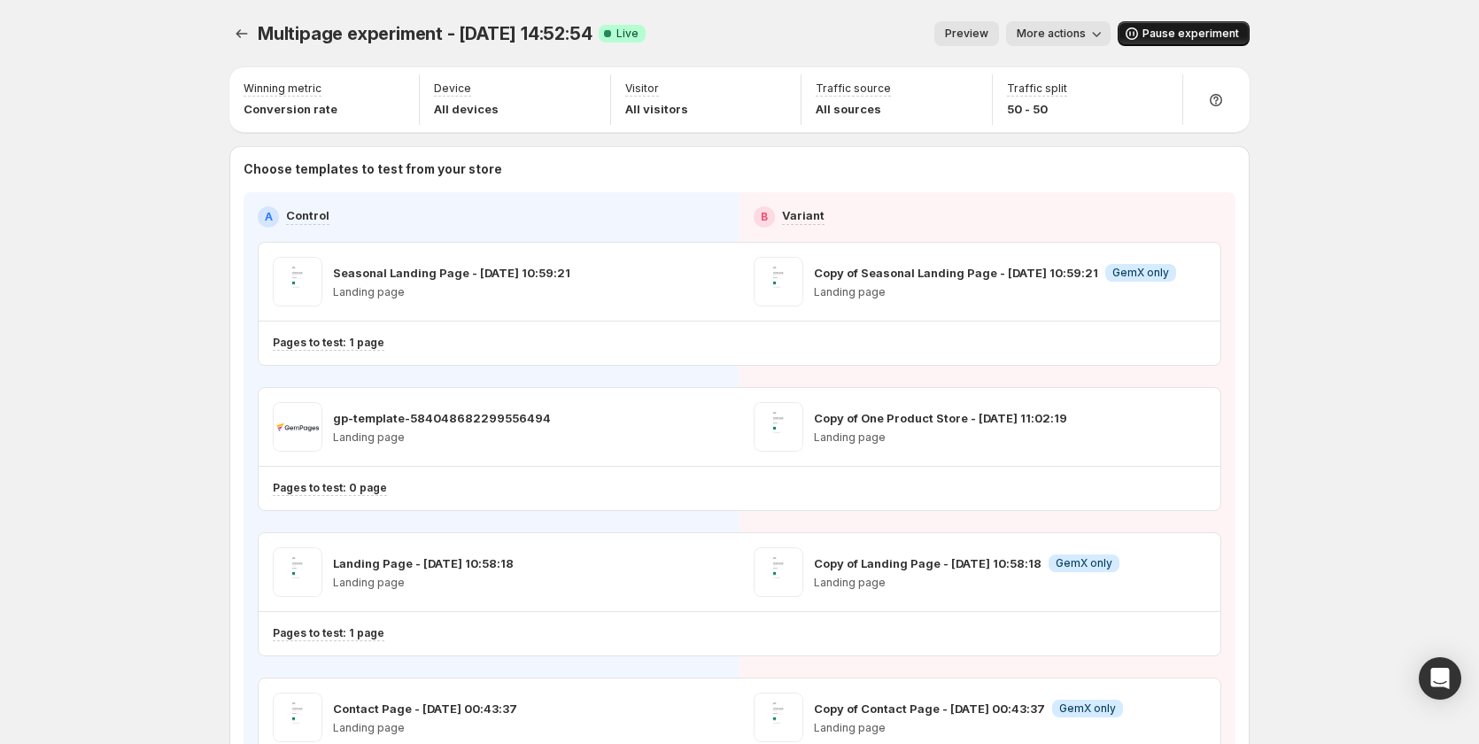
click at [1202, 41] on button "Pause experiment" at bounding box center [1184, 33] width 132 height 25
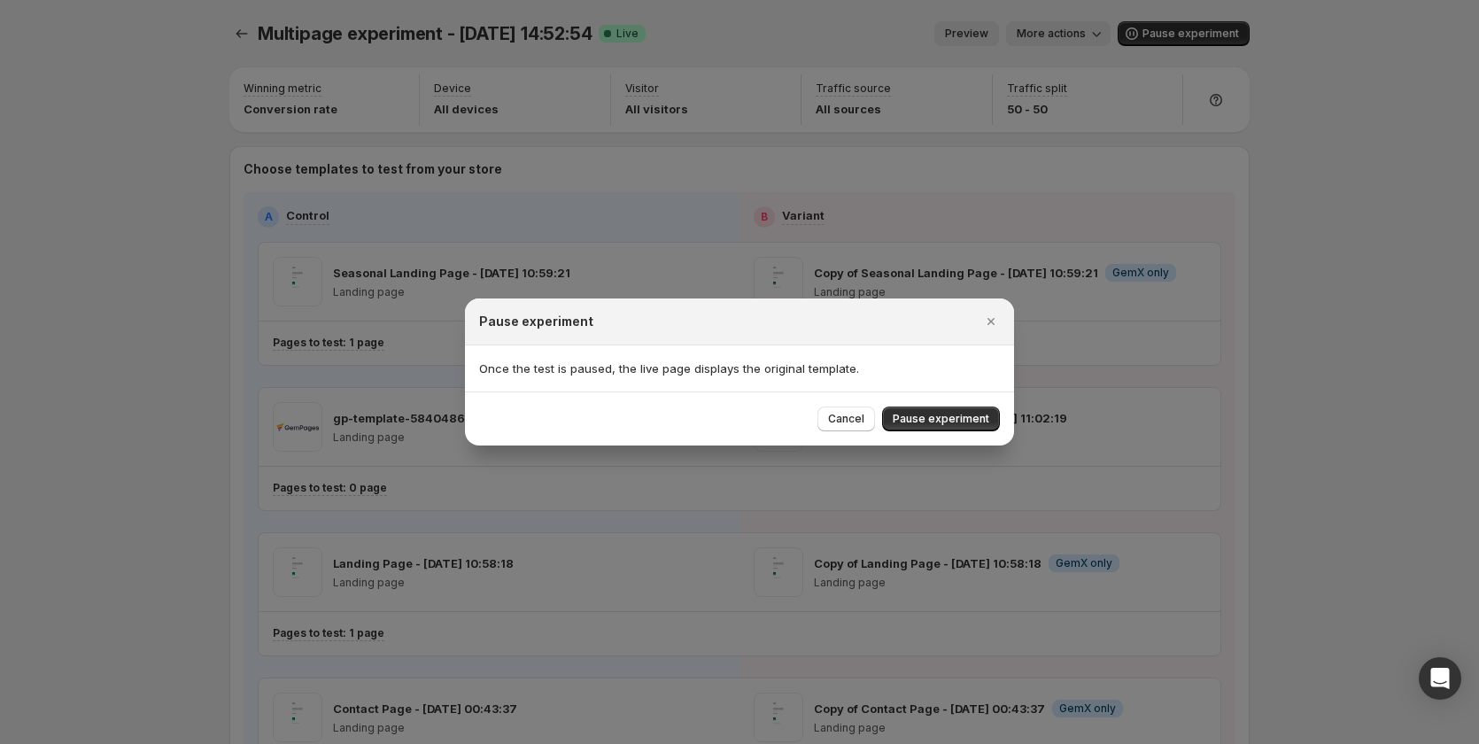
click at [959, 304] on div "Cancel Pause experiment" at bounding box center [739, 419] width 549 height 54
click at [960, 304] on div "Cancel Pause experiment" at bounding box center [739, 419] width 549 height 54
click at [982, 304] on span "Pause experiment" at bounding box center [941, 419] width 97 height 14
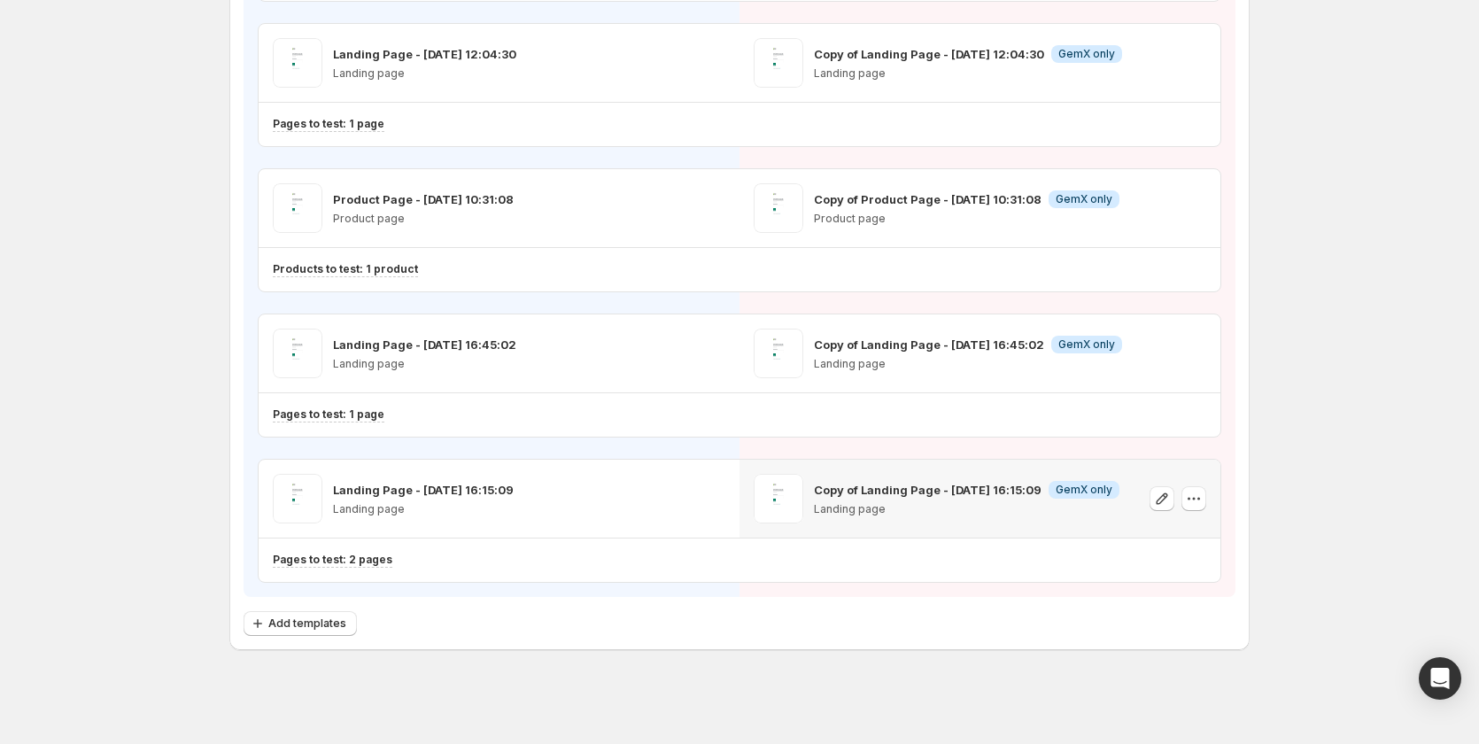
scroll to position [1092, 0]
click at [301, 304] on button "Add templates" at bounding box center [300, 621] width 113 height 25
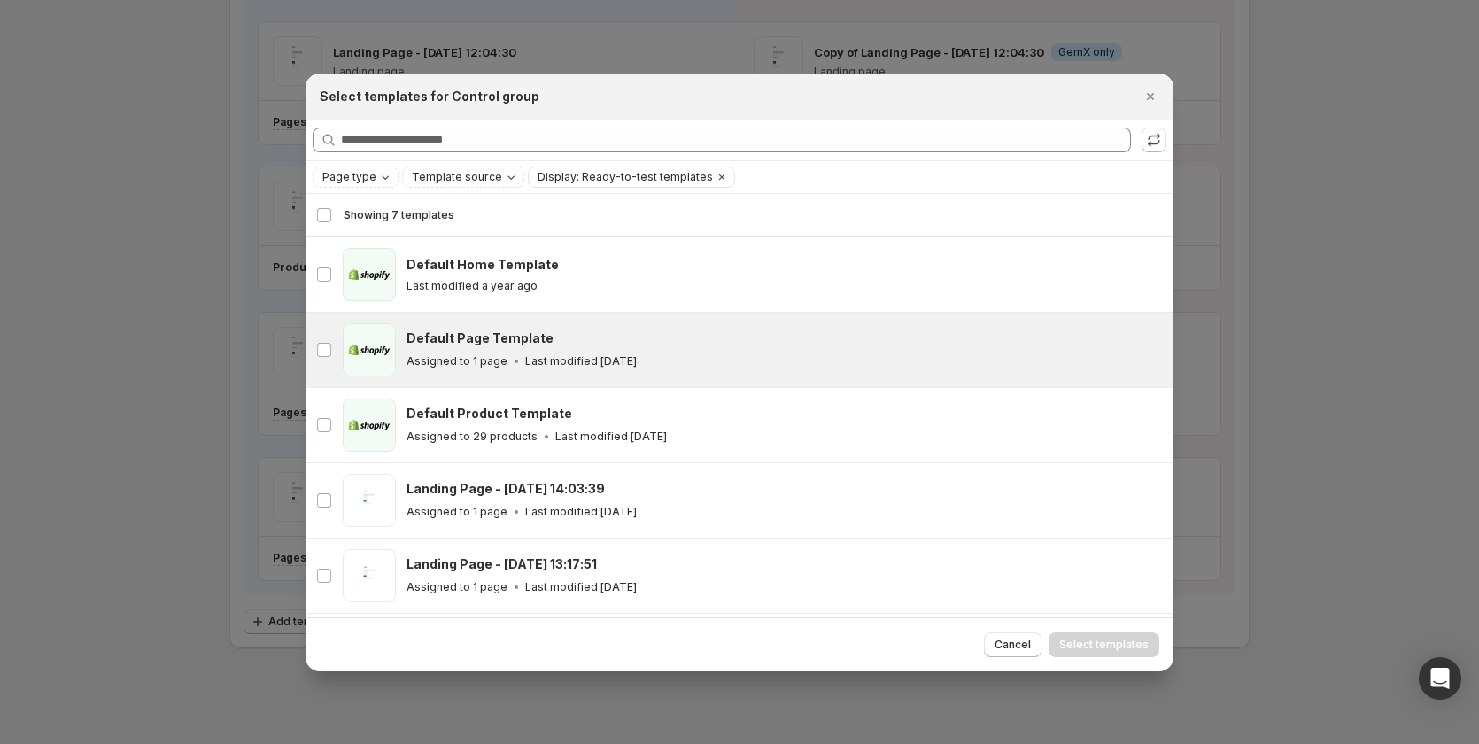
click at [524, 304] on div "Default Page Template Assigned to 1 page Last modified 2 years ago" at bounding box center [782, 350] width 751 height 41
click at [614, 304] on div "Assigned to 1 page Last modified 2 years ago" at bounding box center [782, 362] width 751 height 18
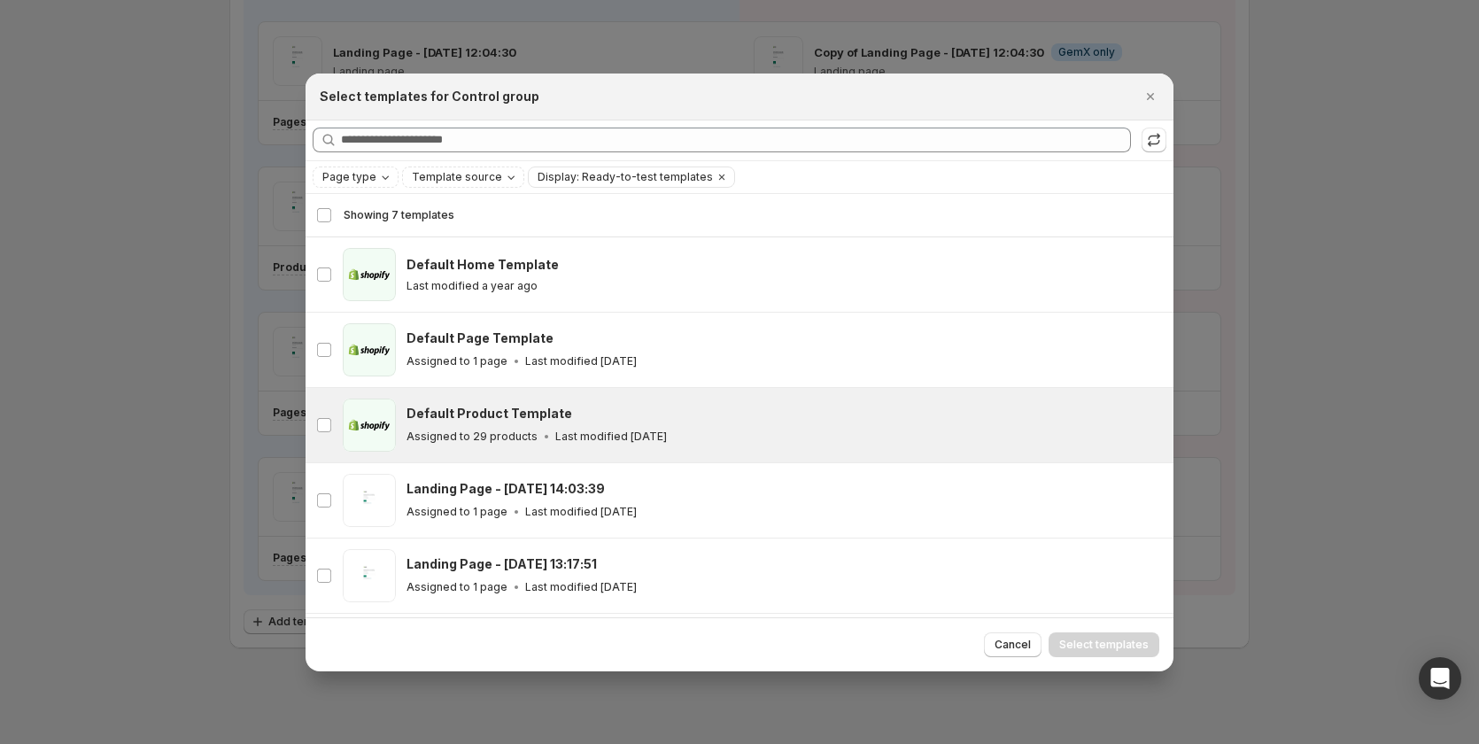
click at [697, 304] on div "Assigned to 29 products Last modified 2 years ago" at bounding box center [782, 437] width 751 height 18
click at [1063, 304] on span "Select templates" at bounding box center [1104, 645] width 89 height 14
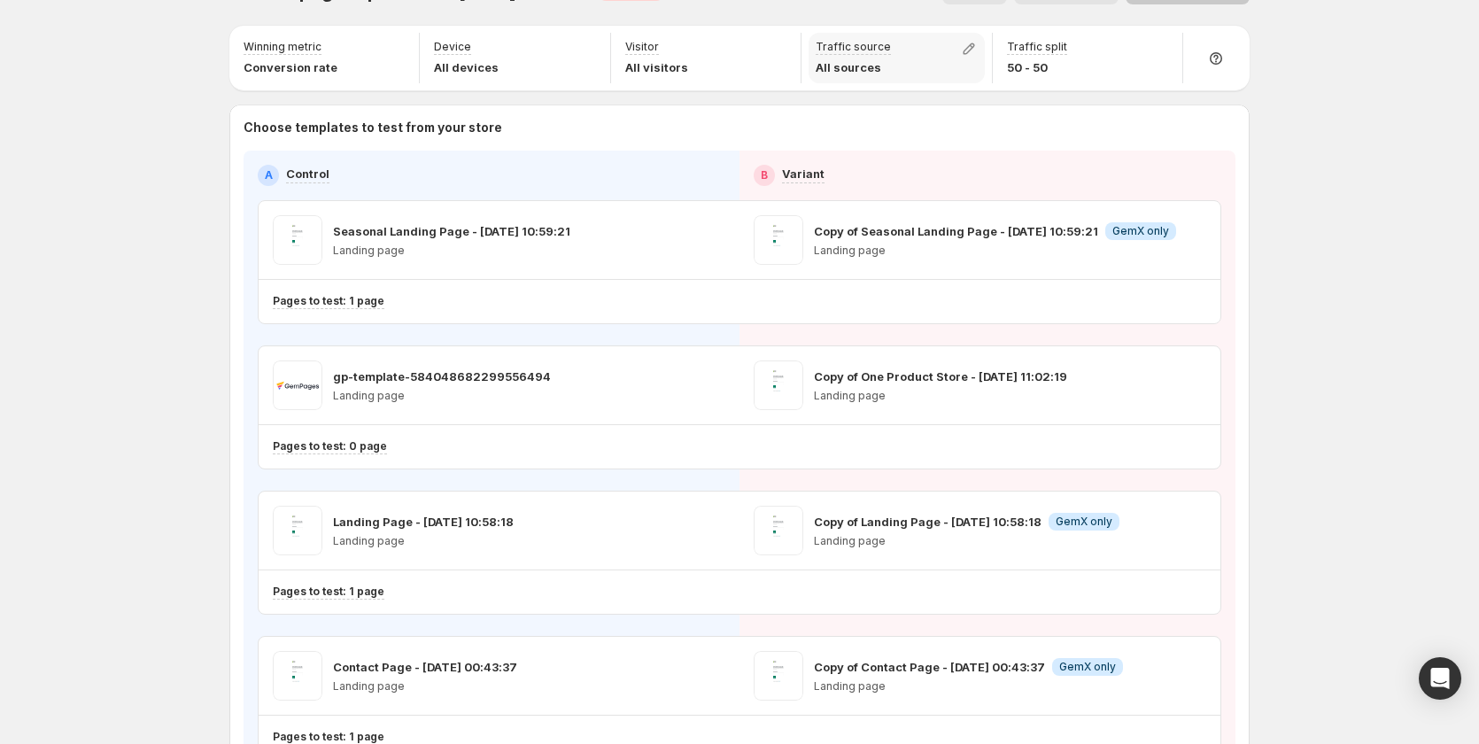
scroll to position [0, 0]
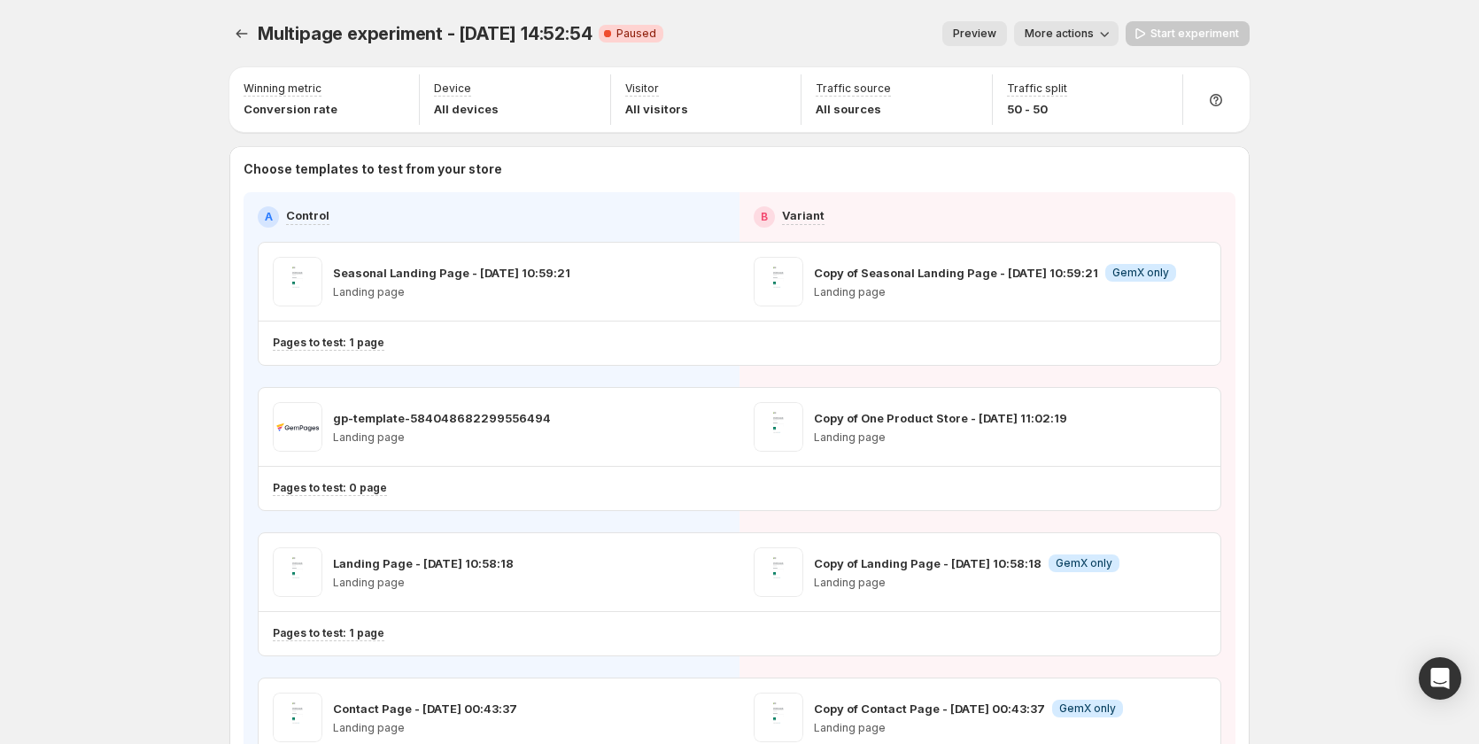
click at [990, 35] on span "Preview" at bounding box center [974, 34] width 43 height 14
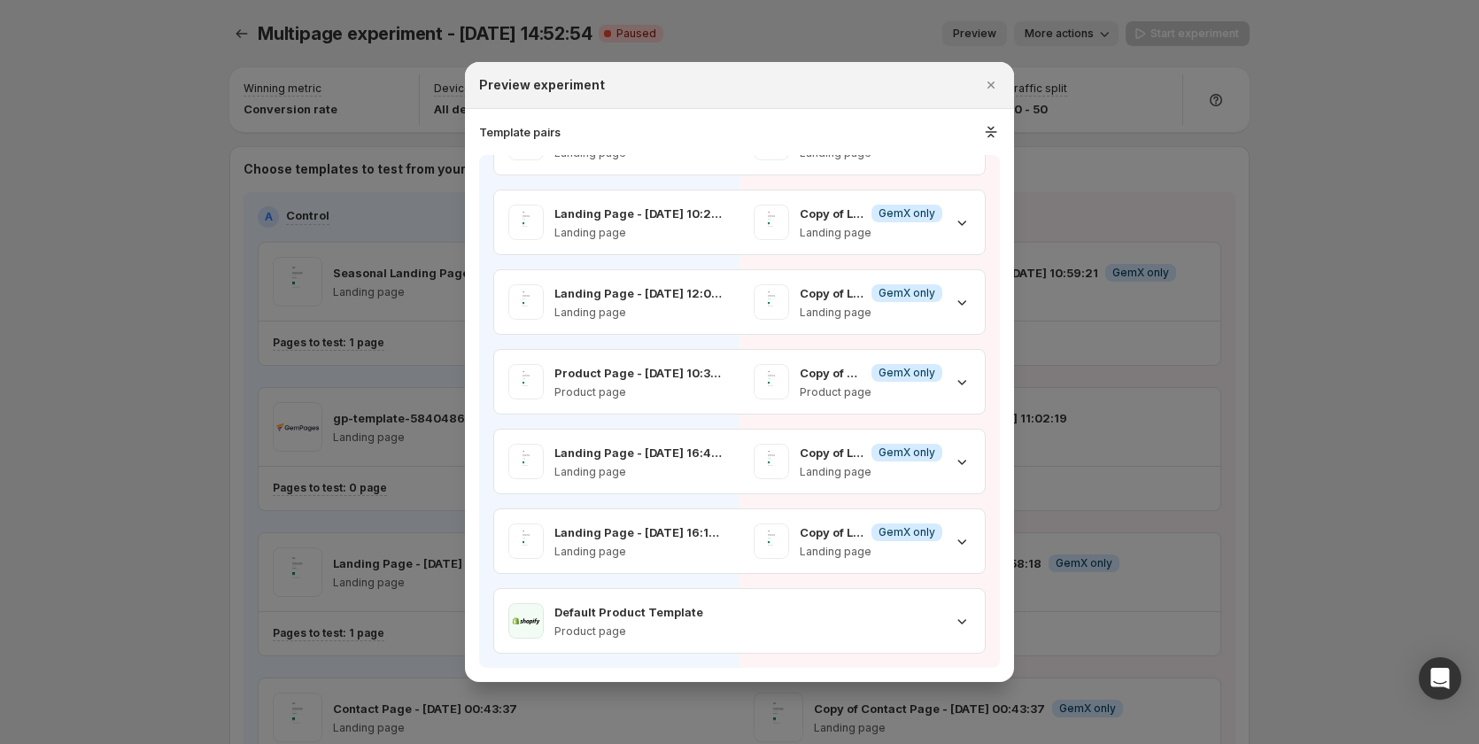
scroll to position [471, 0]
click at [955, 304] on icon ":r1iu:" at bounding box center [962, 621] width 18 height 18
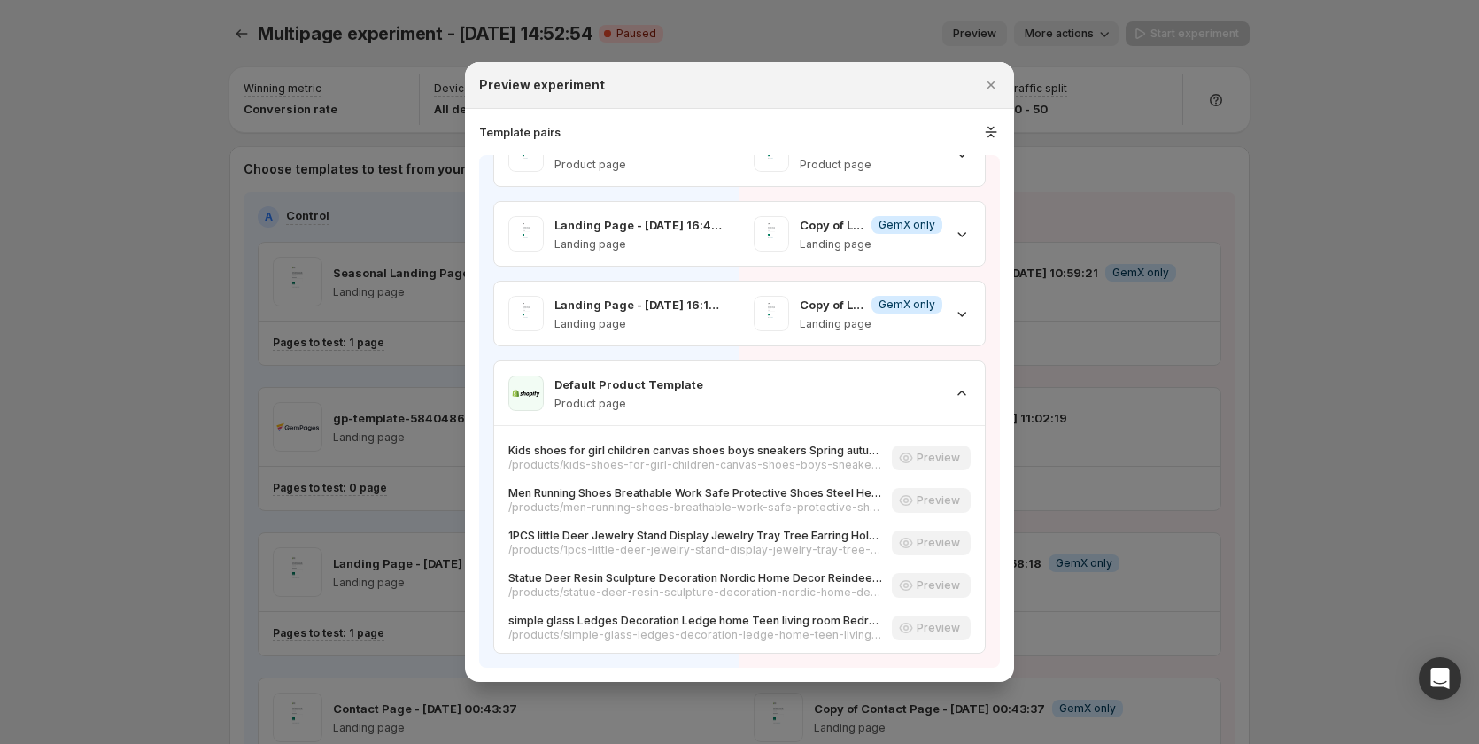
scroll to position [1021, 0]
click at [1184, 304] on div at bounding box center [739, 372] width 1479 height 744
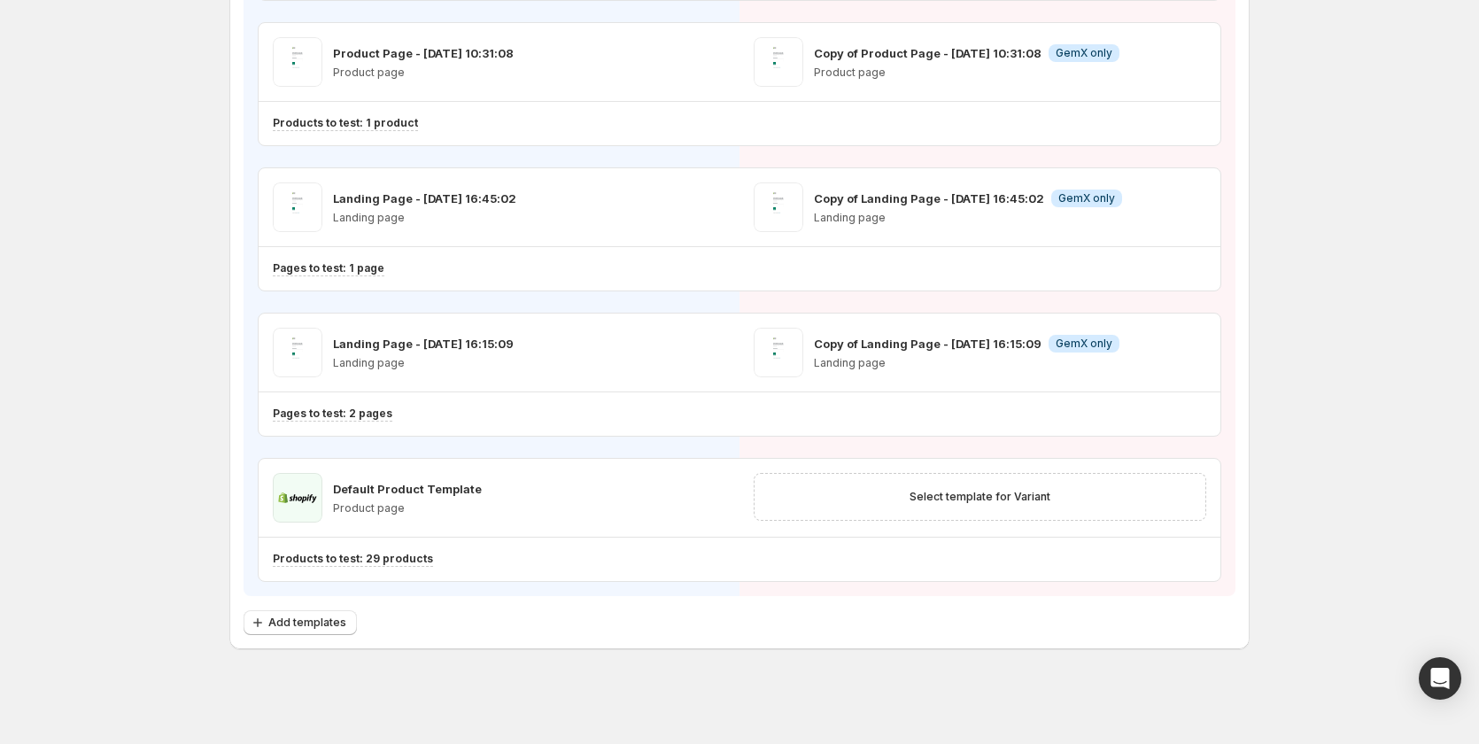
scroll to position [1238, 0]
click at [1041, 304] on span "Select template for Variant" at bounding box center [980, 496] width 141 height 14
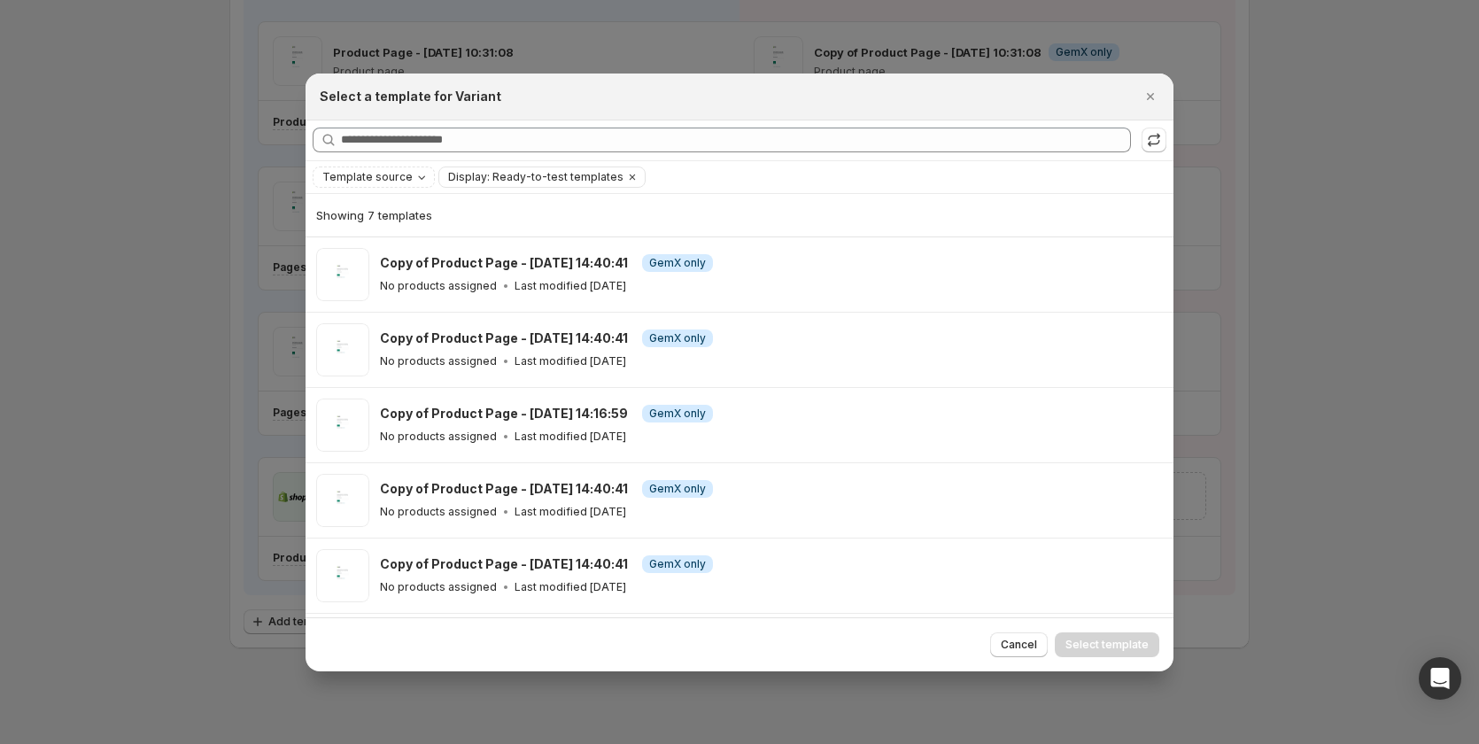
click at [1041, 304] on div "Copy of Product Page - Sep 8, 14:40:41 Info GemX only" at bounding box center [769, 489] width 778 height 18
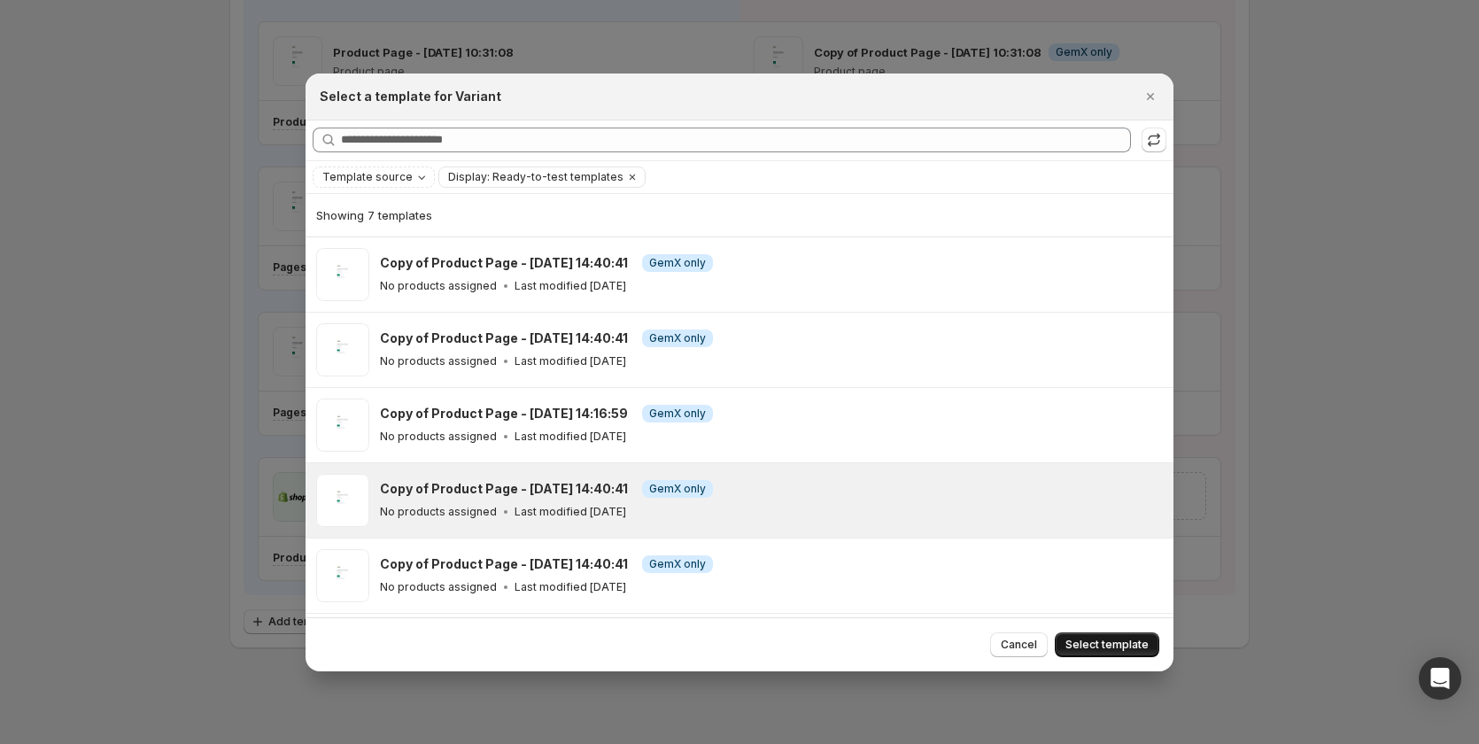
click at [1118, 304] on button "Select template" at bounding box center [1107, 645] width 105 height 25
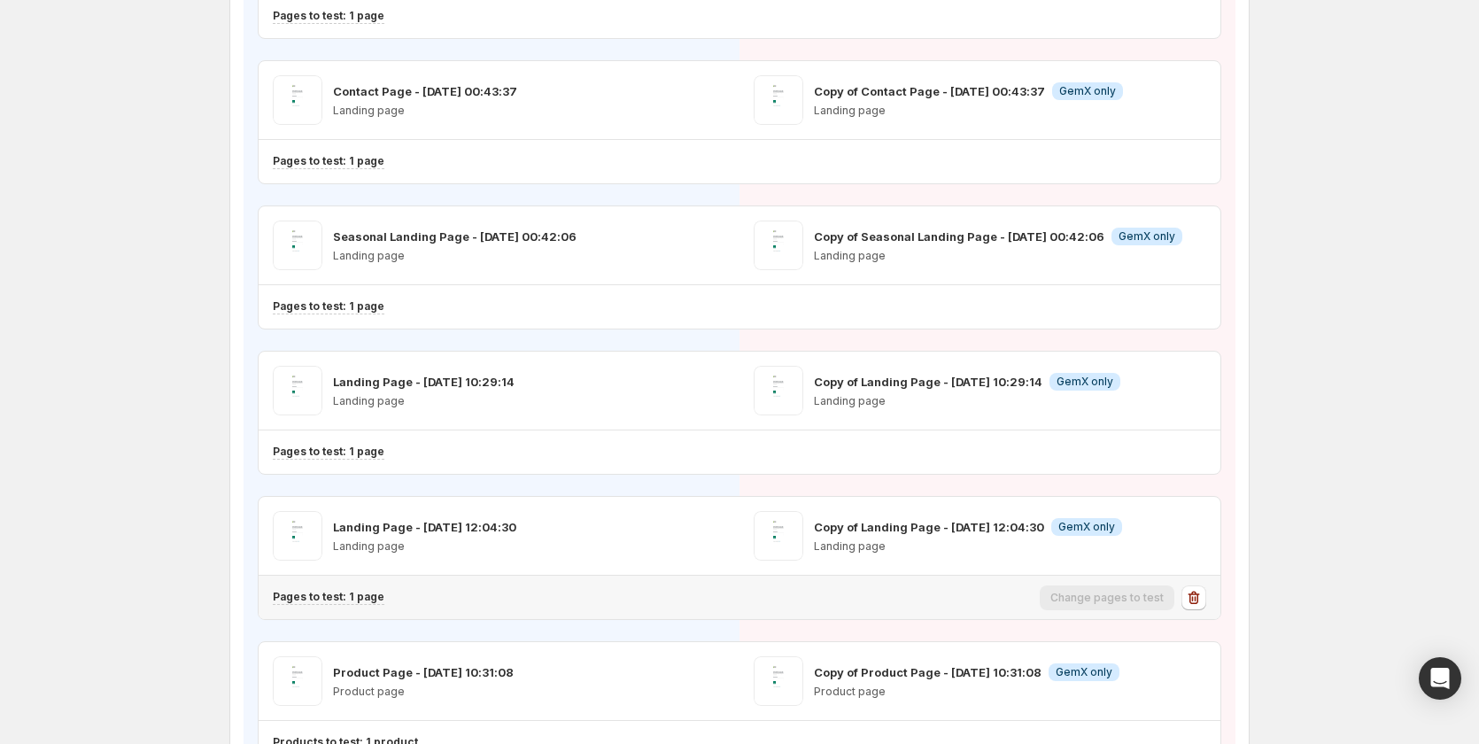
scroll to position [0, 0]
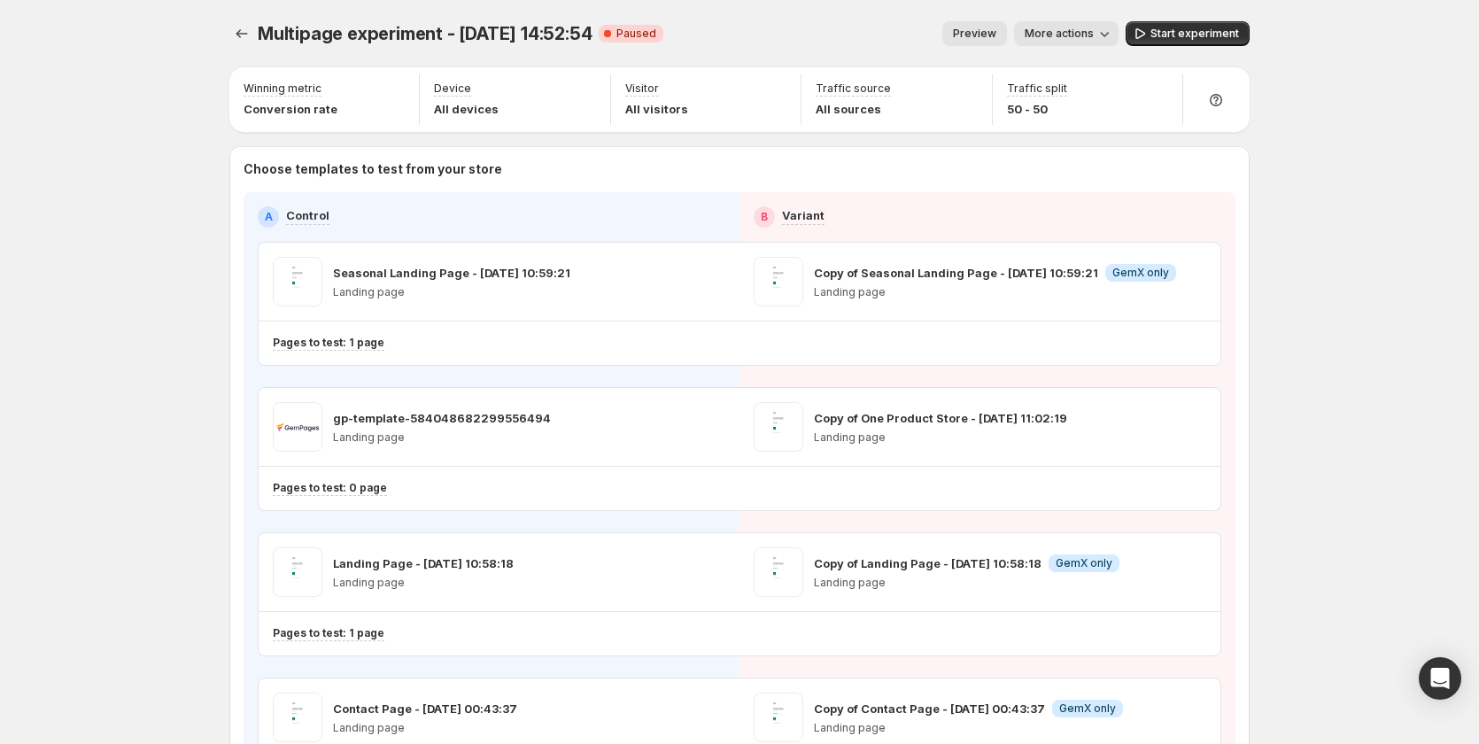
click at [991, 36] on span "Preview" at bounding box center [974, 34] width 43 height 14
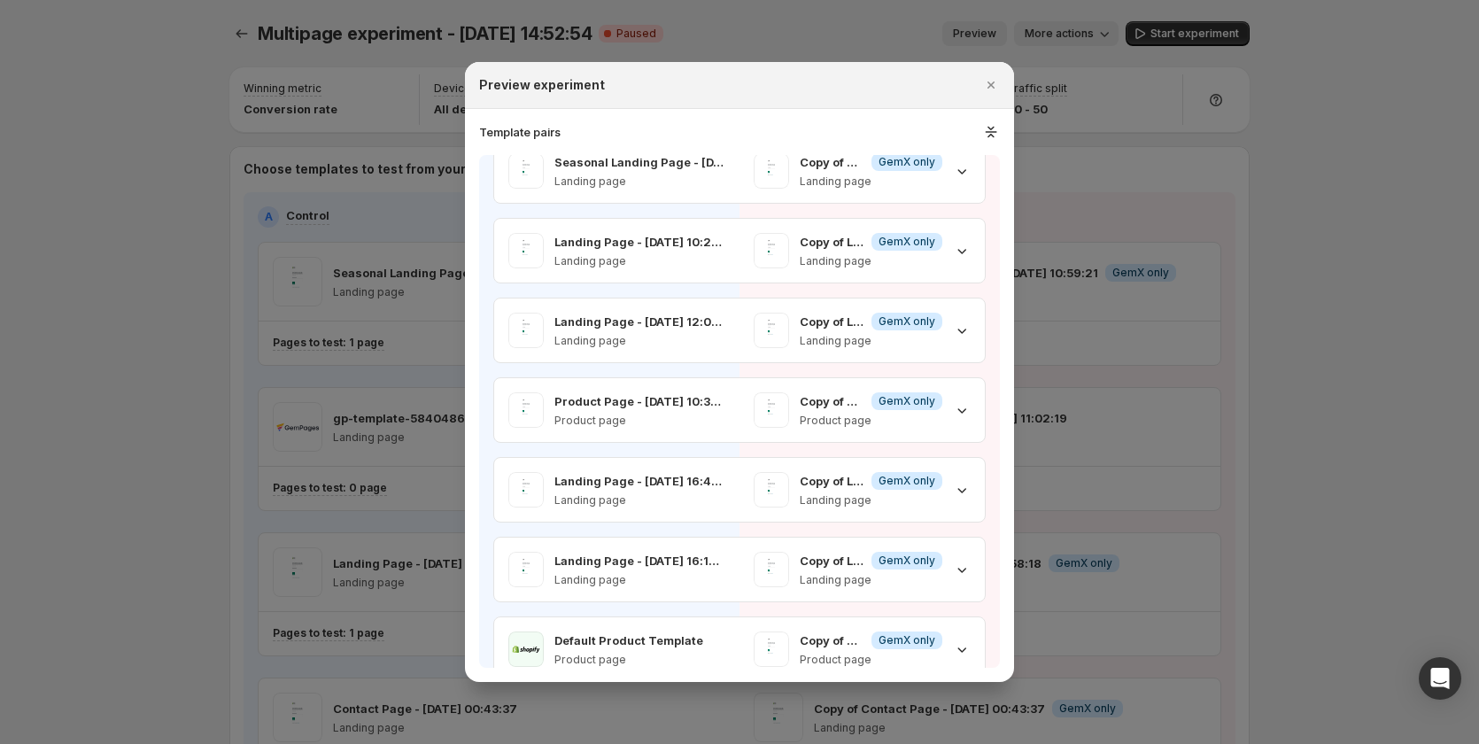
scroll to position [471, 0]
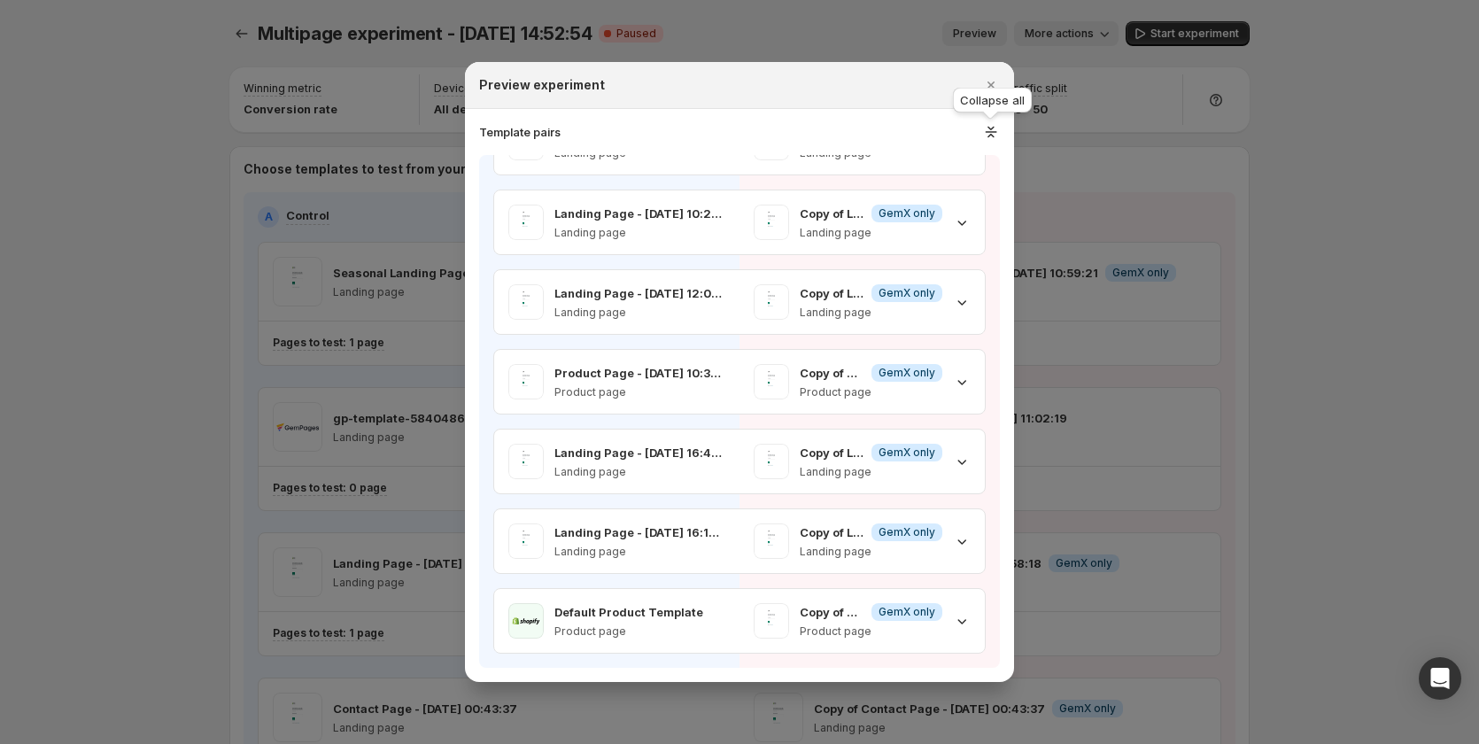
click at [984, 131] on icon ":r1pg:" at bounding box center [991, 132] width 19 height 18
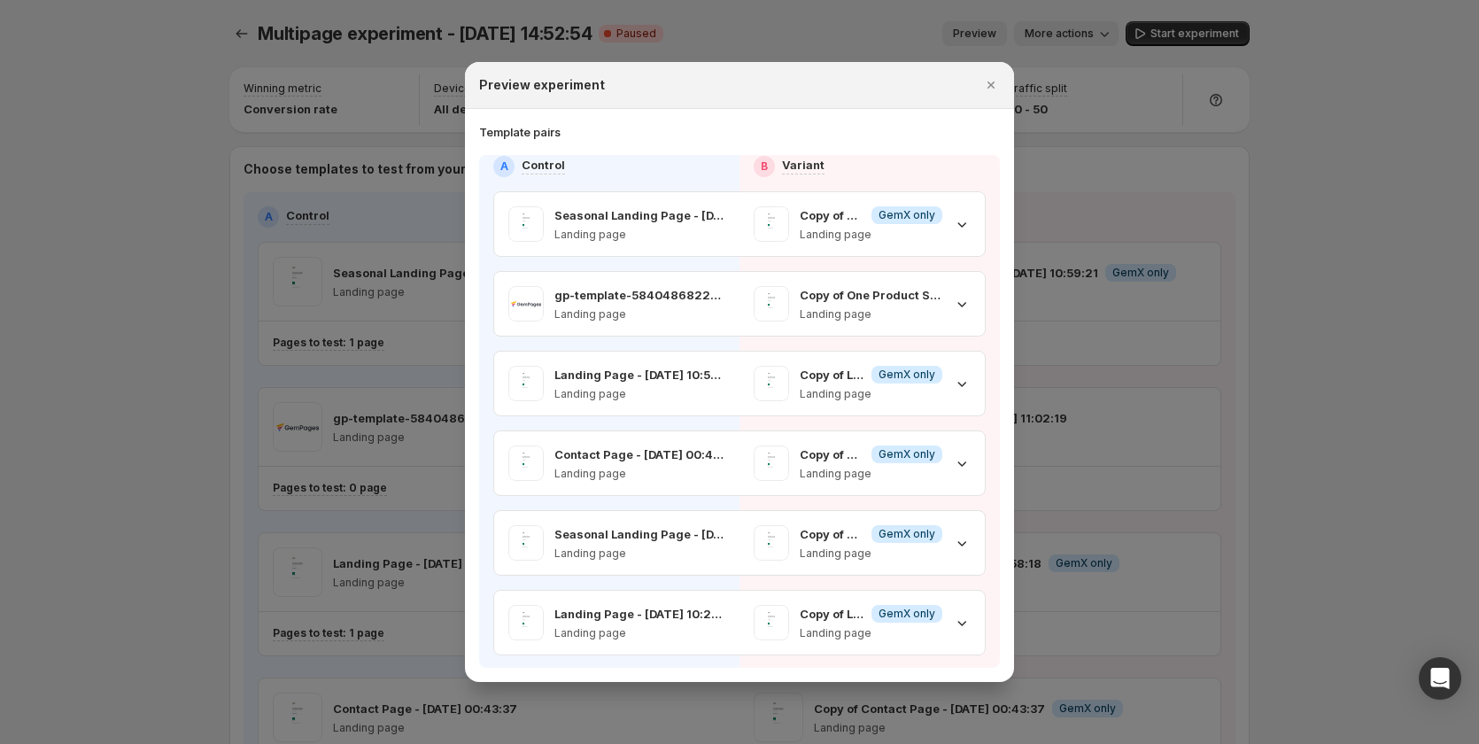
scroll to position [0, 0]
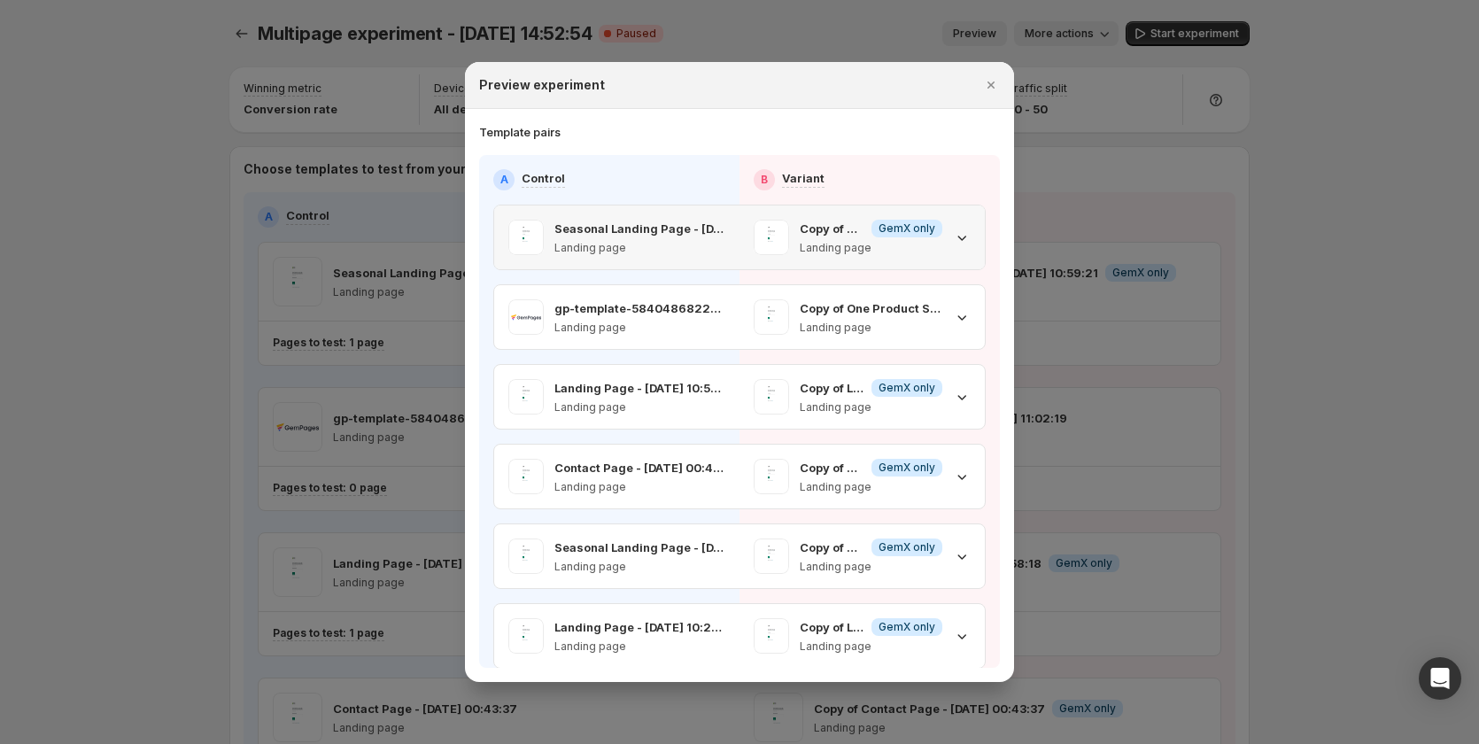
click at [953, 244] on icon ":r1pg:" at bounding box center [962, 238] width 18 height 18
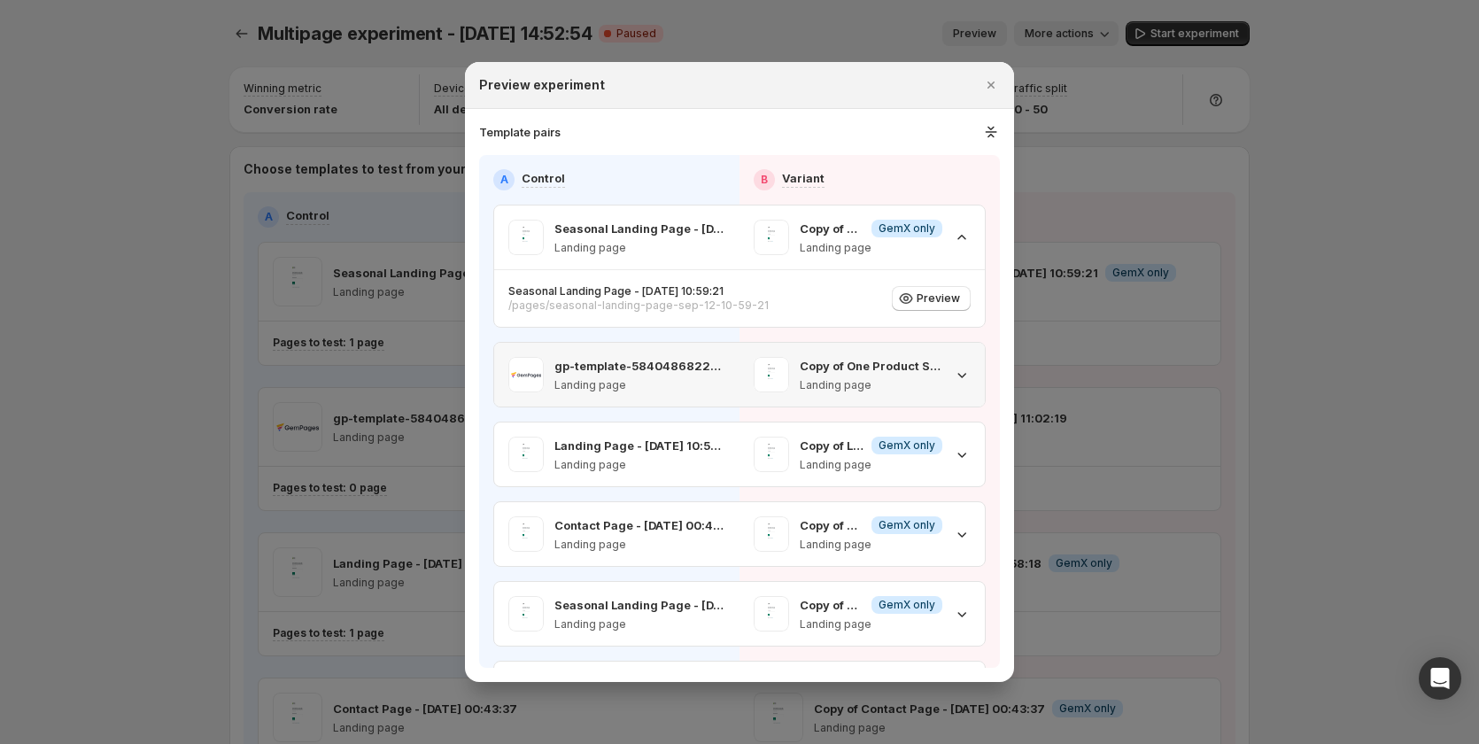
click at [963, 304] on div "Copy of One Product Store - Sep 12, 11:02:19 Landing page" at bounding box center [862, 375] width 245 height 64
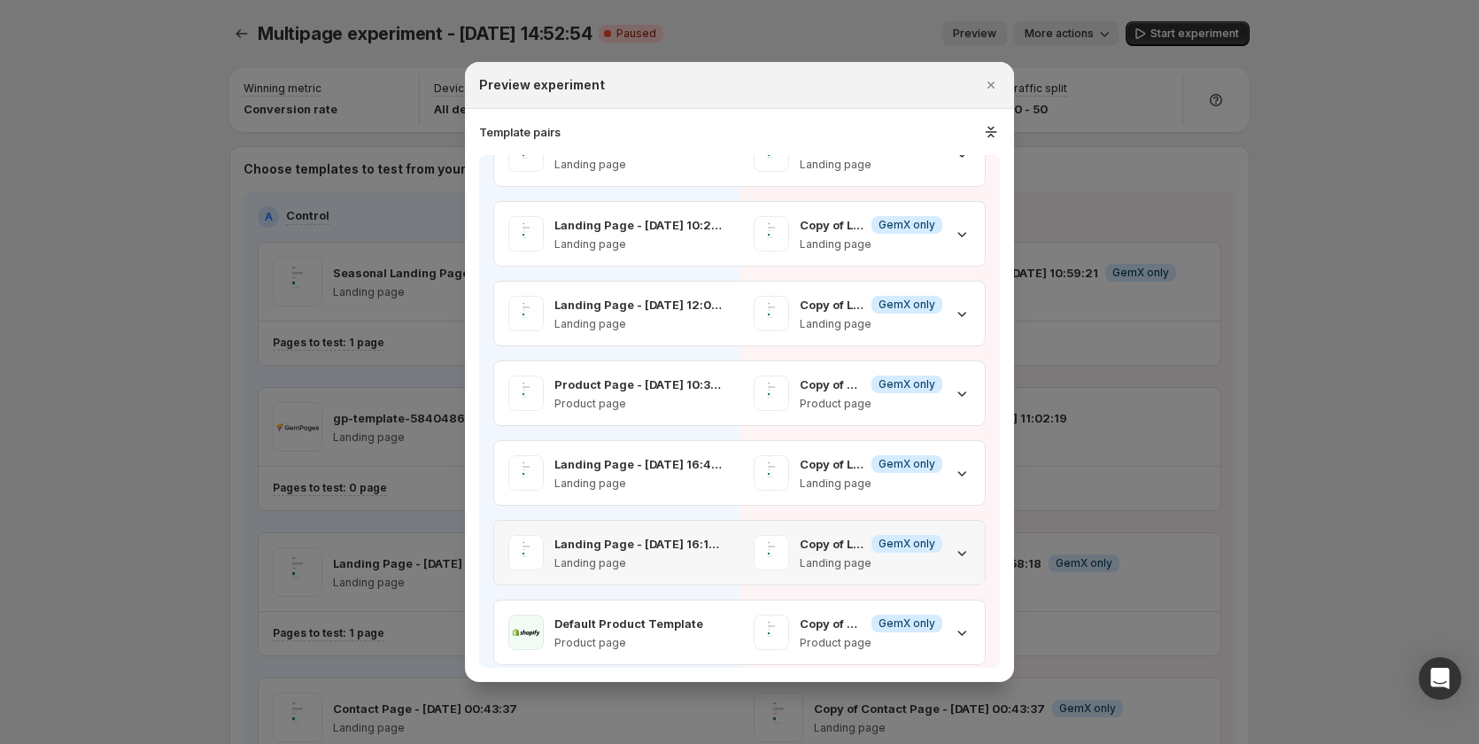
scroll to position [486, 0]
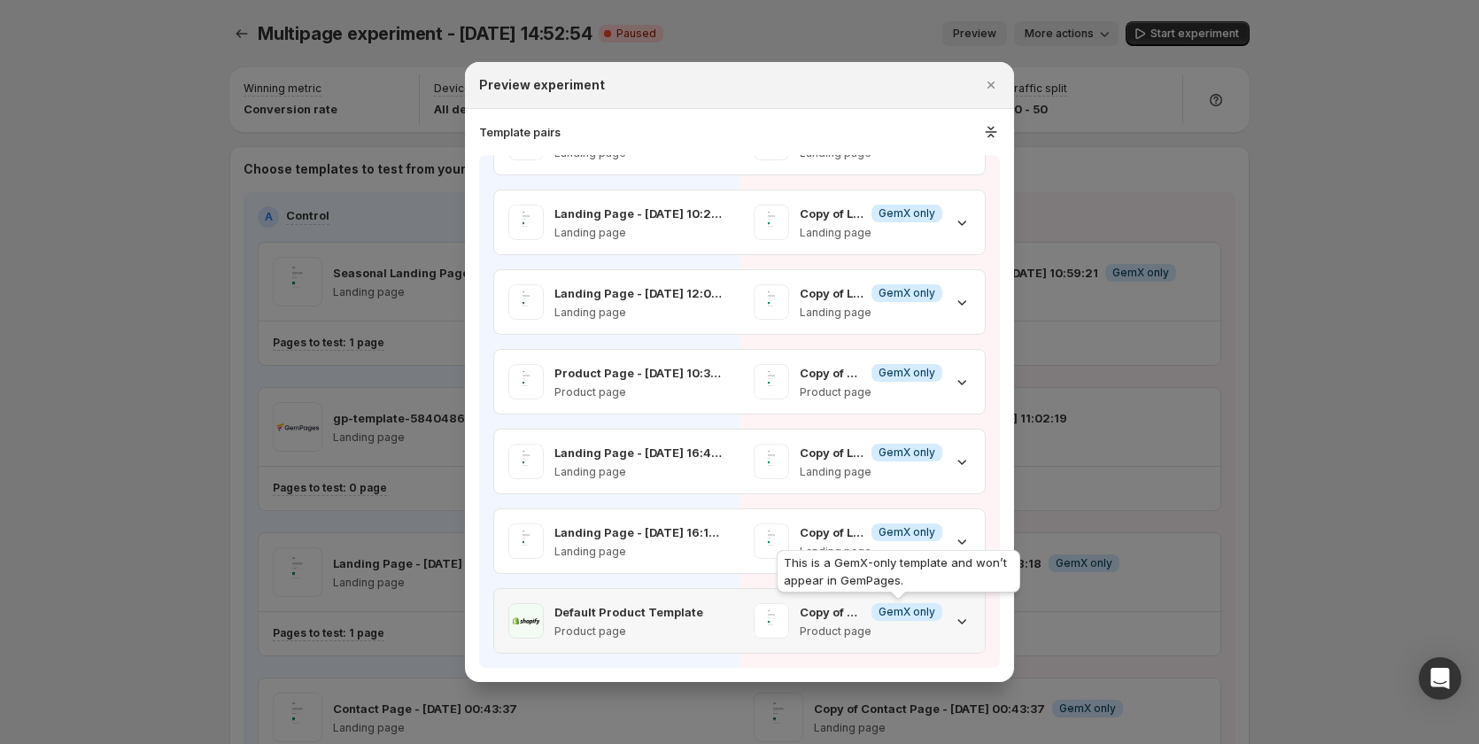
click at [930, 304] on span "Info GemX only" at bounding box center [907, 612] width 71 height 18
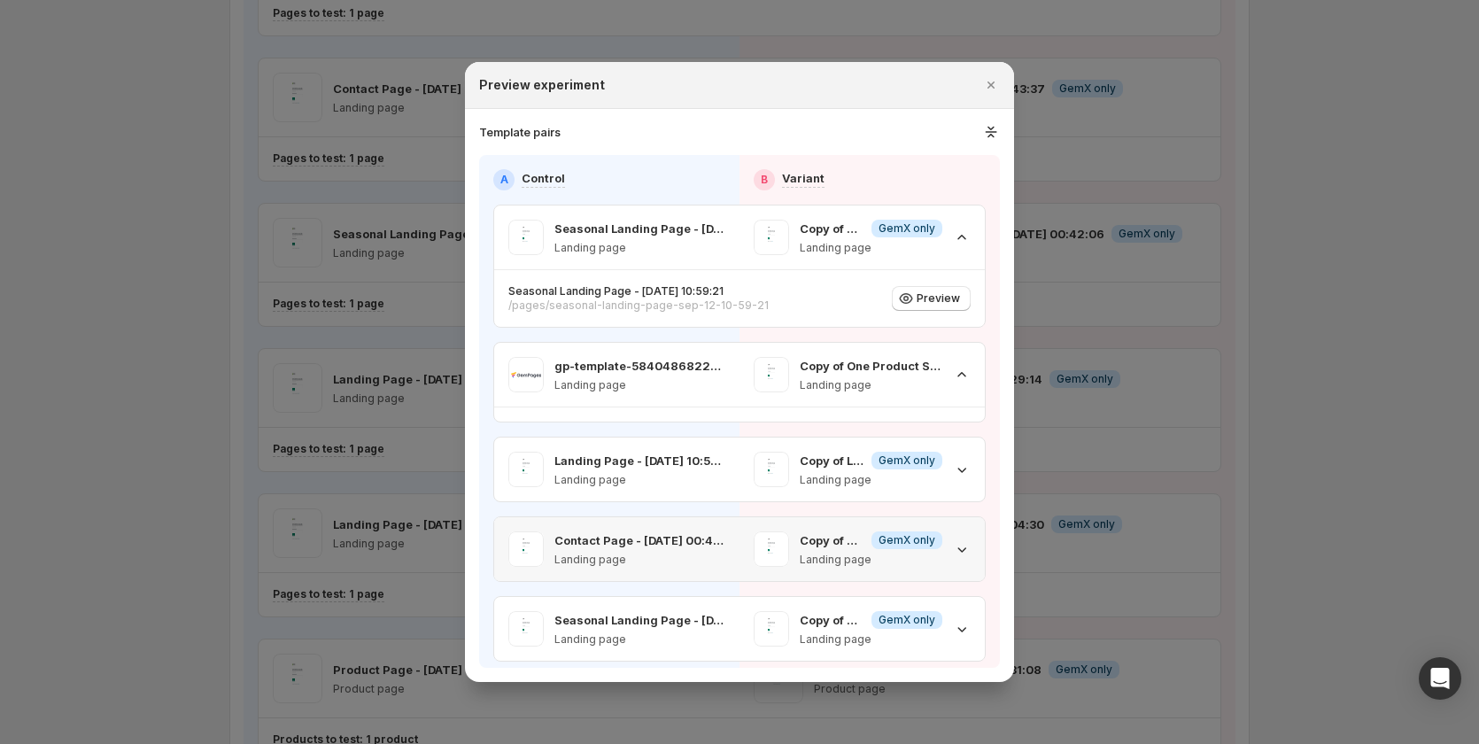
scroll to position [0, 0]
click at [146, 304] on div at bounding box center [739, 372] width 1479 height 744
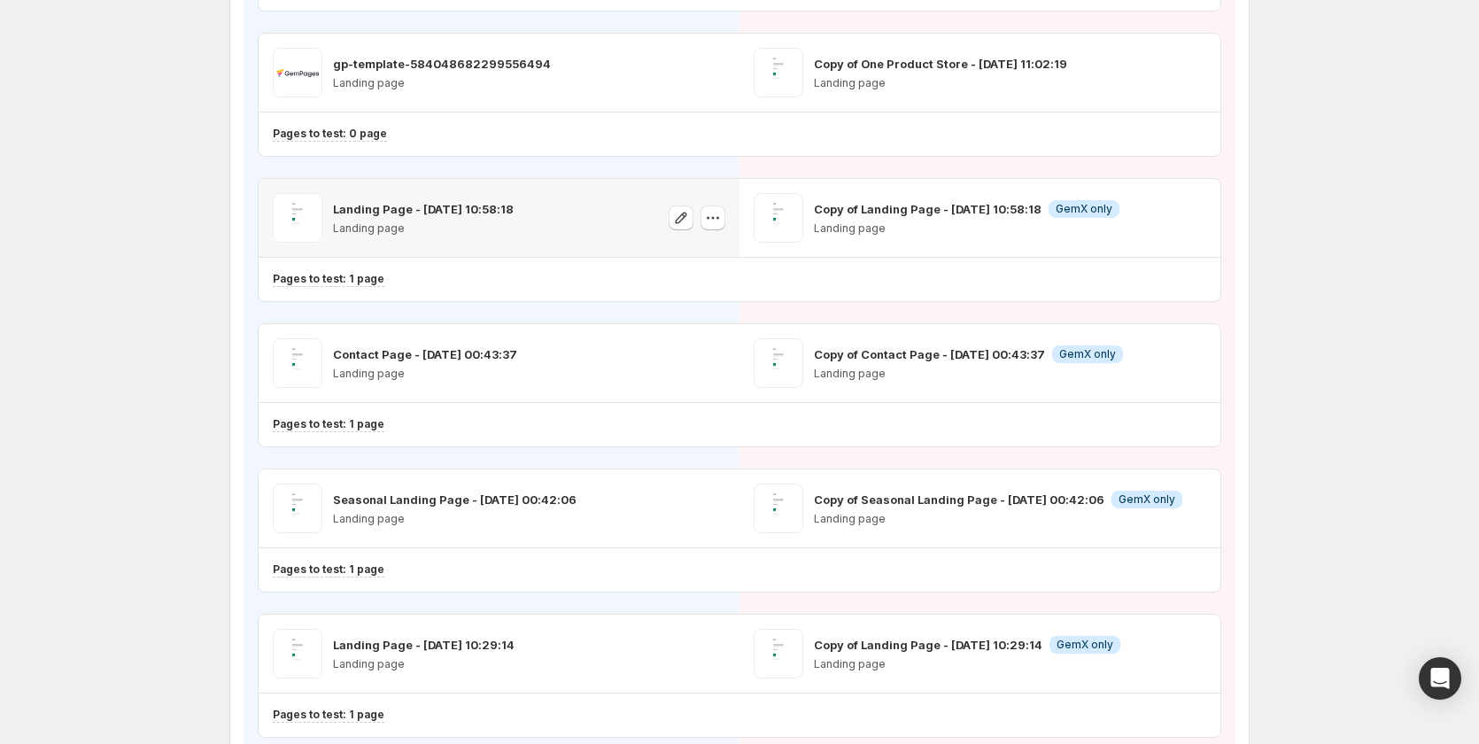
scroll to position [185, 0]
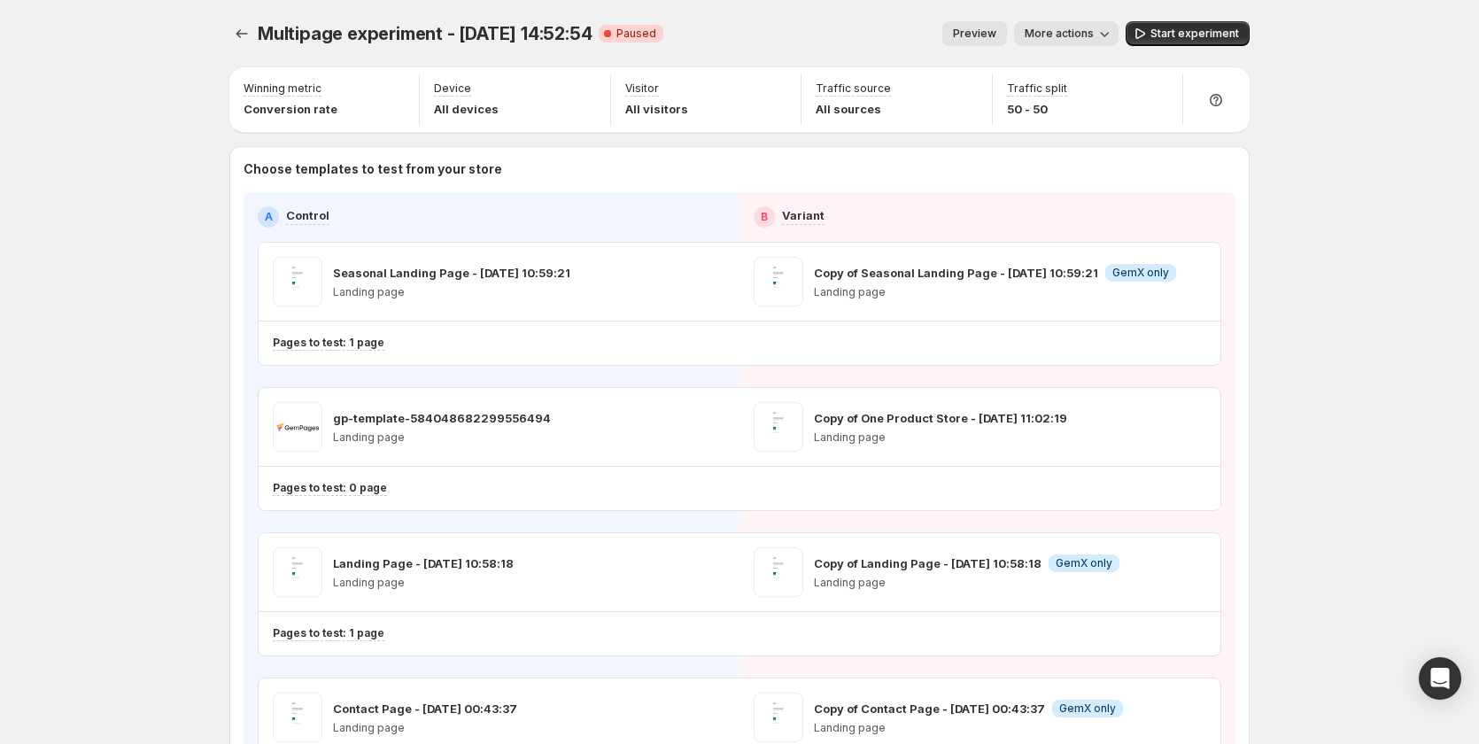
click at [1036, 16] on div "Multipage experiment - Sep 12, 14:52:54. This page is ready Multipage experimen…" at bounding box center [739, 33] width 1021 height 67
click at [1054, 29] on span "More actions" at bounding box center [1059, 34] width 69 height 14
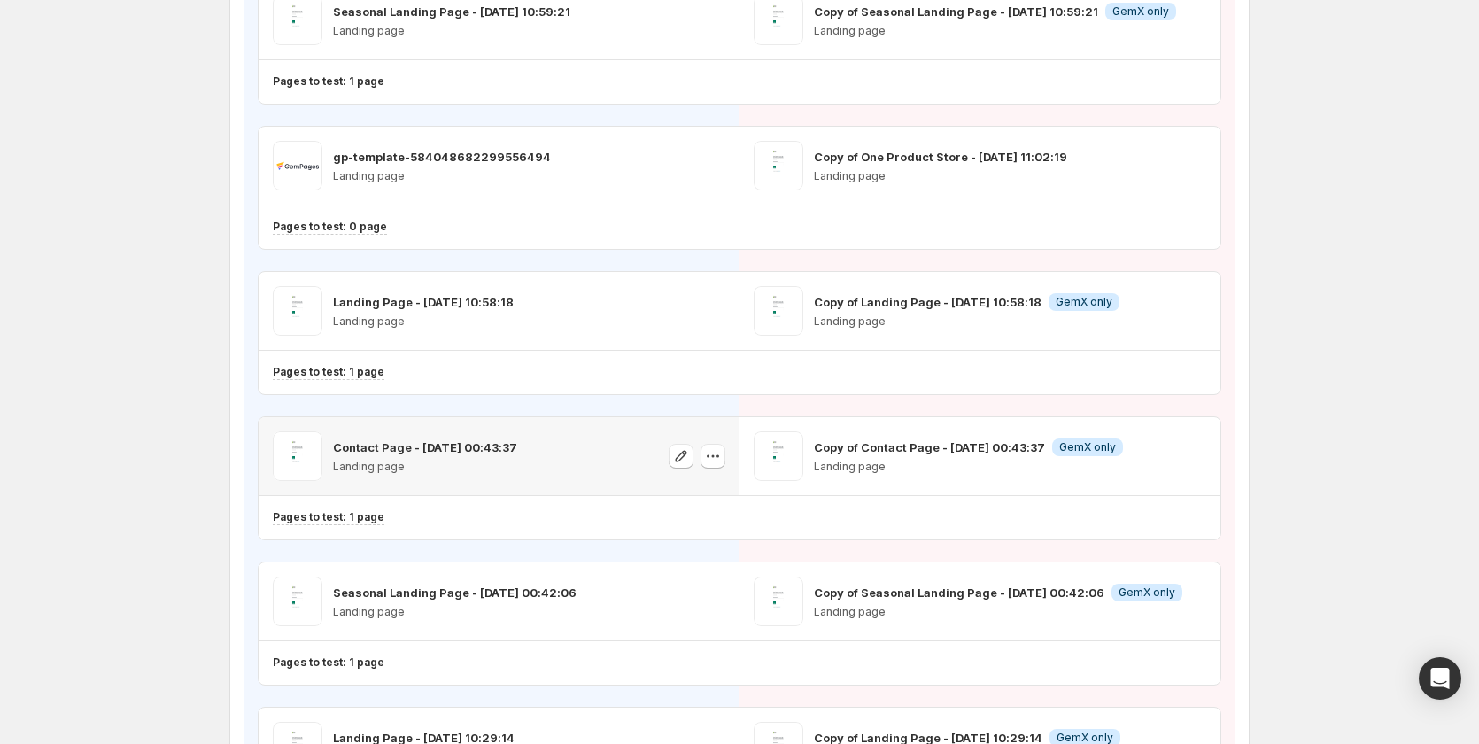
scroll to position [354, 0]
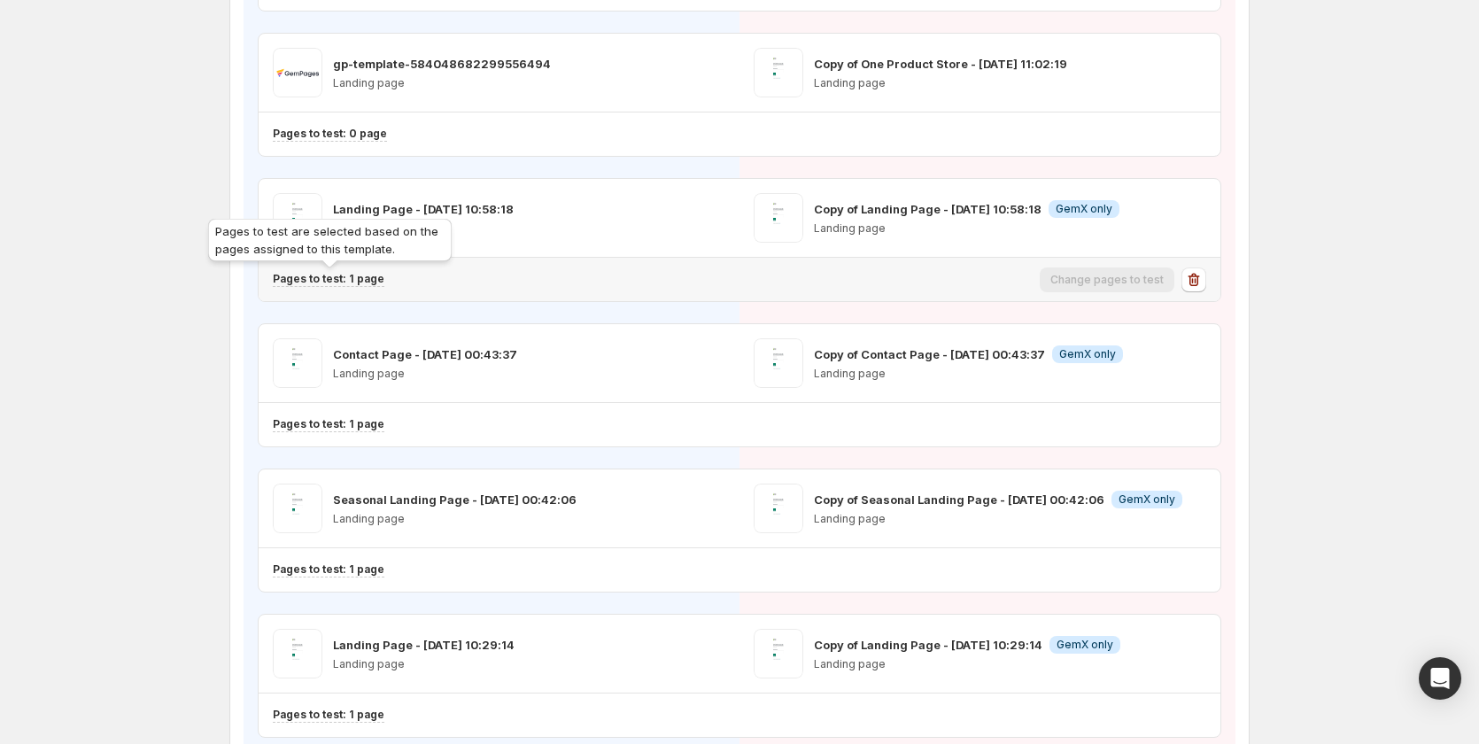
click at [372, 282] on p "Pages to test: 1 page" at bounding box center [329, 279] width 112 height 14
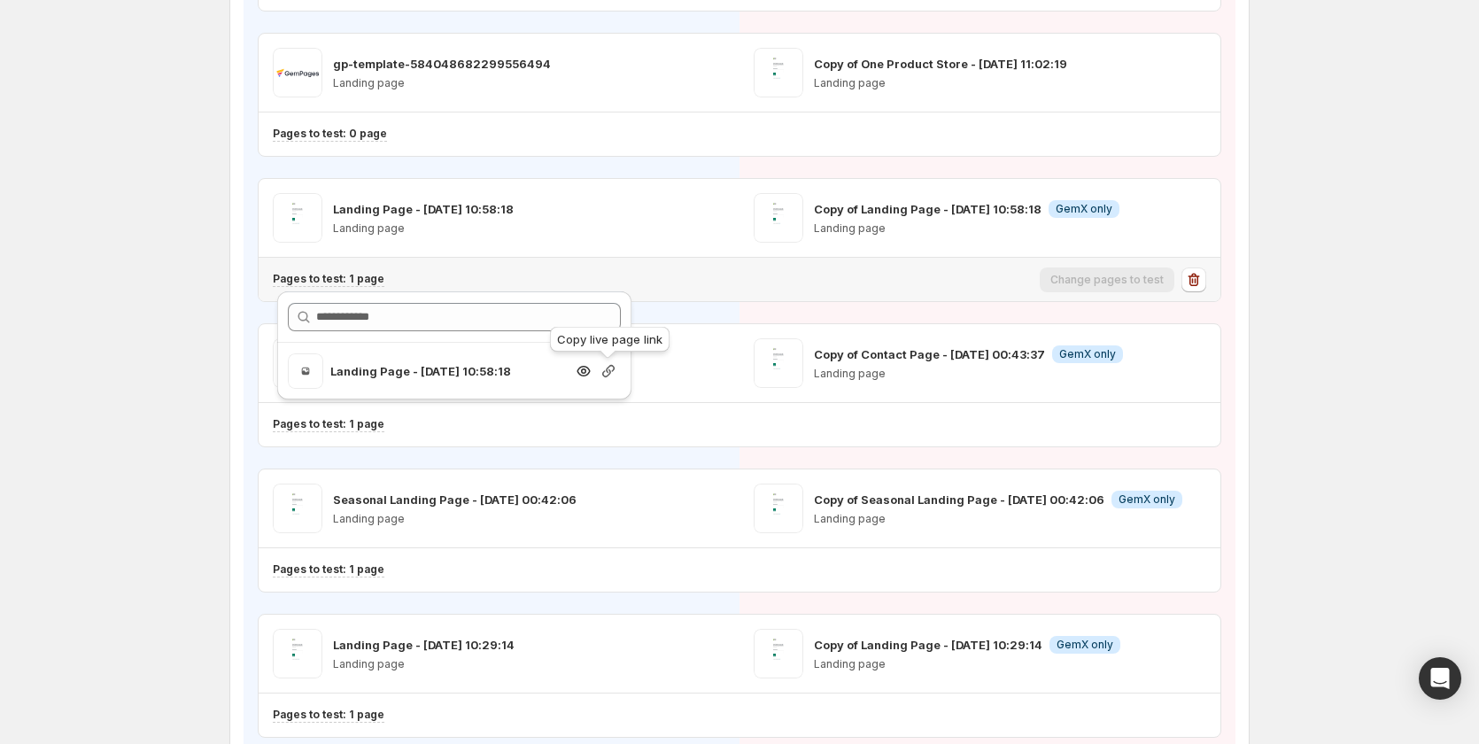
click at [607, 304] on icon "button" at bounding box center [608, 371] width 12 height 12
